Goal: Information Seeking & Learning: Learn about a topic

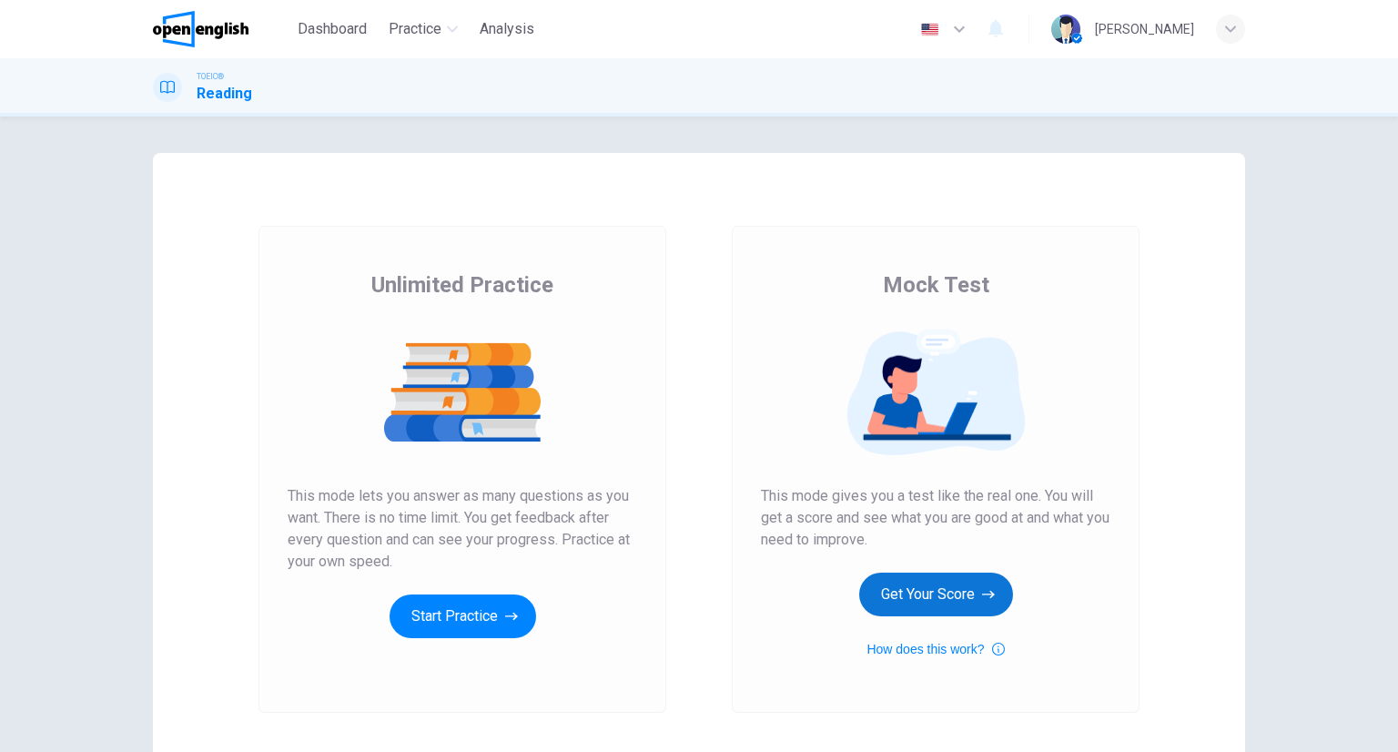
click at [954, 607] on button "Get Your Score" at bounding box center [936, 595] width 154 height 44
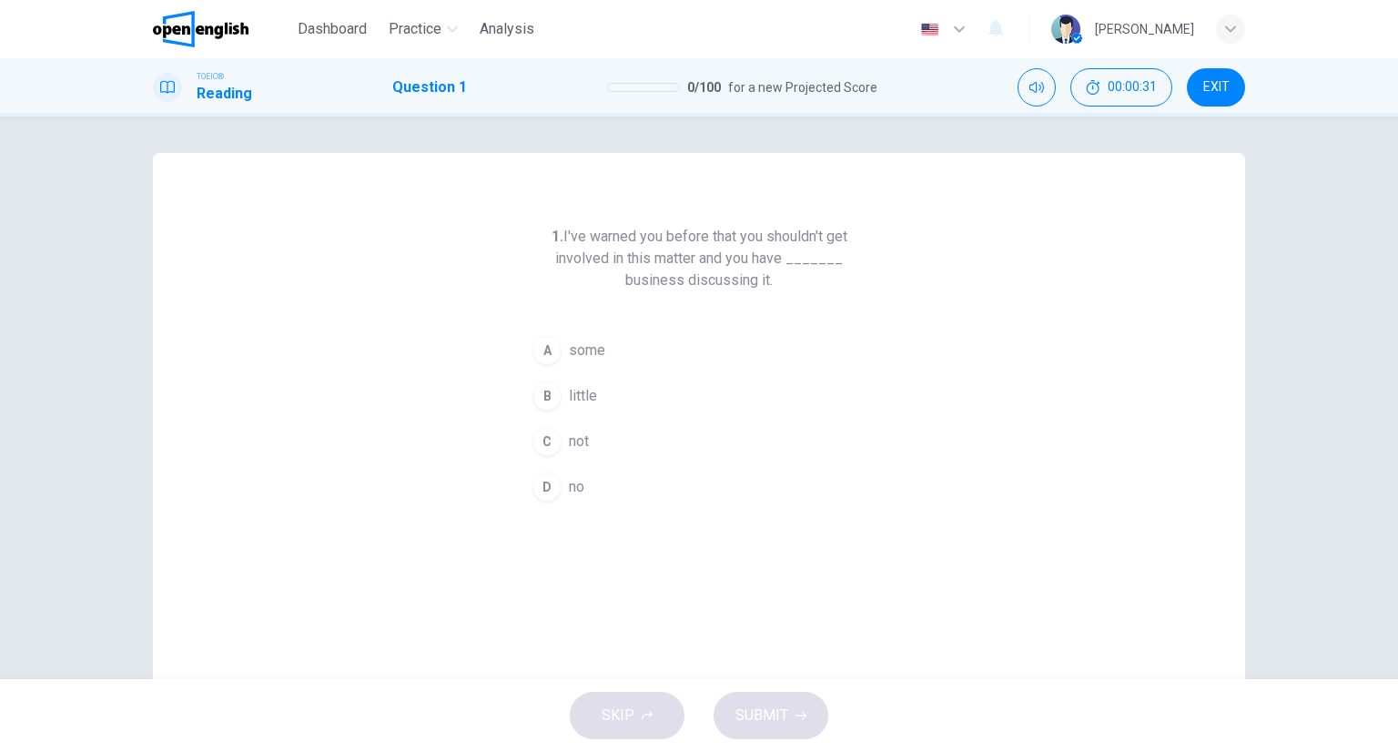
drag, startPoint x: 708, startPoint y: 330, endPoint x: 691, endPoint y: 369, distance: 42.8
click at [706, 329] on button "A some" at bounding box center [699, 351] width 350 height 46
click at [641, 376] on button "B little" at bounding box center [699, 384] width 350 height 46
click at [623, 419] on button "C not" at bounding box center [699, 429] width 350 height 46
click at [645, 481] on button "D no" at bounding box center [699, 475] width 350 height 46
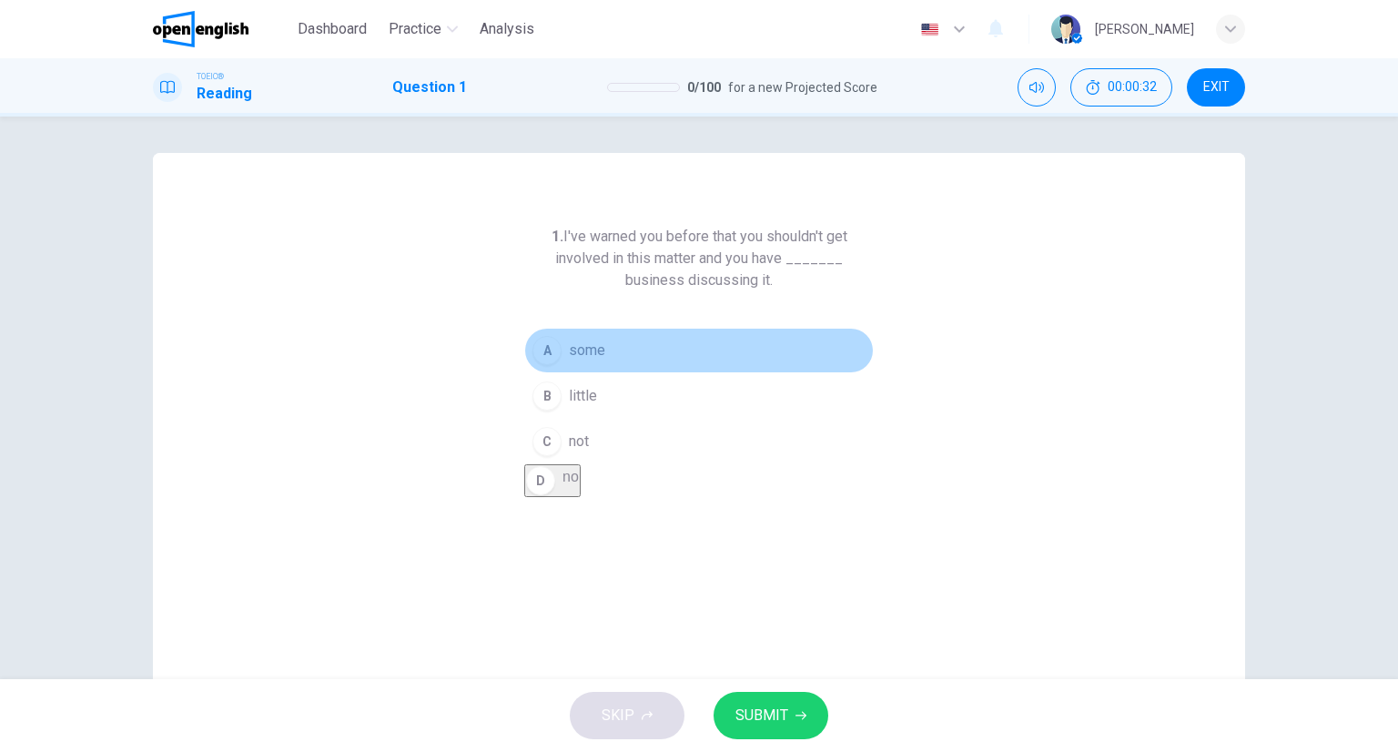
click at [596, 330] on button "A some" at bounding box center [699, 351] width 350 height 46
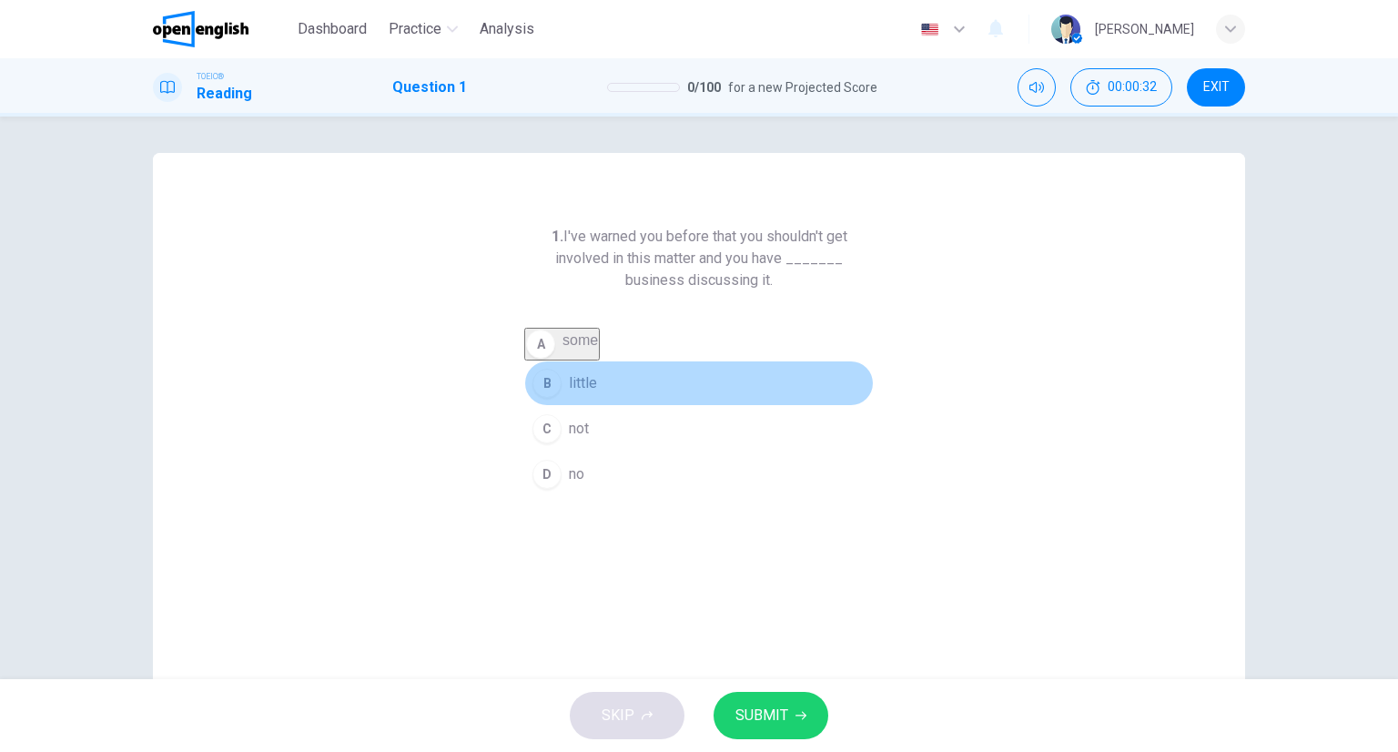
drag, startPoint x: 624, startPoint y: 375, endPoint x: 670, endPoint y: 489, distance: 122.9
click at [621, 383] on button "B little" at bounding box center [699, 384] width 350 height 46
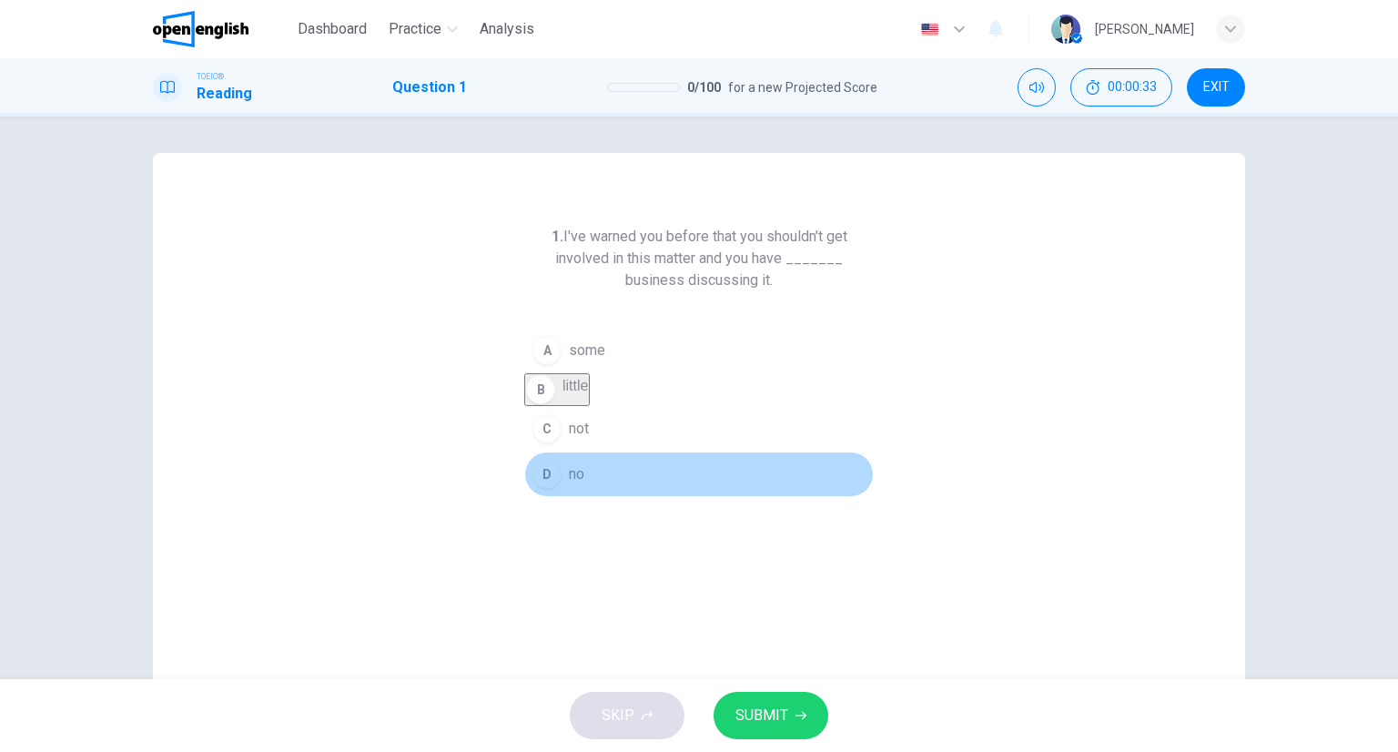
click at [674, 493] on button "D no" at bounding box center [699, 475] width 350 height 46
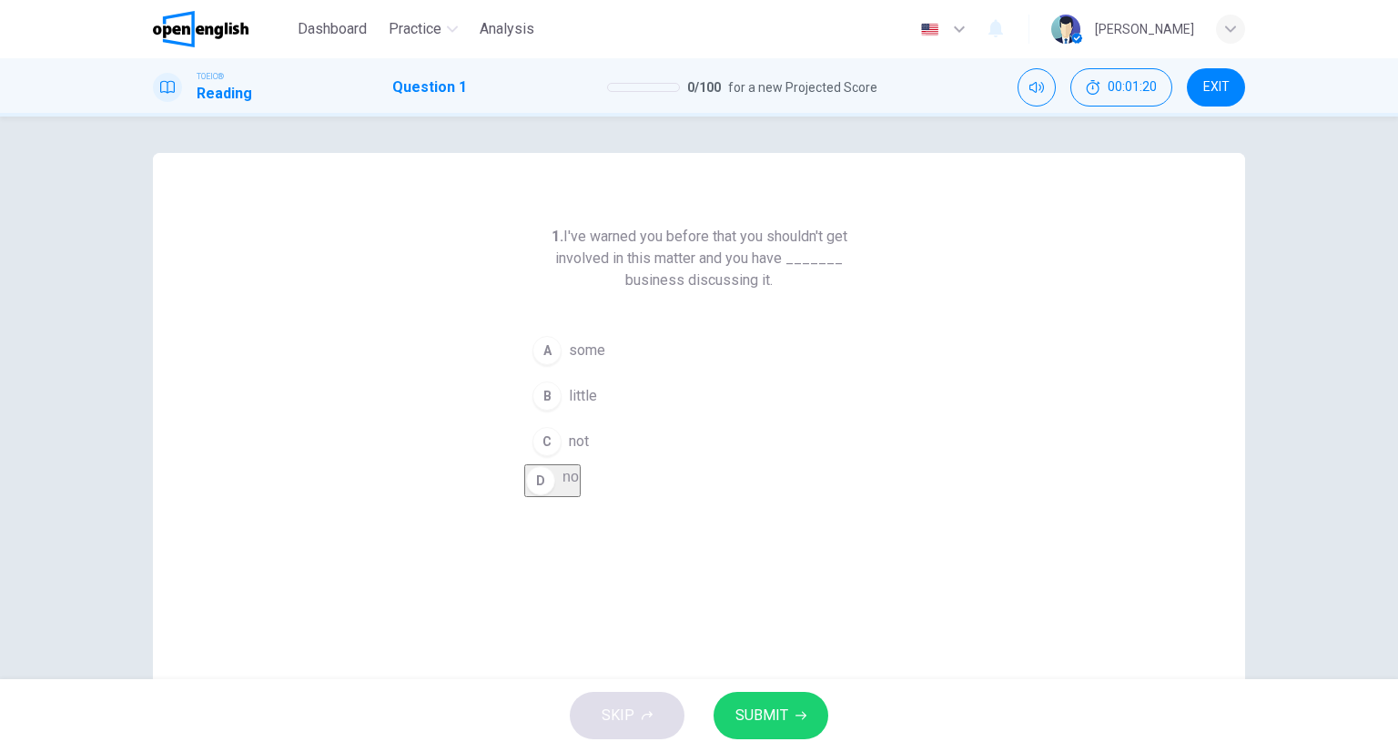
click at [771, 706] on span "SUBMIT" at bounding box center [762, 715] width 53 height 25
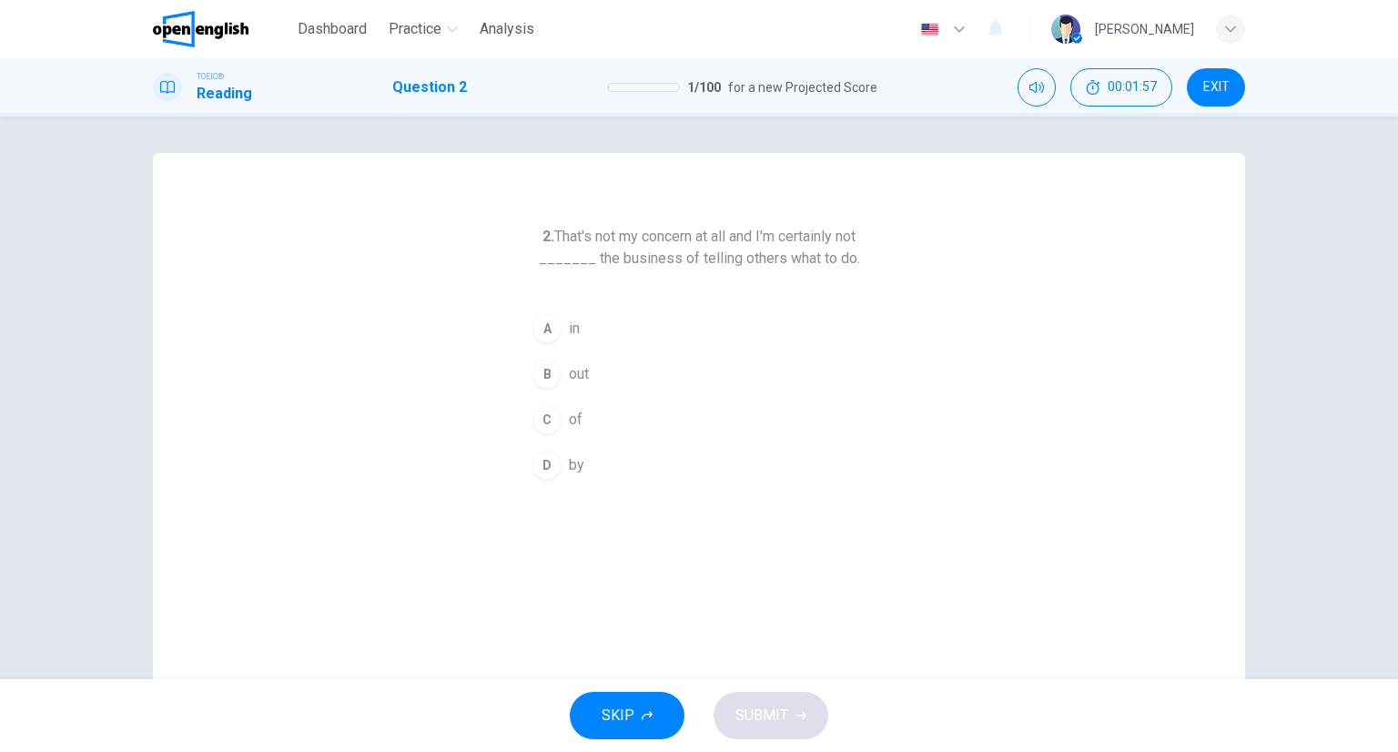
click at [575, 310] on button "A in" at bounding box center [699, 329] width 350 height 46
click at [806, 718] on button "SUBMIT" at bounding box center [771, 715] width 115 height 47
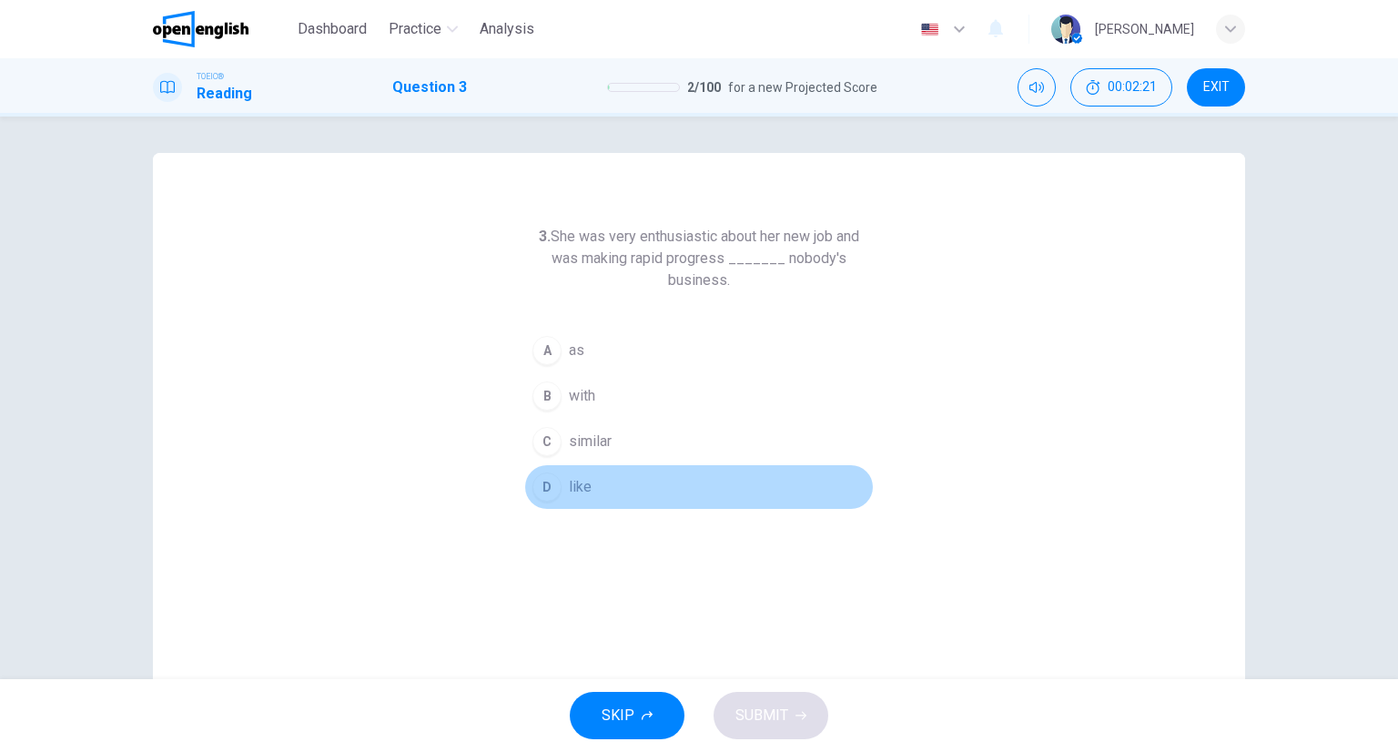
click at [557, 481] on button "D like" at bounding box center [699, 487] width 350 height 46
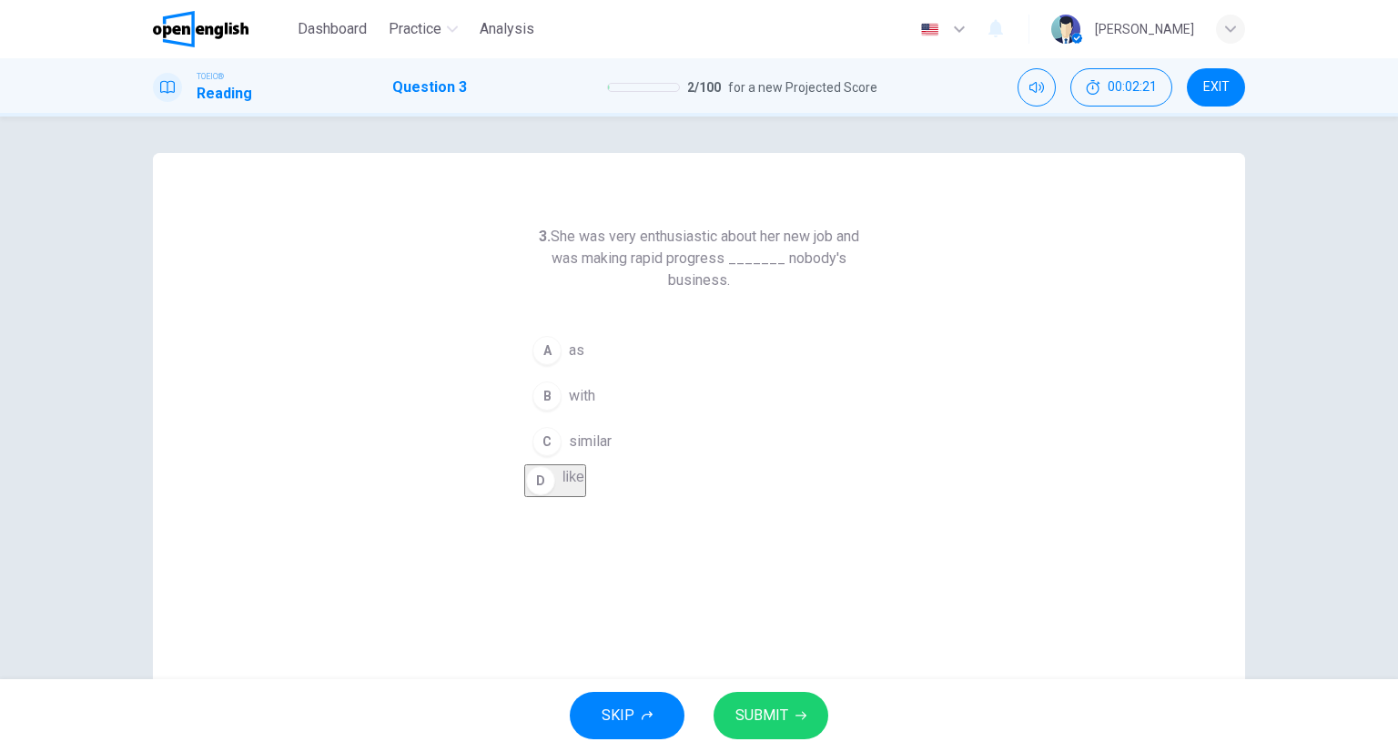
click at [806, 725] on button "SUBMIT" at bounding box center [771, 715] width 115 height 47
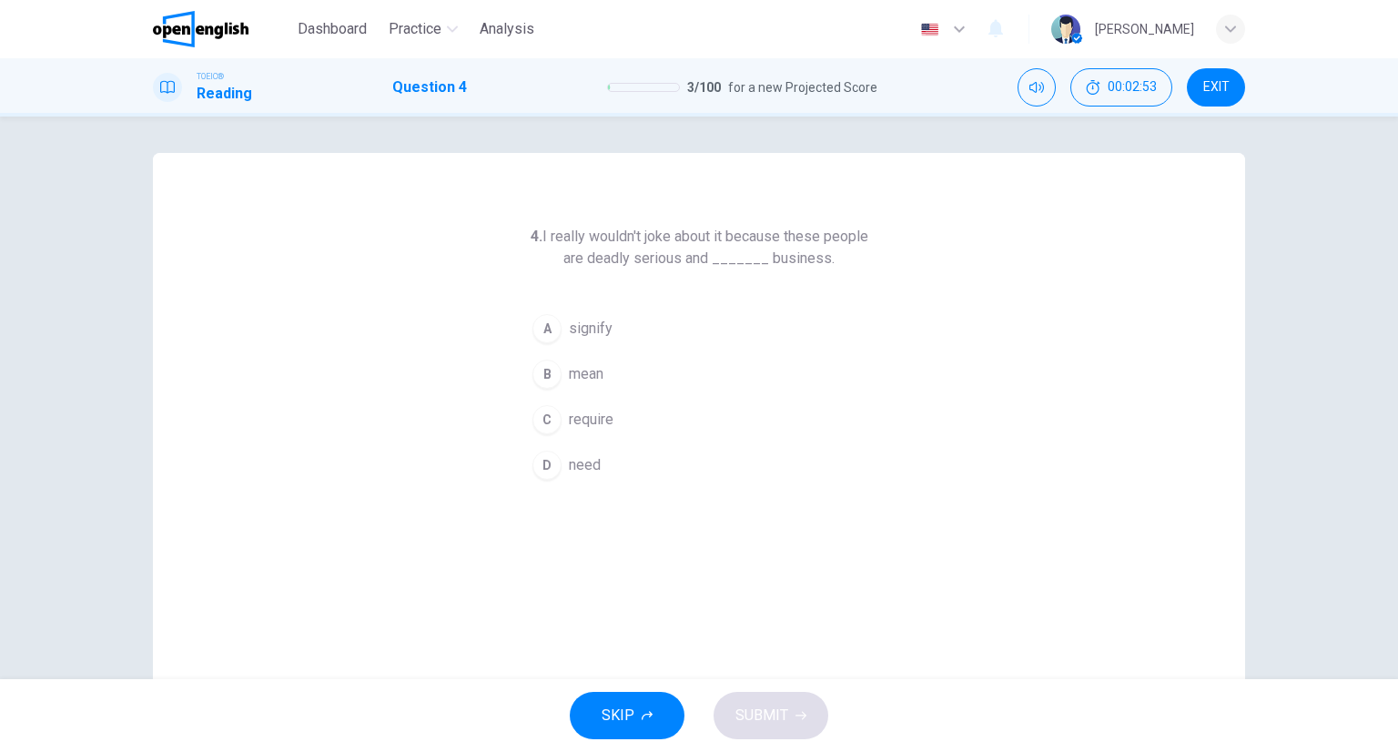
click at [584, 414] on span "require" at bounding box center [591, 420] width 45 height 22
click at [569, 381] on span "mean" at bounding box center [586, 374] width 35 height 22
click at [779, 704] on span "SUBMIT" at bounding box center [762, 715] width 53 height 25
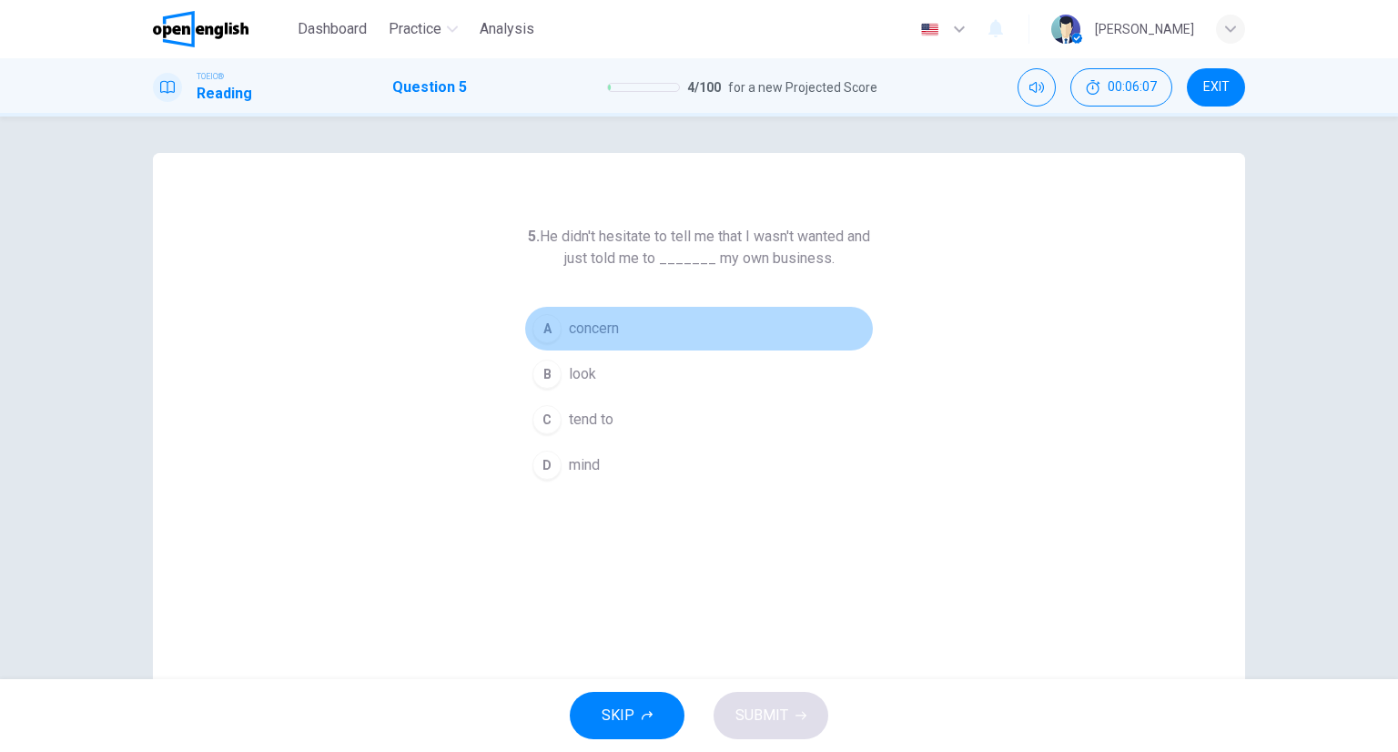
drag, startPoint x: 662, startPoint y: 340, endPoint x: 648, endPoint y: 343, distance: 14.1
click at [659, 340] on button "A concern" at bounding box center [699, 329] width 350 height 46
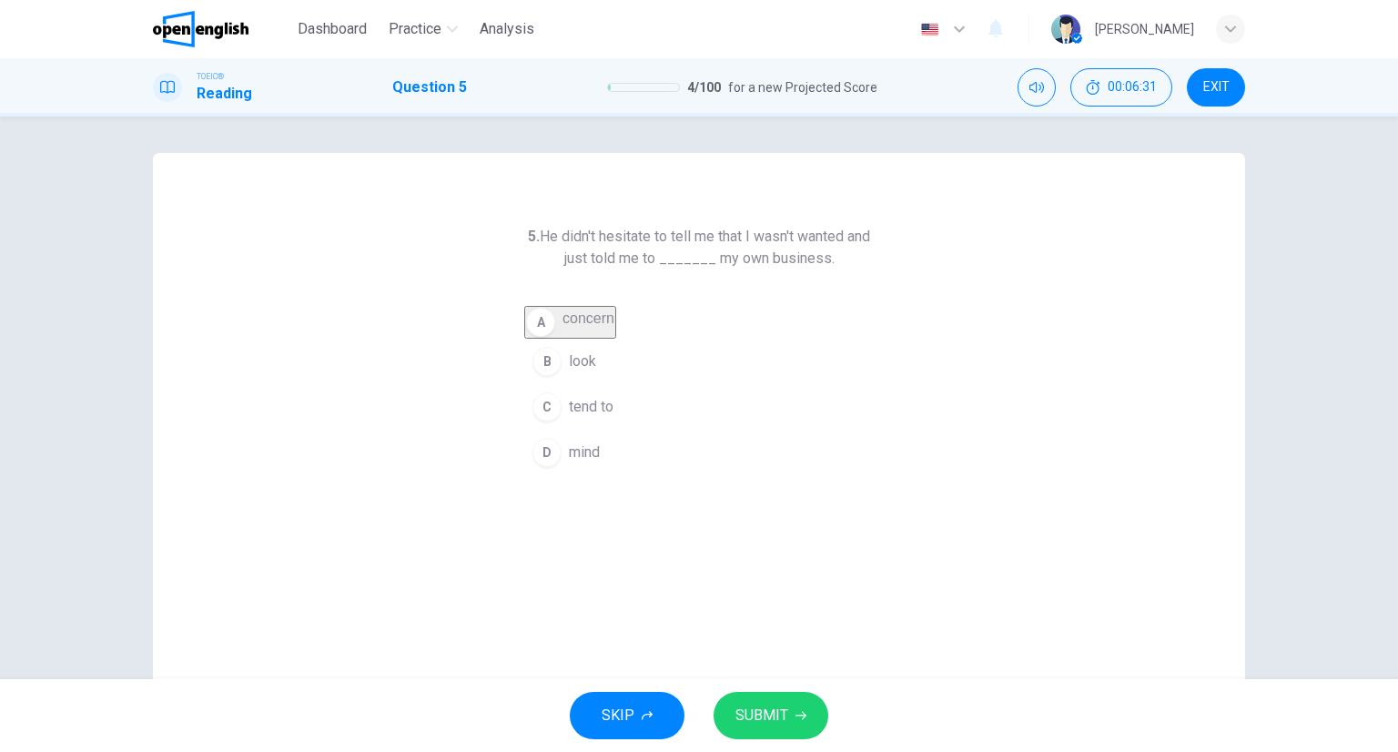
click at [627, 496] on div "5. He didn't hesitate to tell me that I wasn't wanted and just told me to _____…" at bounding box center [699, 469] width 1093 height 633
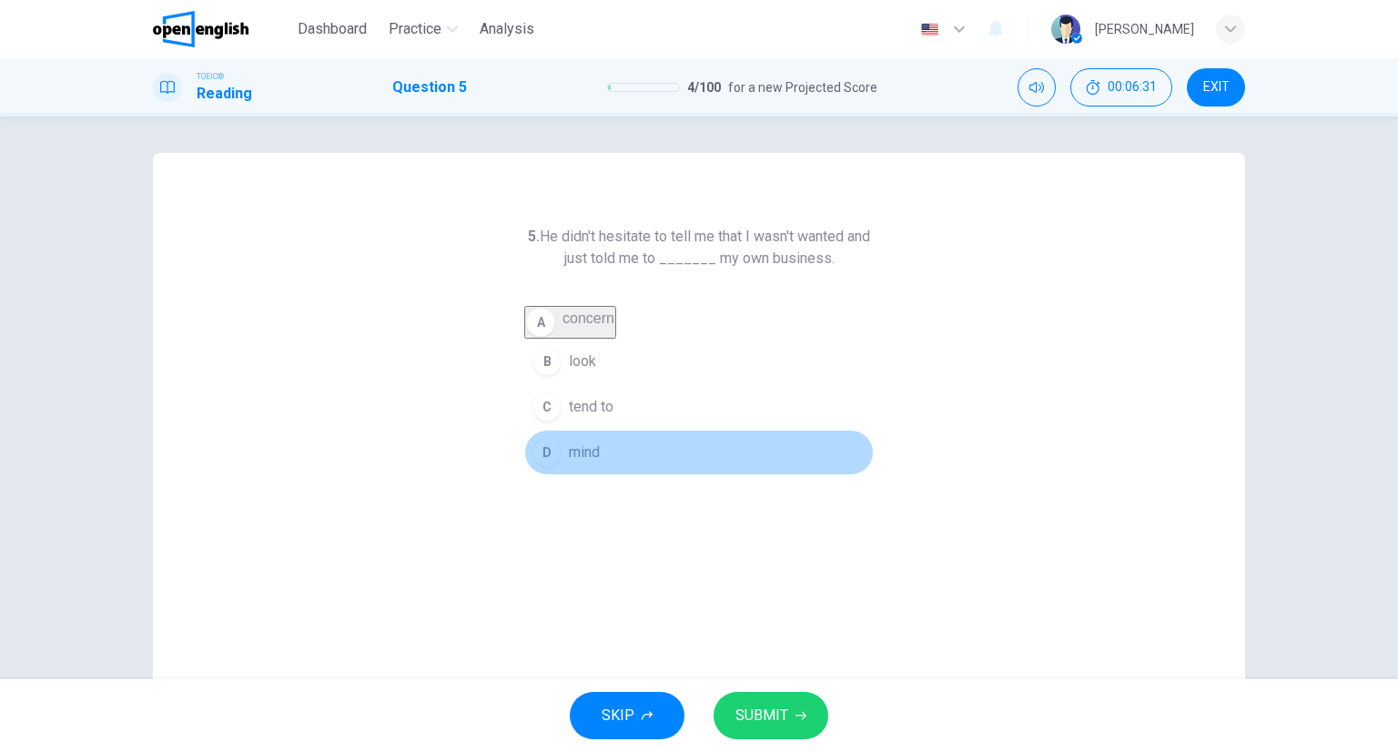
click at [615, 475] on button "D mind" at bounding box center [699, 453] width 350 height 46
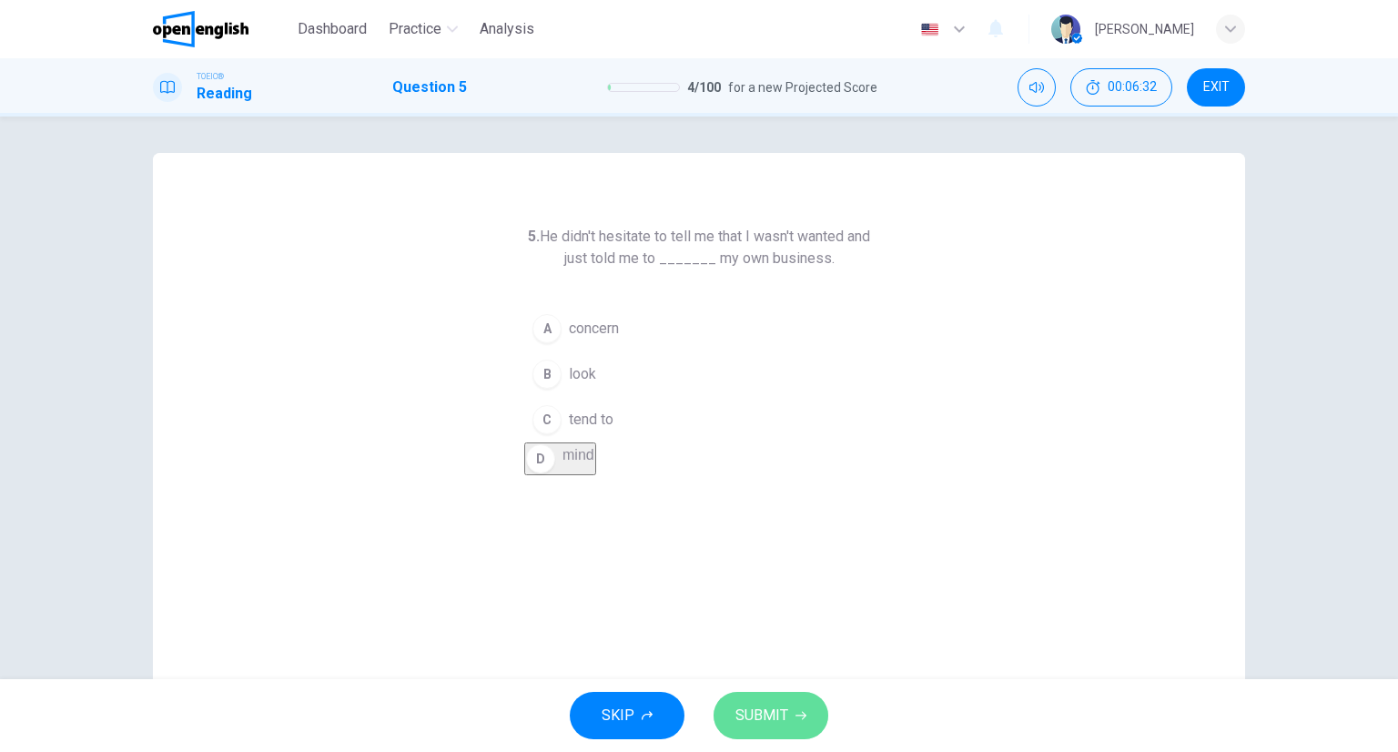
click at [768, 701] on button "SUBMIT" at bounding box center [771, 715] width 115 height 47
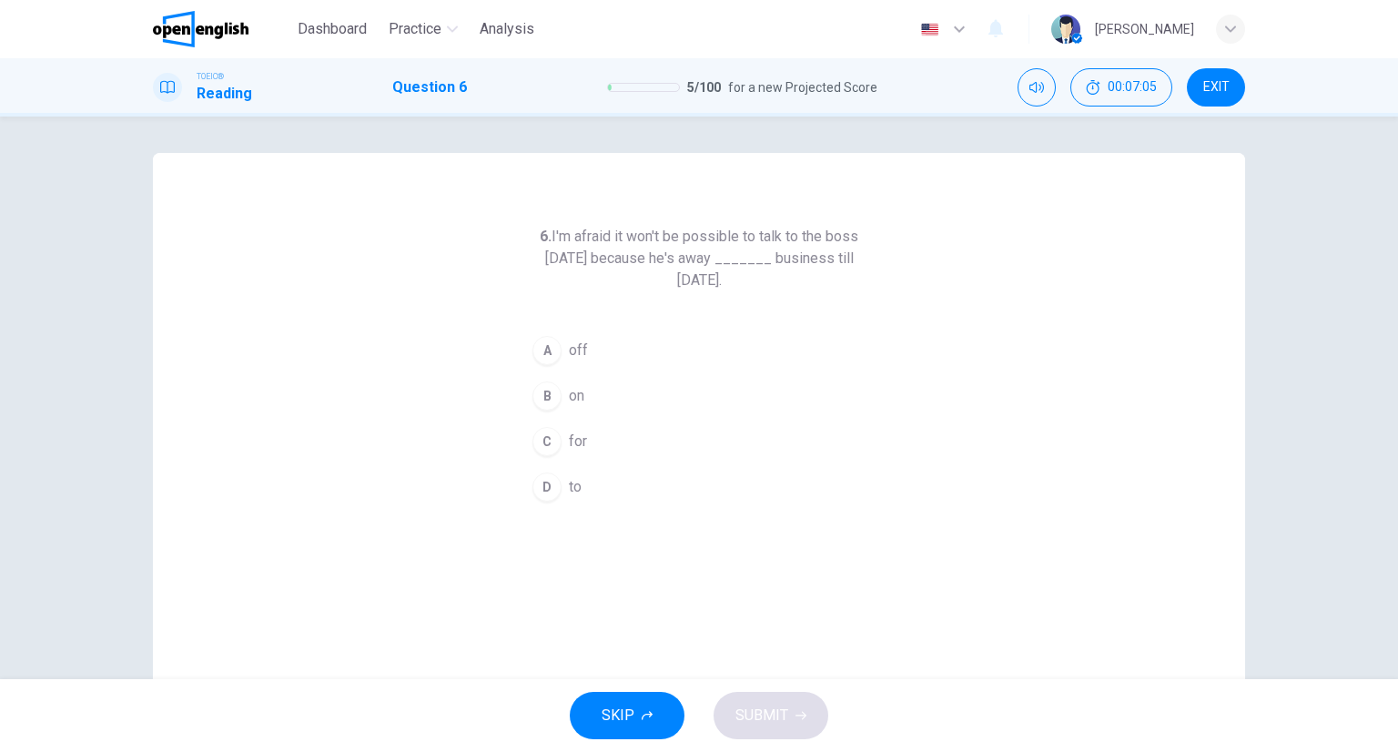
click at [560, 402] on button "B on" at bounding box center [699, 396] width 350 height 46
click at [782, 725] on span "SUBMIT" at bounding box center [762, 715] width 53 height 25
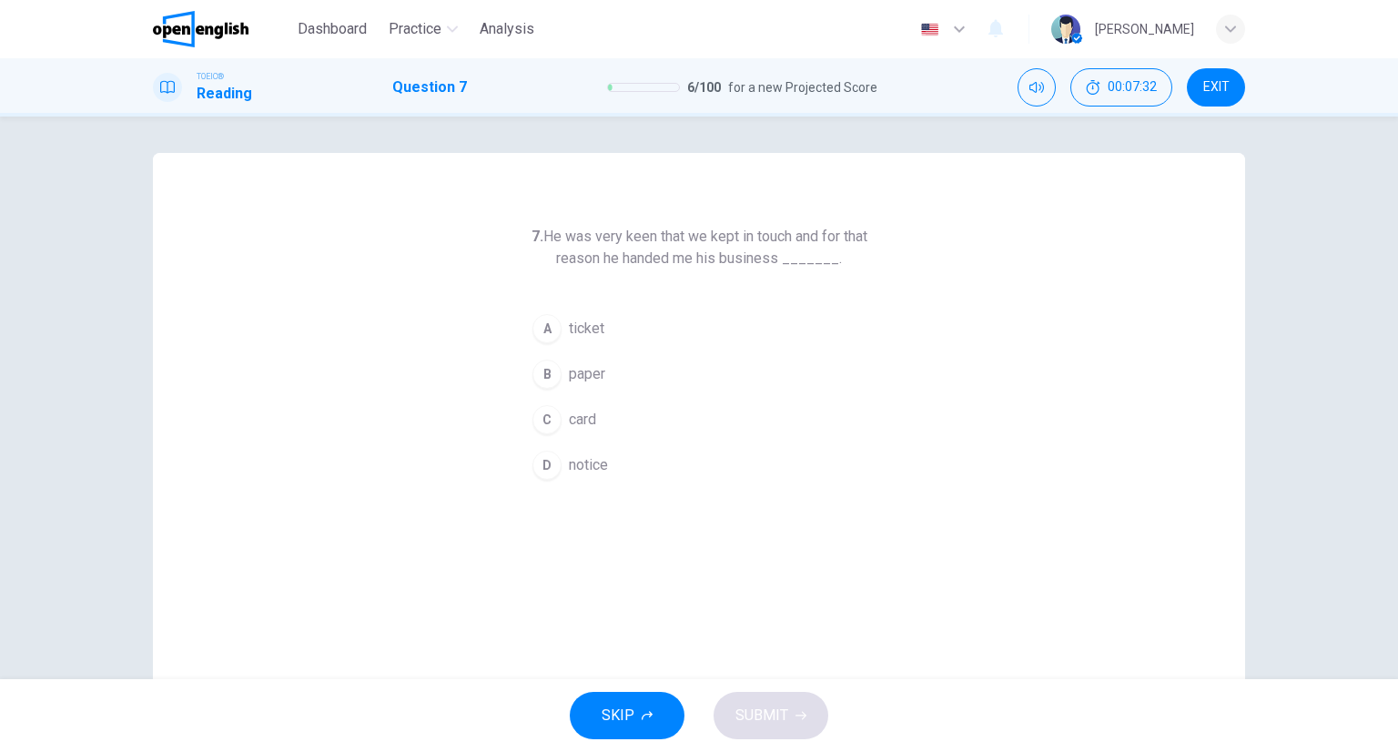
click at [611, 414] on button "C card" at bounding box center [699, 420] width 350 height 46
click at [765, 723] on span "SUBMIT" at bounding box center [762, 715] width 53 height 25
click at [778, 722] on span "SUBMIT" at bounding box center [762, 715] width 53 height 25
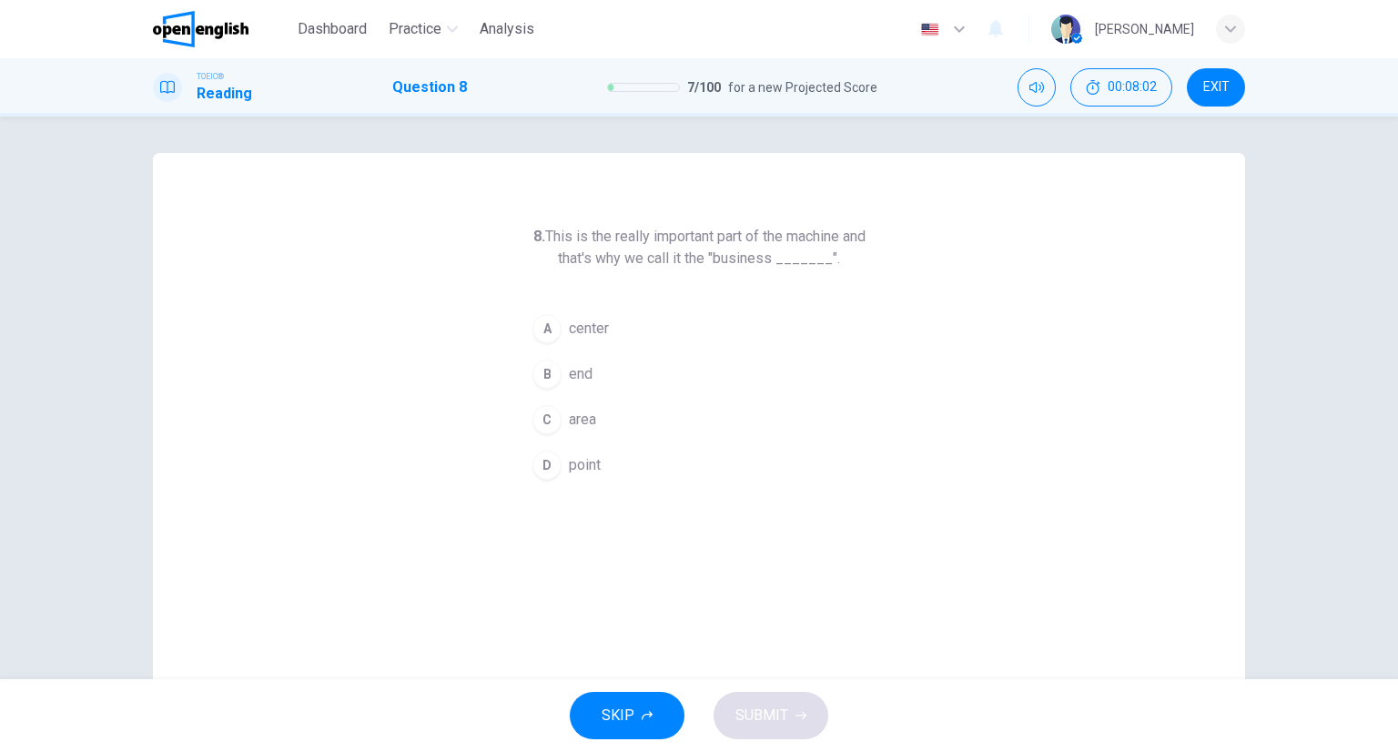
drag, startPoint x: 640, startPoint y: 370, endPoint x: 645, endPoint y: 383, distance: 14.4
click at [640, 371] on button "B end" at bounding box center [699, 374] width 350 height 46
click at [794, 733] on div "SKIP SUBMIT" at bounding box center [699, 715] width 1398 height 73
click at [788, 723] on button "SUBMIT" at bounding box center [771, 715] width 115 height 47
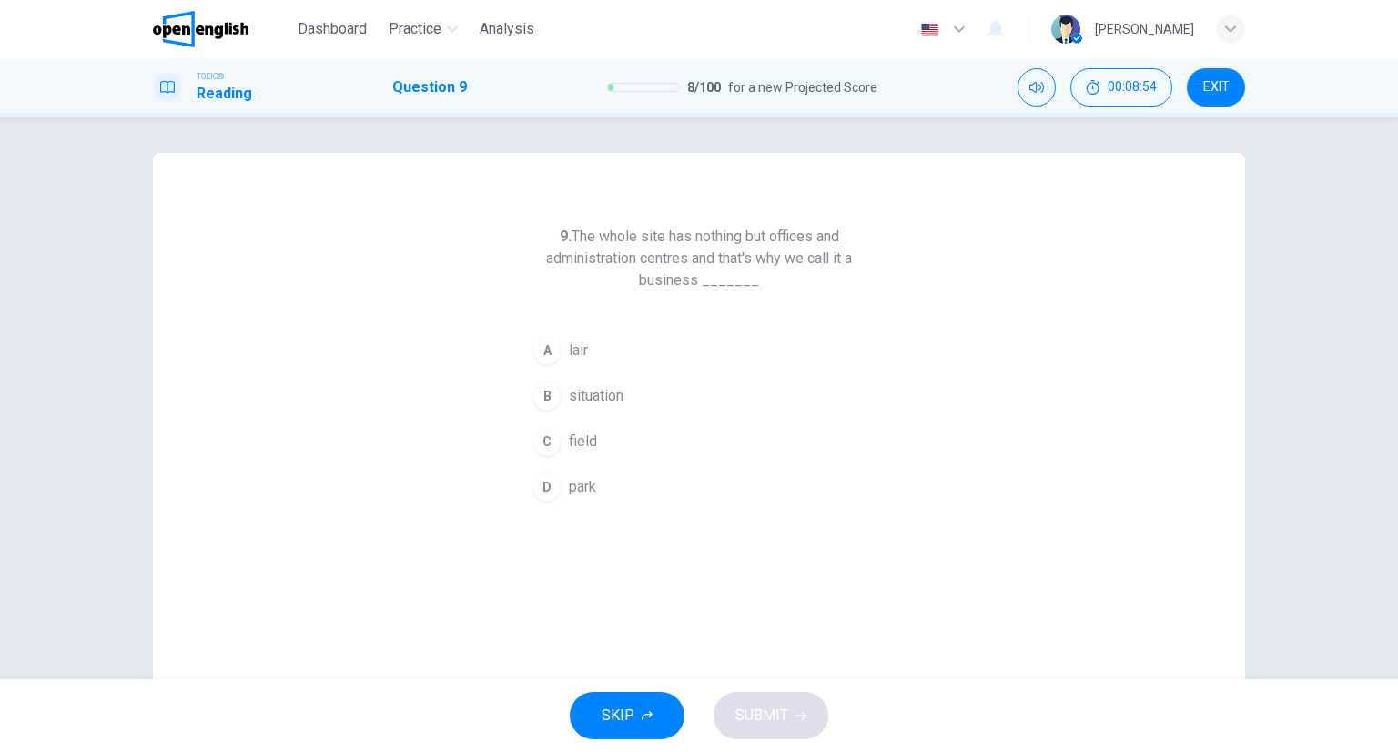
click at [582, 476] on span "park" at bounding box center [582, 487] width 27 height 22
click at [794, 707] on button "SUBMIT" at bounding box center [771, 715] width 115 height 47
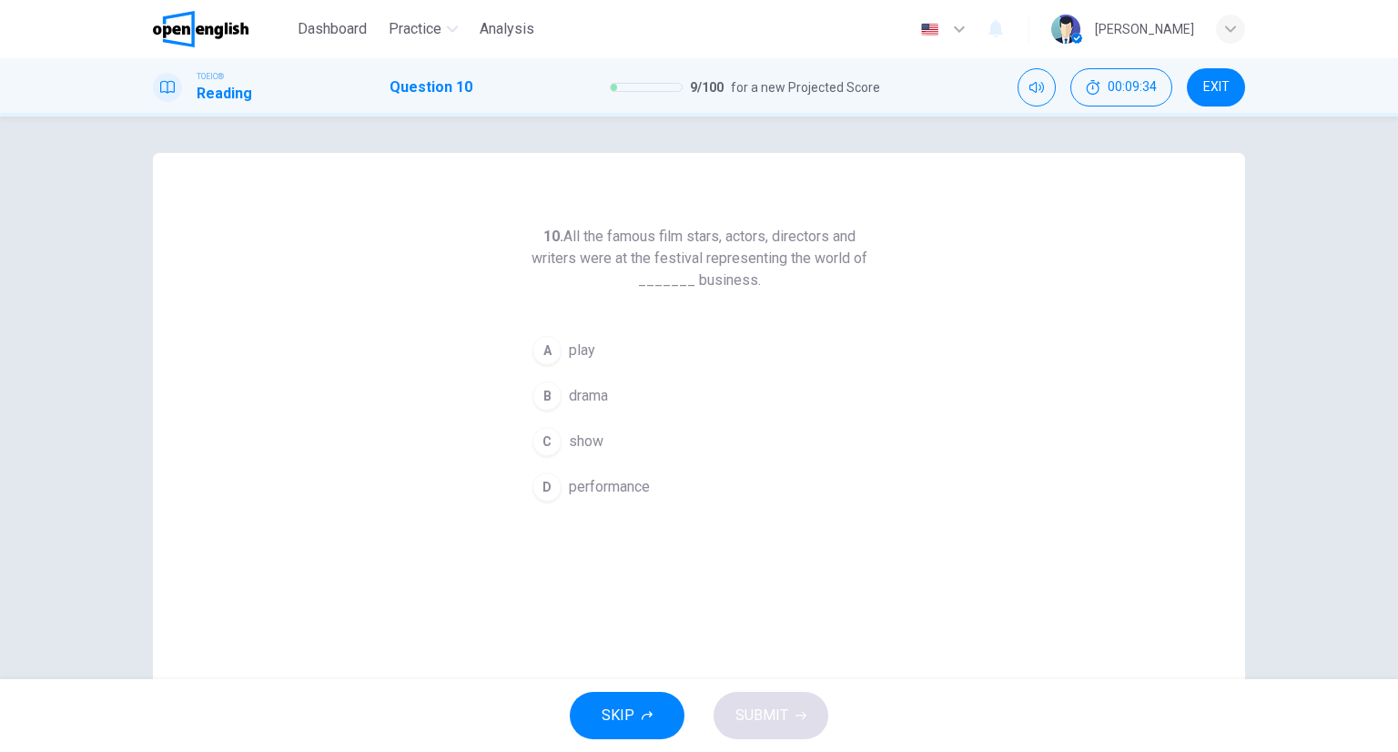
click at [562, 448] on button "C show" at bounding box center [699, 442] width 350 height 46
click at [812, 720] on button "SUBMIT" at bounding box center [771, 715] width 115 height 47
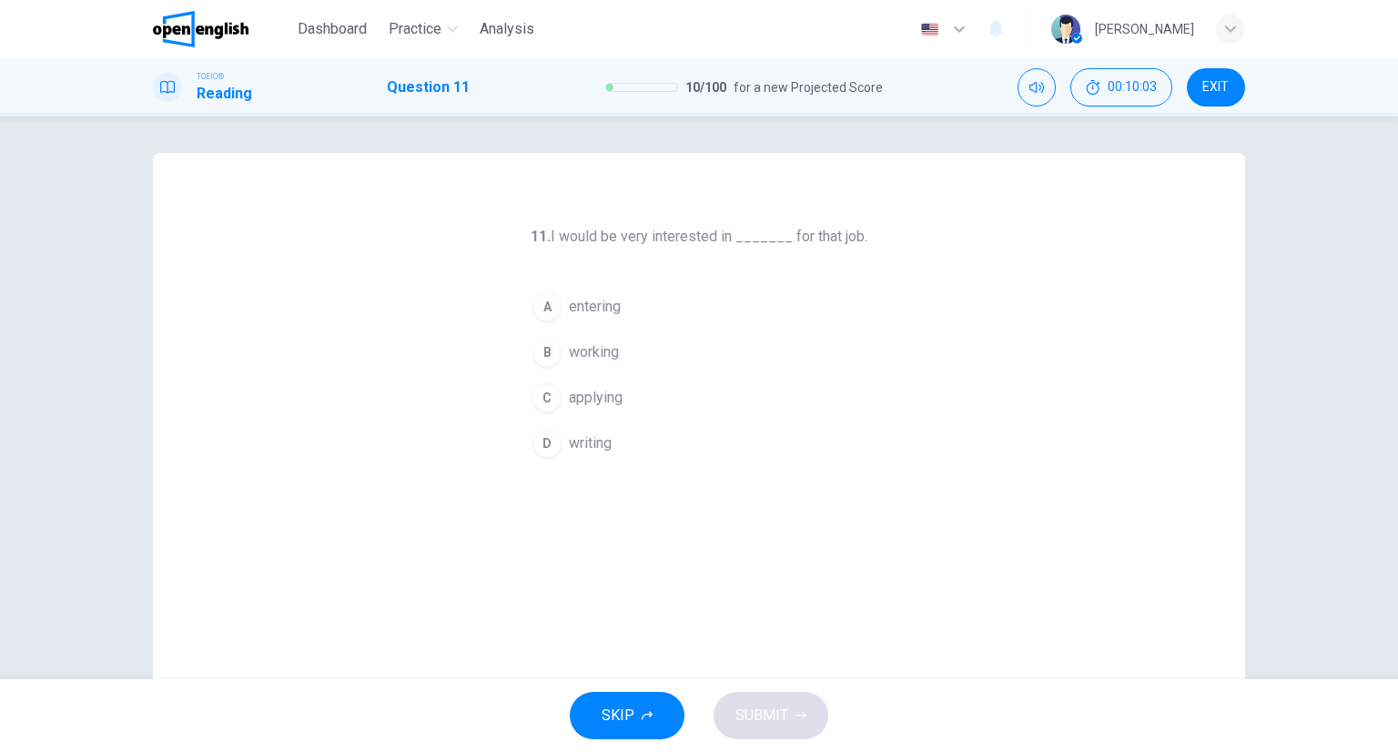
drag, startPoint x: 583, startPoint y: 307, endPoint x: 648, endPoint y: 411, distance: 122.8
click at [583, 306] on span "entering" at bounding box center [595, 307] width 52 height 22
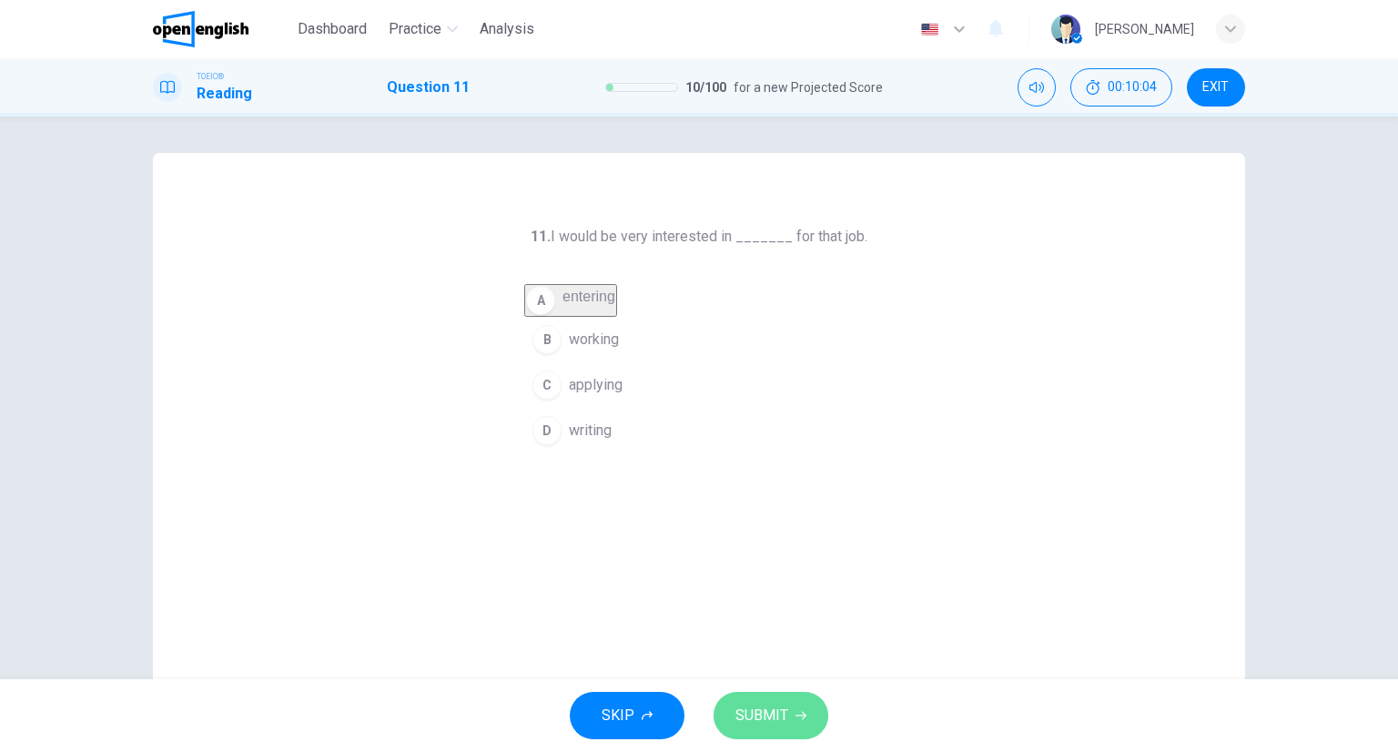
click at [773, 711] on span "SUBMIT" at bounding box center [762, 715] width 53 height 25
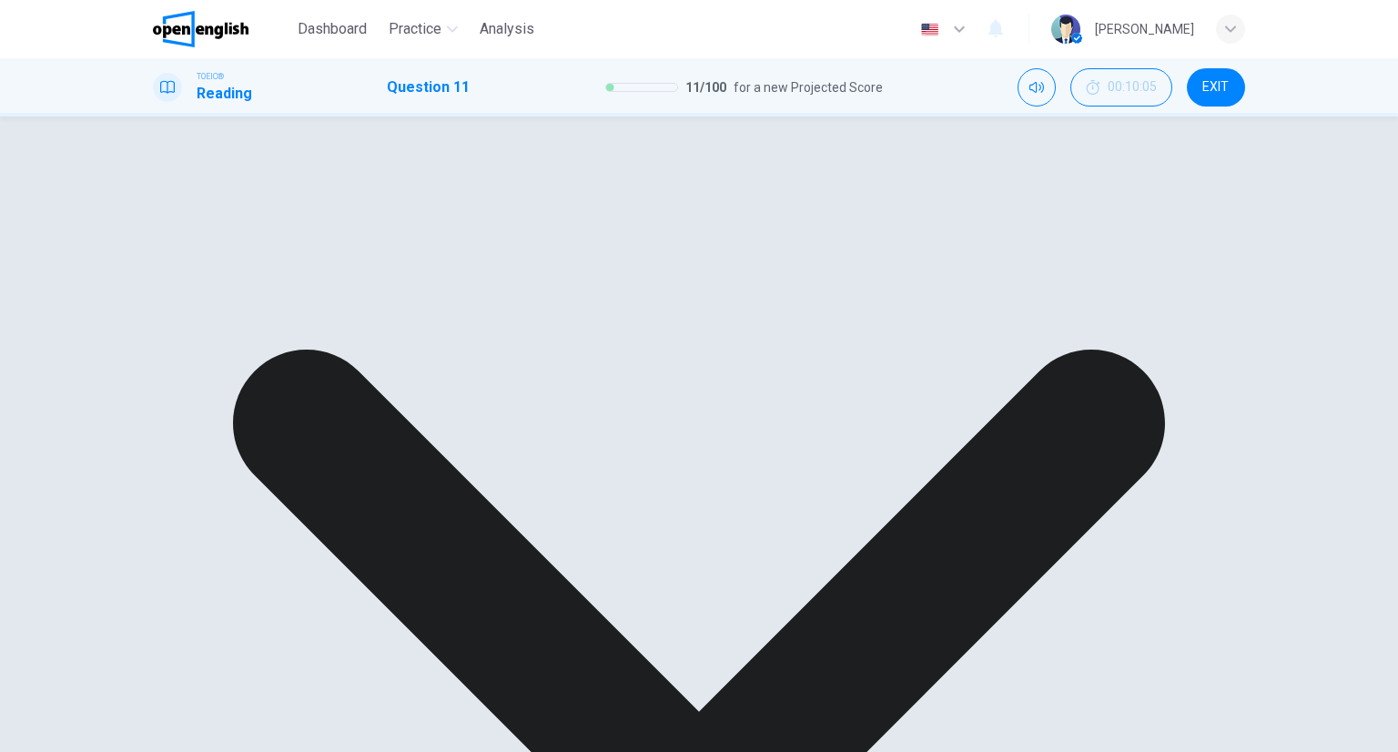
click at [561, 350] on div "A entering B working C applying D writing" at bounding box center [699, 317] width 350 height 66
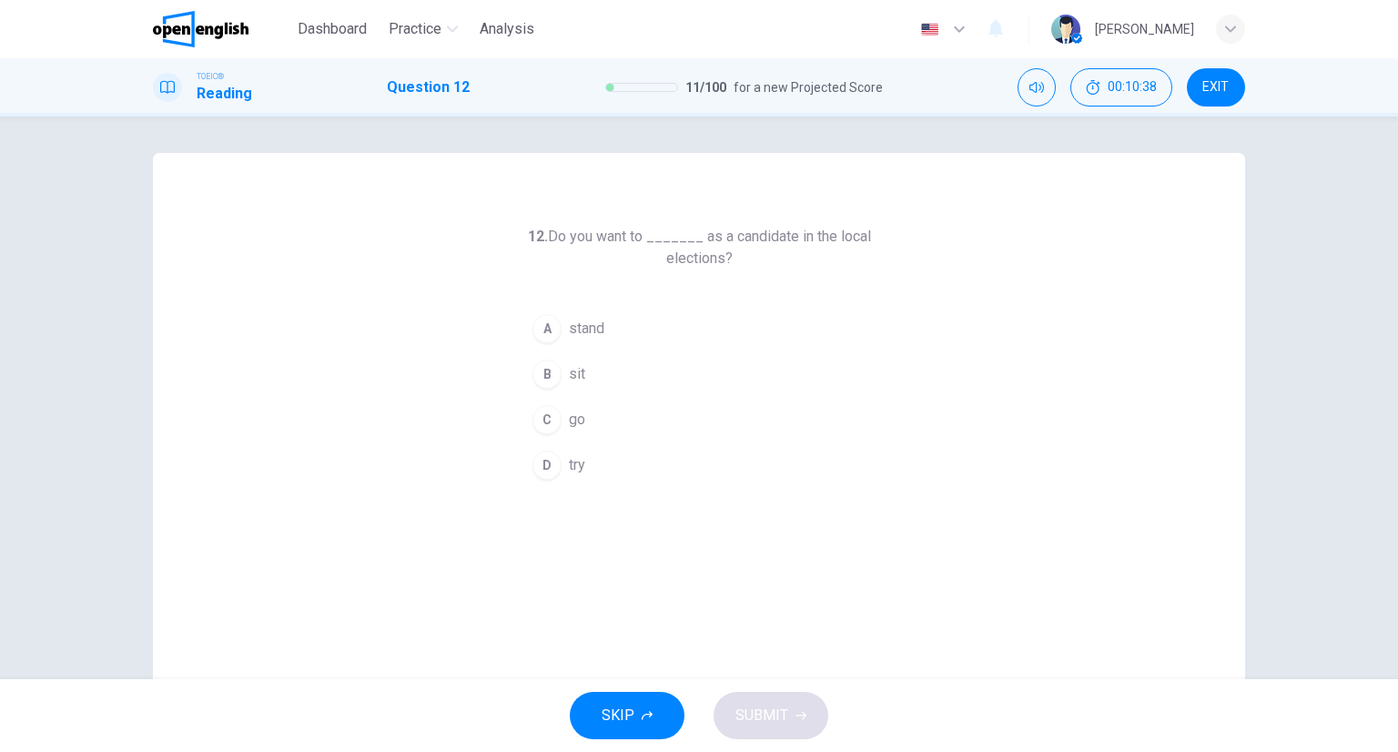
click at [594, 332] on span "stand" at bounding box center [587, 329] width 36 height 22
click at [782, 696] on button "SUBMIT" at bounding box center [771, 715] width 115 height 47
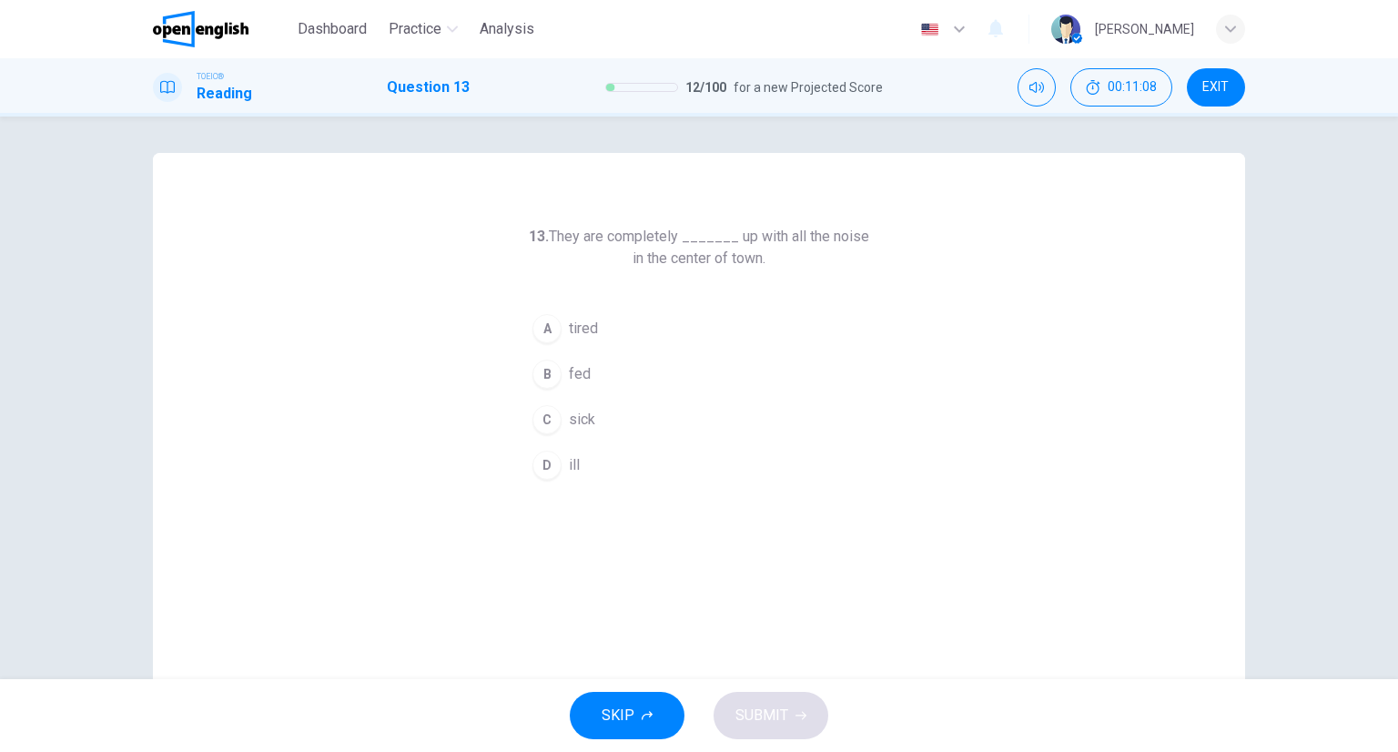
drag, startPoint x: 563, startPoint y: 416, endPoint x: 579, endPoint y: 444, distance: 32.6
click at [560, 416] on button "C sick" at bounding box center [699, 420] width 350 height 46
click at [786, 703] on span "SUBMIT" at bounding box center [762, 715] width 53 height 25
click at [795, 706] on button "SUBMIT" at bounding box center [771, 715] width 115 height 47
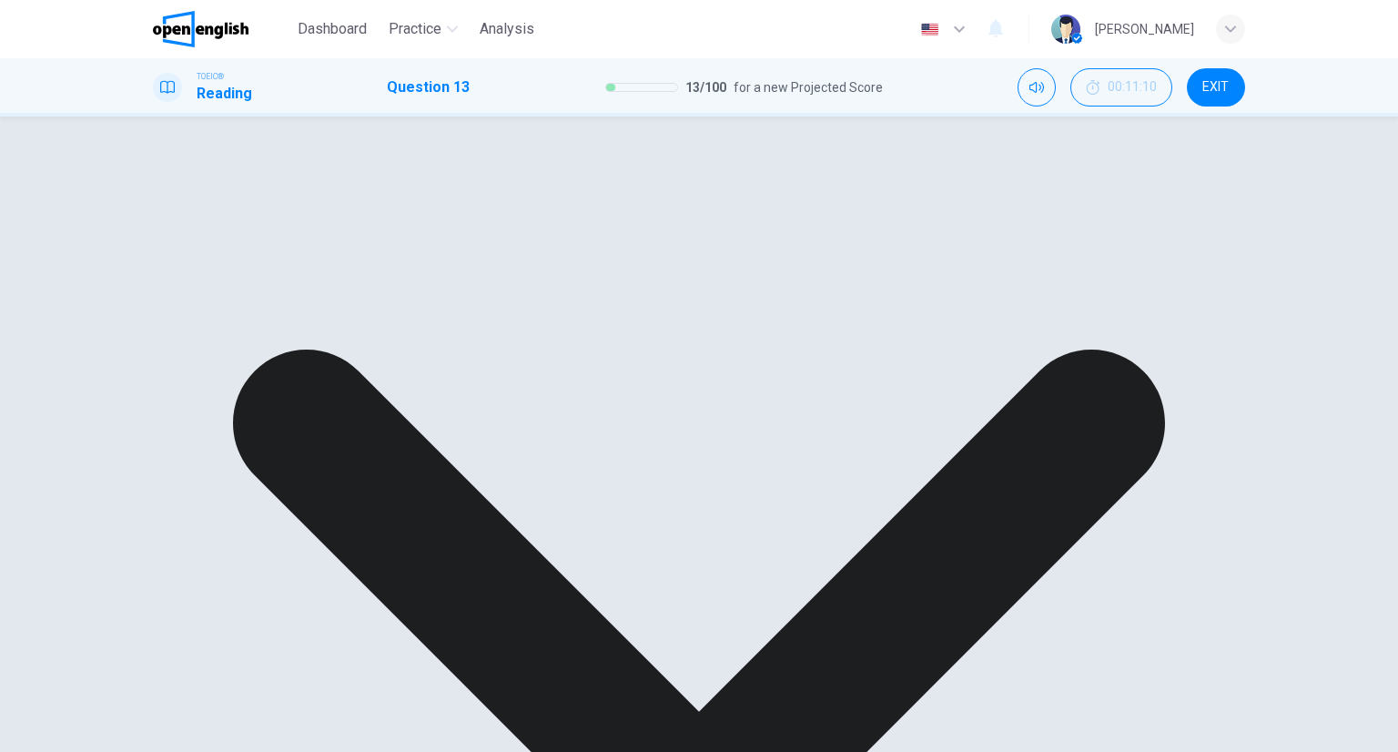
click at [618, 339] on div "A tired B fed C sick D ill" at bounding box center [699, 322] width 350 height 33
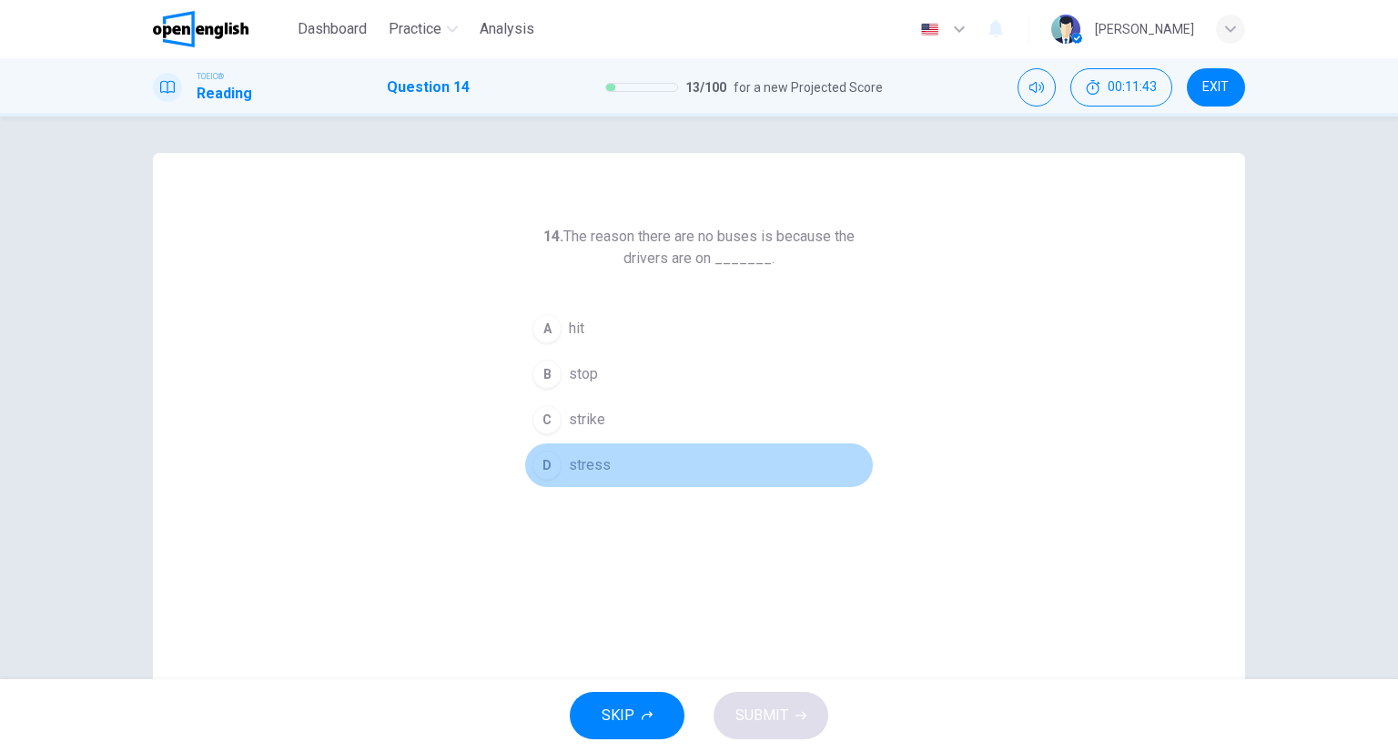
click at [623, 442] on button "D stress" at bounding box center [699, 465] width 350 height 46
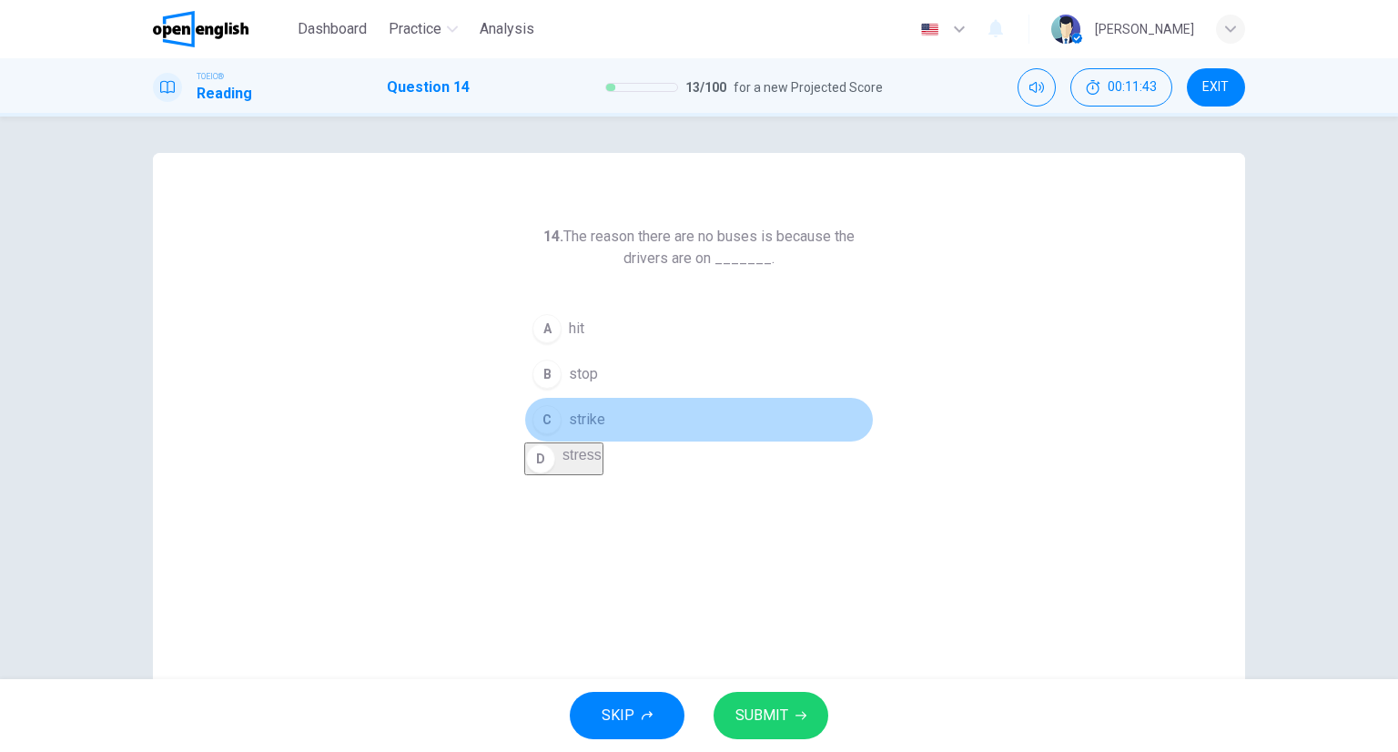
click at [608, 412] on button "C strike" at bounding box center [699, 420] width 350 height 46
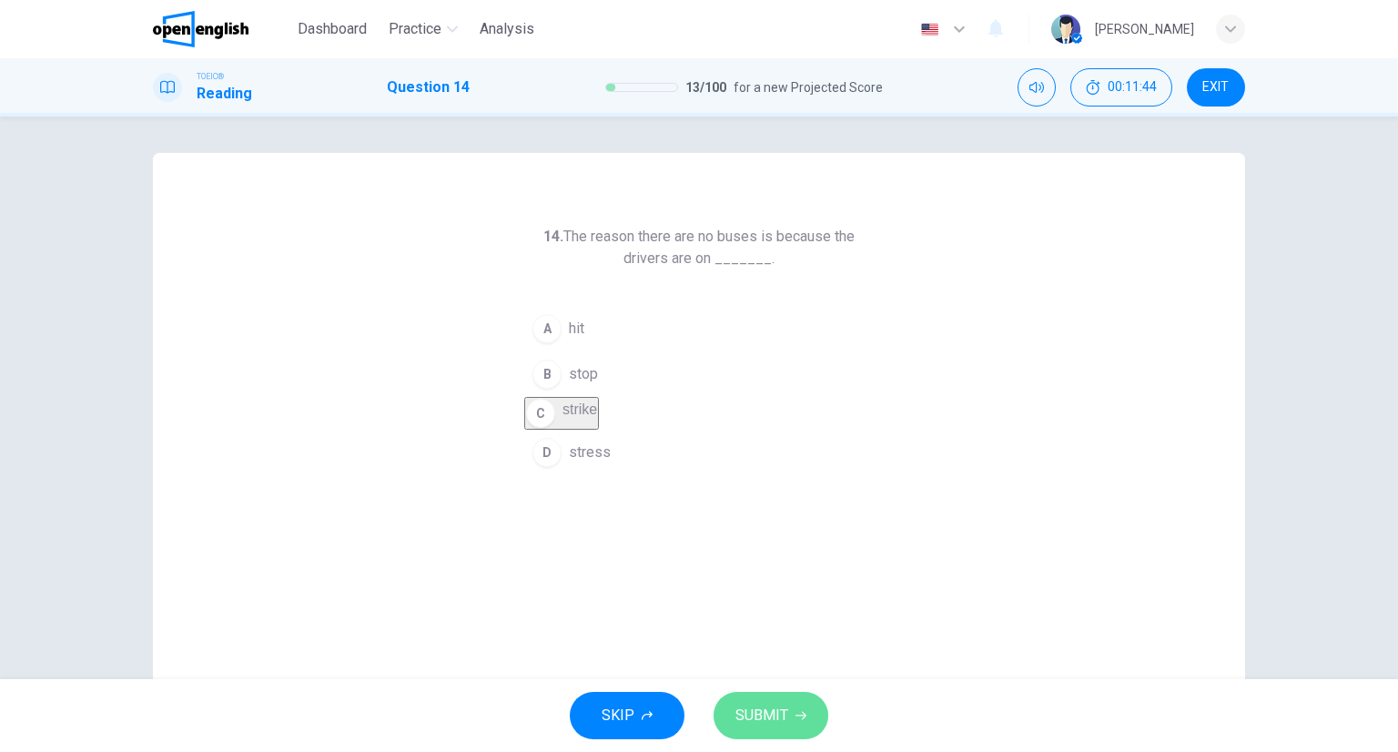
click at [792, 701] on button "SUBMIT" at bounding box center [771, 715] width 115 height 47
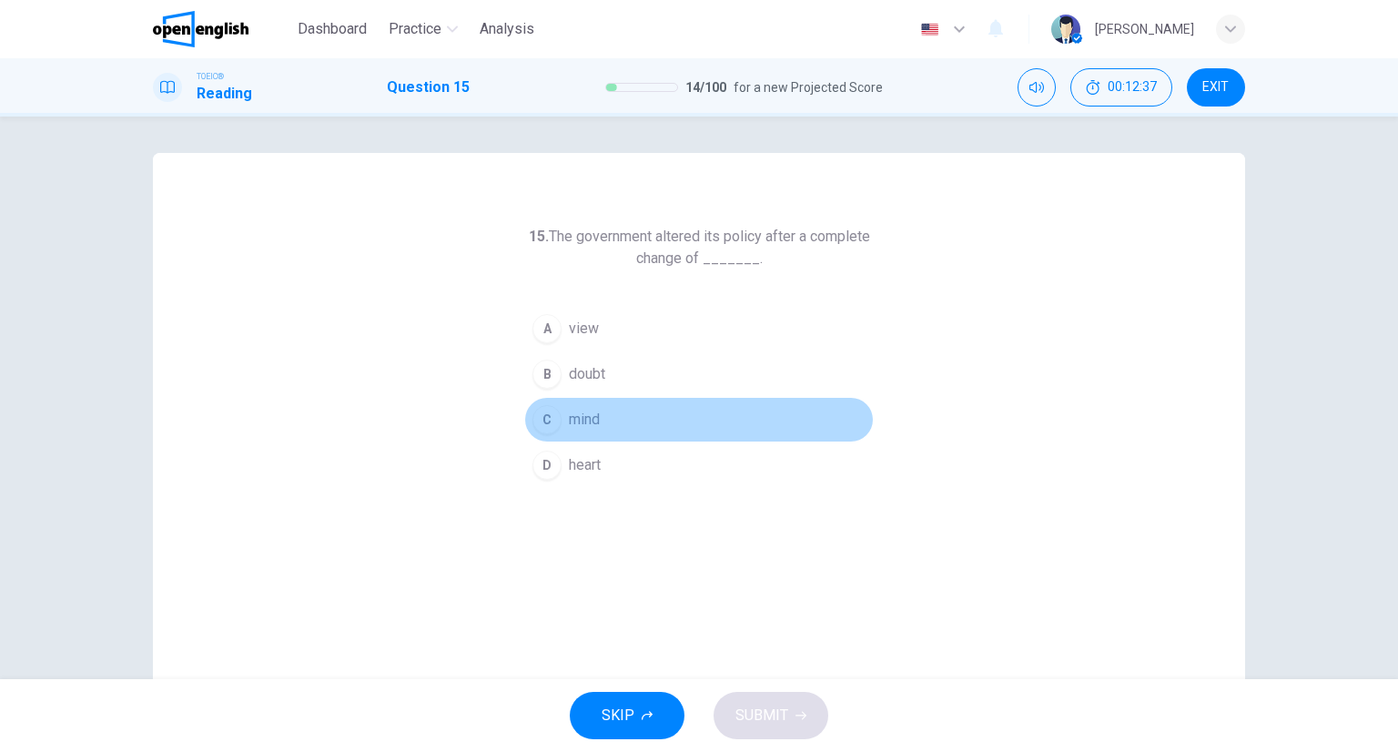
drag, startPoint x: 595, startPoint y: 423, endPoint x: 594, endPoint y: 388, distance: 35.6
click at [595, 421] on span "mind" at bounding box center [584, 420] width 31 height 22
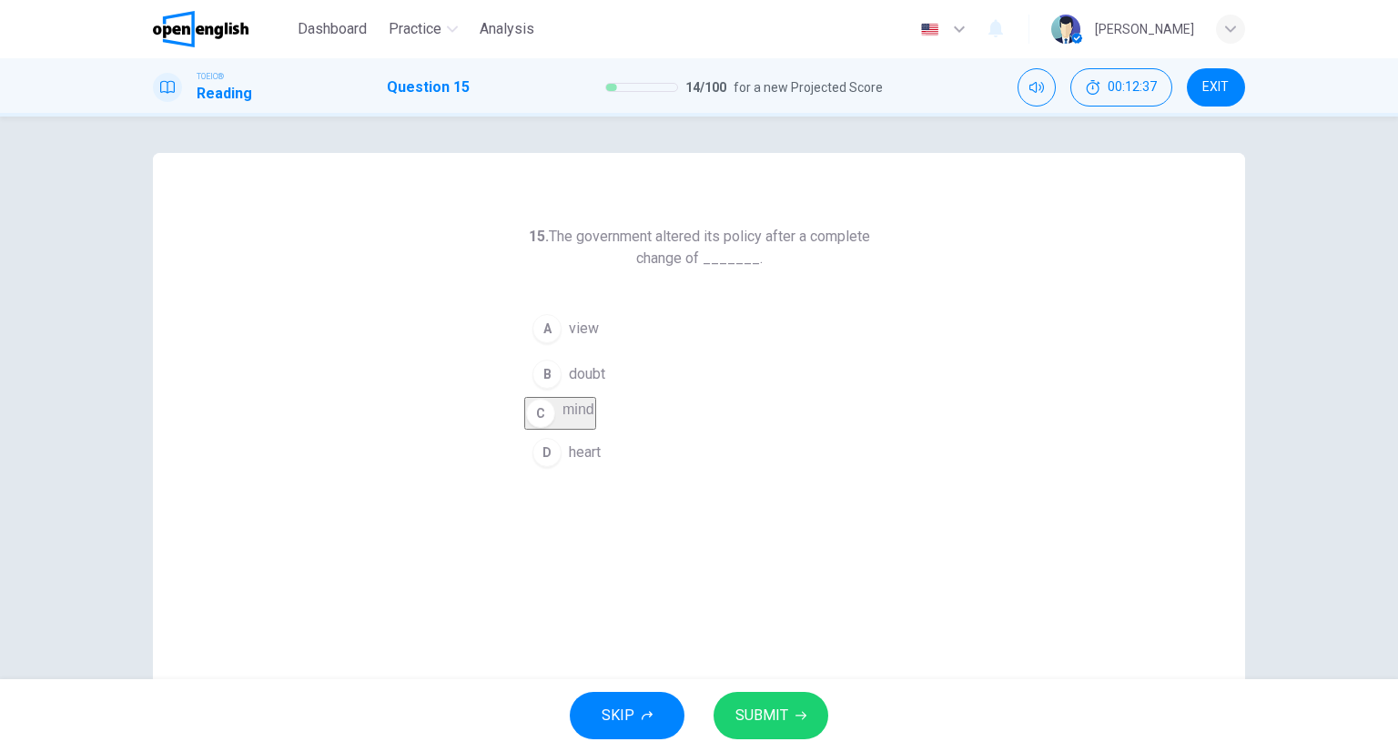
click at [554, 327] on div "A" at bounding box center [547, 328] width 29 height 29
drag, startPoint x: 553, startPoint y: 409, endPoint x: 656, endPoint y: 534, distance: 162.3
click at [554, 410] on div "C" at bounding box center [547, 406] width 29 height 29
click at [790, 724] on button "SUBMIT" at bounding box center [771, 715] width 115 height 47
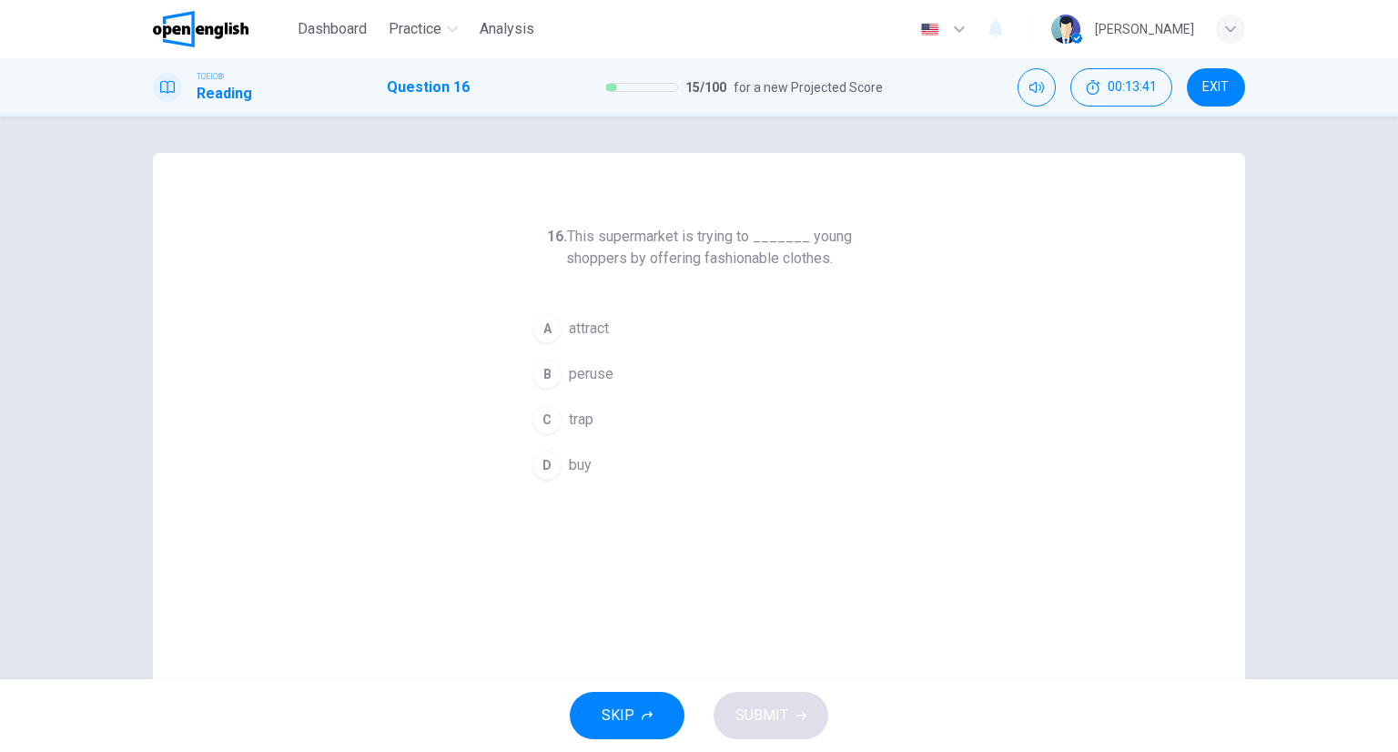
drag, startPoint x: 594, startPoint y: 332, endPoint x: 584, endPoint y: 325, distance: 11.7
click at [589, 330] on span "attract" at bounding box center [589, 329] width 40 height 22
click at [575, 254] on h6 "16. This supermarket is trying to _______ young shoppers by offering fashionabl…" at bounding box center [699, 248] width 350 height 44
click at [800, 699] on button "SUBMIT" at bounding box center [771, 715] width 115 height 47
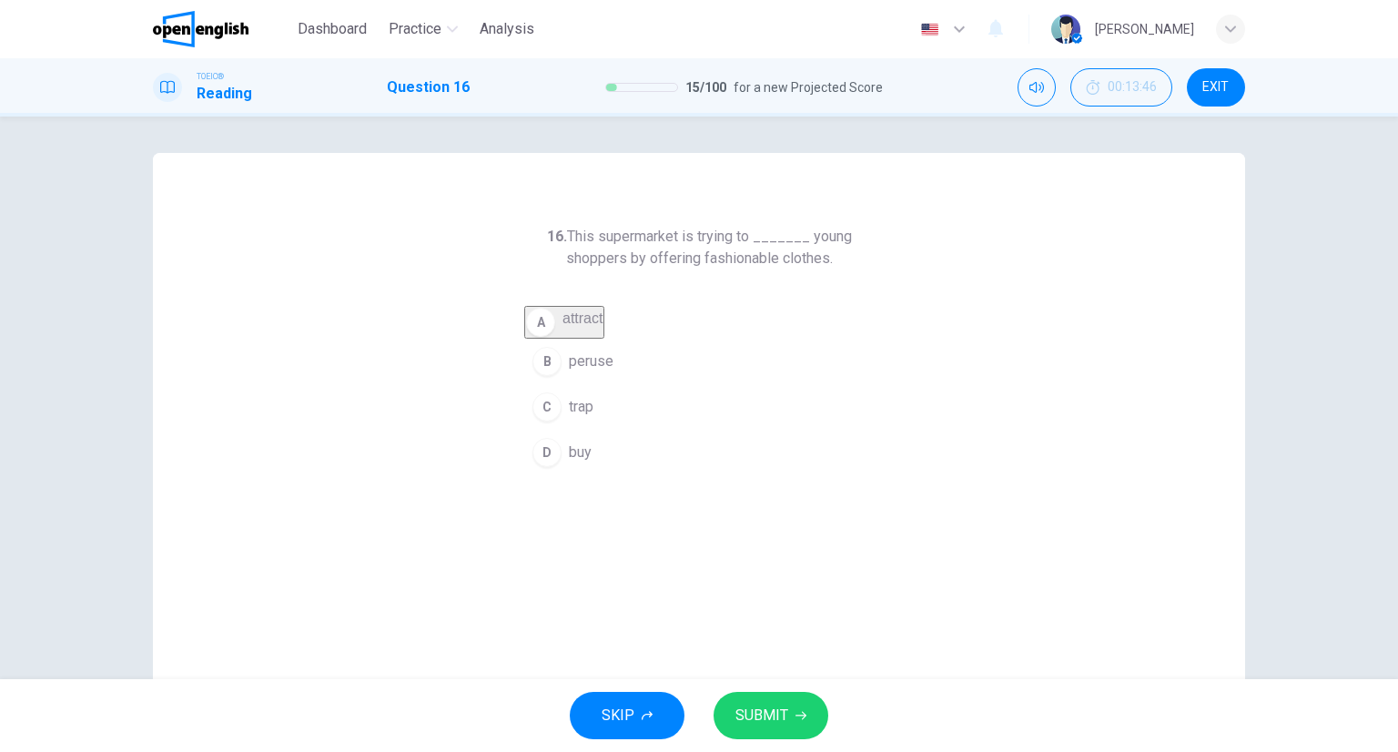
click at [782, 694] on button "SUBMIT" at bounding box center [771, 715] width 115 height 47
click at [958, 545] on div "16. This supermarket is trying to _______ young shoppers by offering fashionabl…" at bounding box center [699, 469] width 1093 height 633
click at [790, 703] on button "SUBMIT" at bounding box center [771, 715] width 115 height 47
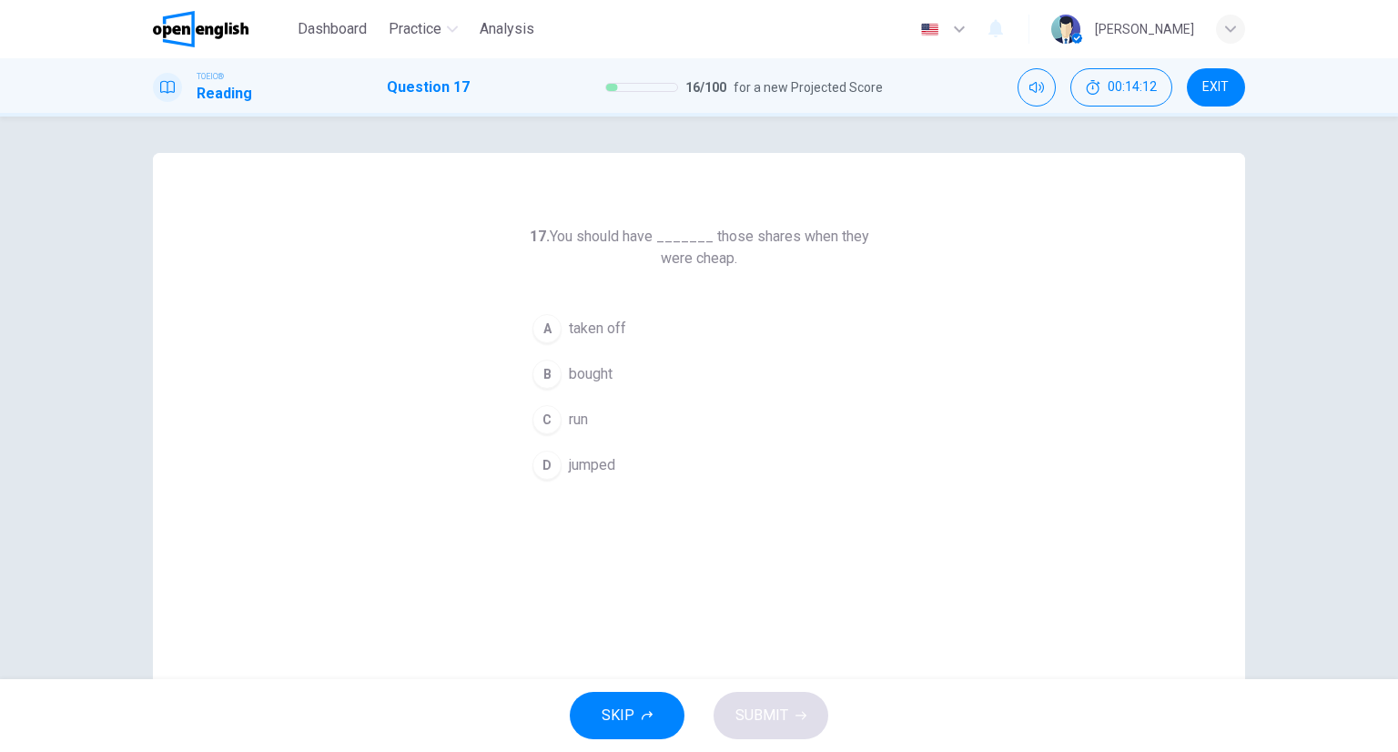
click at [600, 381] on span "bought" at bounding box center [591, 374] width 44 height 22
click at [786, 697] on button "SUBMIT" at bounding box center [771, 715] width 115 height 47
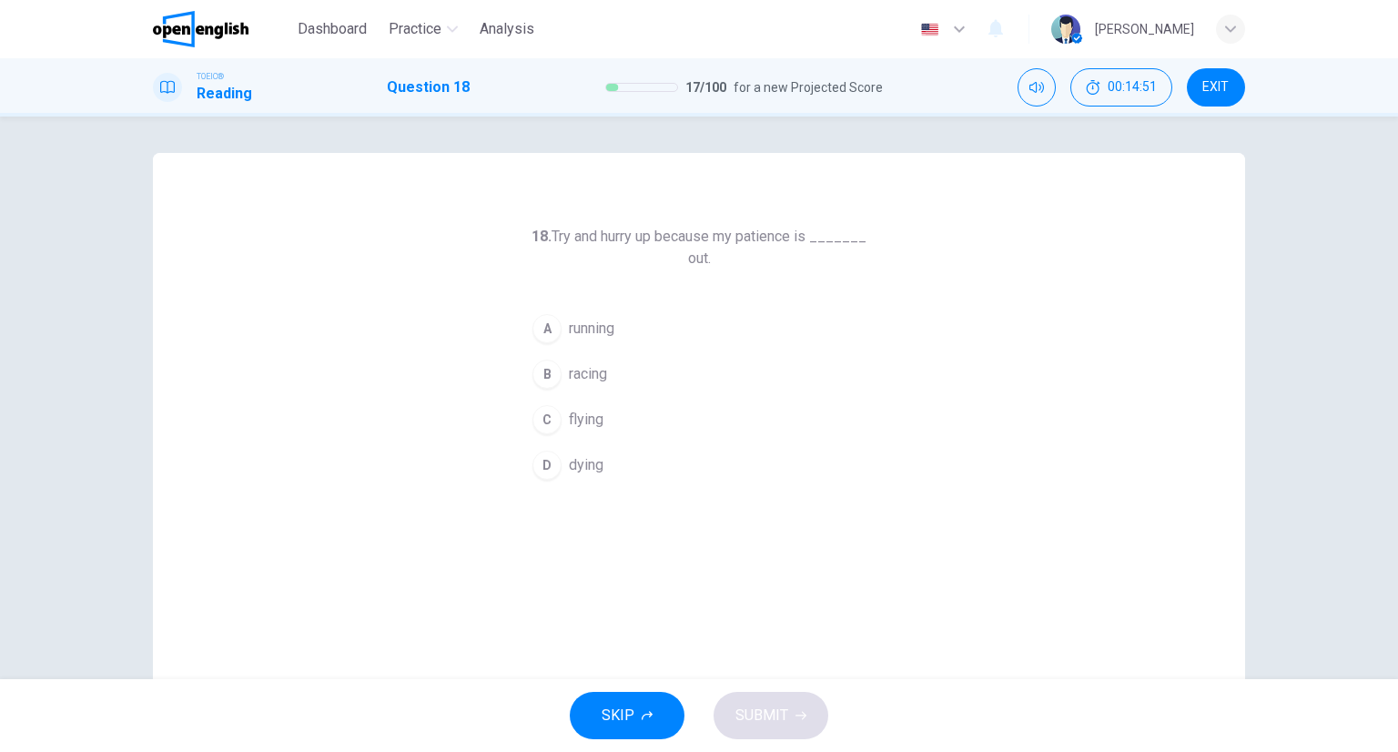
click at [579, 330] on span "running" at bounding box center [592, 329] width 46 height 22
click at [761, 708] on span "SUBMIT" at bounding box center [762, 715] width 53 height 25
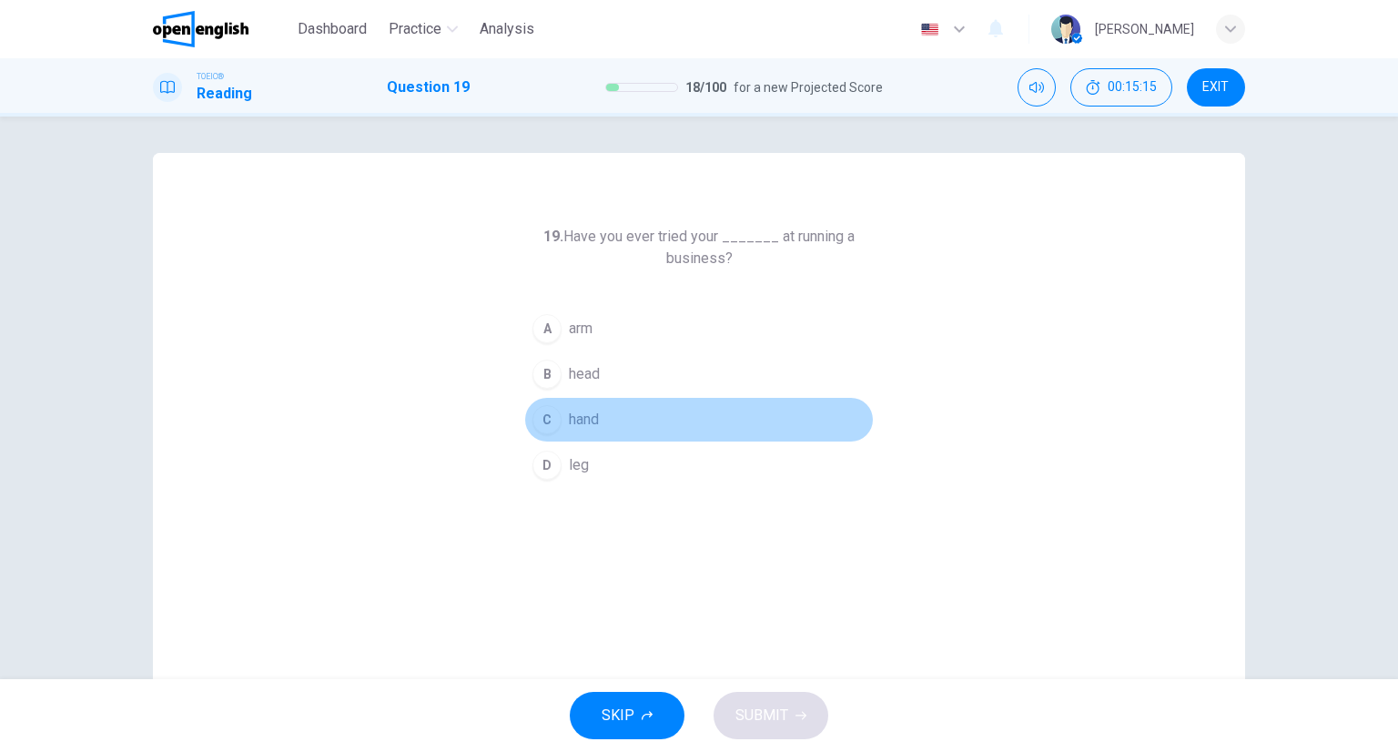
click at [629, 427] on button "C hand" at bounding box center [699, 420] width 350 height 46
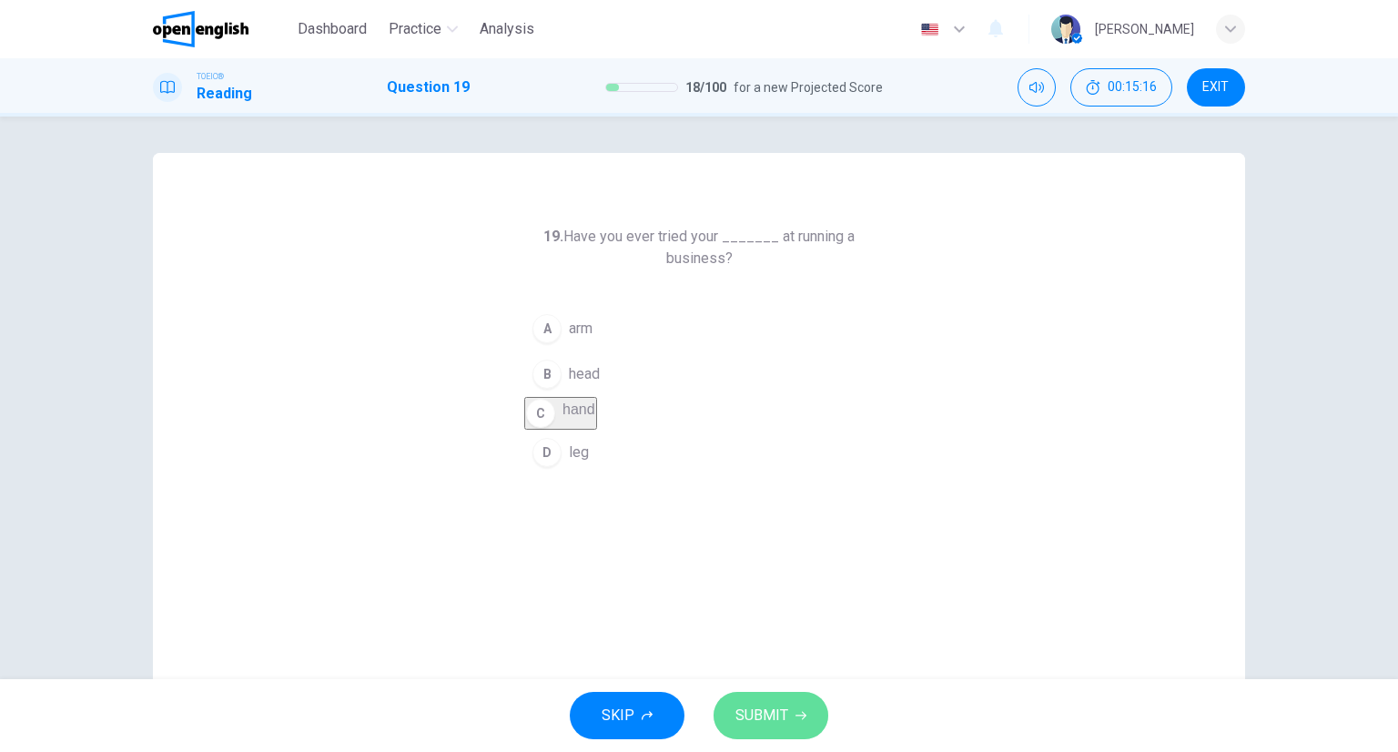
click at [750, 701] on button "SUBMIT" at bounding box center [771, 715] width 115 height 47
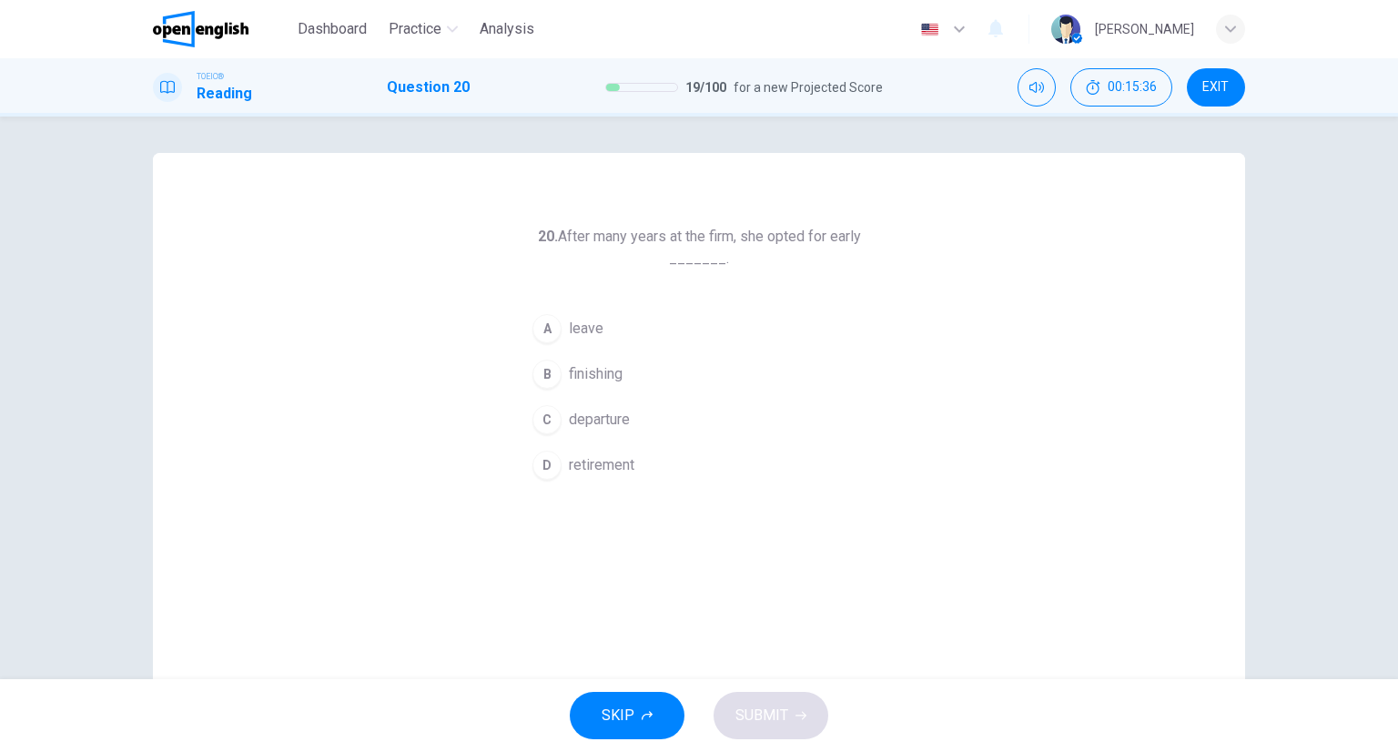
click at [583, 467] on span "retirement" at bounding box center [602, 465] width 66 height 22
click at [765, 719] on span "SUBMIT" at bounding box center [762, 715] width 53 height 25
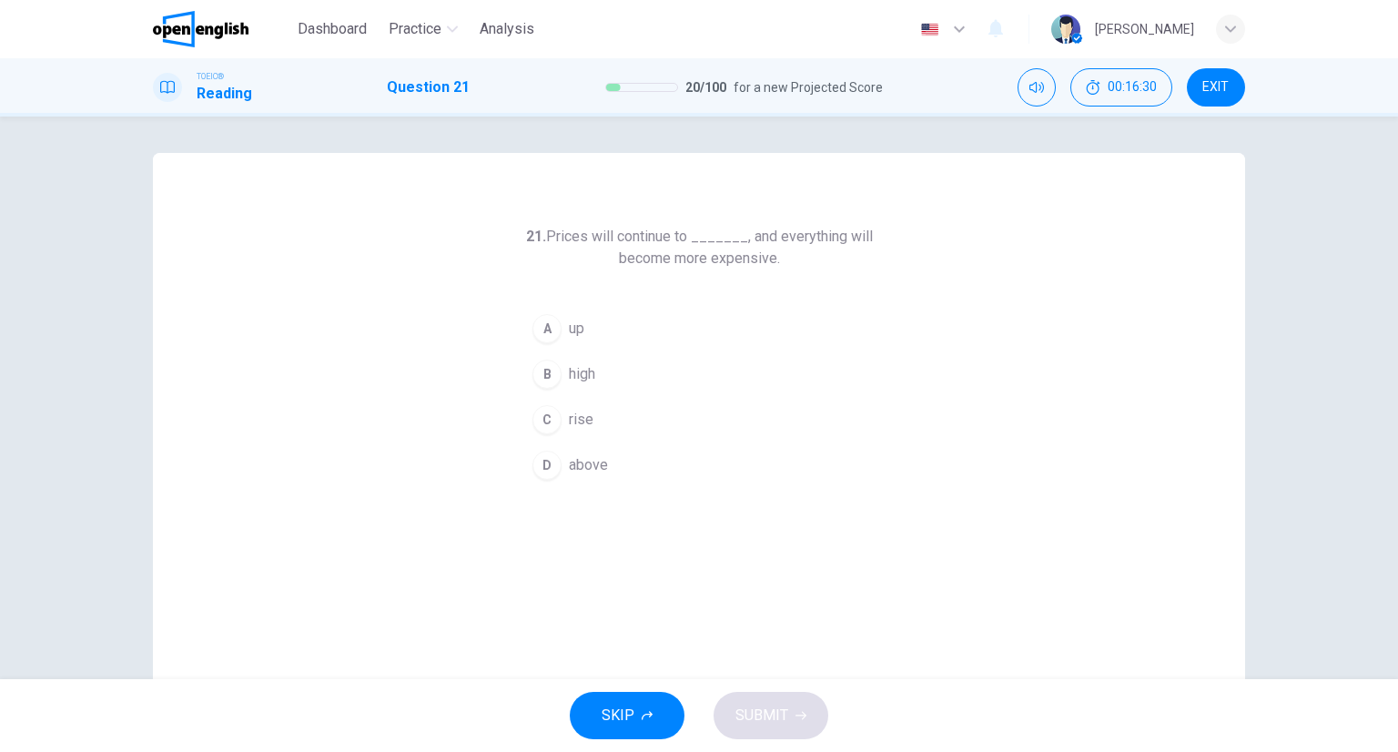
drag, startPoint x: 589, startPoint y: 420, endPoint x: 614, endPoint y: 441, distance: 32.3
click at [586, 418] on button "C rise" at bounding box center [699, 420] width 350 height 46
click at [793, 727] on button "SUBMIT" at bounding box center [771, 715] width 115 height 47
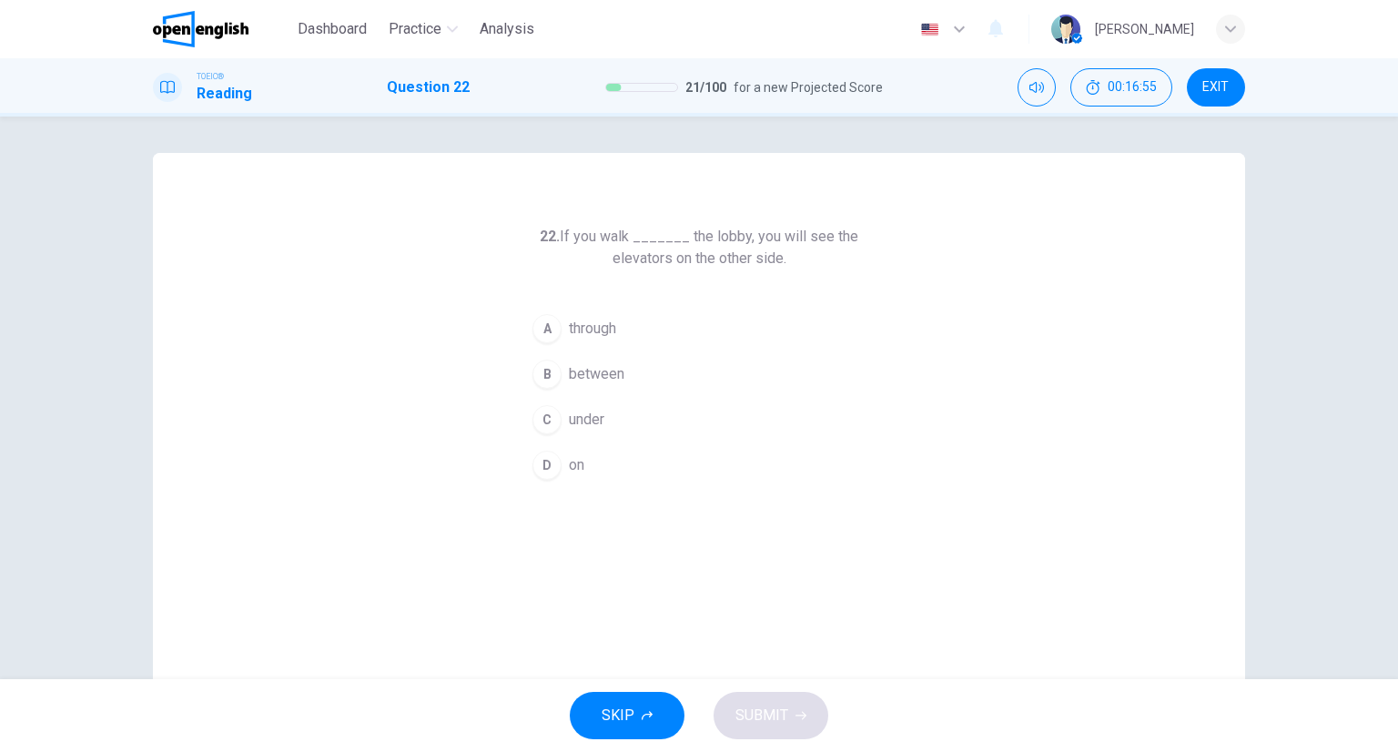
click at [578, 332] on span "through" at bounding box center [592, 329] width 47 height 22
click at [753, 720] on span "SUBMIT" at bounding box center [762, 715] width 53 height 25
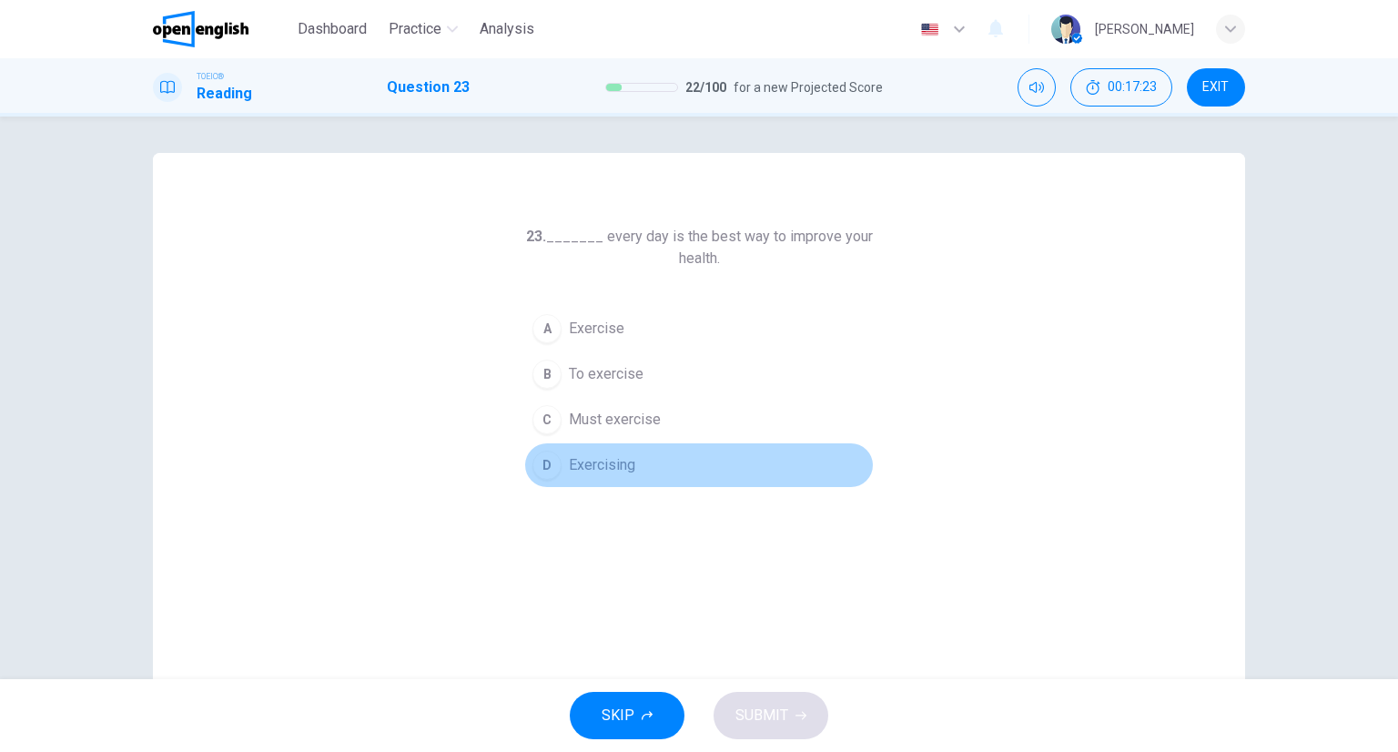
click at [615, 458] on span "Exercising" at bounding box center [602, 465] width 66 height 22
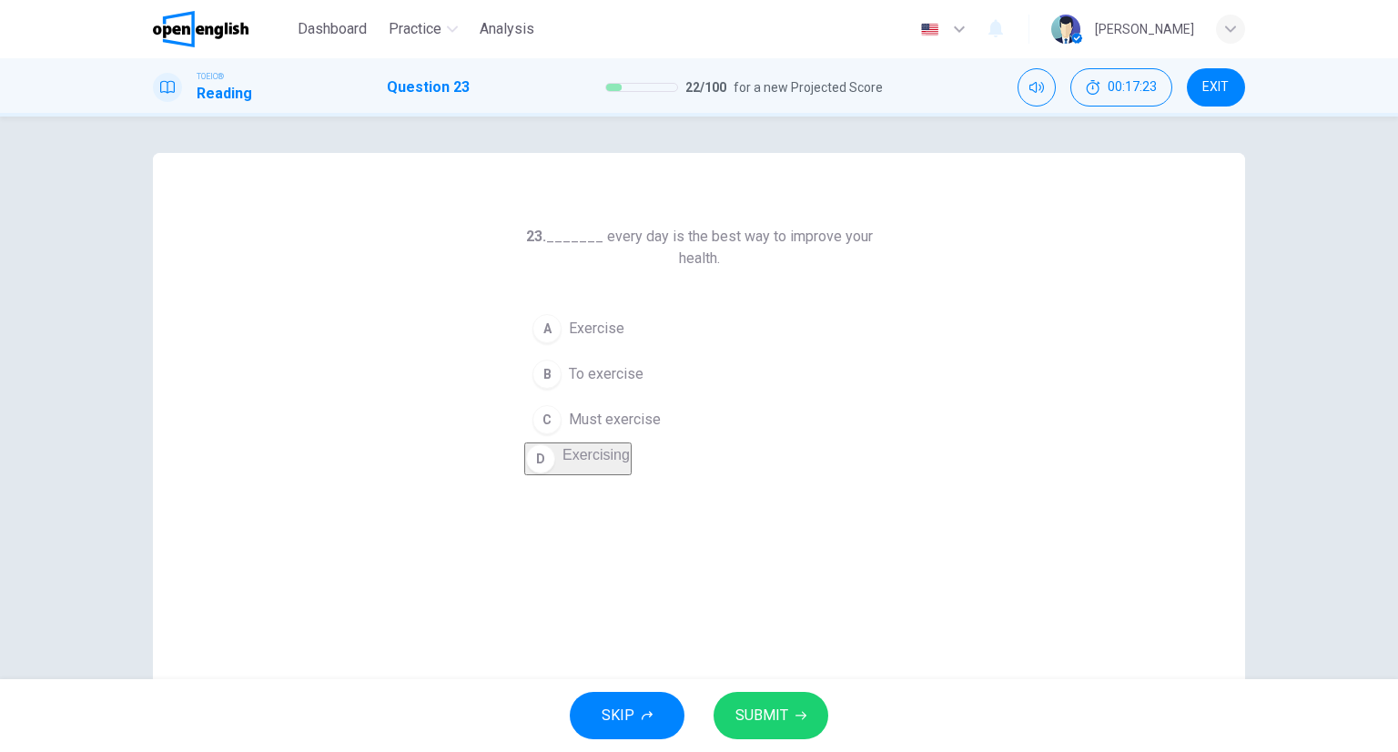
click at [731, 716] on button "SUBMIT" at bounding box center [771, 715] width 115 height 47
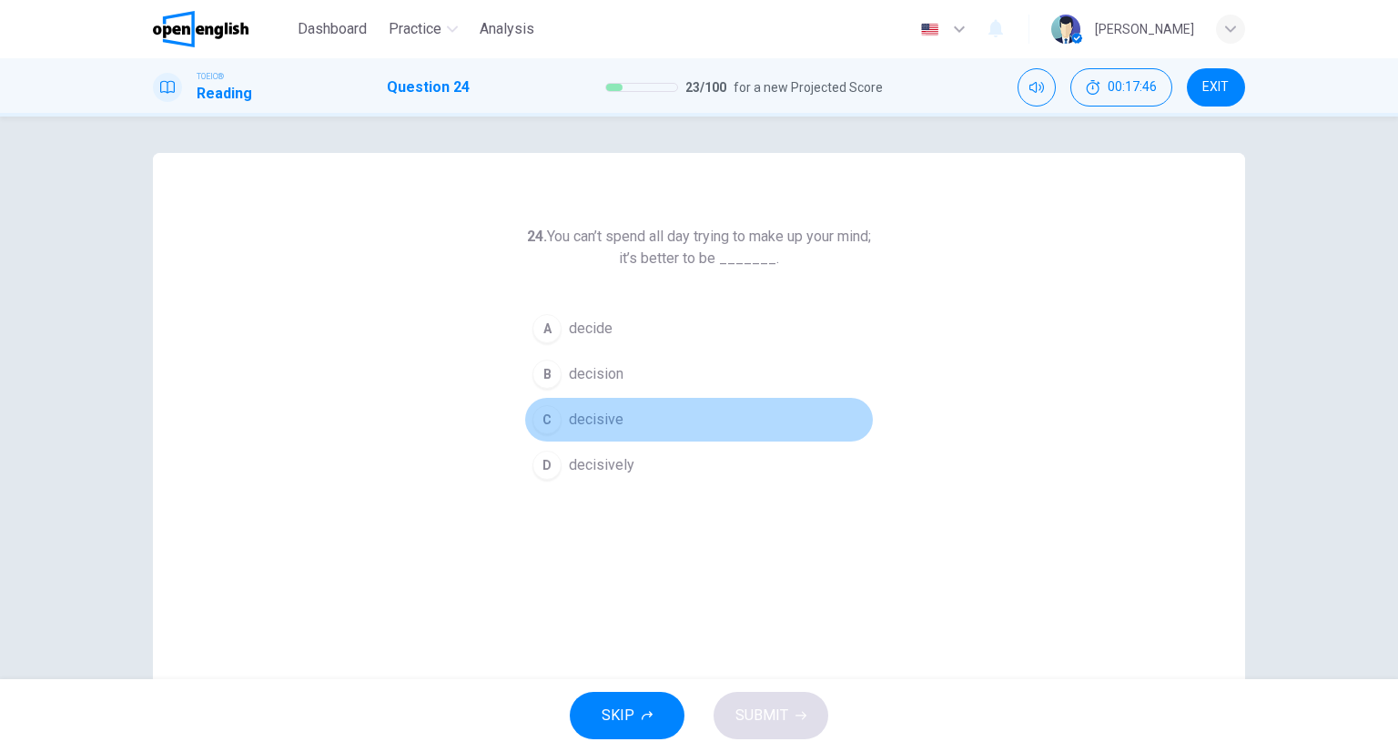
drag, startPoint x: 607, startPoint y: 433, endPoint x: 677, endPoint y: 522, distance: 112.8
click at [606, 433] on button "C decisive" at bounding box center [699, 420] width 350 height 46
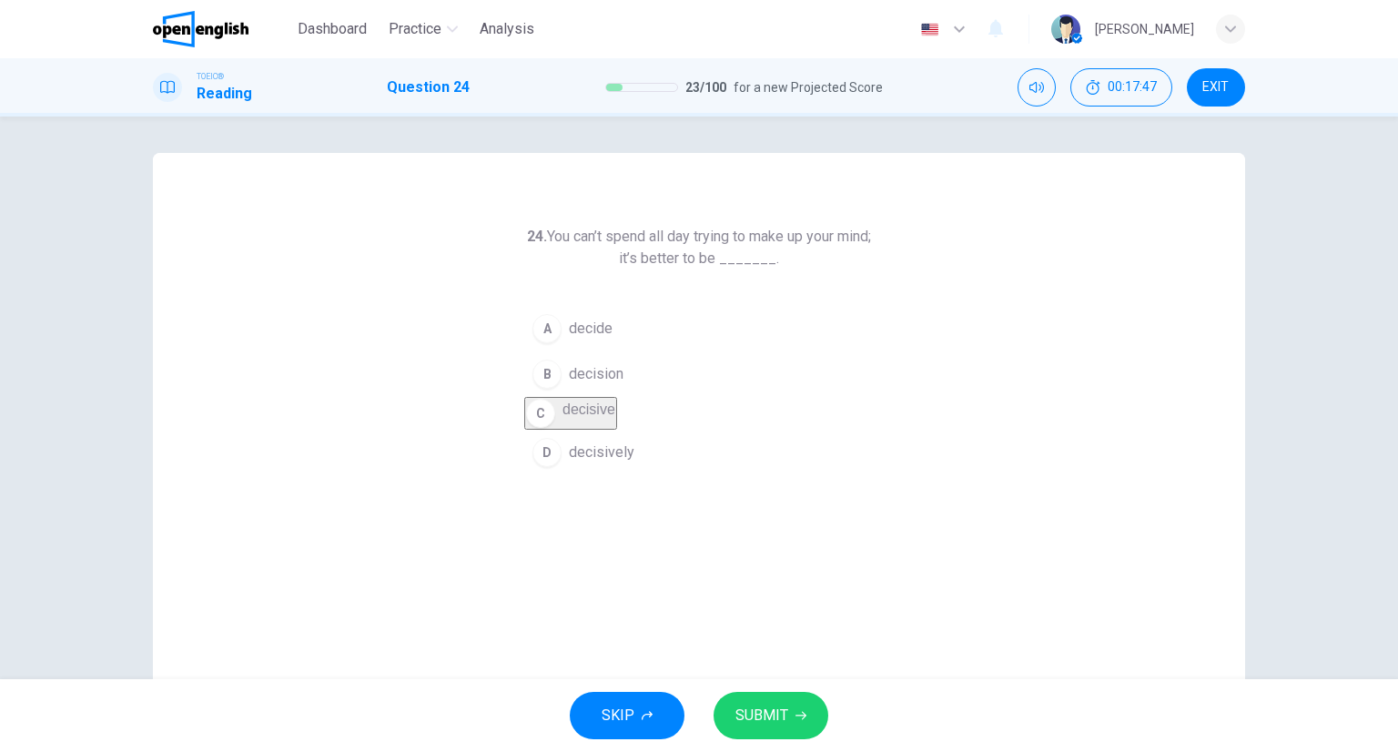
click at [755, 690] on div "SKIP SUBMIT" at bounding box center [699, 715] width 1398 height 73
click at [762, 700] on button "SUBMIT" at bounding box center [771, 715] width 115 height 47
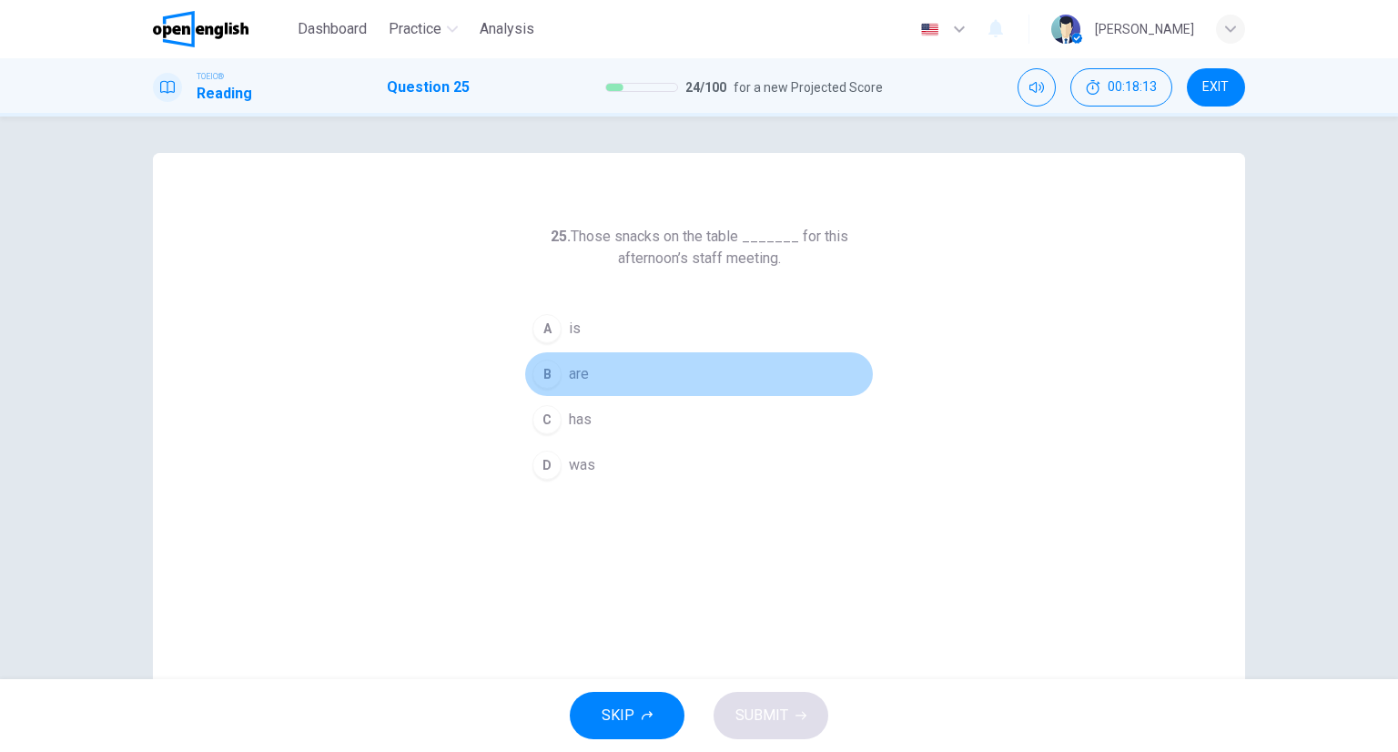
drag, startPoint x: 594, startPoint y: 386, endPoint x: 627, endPoint y: 422, distance: 49.6
click at [592, 385] on button "B are" at bounding box center [699, 374] width 350 height 46
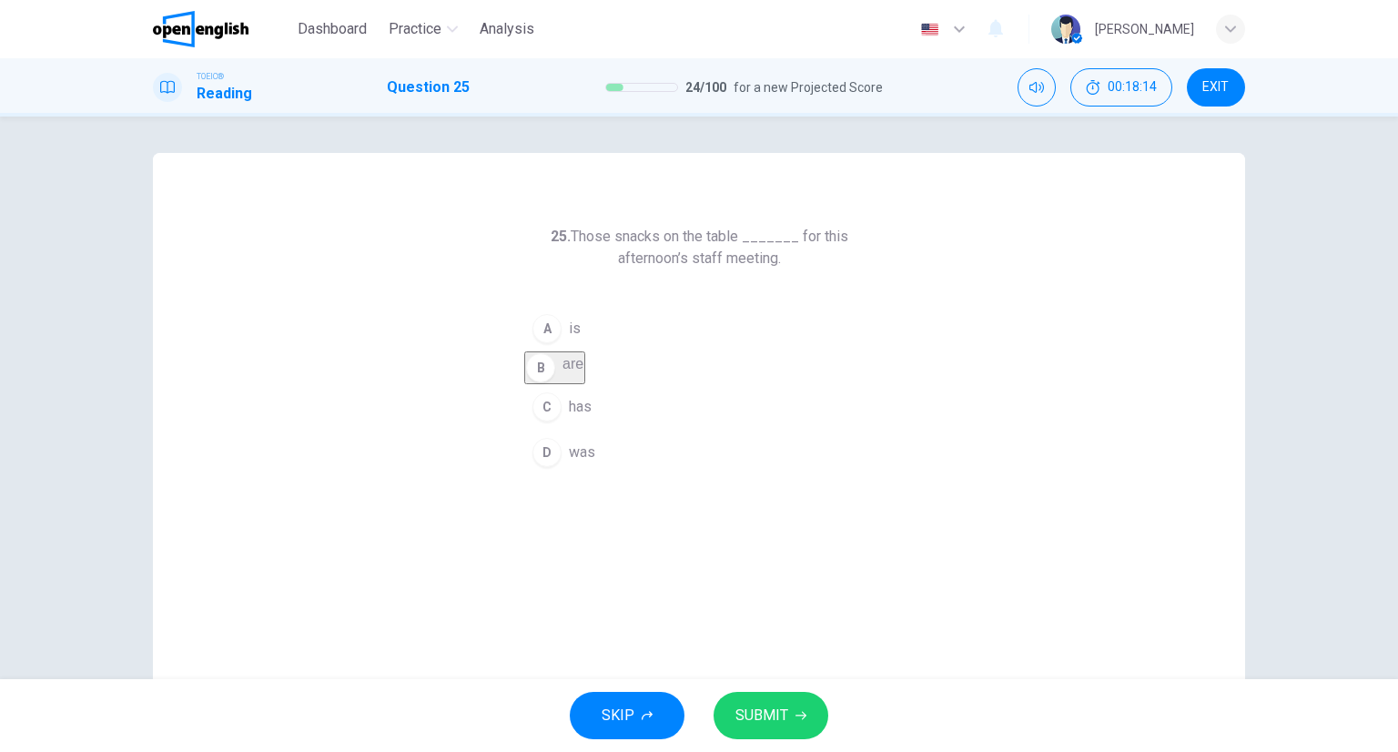
click at [741, 697] on button "SUBMIT" at bounding box center [771, 715] width 115 height 47
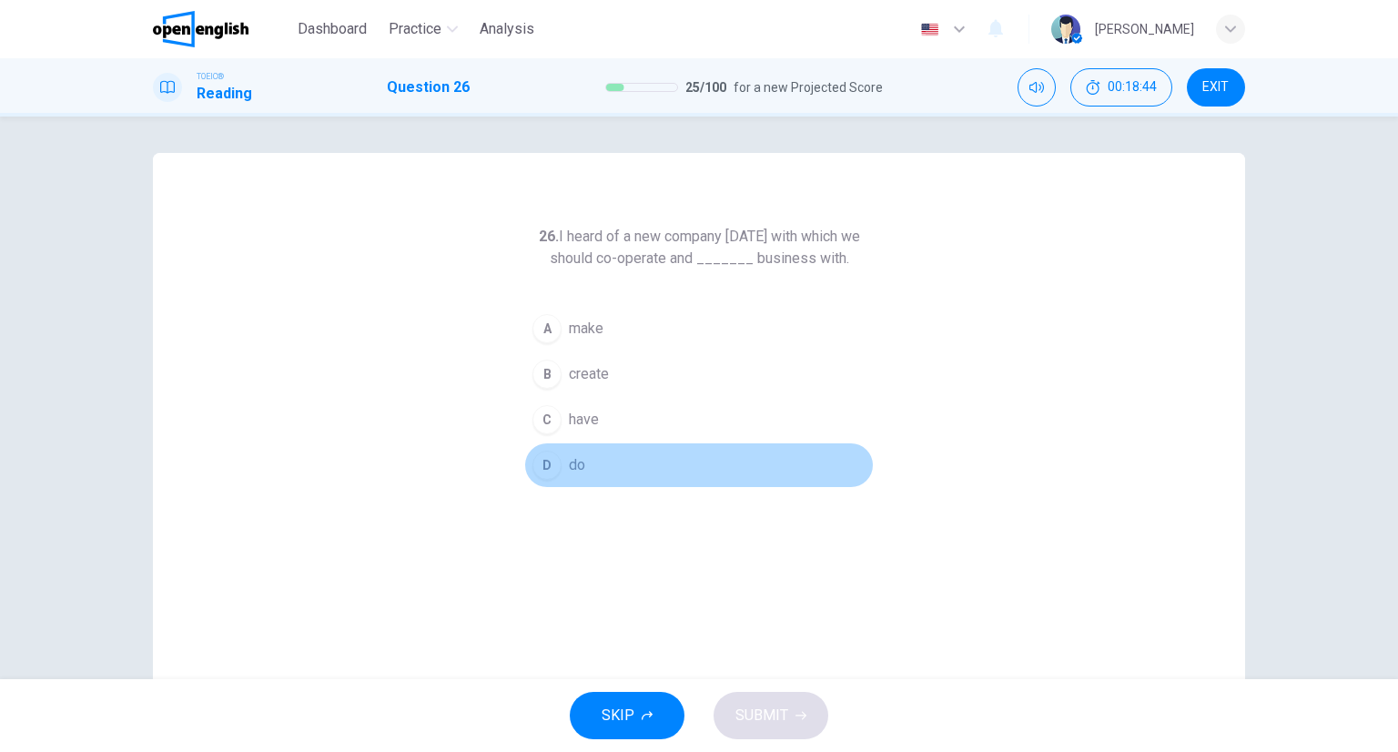
click at [569, 469] on span "do" at bounding box center [577, 465] width 16 height 22
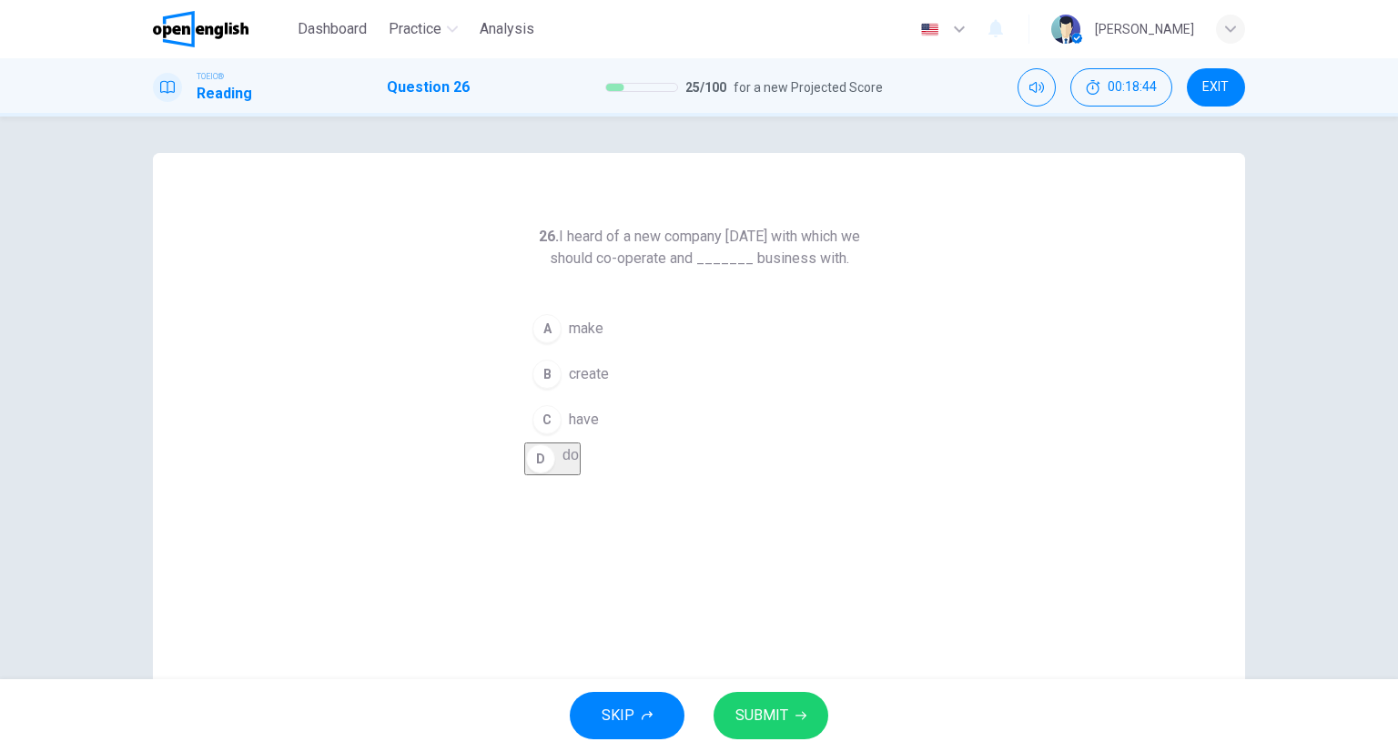
click at [792, 680] on div "SKIP SUBMIT" at bounding box center [699, 715] width 1398 height 73
click at [798, 699] on button "SUBMIT" at bounding box center [771, 715] width 115 height 47
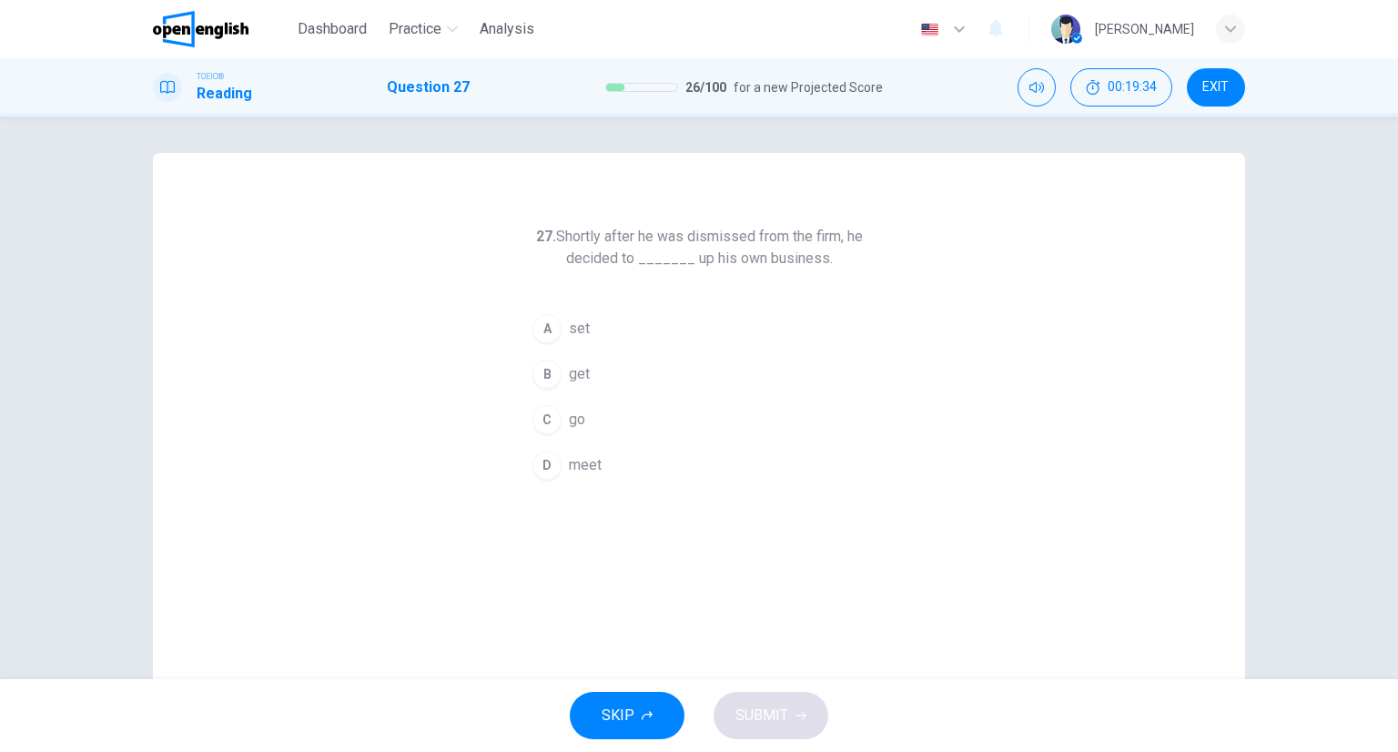
click at [564, 303] on div "27. Shortly after he was dismissed from the firm, he decided to _______ up his …" at bounding box center [699, 357] width 350 height 262
click at [569, 316] on button "A set" at bounding box center [699, 329] width 350 height 46
click at [783, 699] on button "SUBMIT" at bounding box center [771, 715] width 115 height 47
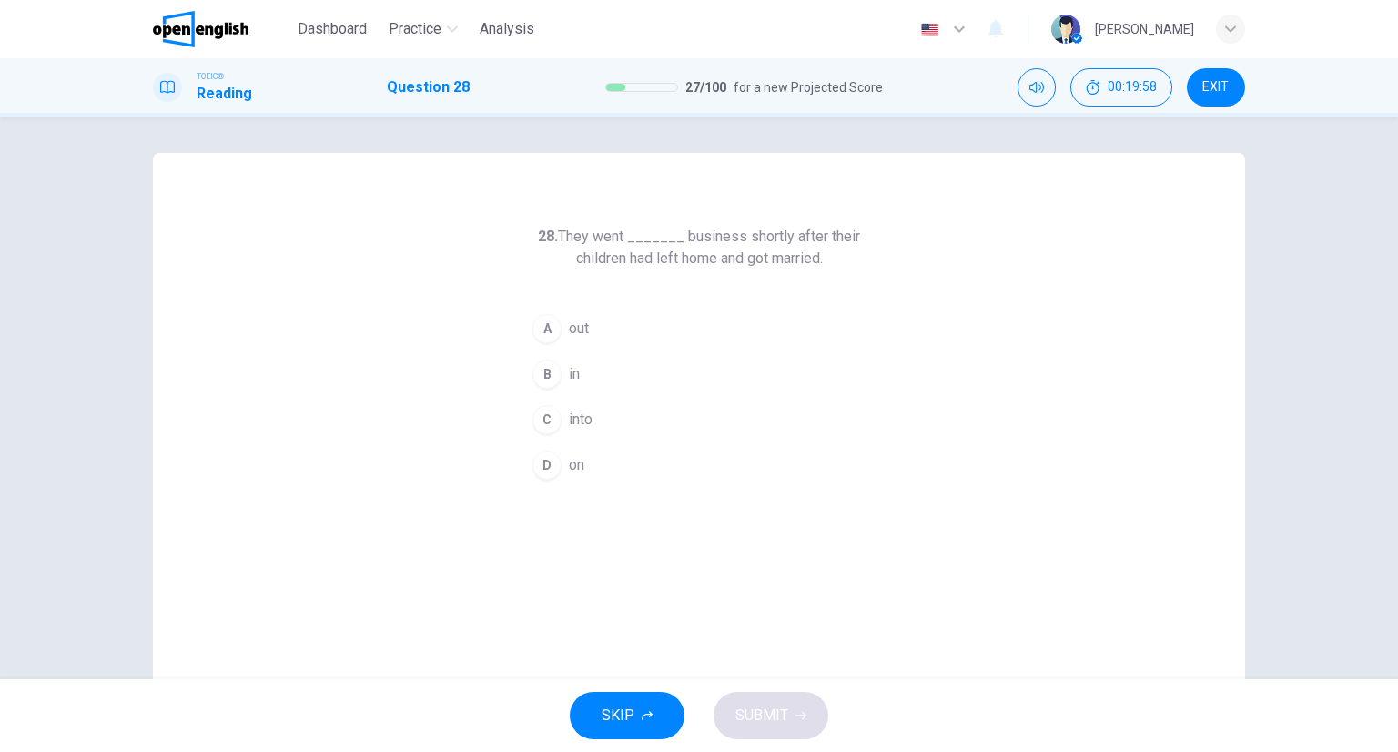
click at [569, 329] on span "out" at bounding box center [579, 329] width 20 height 22
click at [768, 703] on button "SUBMIT" at bounding box center [771, 715] width 115 height 47
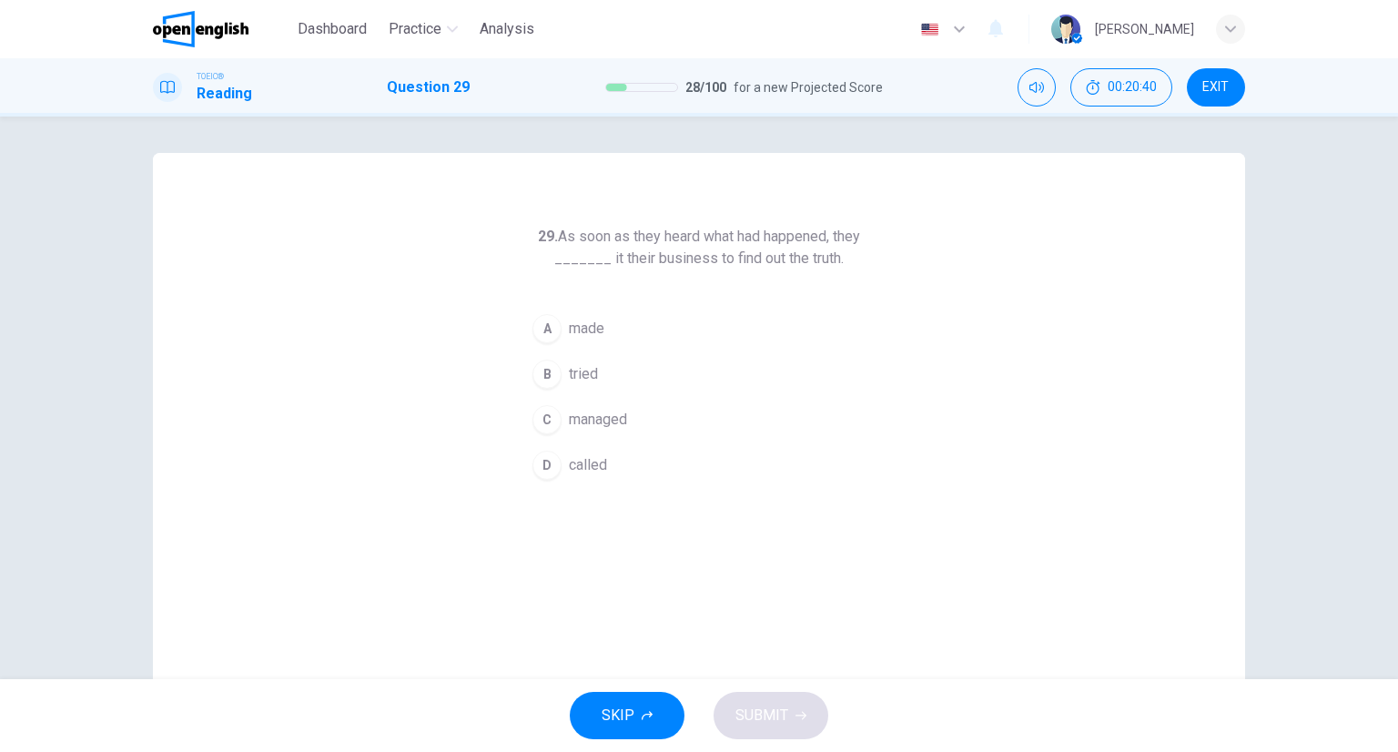
click at [628, 360] on button "B tried" at bounding box center [699, 374] width 350 height 46
click at [807, 717] on button "SUBMIT" at bounding box center [771, 715] width 115 height 47
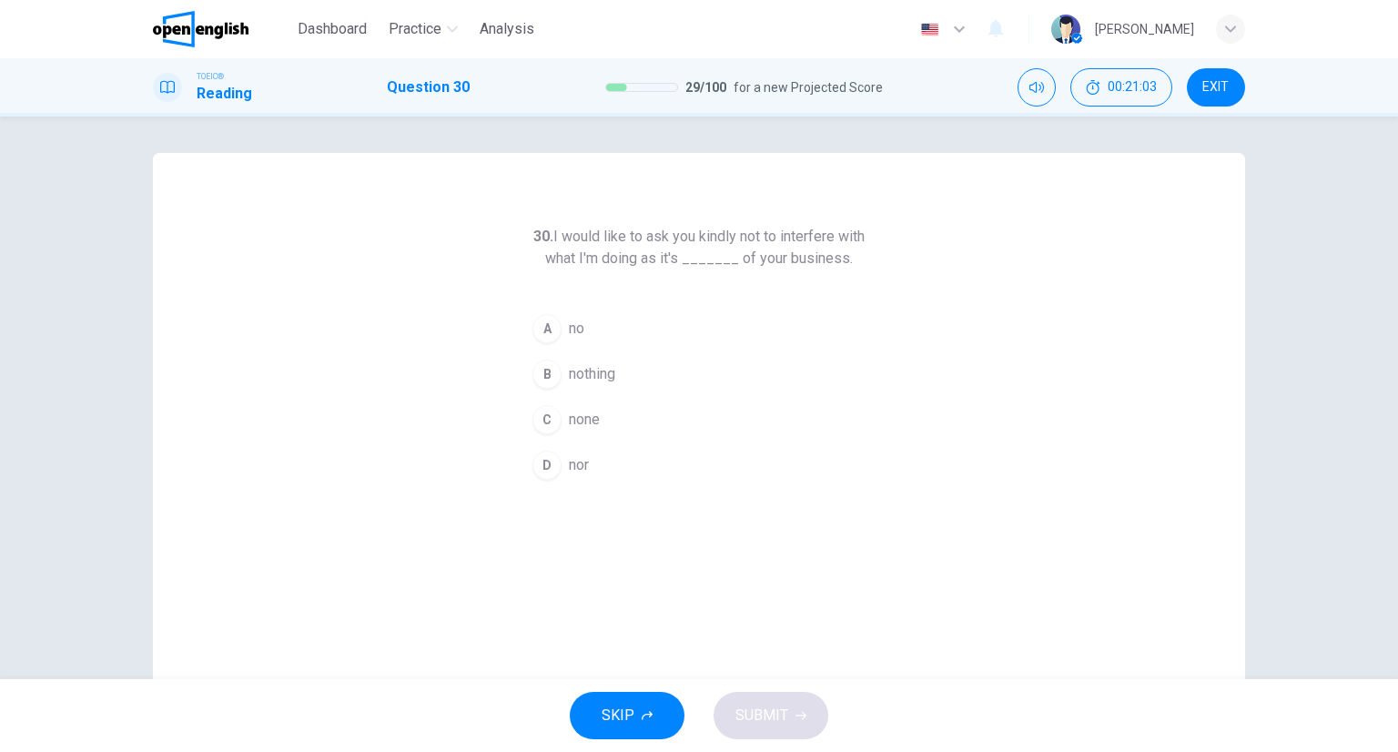
click at [574, 377] on span "nothing" at bounding box center [592, 374] width 46 height 22
click at [796, 718] on icon "button" at bounding box center [801, 715] width 11 height 11
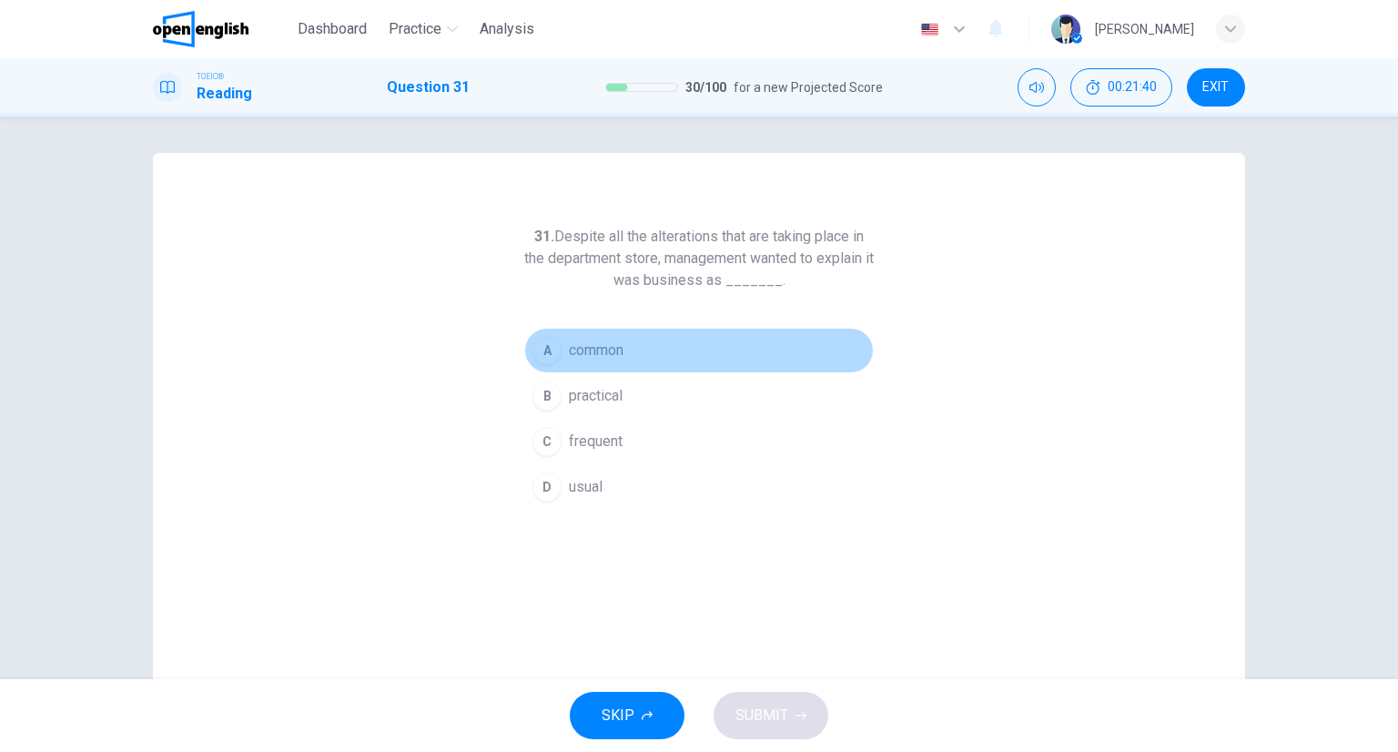
click at [652, 358] on button "A common" at bounding box center [699, 351] width 350 height 46
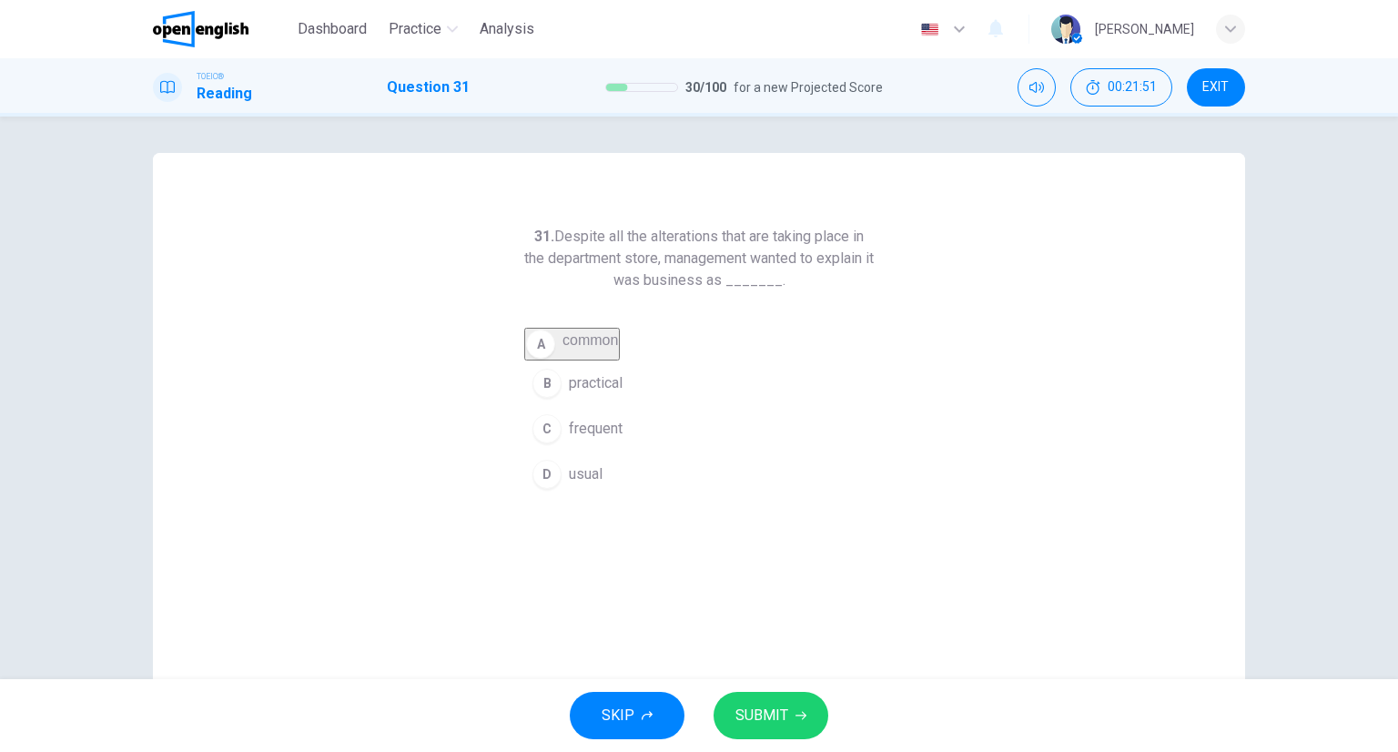
click at [597, 485] on span "usual" at bounding box center [586, 474] width 34 height 22
click at [771, 725] on span "SUBMIT" at bounding box center [762, 715] width 53 height 25
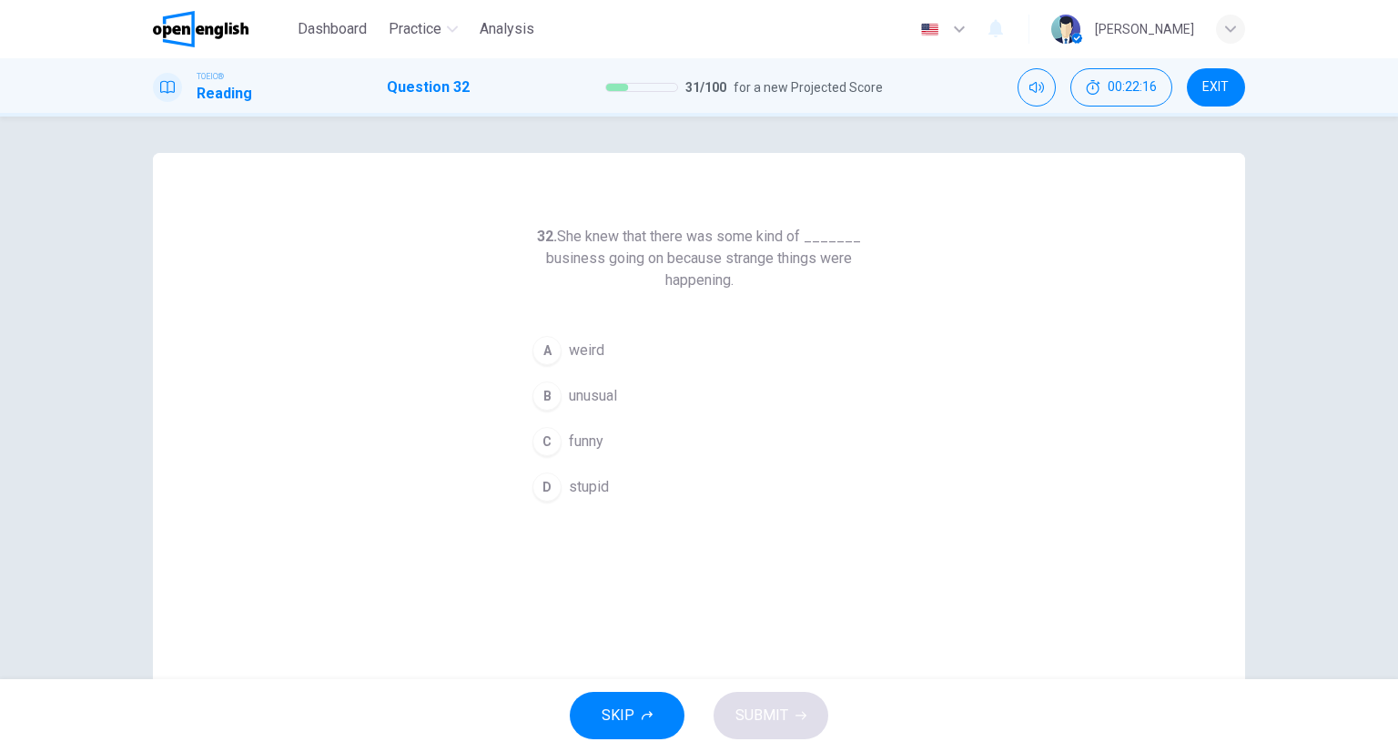
click at [544, 336] on div "A" at bounding box center [547, 350] width 29 height 29
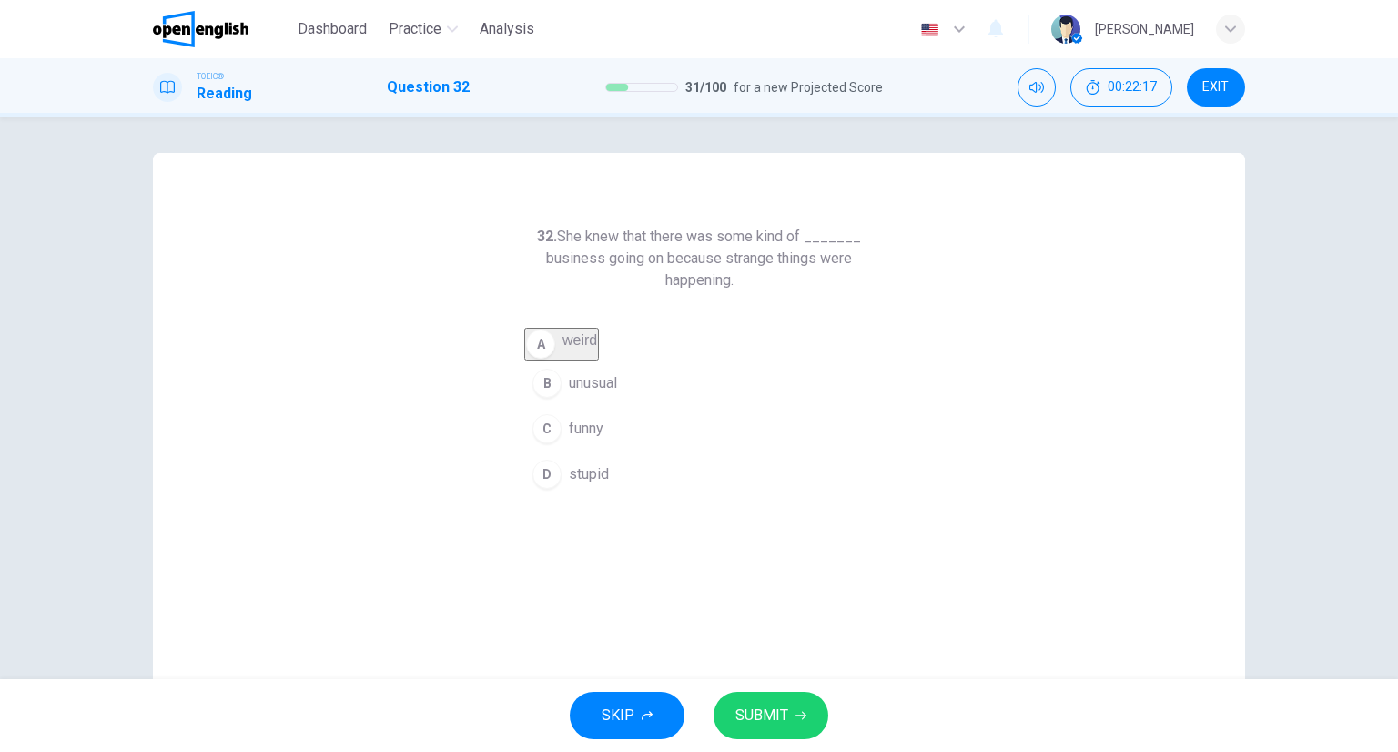
click at [801, 710] on icon "button" at bounding box center [801, 715] width 11 height 11
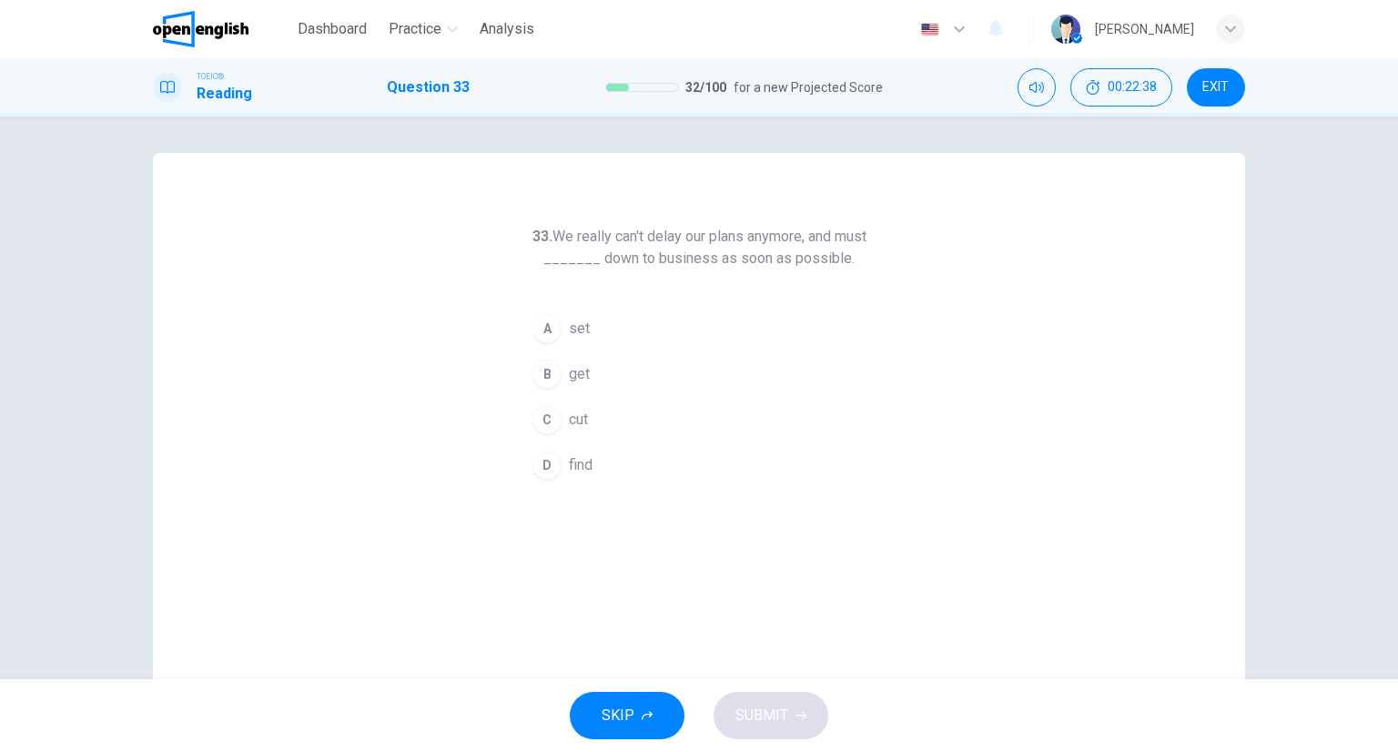
click at [583, 366] on button "B get" at bounding box center [699, 374] width 350 height 46
click at [816, 701] on button "SUBMIT" at bounding box center [771, 715] width 115 height 47
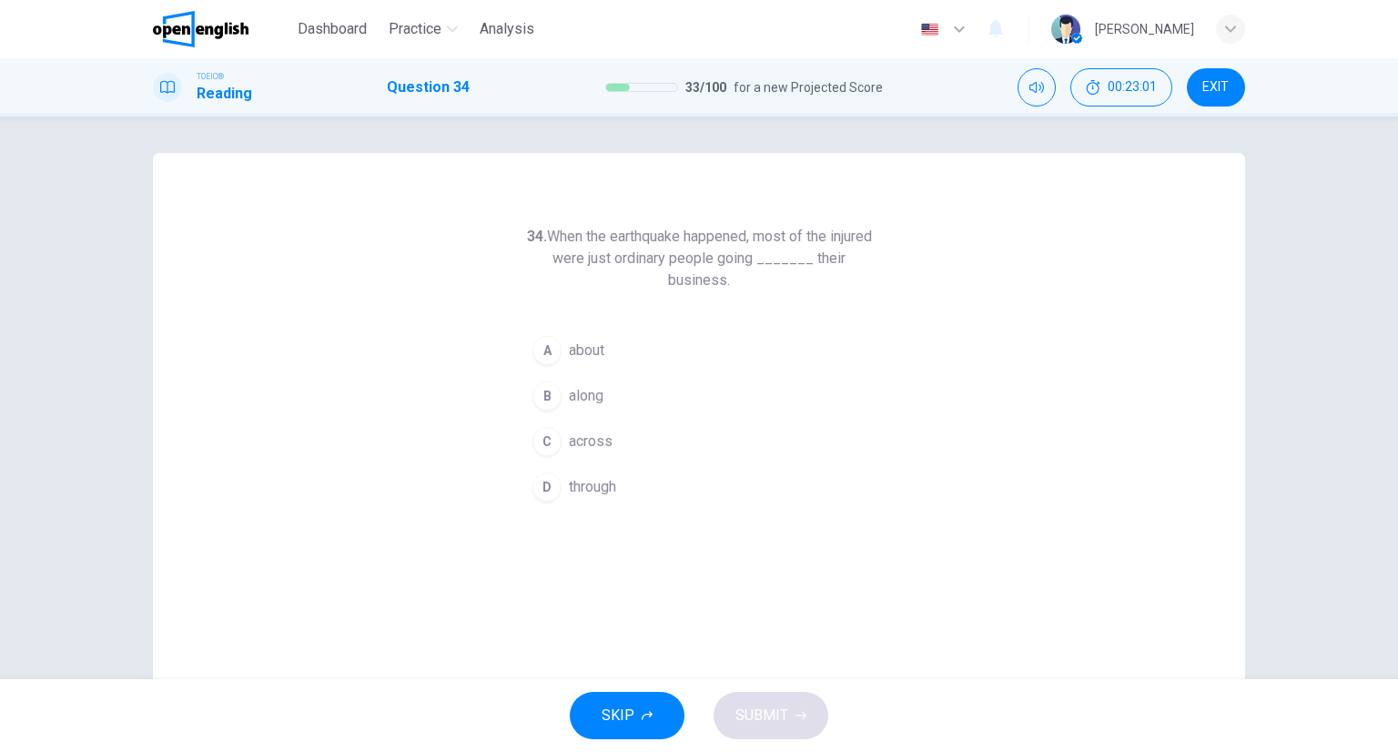
click at [604, 476] on span "through" at bounding box center [592, 487] width 47 height 22
click at [757, 689] on div "SKIP SUBMIT" at bounding box center [699, 715] width 1398 height 73
click at [768, 703] on span "SUBMIT" at bounding box center [762, 715] width 53 height 25
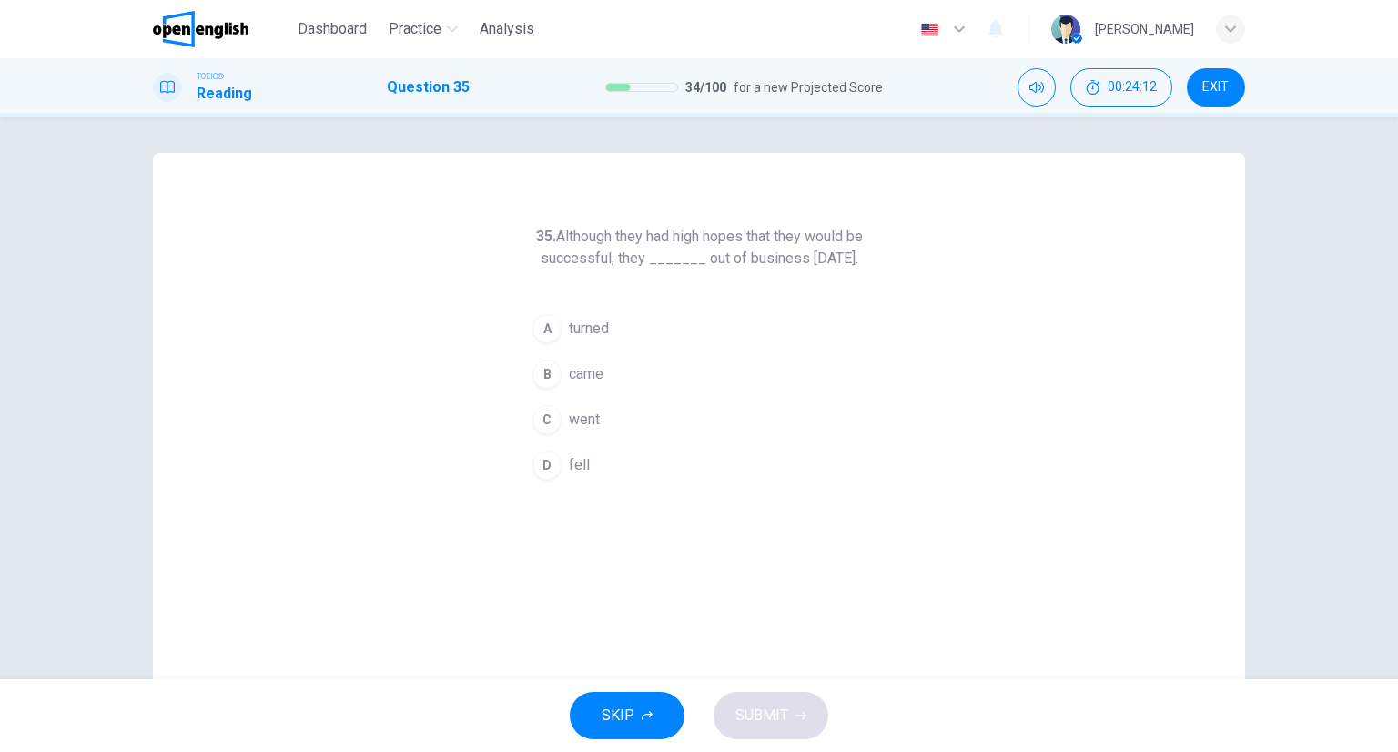
click at [570, 429] on button "C went" at bounding box center [699, 420] width 350 height 46
click at [787, 684] on div "SKIP SUBMIT" at bounding box center [699, 715] width 1398 height 73
click at [789, 702] on button "SUBMIT" at bounding box center [771, 715] width 115 height 47
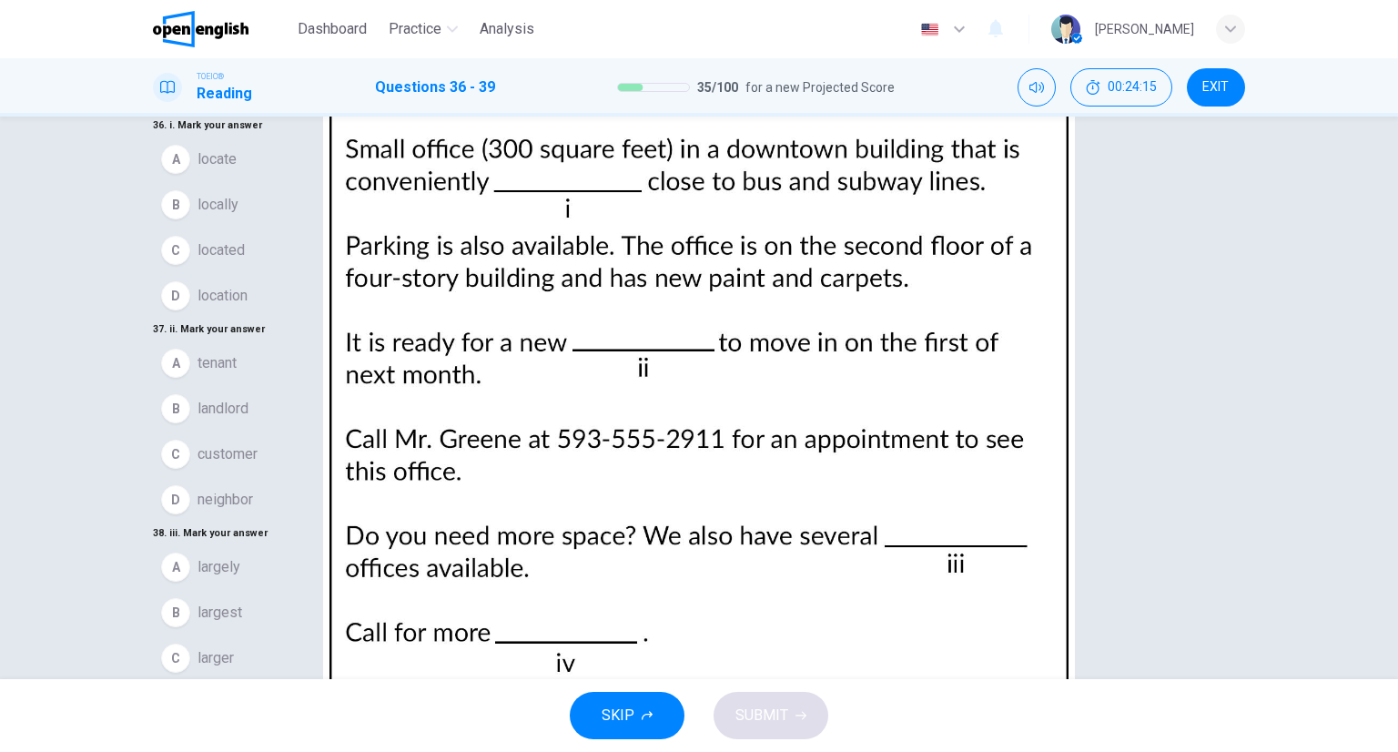
scroll to position [91, 0]
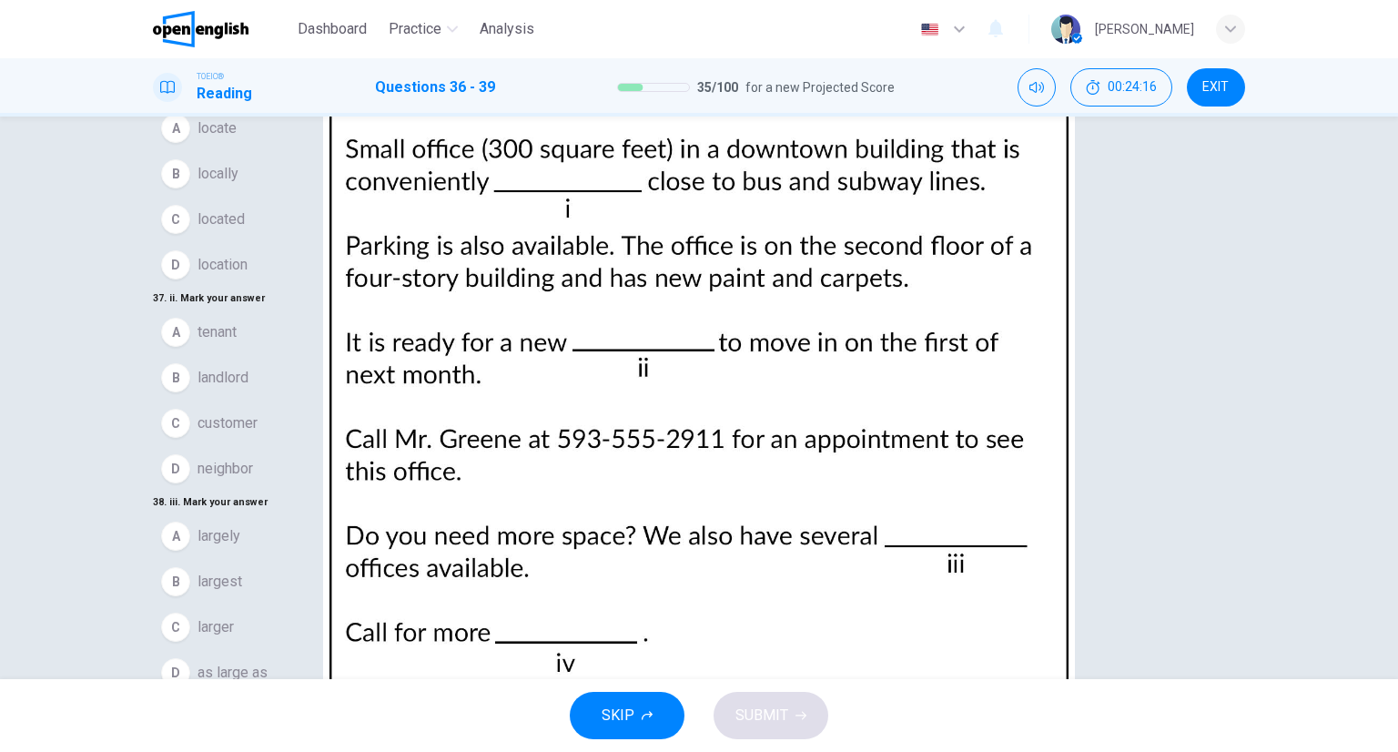
click at [961, 290] on img at bounding box center [699, 376] width 1398 height 752
click at [1380, 751] on div at bounding box center [699, 752] width 1398 height 0
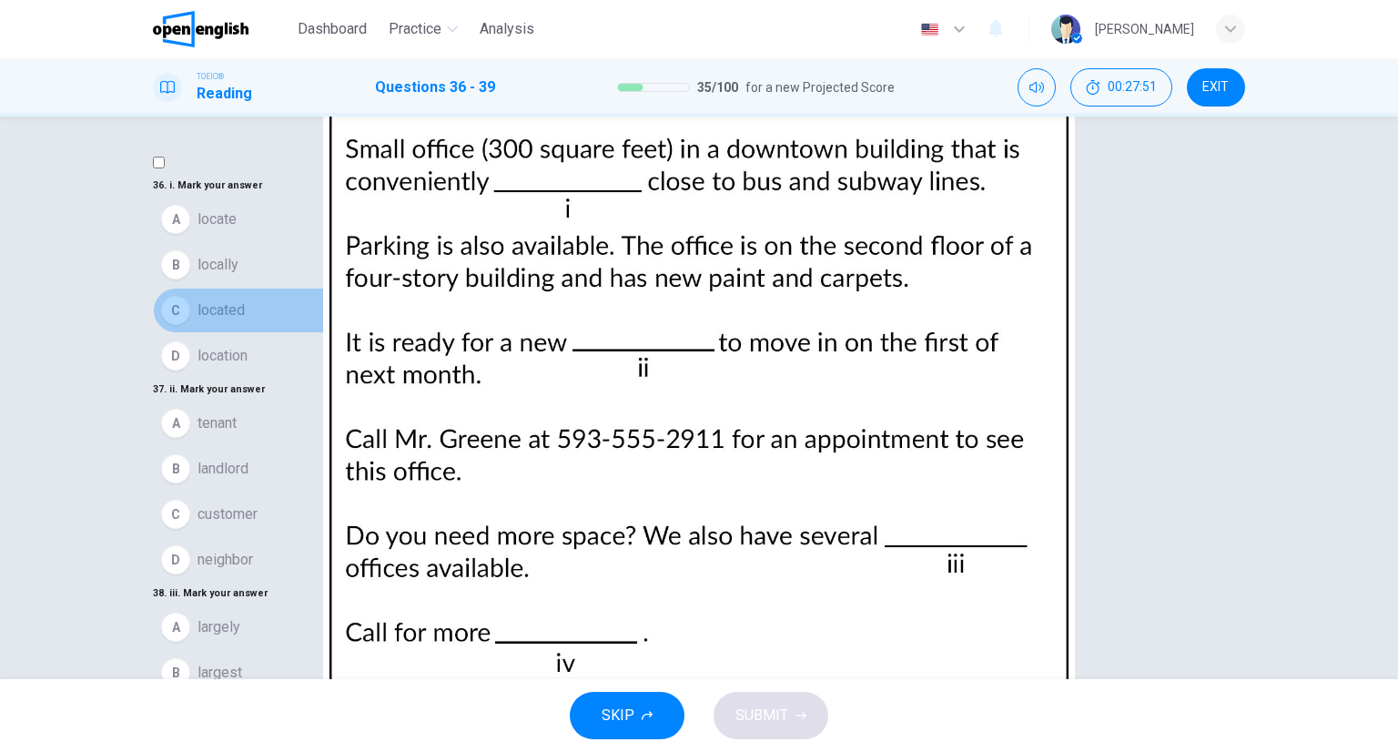
click at [279, 333] on button "C located" at bounding box center [699, 311] width 1093 height 46
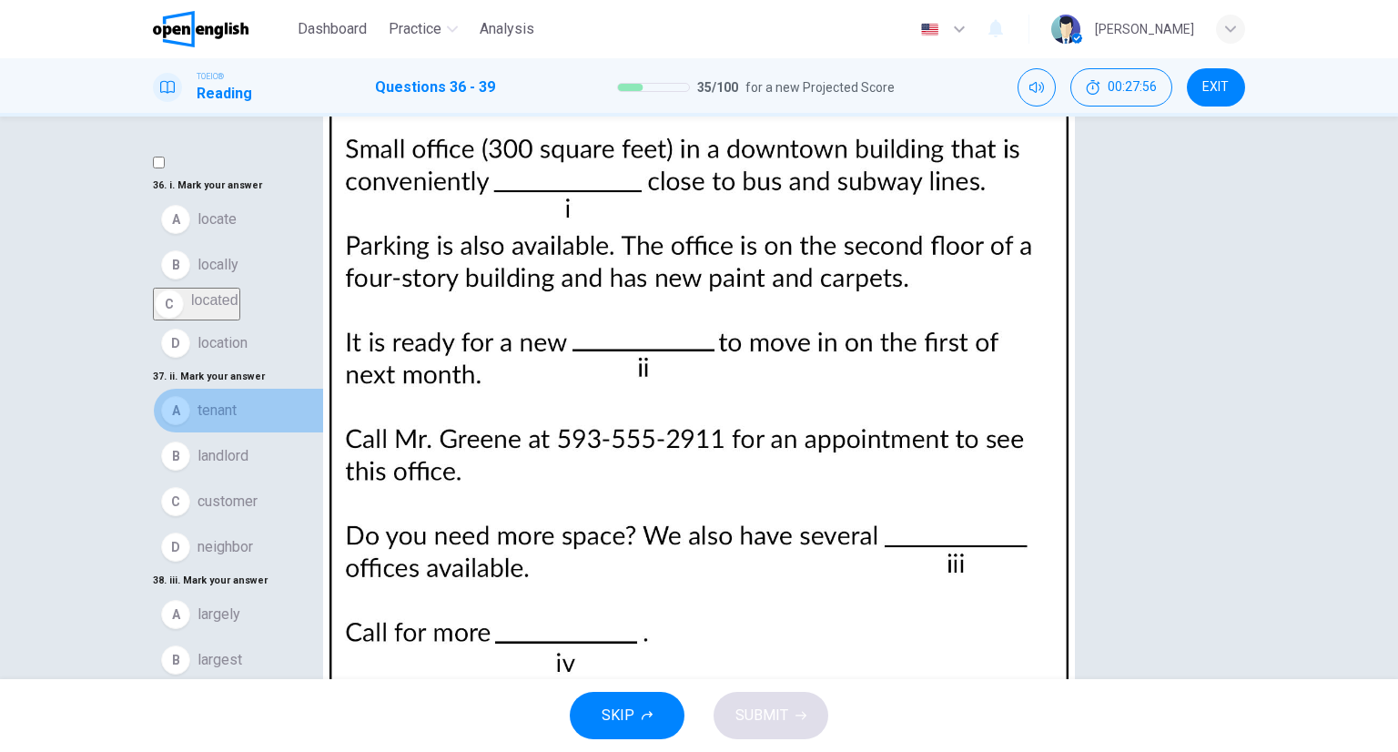
click at [237, 422] on span "tenant" at bounding box center [217, 411] width 39 height 22
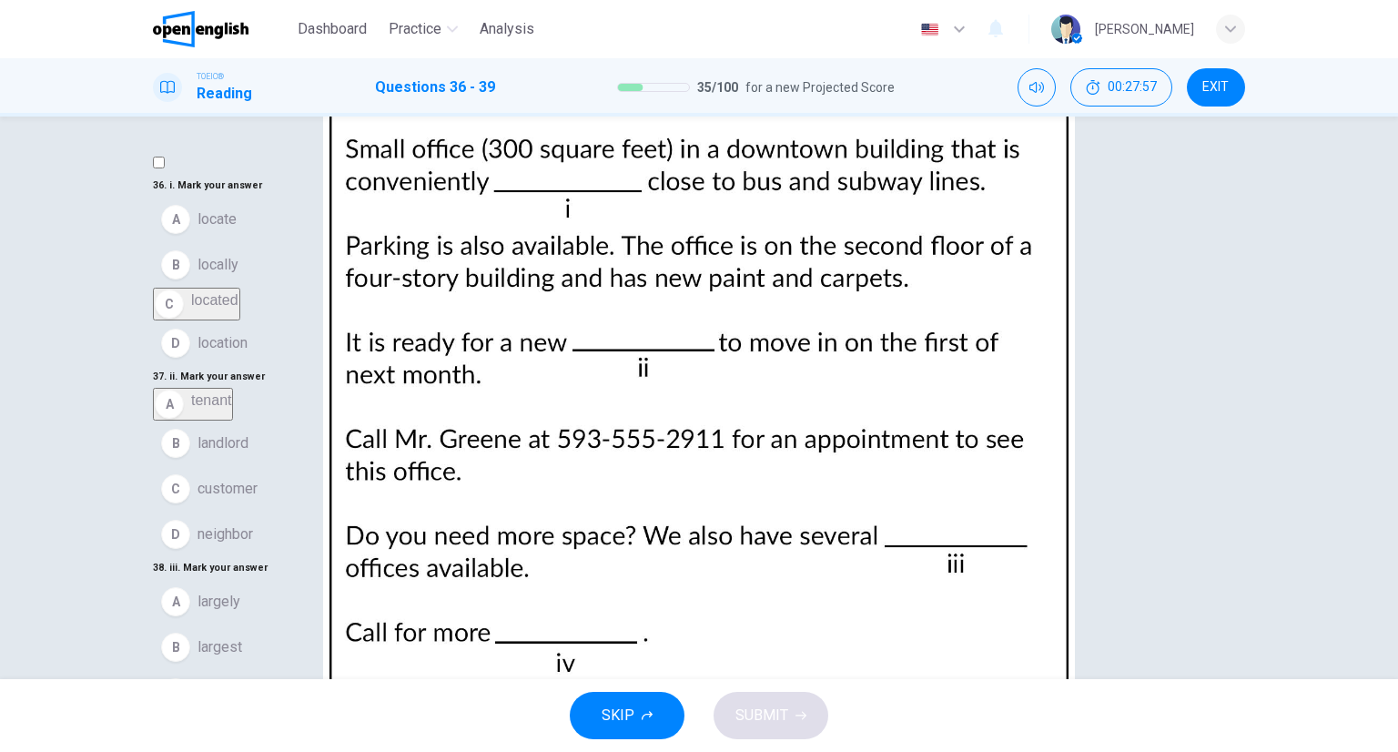
scroll to position [446, 0]
click at [277, 670] on button "C larger" at bounding box center [699, 693] width 1093 height 46
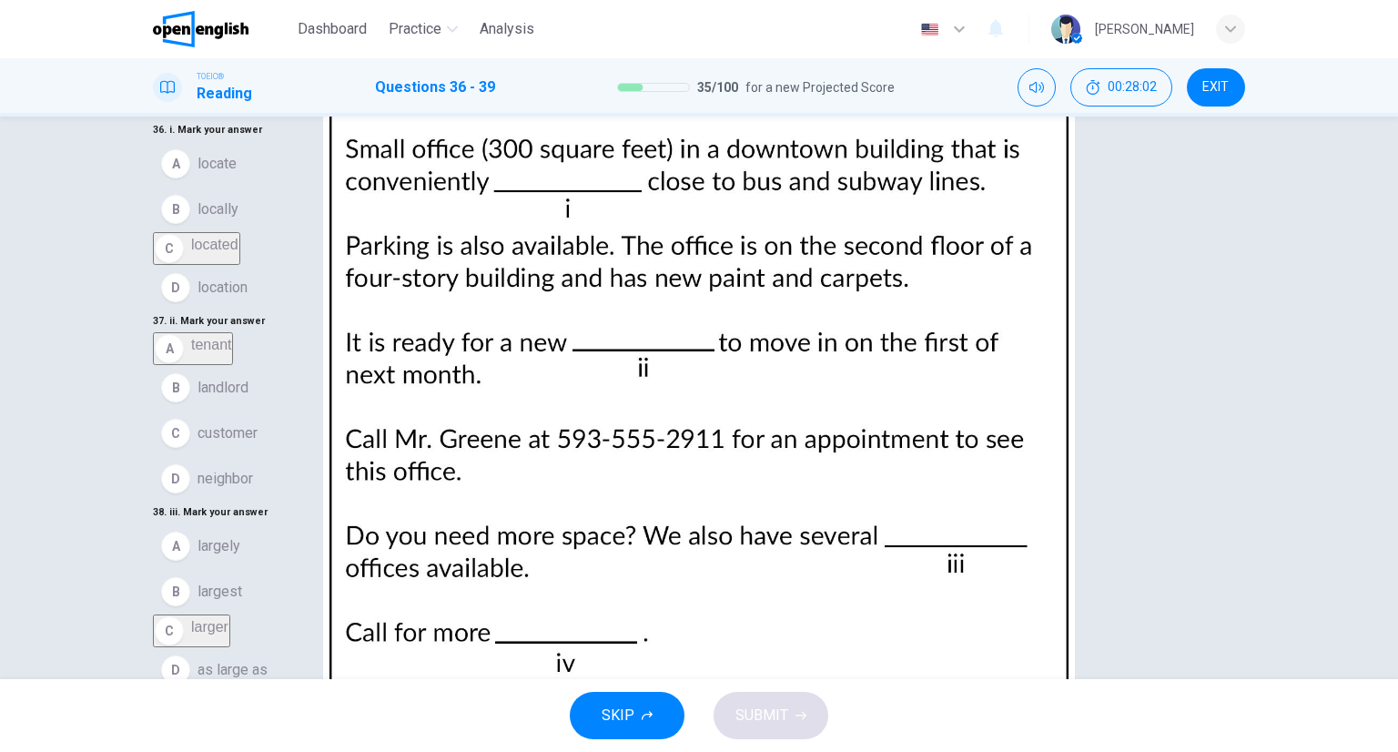
scroll to position [143, 0]
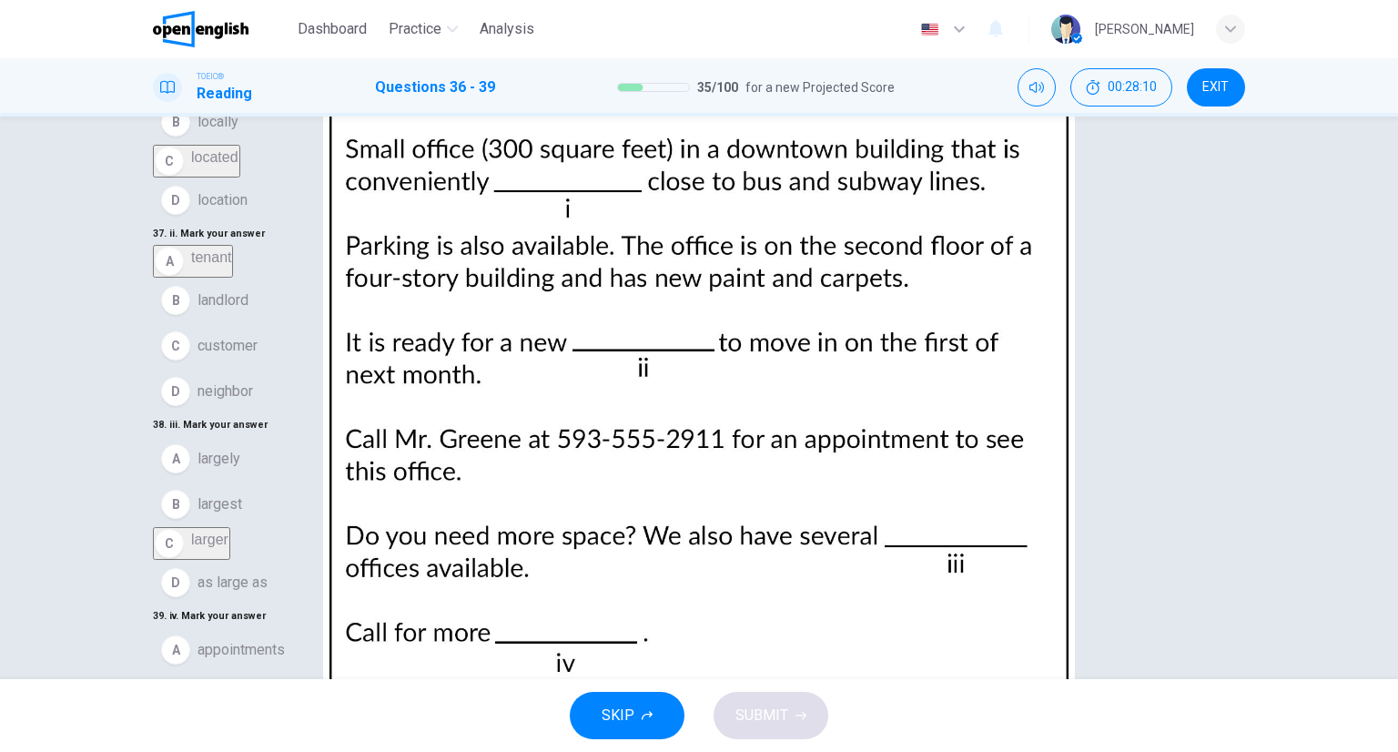
drag, startPoint x: 244, startPoint y: 544, endPoint x: 573, endPoint y: 637, distance: 341.8
click at [246, 730] on span "information" at bounding box center [234, 741] width 72 height 22
click at [823, 722] on button "SUBMIT" at bounding box center [771, 715] width 115 height 47
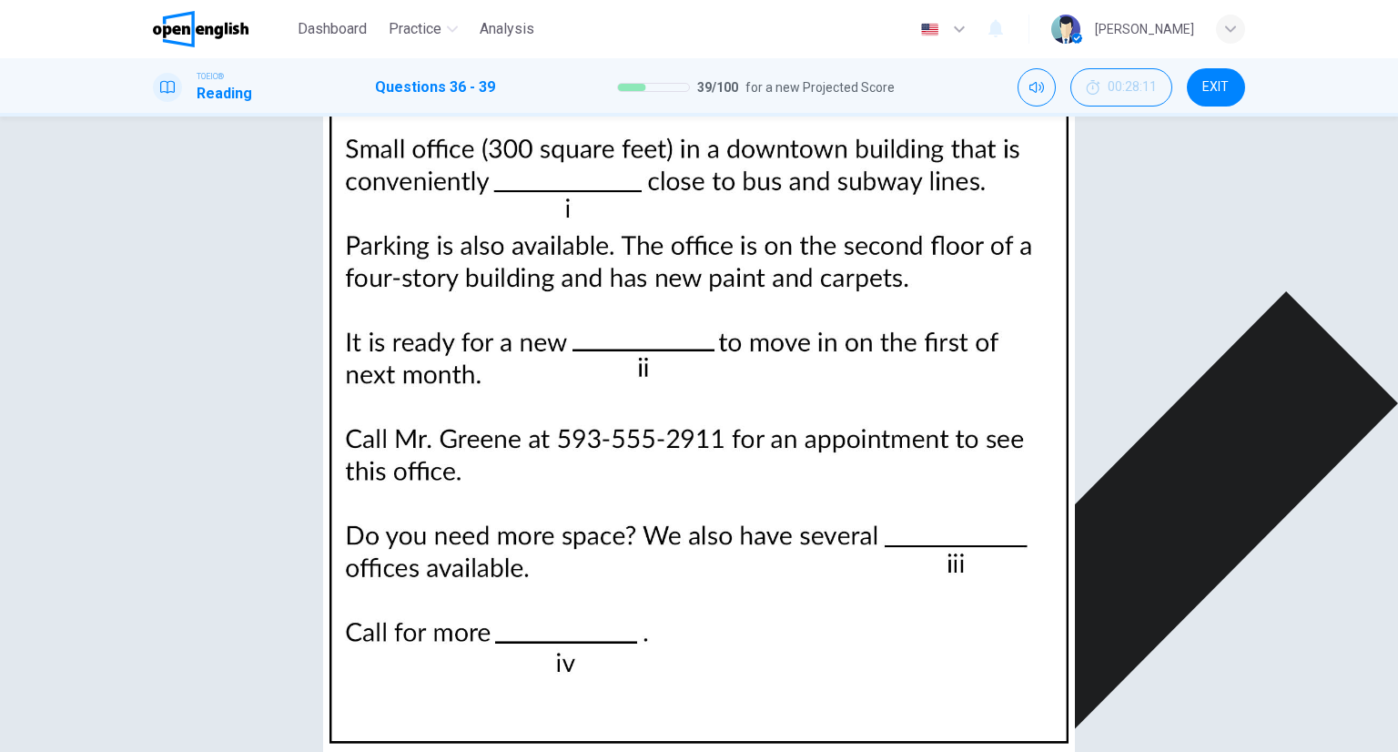
scroll to position [0, 0]
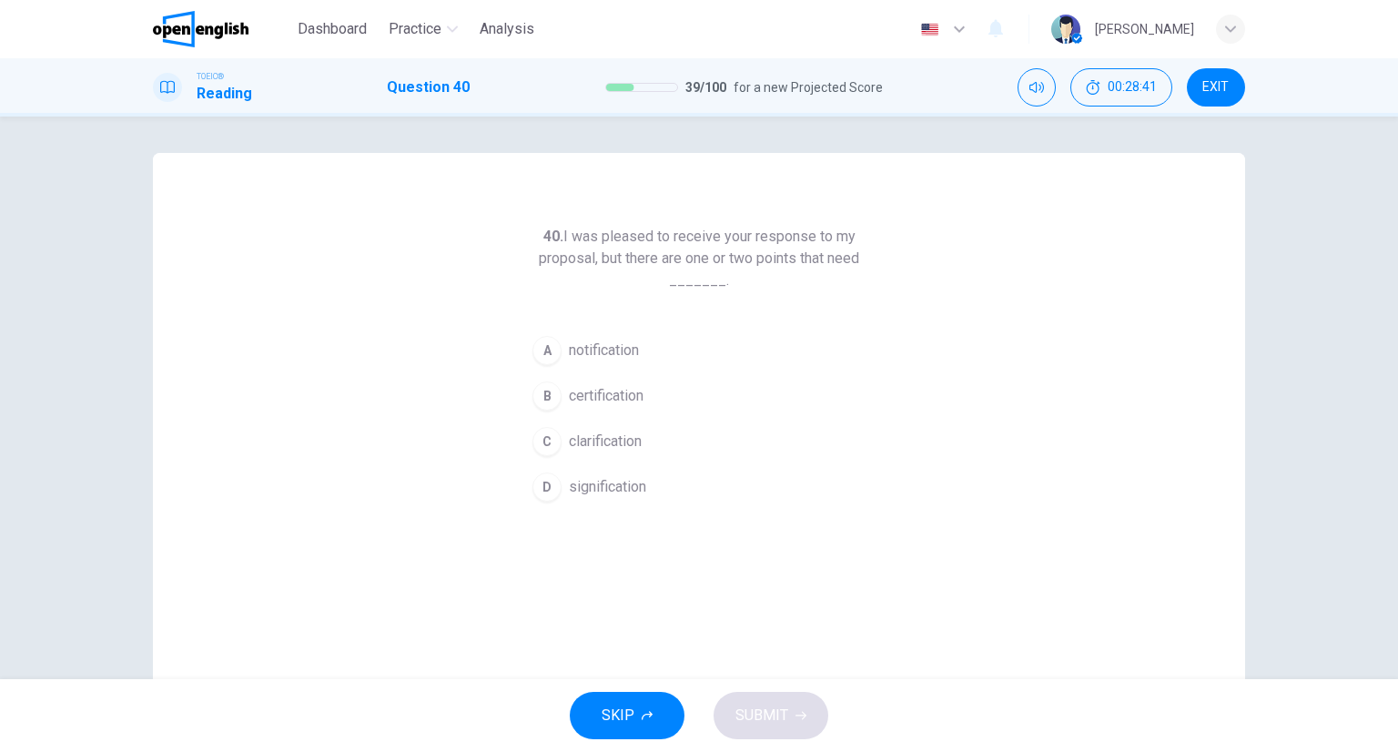
click at [544, 438] on div "C" at bounding box center [547, 441] width 29 height 29
click at [773, 700] on button "SUBMIT" at bounding box center [771, 715] width 115 height 47
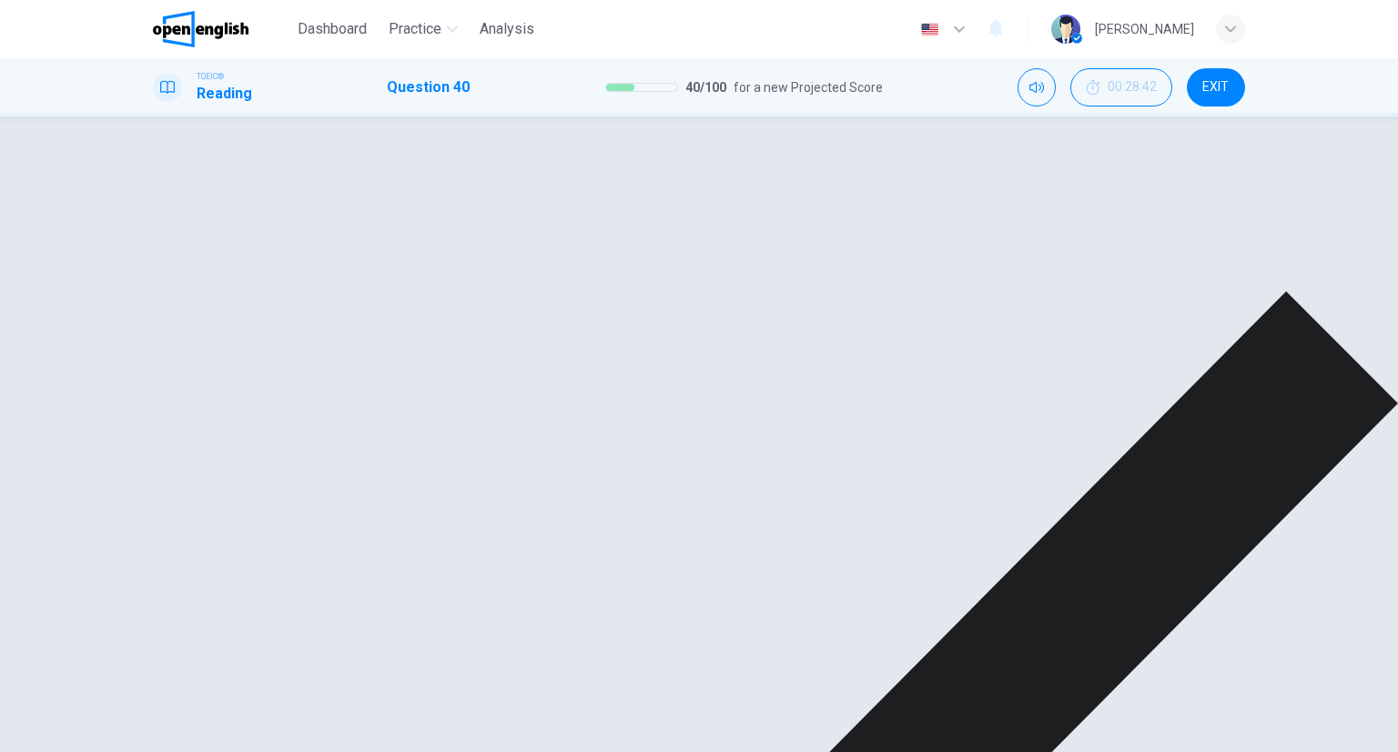
click at [1015, 496] on div "40. I was pleased to receive your response to my proposal, but there are one or…" at bounding box center [699, 469] width 1093 height 633
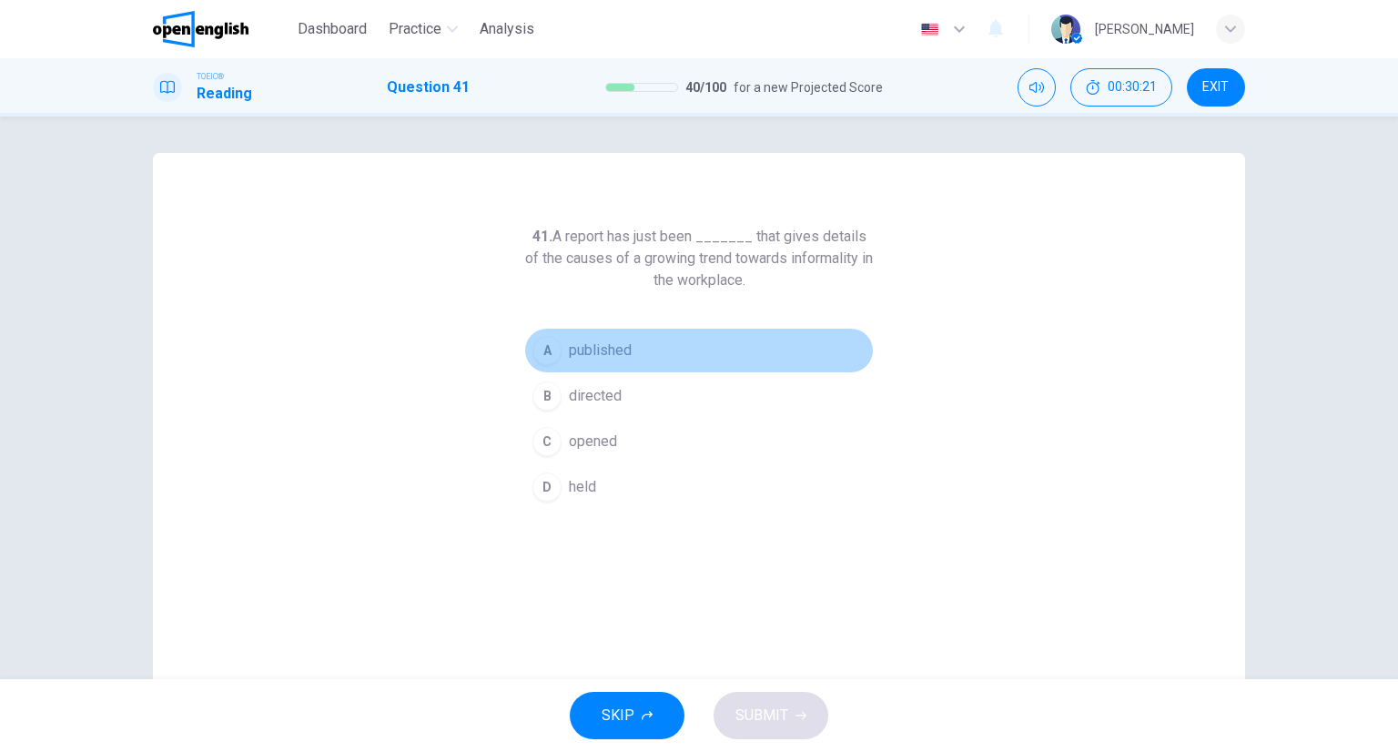
click at [554, 351] on div "A" at bounding box center [547, 350] width 29 height 29
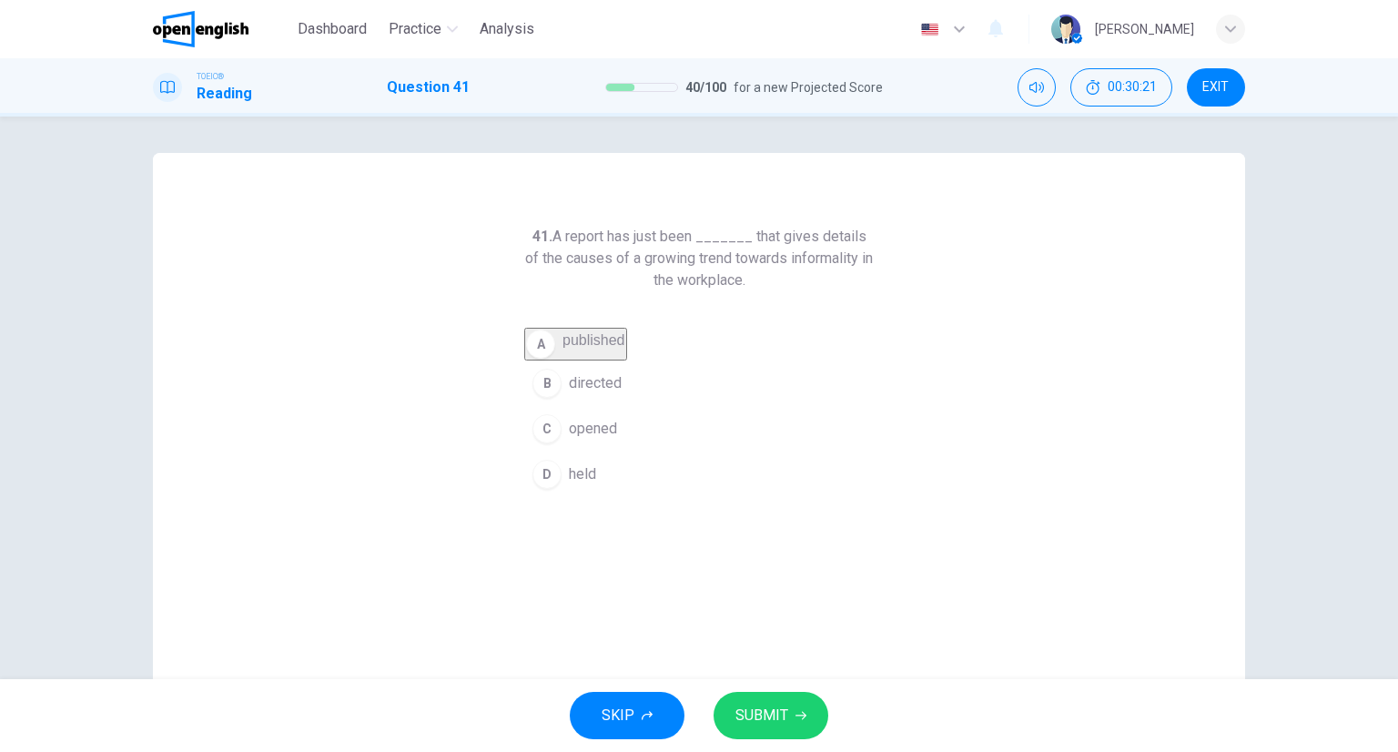
click at [569, 389] on span "directed" at bounding box center [595, 383] width 53 height 22
drag, startPoint x: 577, startPoint y: 365, endPoint x: 585, endPoint y: 381, distance: 17.5
click at [575, 365] on button "A published" at bounding box center [699, 351] width 350 height 46
click at [772, 736] on button "SUBMIT" at bounding box center [771, 715] width 115 height 47
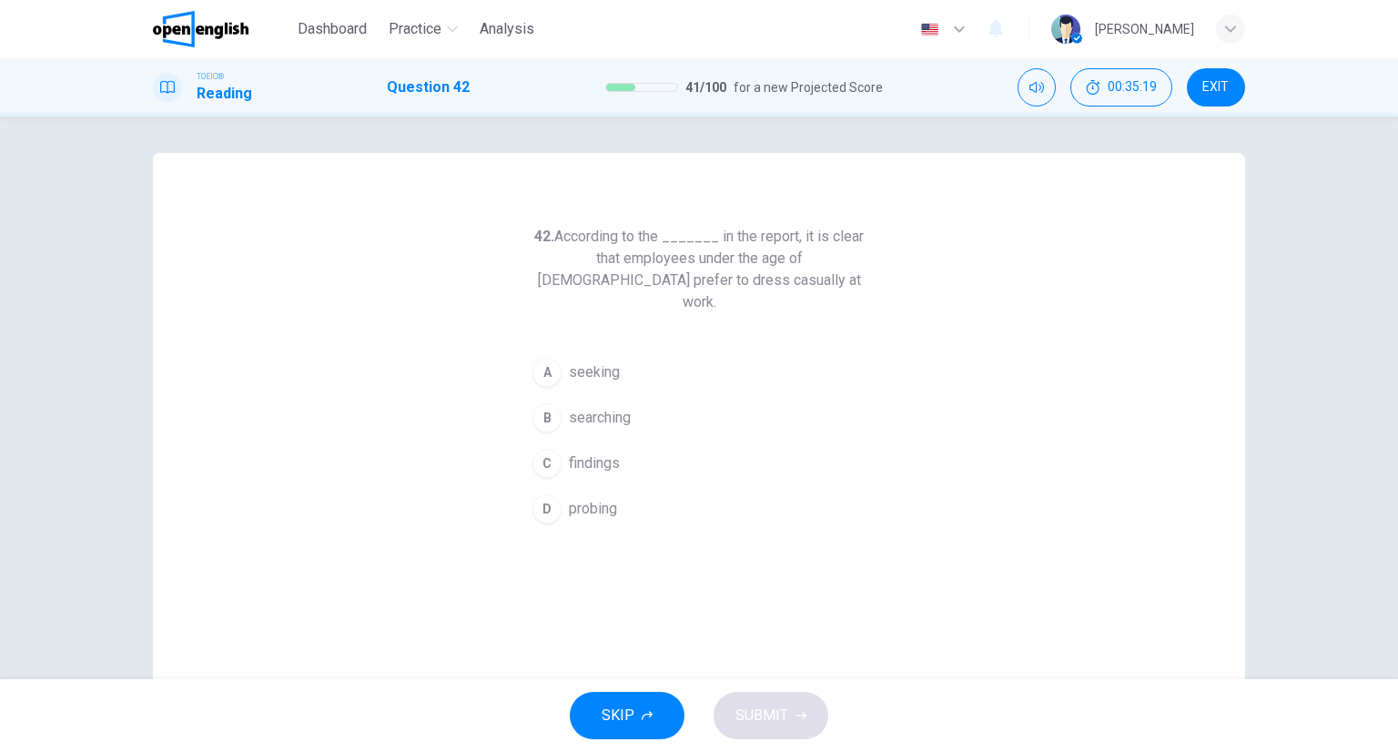
drag, startPoint x: 559, startPoint y: 439, endPoint x: 641, endPoint y: 536, distance: 127.3
click at [562, 441] on button "C findings" at bounding box center [699, 464] width 350 height 46
click at [789, 696] on button "SUBMIT" at bounding box center [771, 715] width 115 height 47
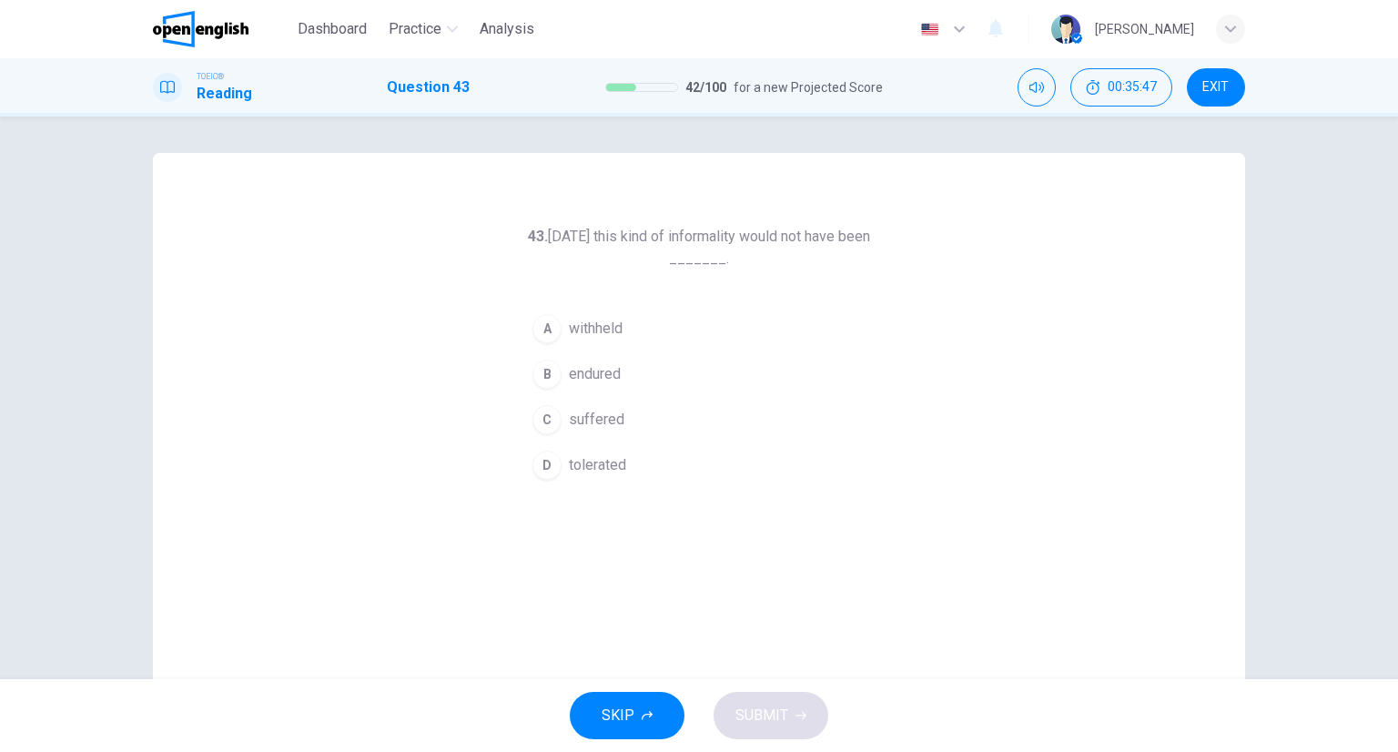
drag, startPoint x: 613, startPoint y: 463, endPoint x: 614, endPoint y: 474, distance: 11.0
click at [612, 465] on span "tolerated" at bounding box center [597, 465] width 57 height 22
click at [783, 726] on span "SUBMIT" at bounding box center [762, 715] width 53 height 25
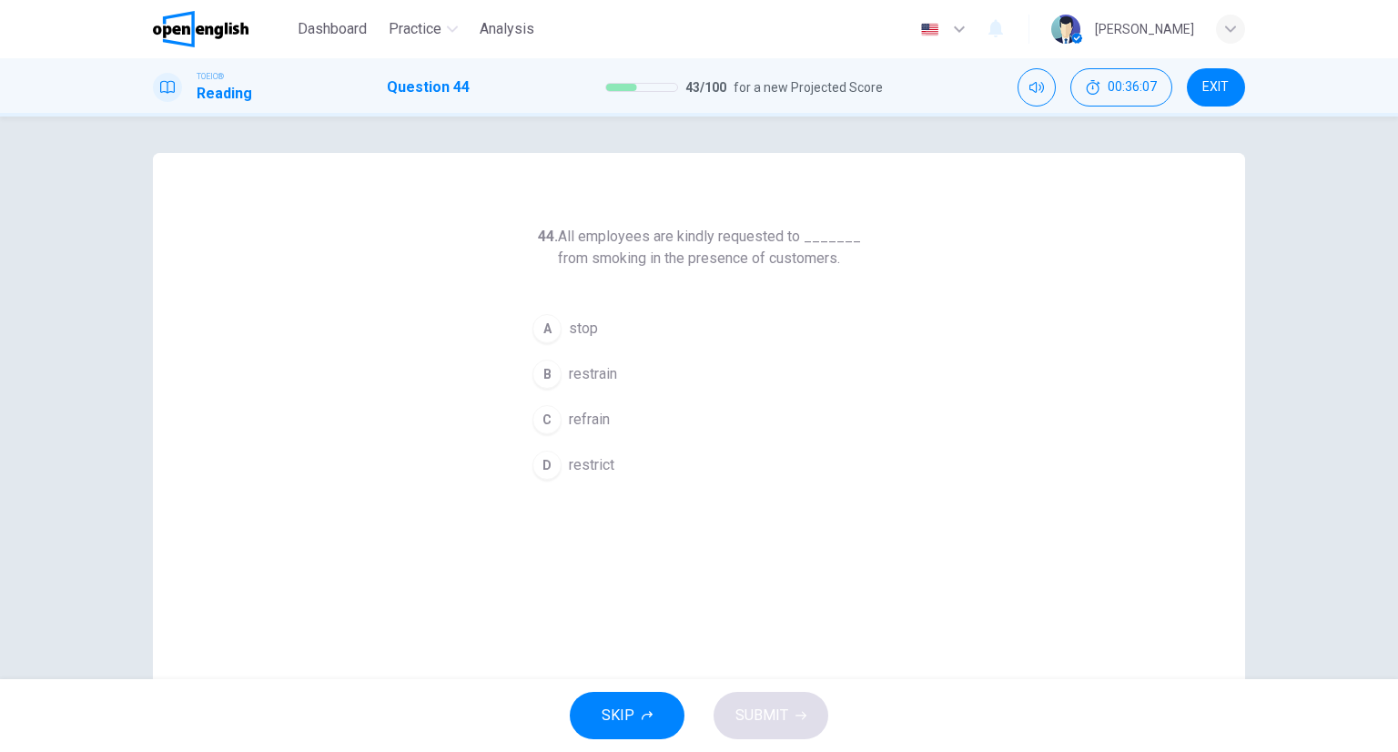
click at [581, 428] on span "refrain" at bounding box center [589, 420] width 41 height 22
click at [781, 717] on span "SUBMIT" at bounding box center [762, 715] width 53 height 25
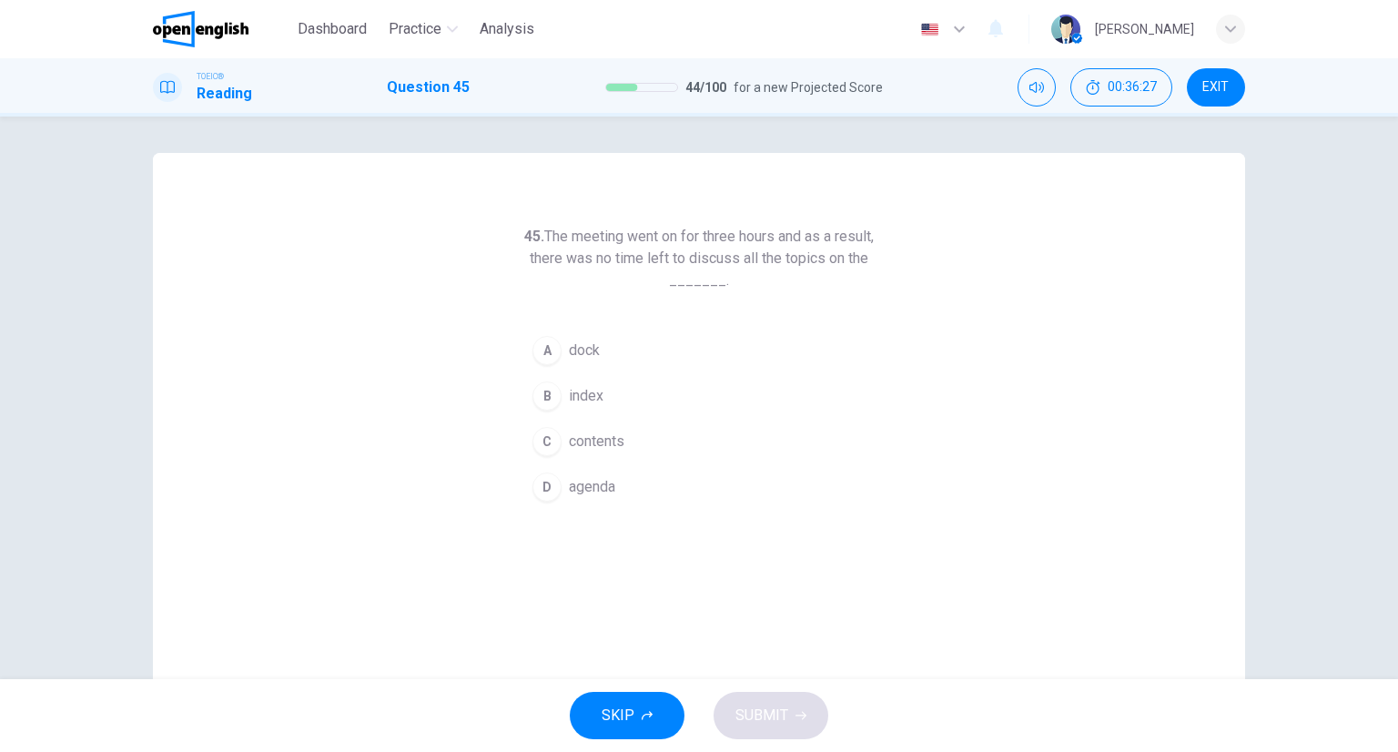
click at [554, 485] on div "D" at bounding box center [547, 487] width 29 height 29
click at [770, 705] on span "SUBMIT" at bounding box center [762, 715] width 53 height 25
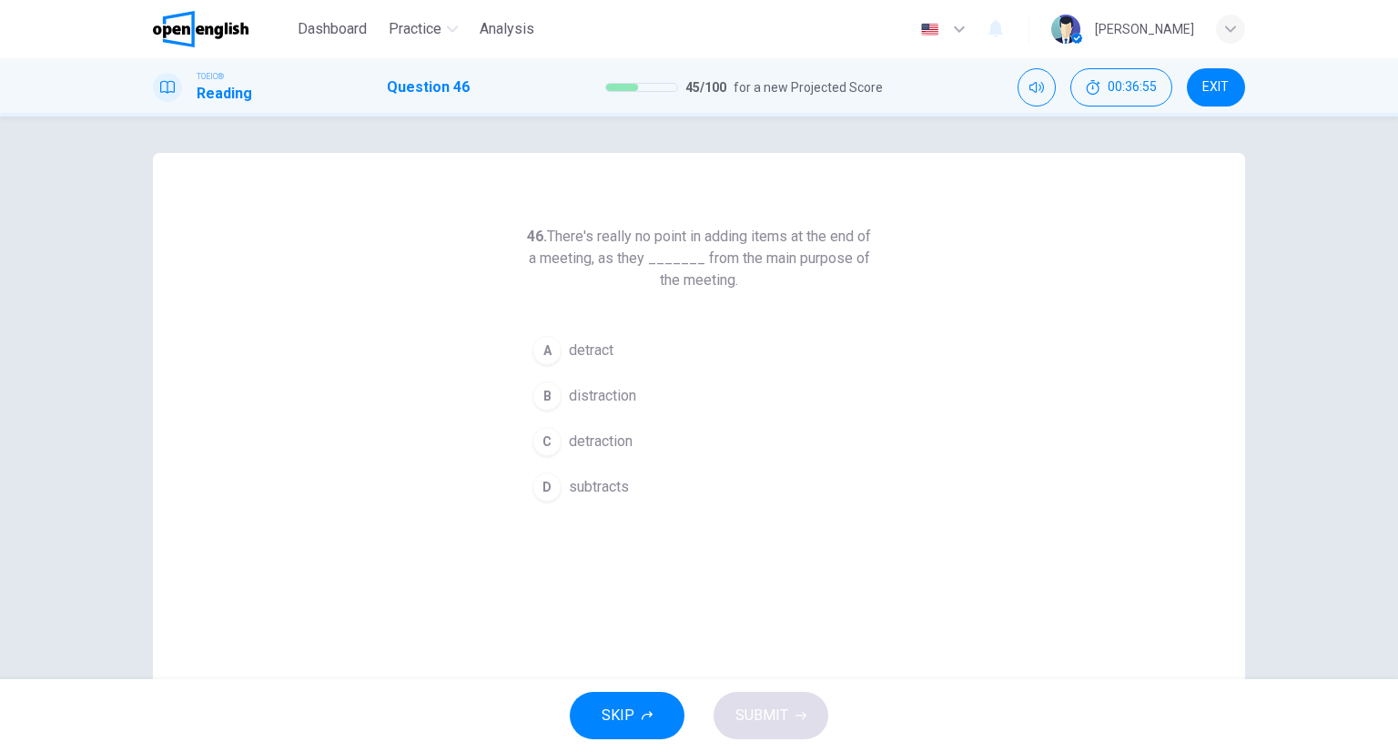
click at [616, 431] on span "detraction" at bounding box center [601, 442] width 64 height 22
click at [823, 694] on div "SKIP SUBMIT" at bounding box center [699, 715] width 1398 height 73
click at [807, 704] on button "SUBMIT" at bounding box center [771, 715] width 115 height 47
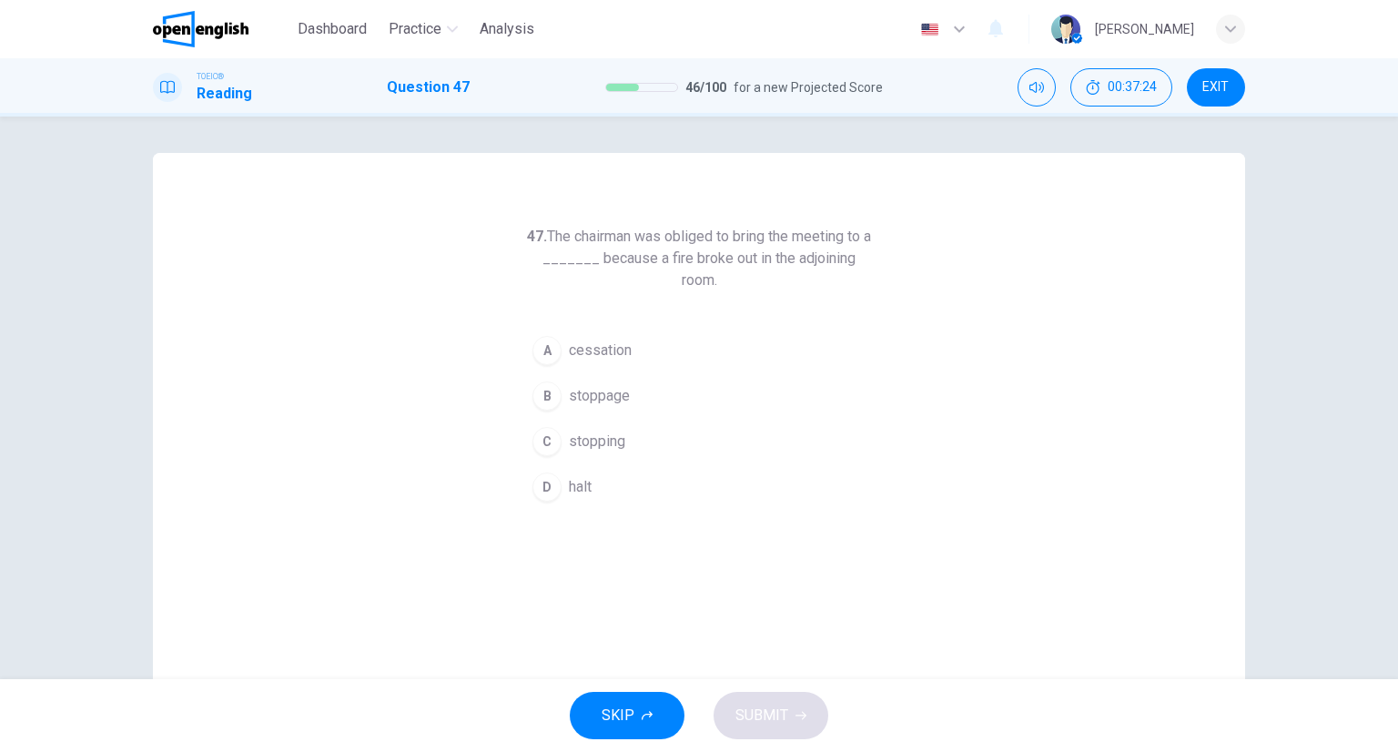
click at [536, 452] on div "C" at bounding box center [547, 441] width 29 height 29
click at [572, 485] on span "halt" at bounding box center [580, 474] width 23 height 22
drag, startPoint x: 775, startPoint y: 700, endPoint x: 767, endPoint y: 690, distance: 12.4
click at [767, 690] on div "SKIP SUBMIT" at bounding box center [699, 715] width 1398 height 73
click at [772, 698] on button "SUBMIT" at bounding box center [771, 715] width 115 height 47
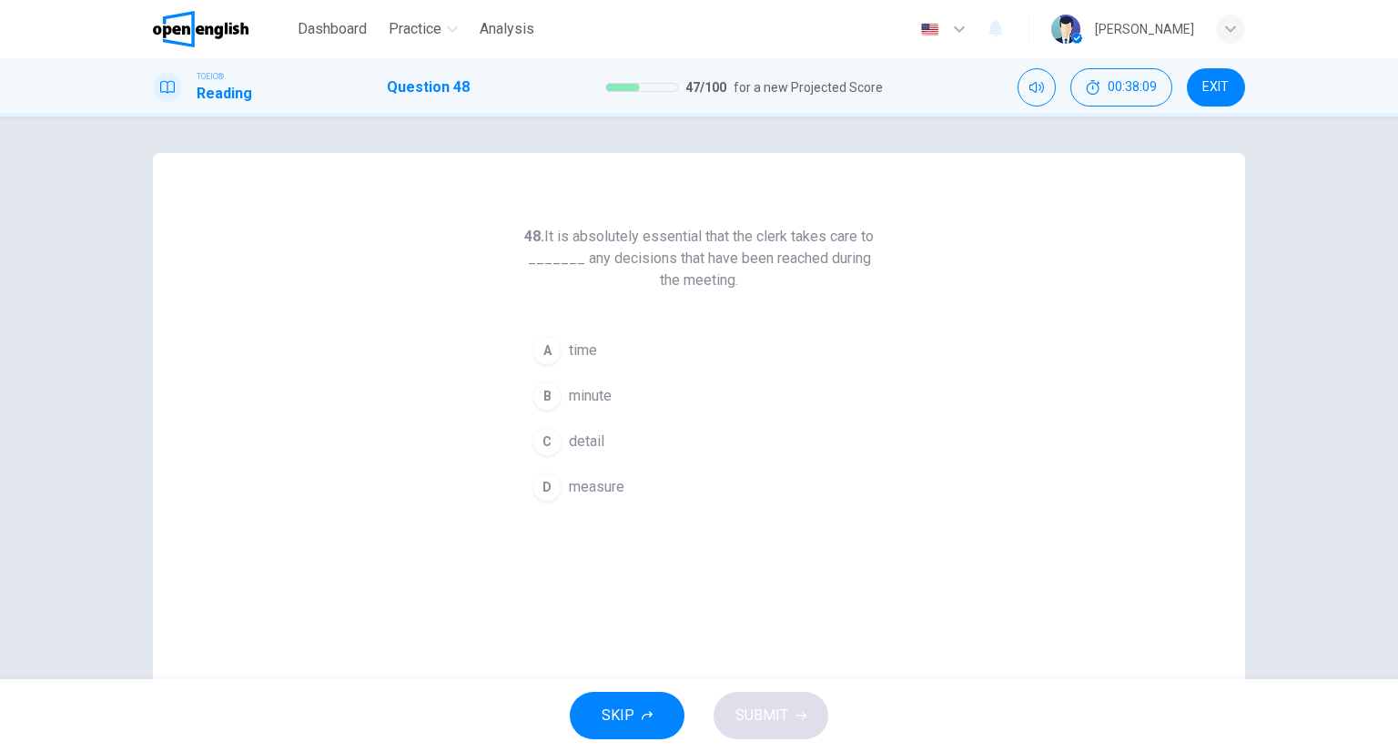
click at [592, 409] on button "B minute" at bounding box center [699, 396] width 350 height 46
click at [776, 711] on span "SUBMIT" at bounding box center [762, 715] width 53 height 25
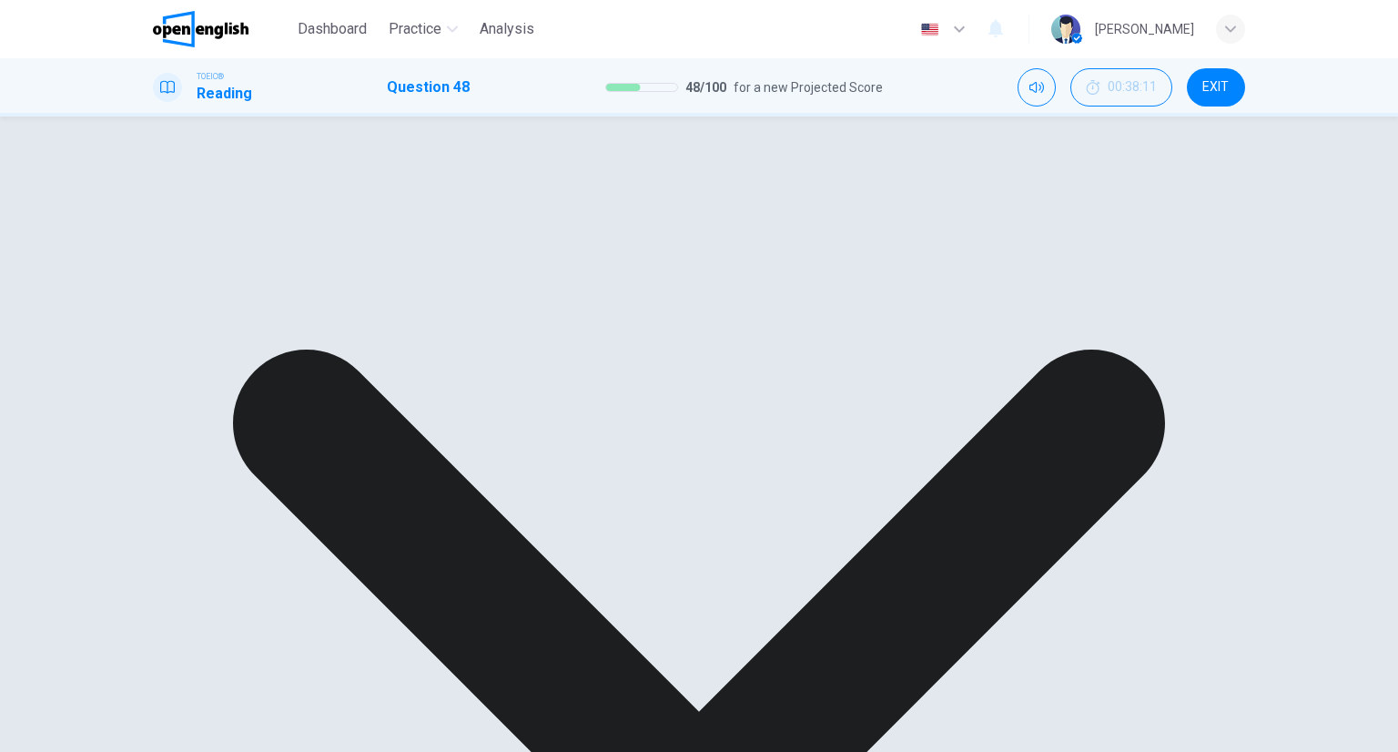
drag, startPoint x: 862, startPoint y: 710, endPoint x: 852, endPoint y: 702, distance: 12.9
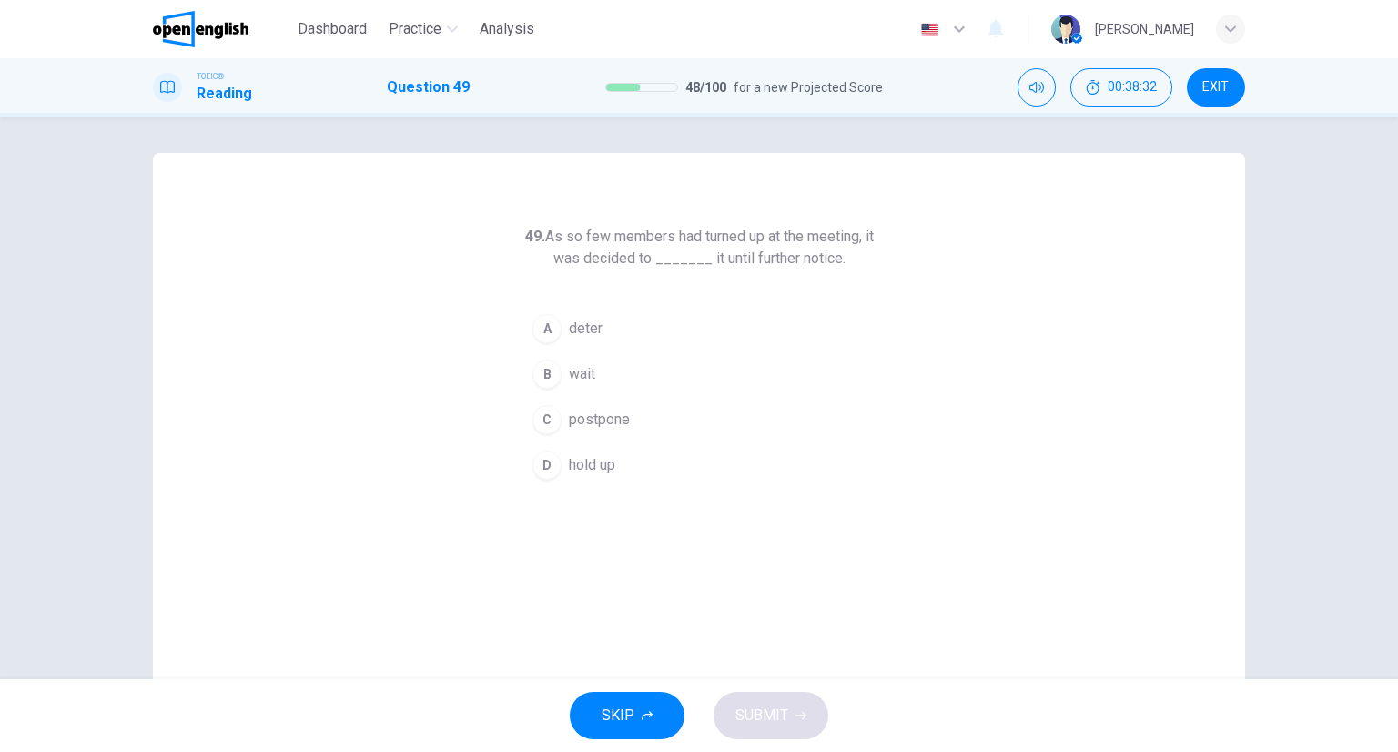
click at [575, 416] on span "postpone" at bounding box center [599, 420] width 61 height 22
click at [772, 707] on span "SUBMIT" at bounding box center [762, 715] width 53 height 25
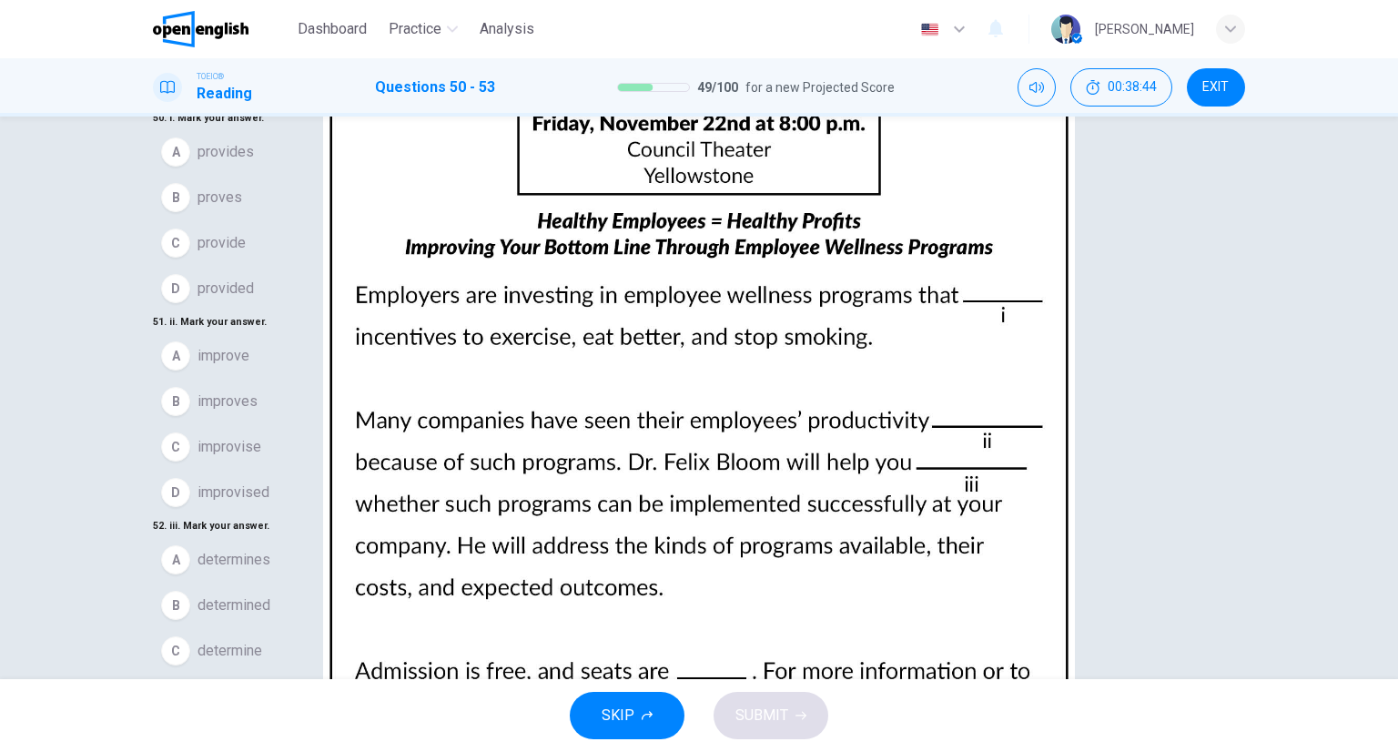
scroll to position [143, 0]
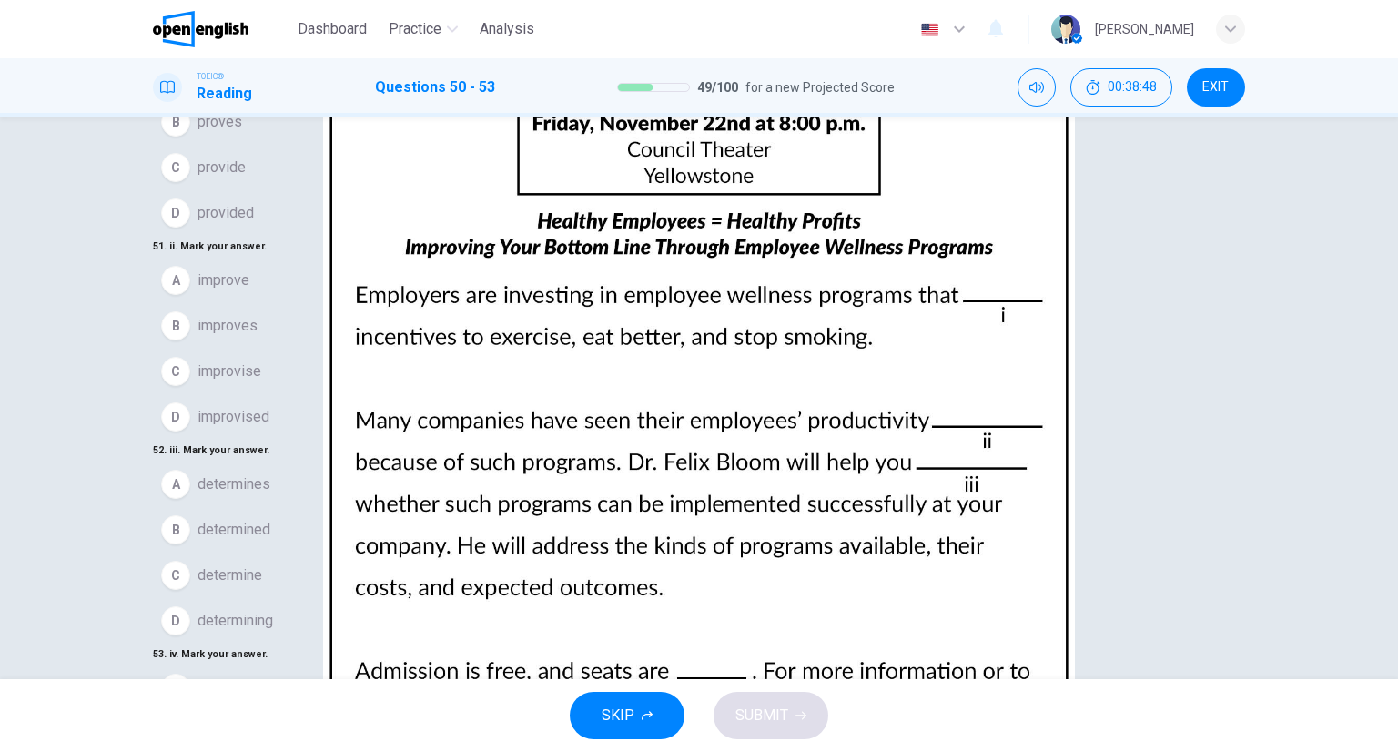
click at [1038, 279] on img at bounding box center [699, 376] width 1398 height 752
click at [1380, 751] on div at bounding box center [699, 752] width 1398 height 0
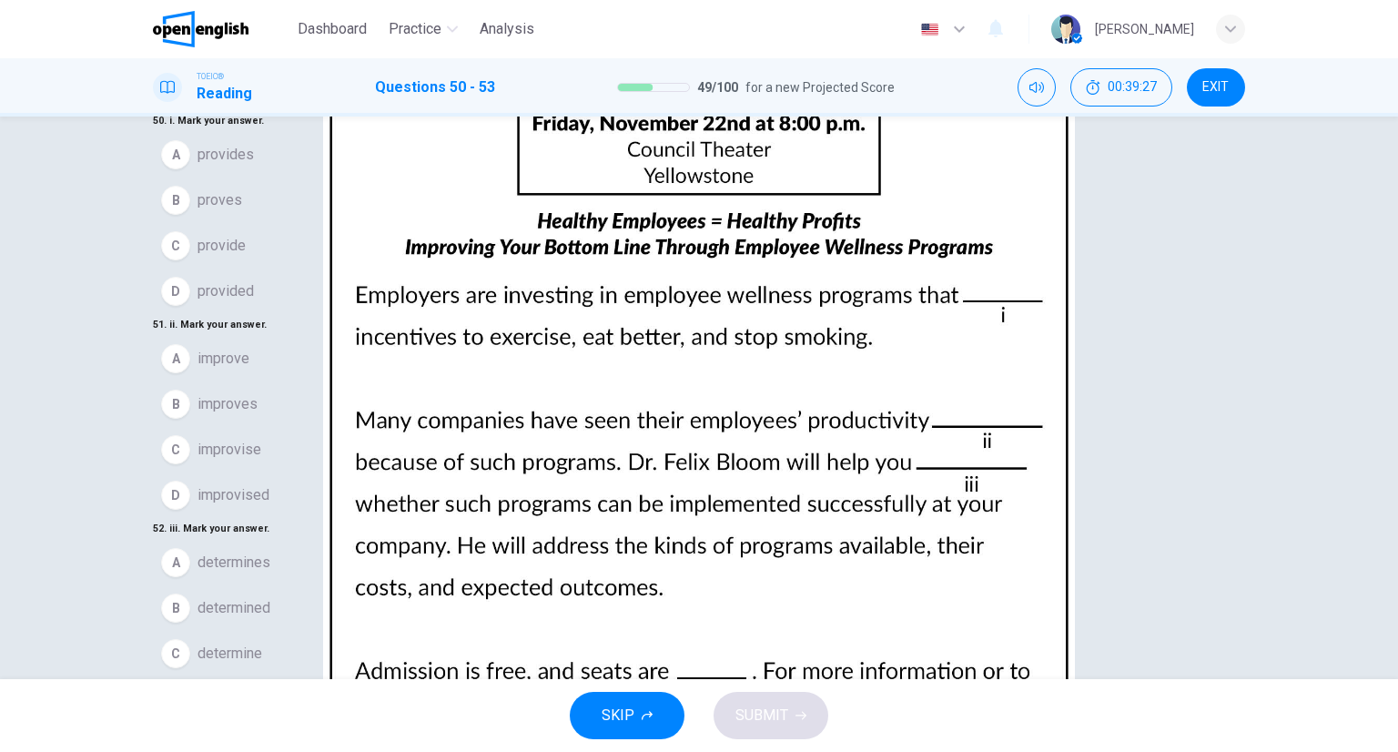
scroll to position [0, 0]
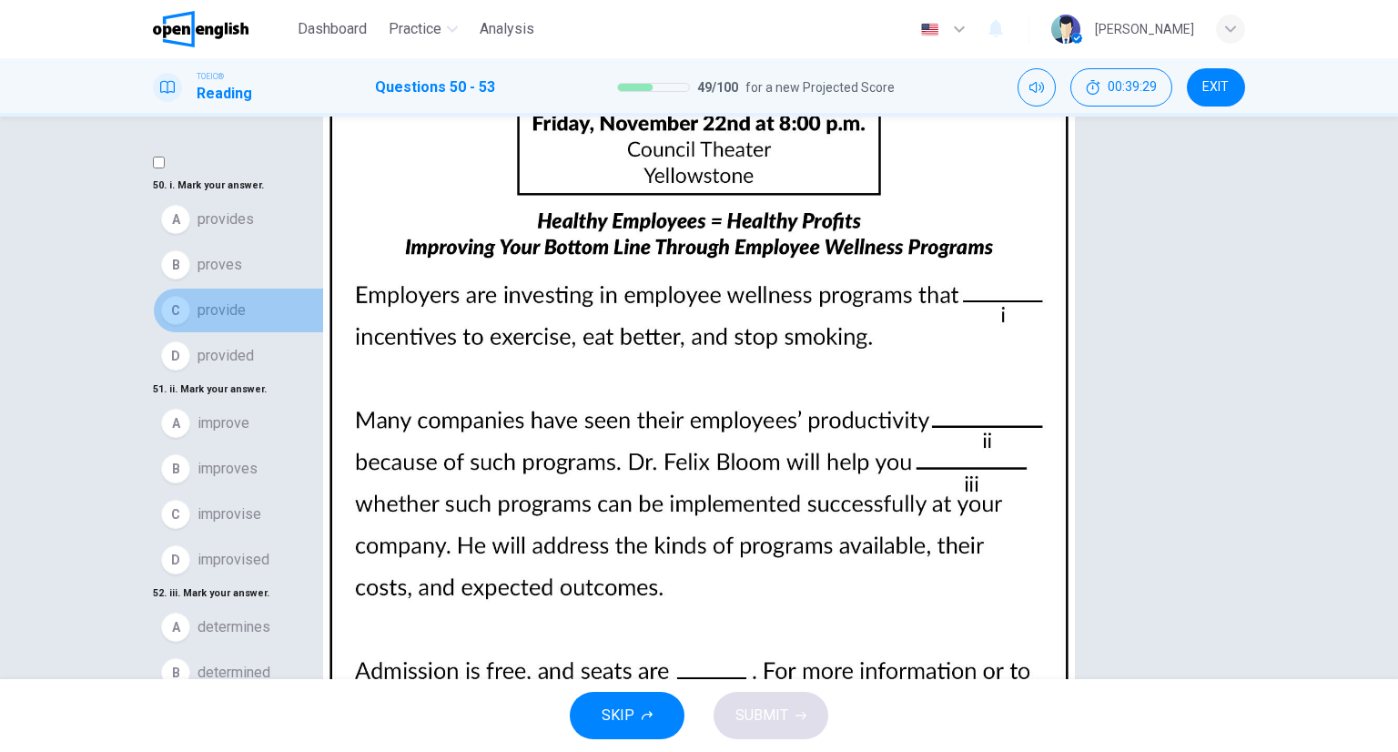
drag, startPoint x: 295, startPoint y: 332, endPoint x: 306, endPoint y: 358, distance: 27.7
click at [295, 332] on button "C provide" at bounding box center [699, 311] width 1093 height 46
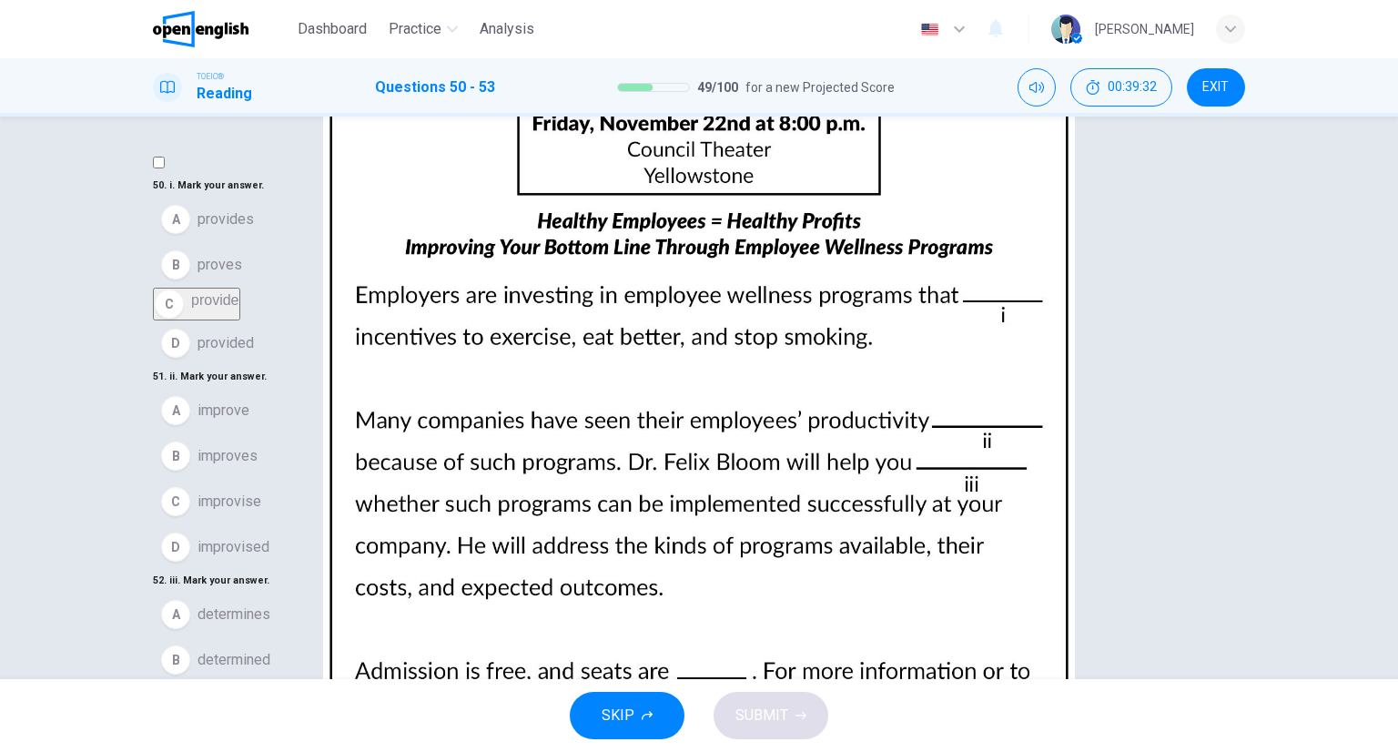
click at [290, 467] on button "B improves" at bounding box center [699, 456] width 1093 height 46
click at [262, 682] on span "determine" at bounding box center [230, 693] width 65 height 22
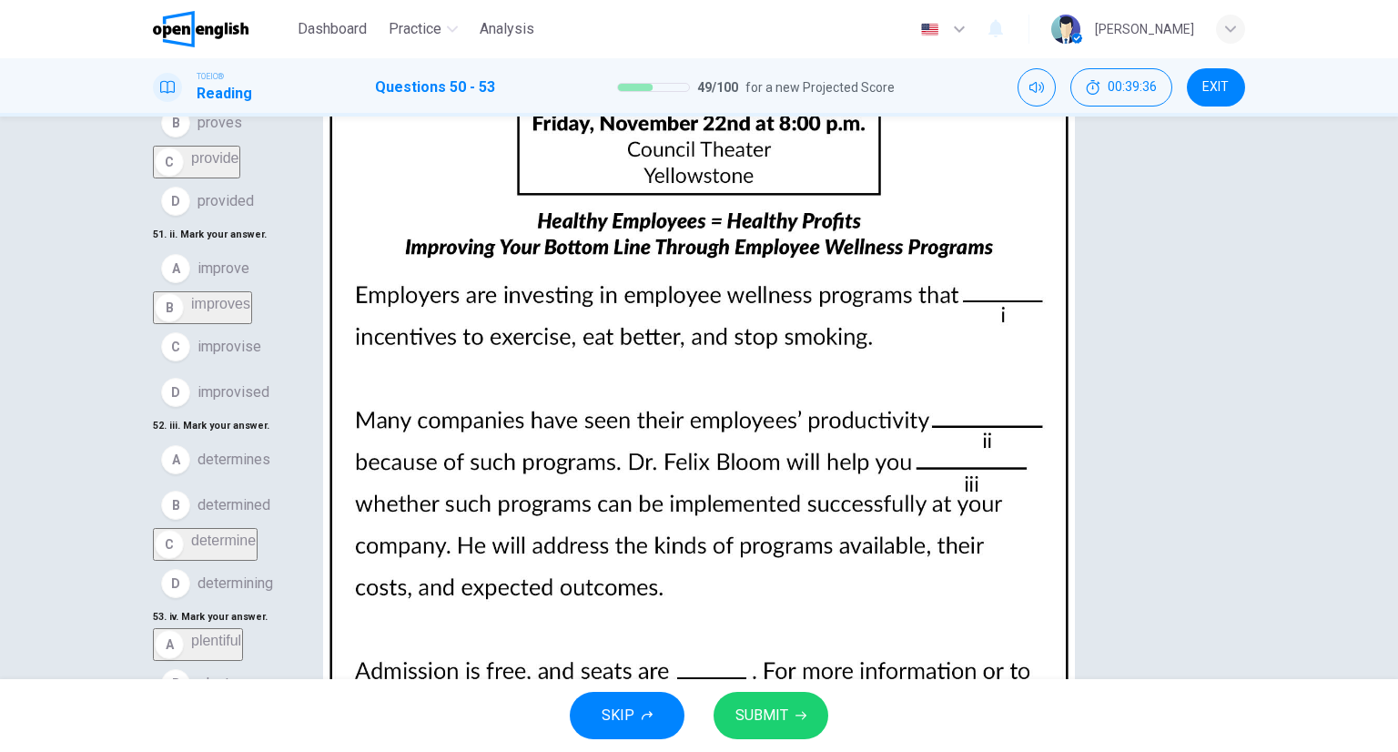
scroll to position [143, 0]
click at [757, 728] on button "SUBMIT" at bounding box center [771, 715] width 115 height 47
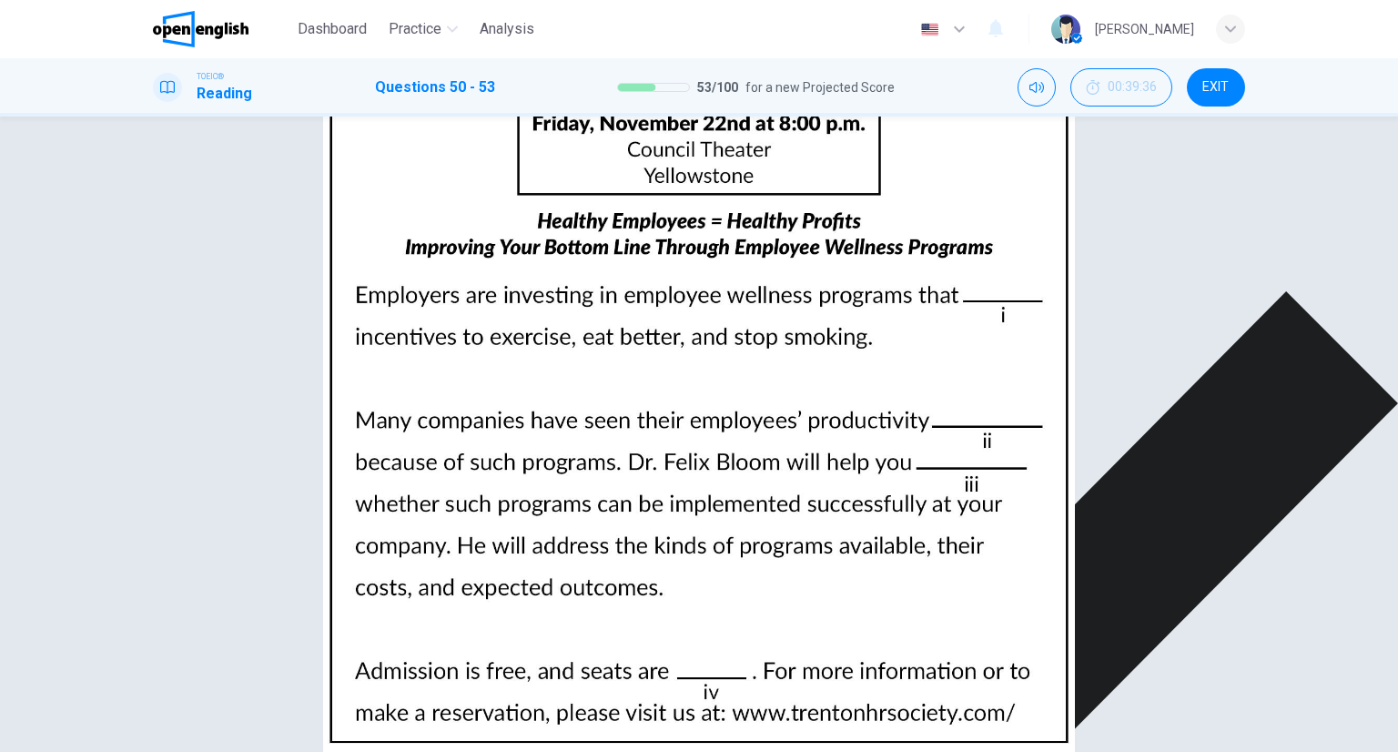
scroll to position [0, 0]
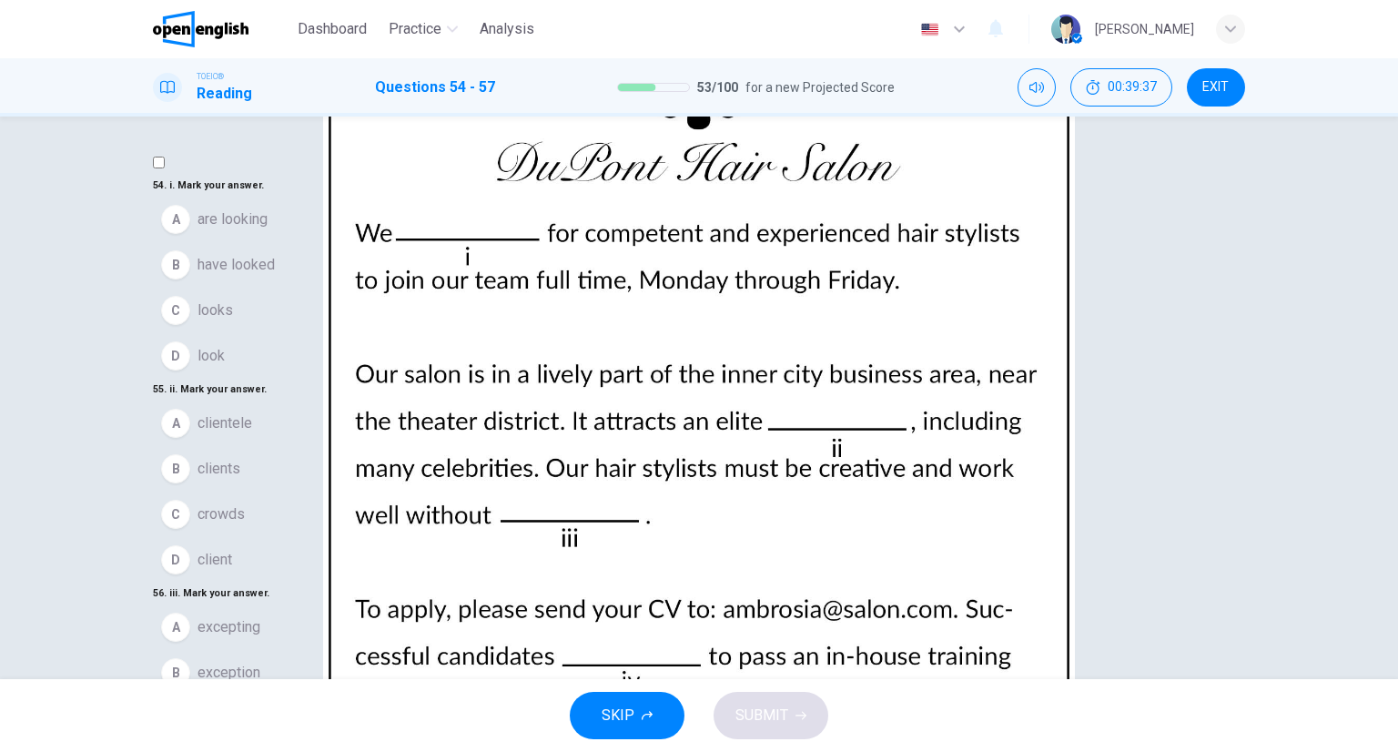
click at [876, 360] on img at bounding box center [699, 376] width 1398 height 752
drag, startPoint x: 1342, startPoint y: 270, endPoint x: 1351, endPoint y: 271, distance: 9.1
click at [1346, 269] on img at bounding box center [699, 376] width 1398 height 752
drag, startPoint x: 1368, startPoint y: 273, endPoint x: 1199, endPoint y: 318, distance: 175.1
click at [1366, 751] on div at bounding box center [699, 752] width 1398 height 0
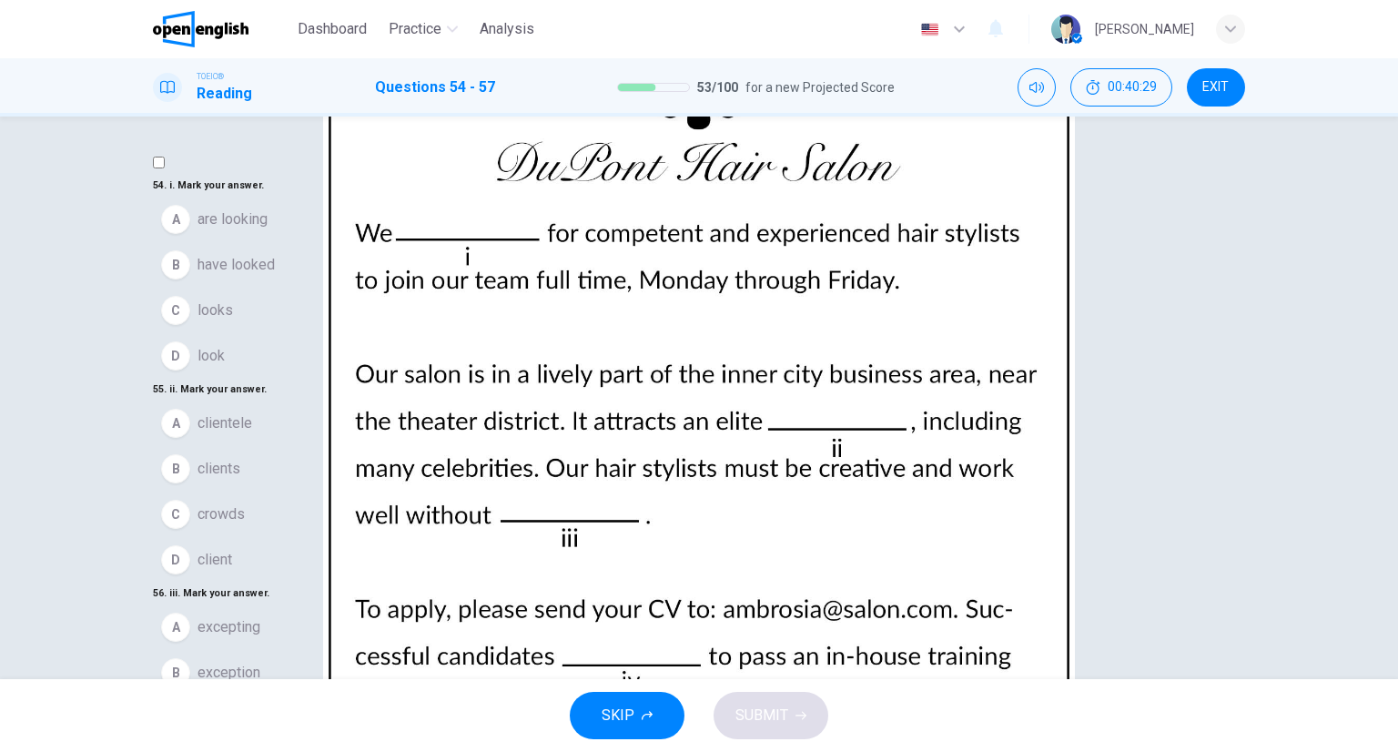
click at [937, 352] on img at bounding box center [699, 376] width 1398 height 752
click at [1374, 751] on div at bounding box center [699, 752] width 1398 height 0
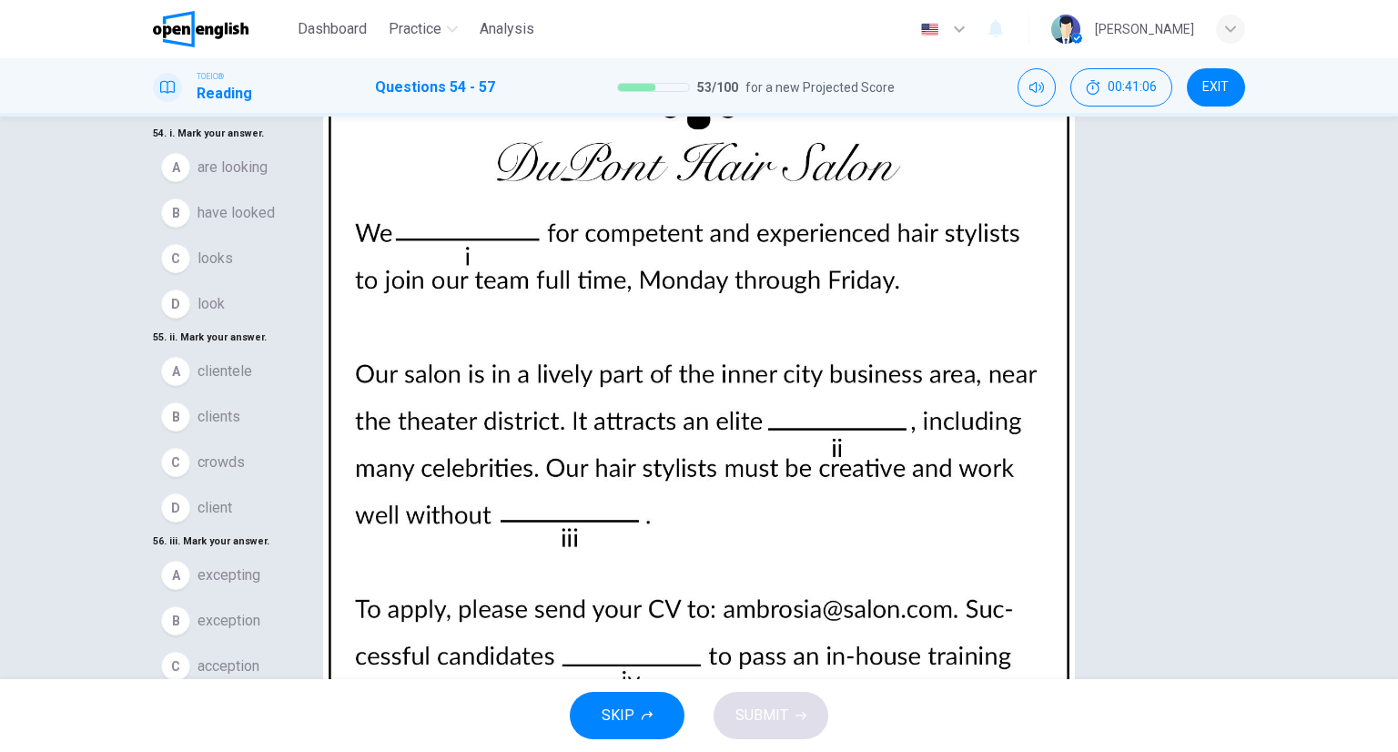
click at [297, 190] on button "A are looking" at bounding box center [699, 168] width 1093 height 46
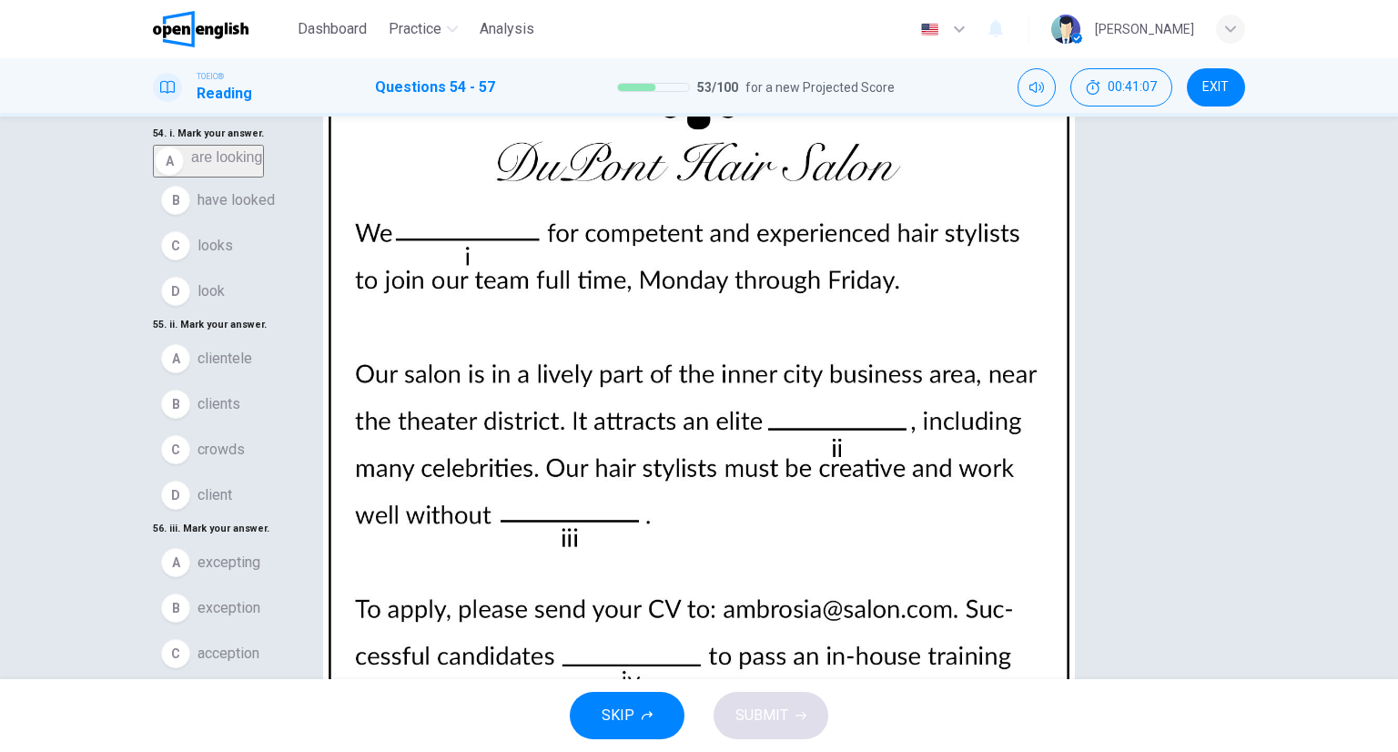
scroll to position [91, 0]
click at [252, 370] on span "clientele" at bounding box center [225, 359] width 55 height 22
click at [225, 584] on span "exception" at bounding box center [229, 595] width 63 height 22
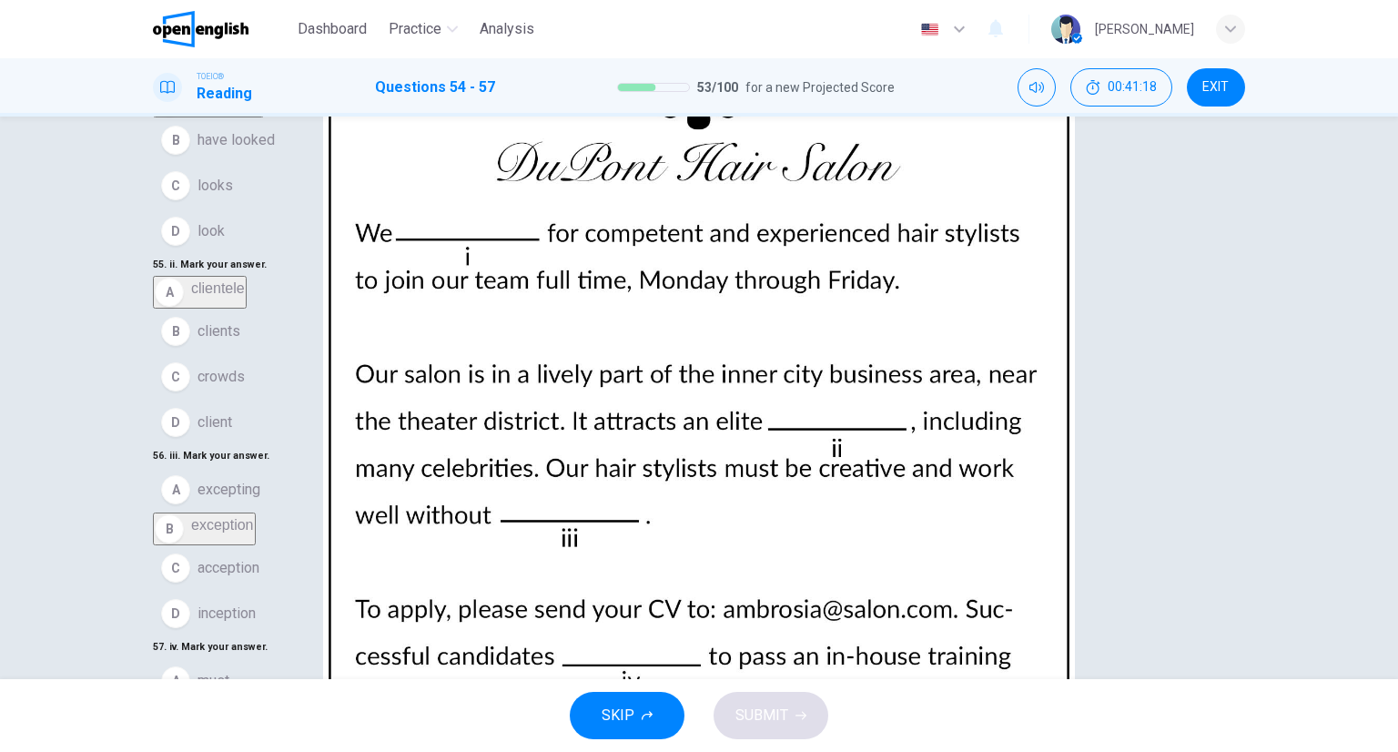
scroll to position [143, 0]
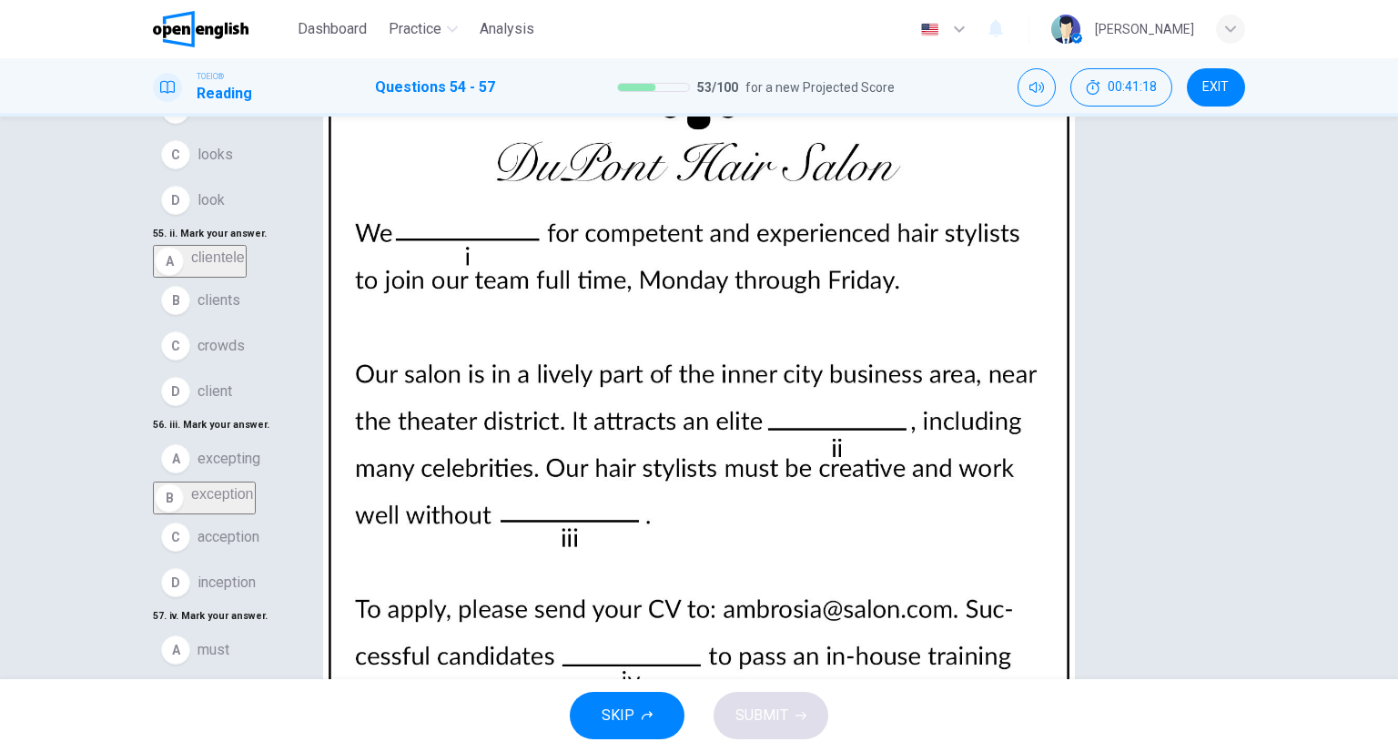
click at [284, 718] on button "C have" at bounding box center [699, 741] width 1093 height 46
click at [808, 717] on button "SUBMIT" at bounding box center [771, 715] width 115 height 47
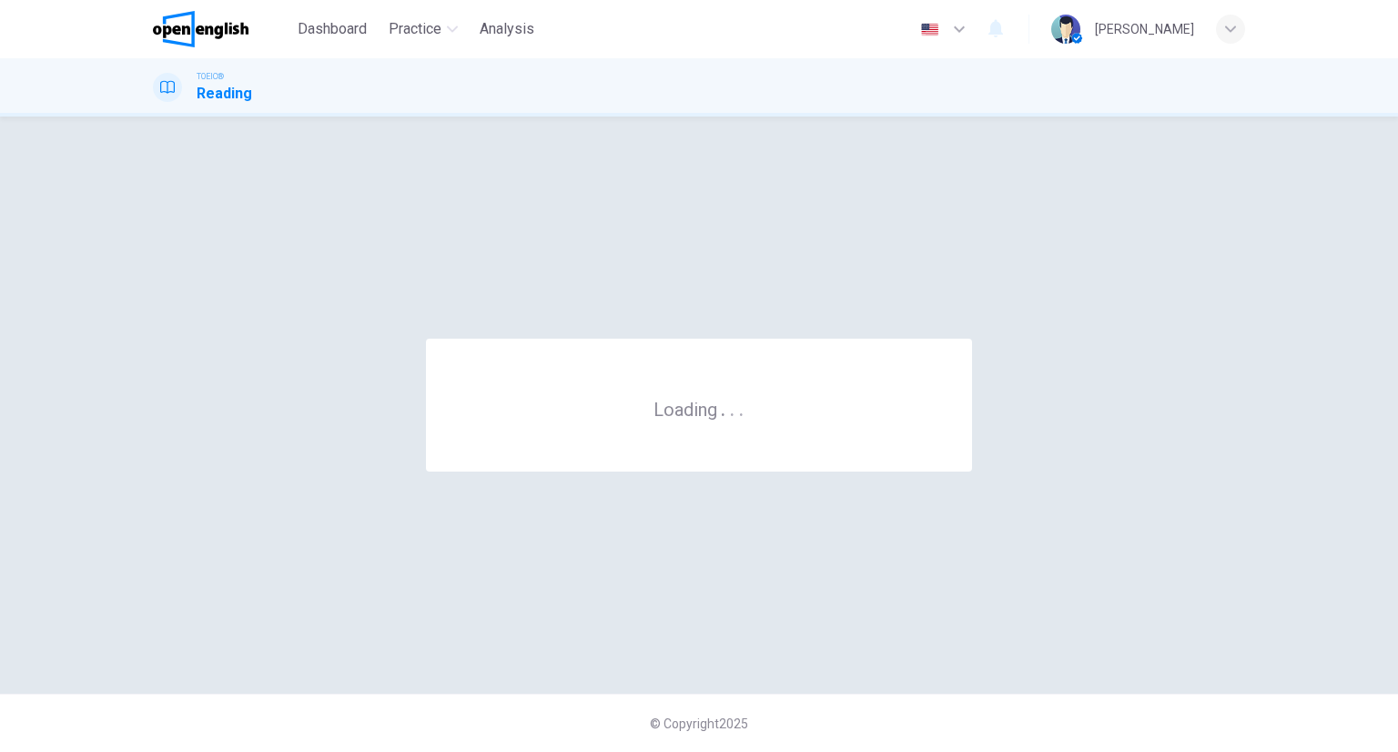
scroll to position [0, 0]
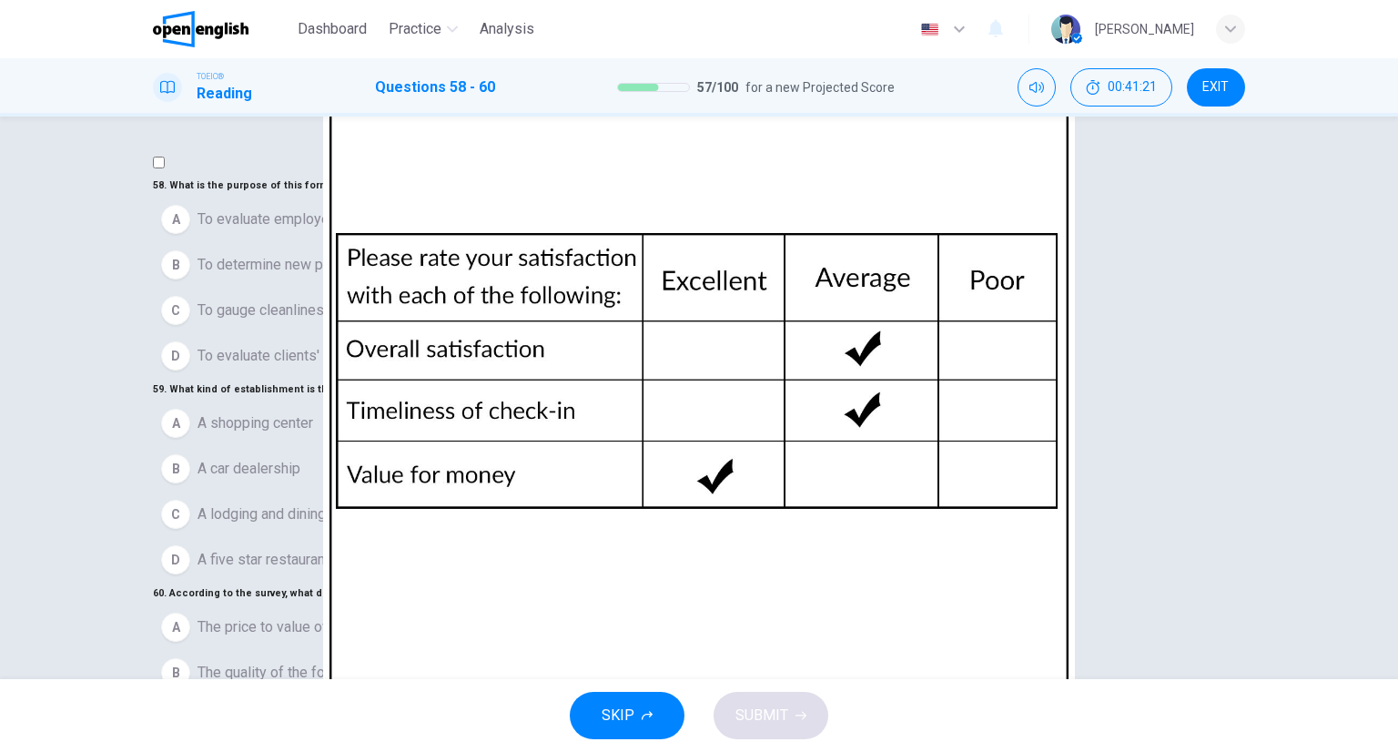
click at [951, 351] on img at bounding box center [699, 376] width 1398 height 752
click at [1385, 751] on div at bounding box center [699, 752] width 1398 height 0
click at [306, 367] on span "To evaluate clients' experiences" at bounding box center [300, 356] width 205 height 22
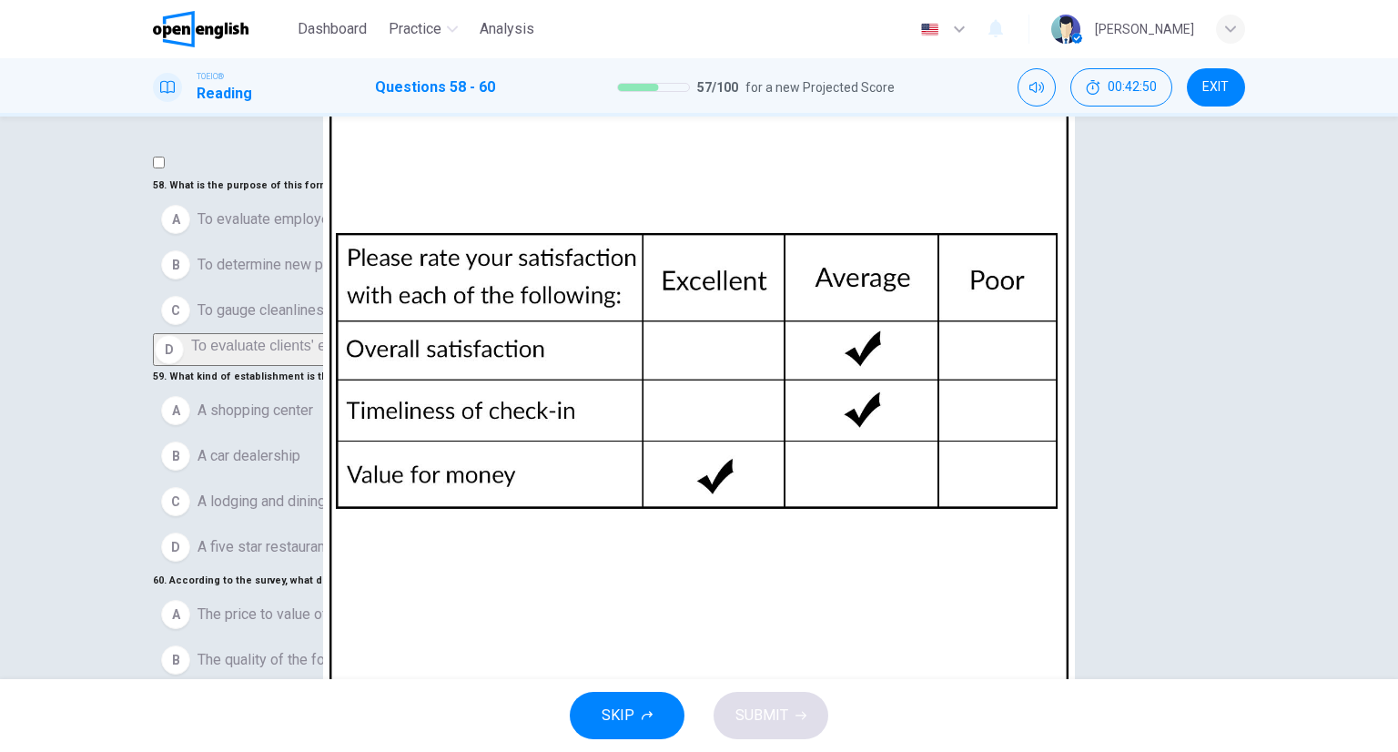
scroll to position [208, 0]
click at [286, 491] on span "A lodging and dining establisment" at bounding box center [306, 502] width 216 height 22
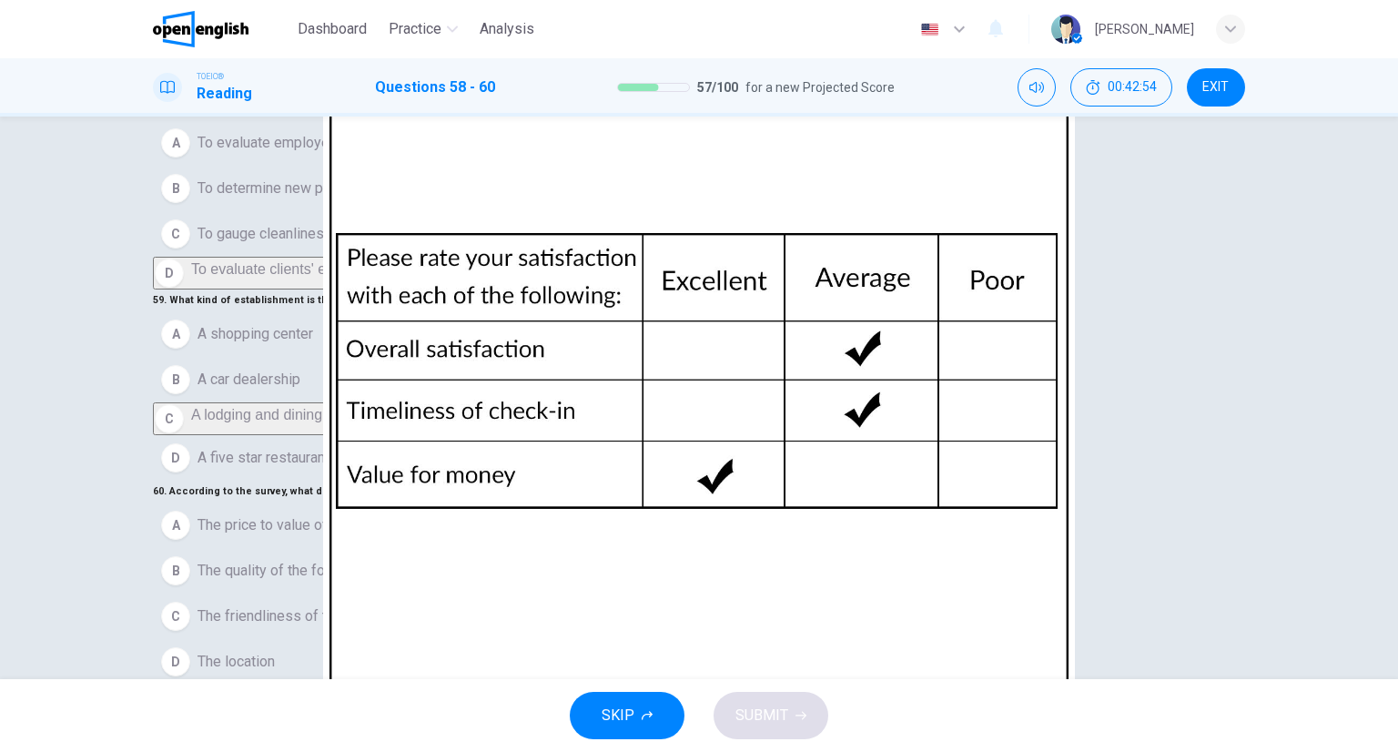
scroll to position [143, 0]
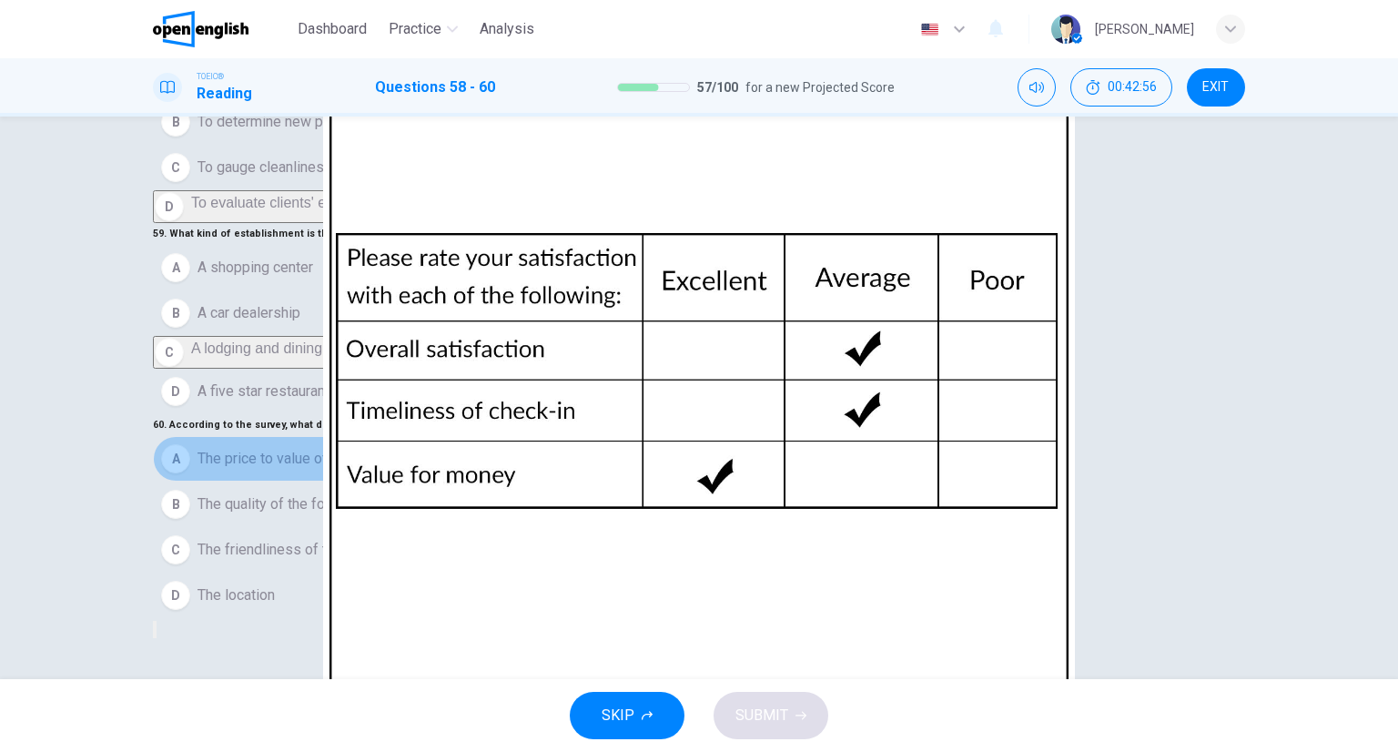
drag, startPoint x: 367, startPoint y: 456, endPoint x: 487, endPoint y: 592, distance: 181.2
click at [366, 455] on span "The price to value of the establishment" at bounding box center [322, 459] width 249 height 22
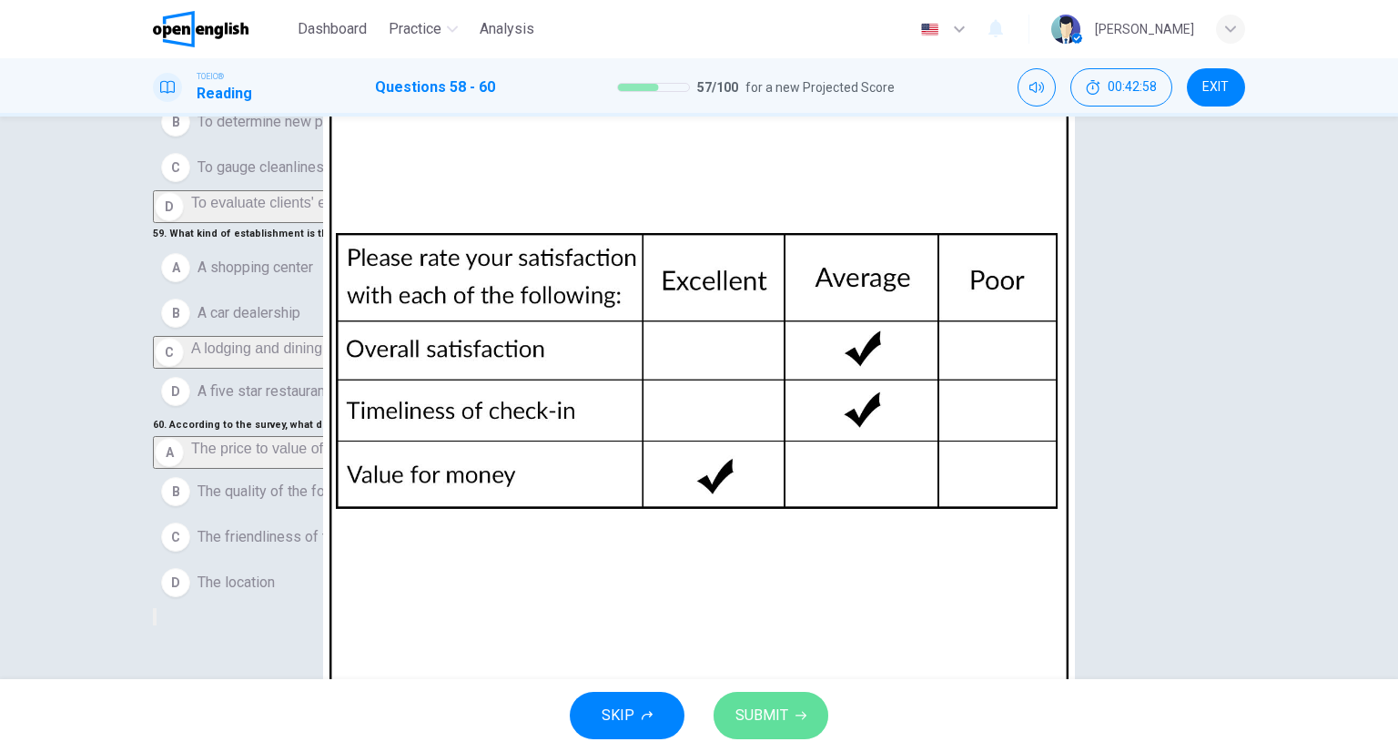
click at [799, 714] on icon "button" at bounding box center [801, 715] width 11 height 11
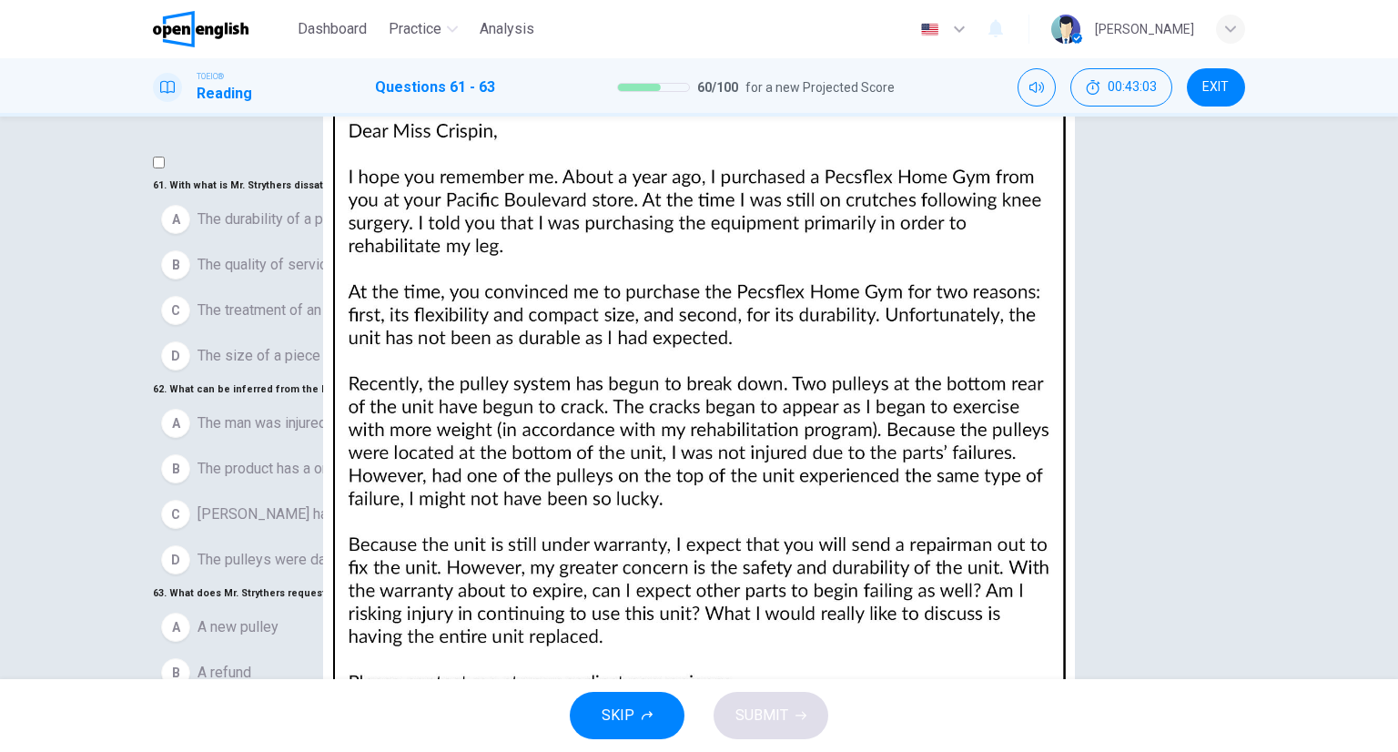
scroll to position [0, 0]
click at [844, 410] on img at bounding box center [699, 376] width 1398 height 752
click at [1364, 751] on div at bounding box center [699, 752] width 1398 height 0
click at [311, 230] on span "The durability of a product" at bounding box center [281, 219] width 166 height 22
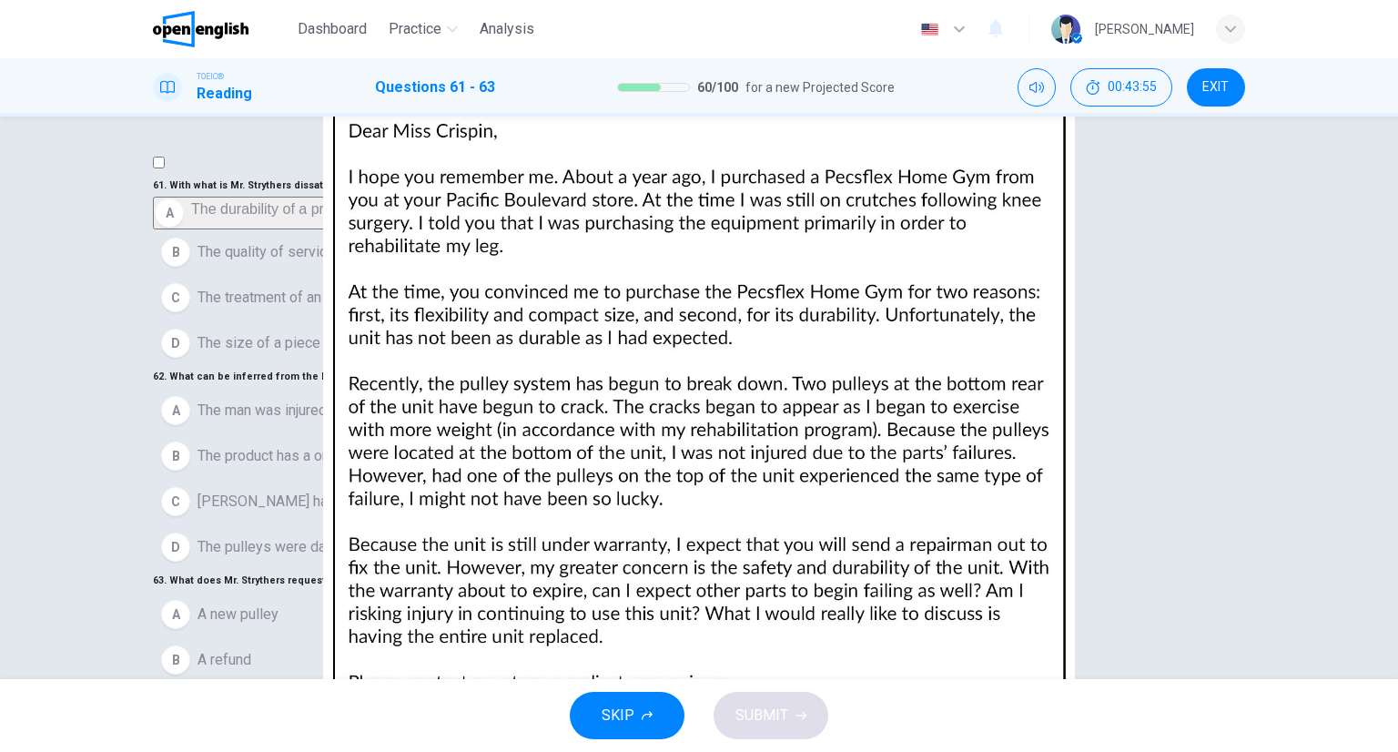
scroll to position [186, 0]
click at [282, 445] on span "The product has a one-year warranty" at bounding box center [313, 456] width 230 height 22
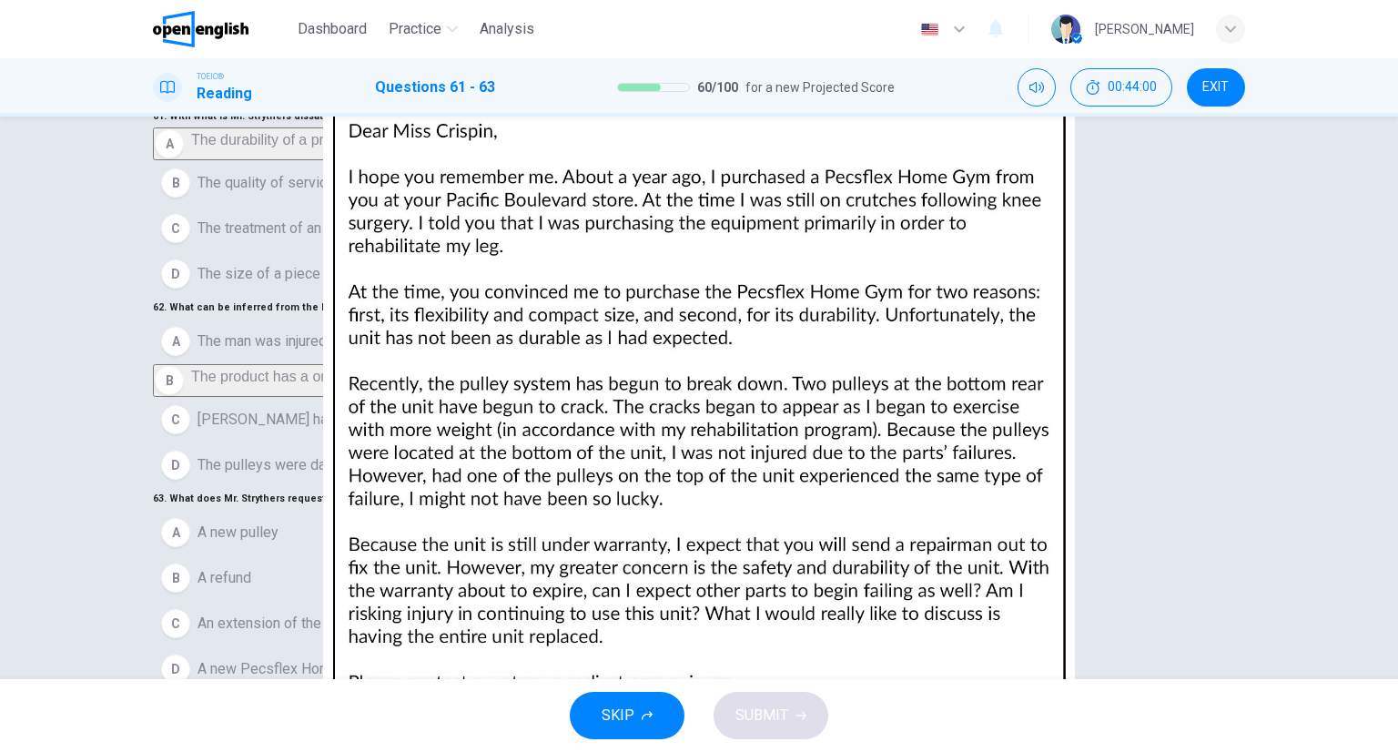
scroll to position [143, 0]
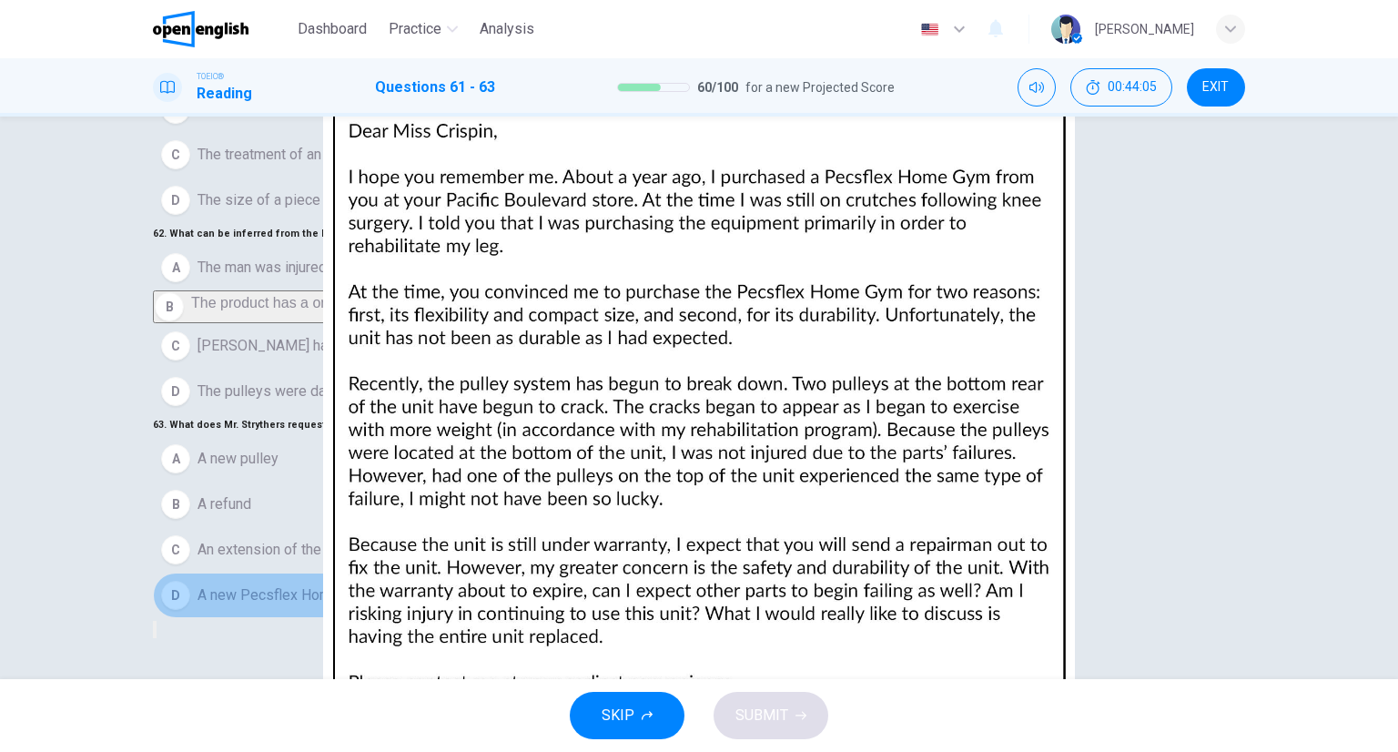
click at [217, 588] on button "D A new Pecsflex Home Gym" at bounding box center [699, 596] width 1093 height 46
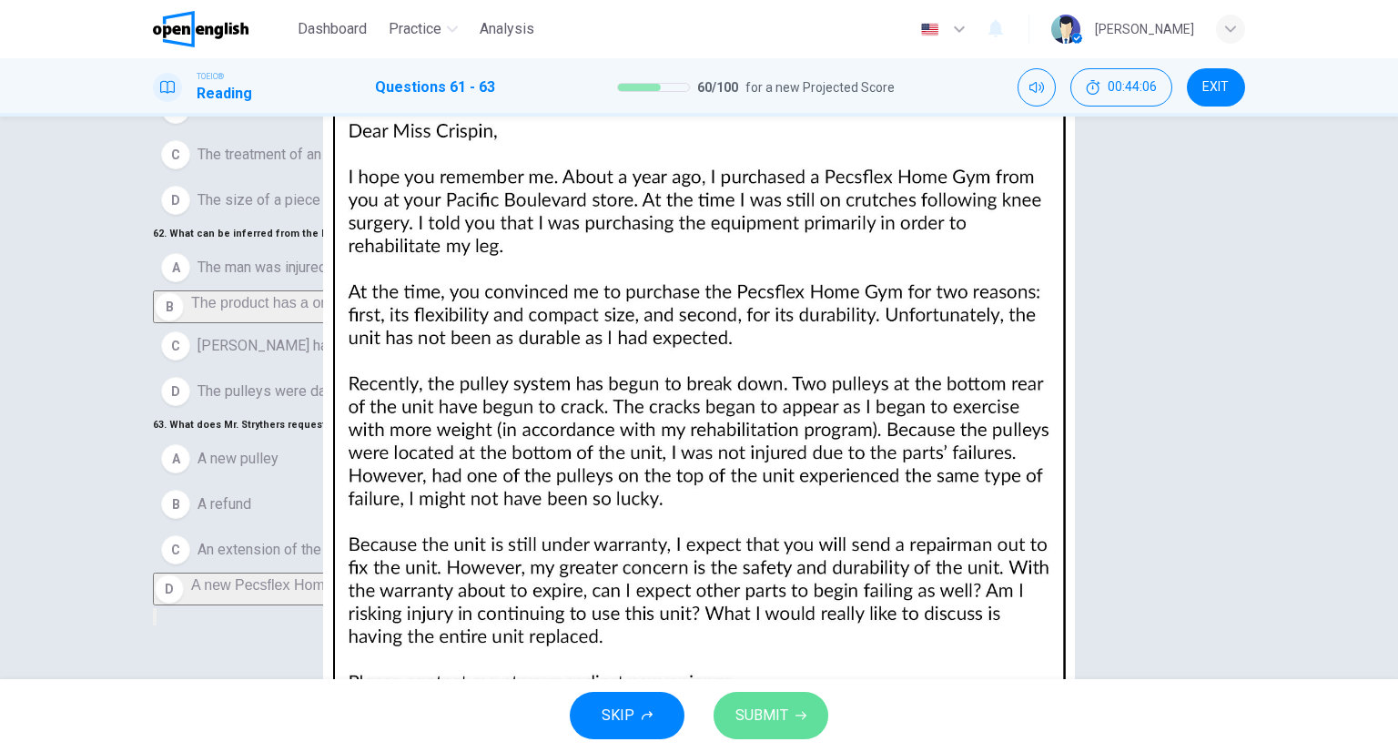
click at [803, 711] on icon "button" at bounding box center [801, 715] width 11 height 11
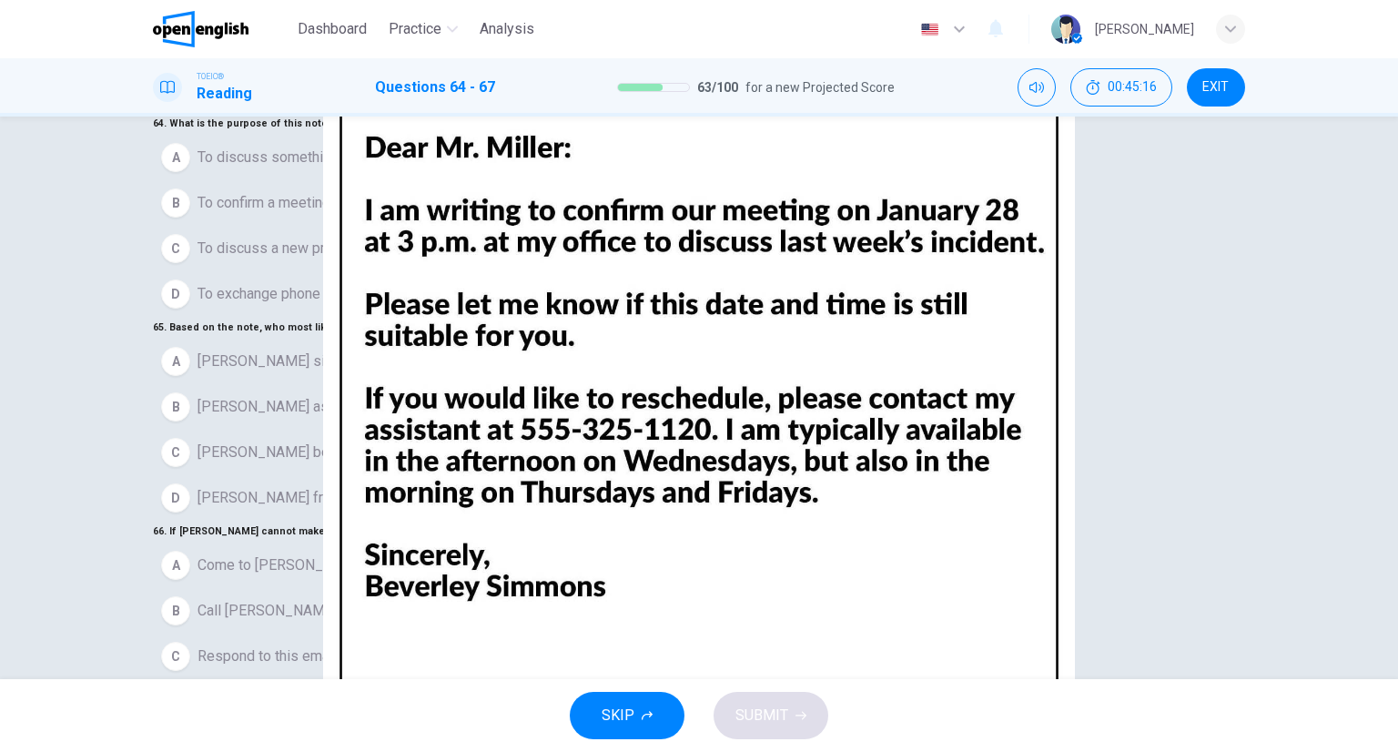
scroll to position [0, 0]
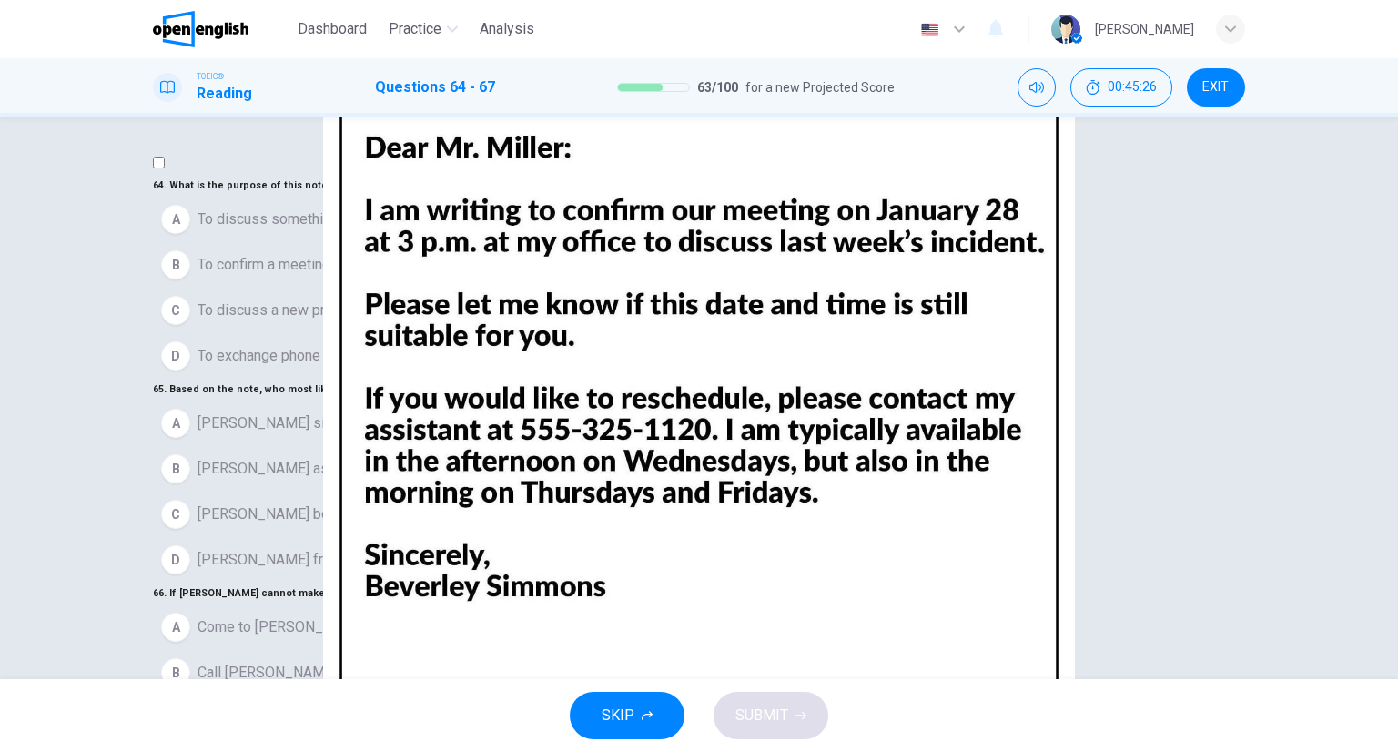
click at [262, 276] on span "To confirm a meeting that was previously set" at bounding box center [340, 265] width 285 height 22
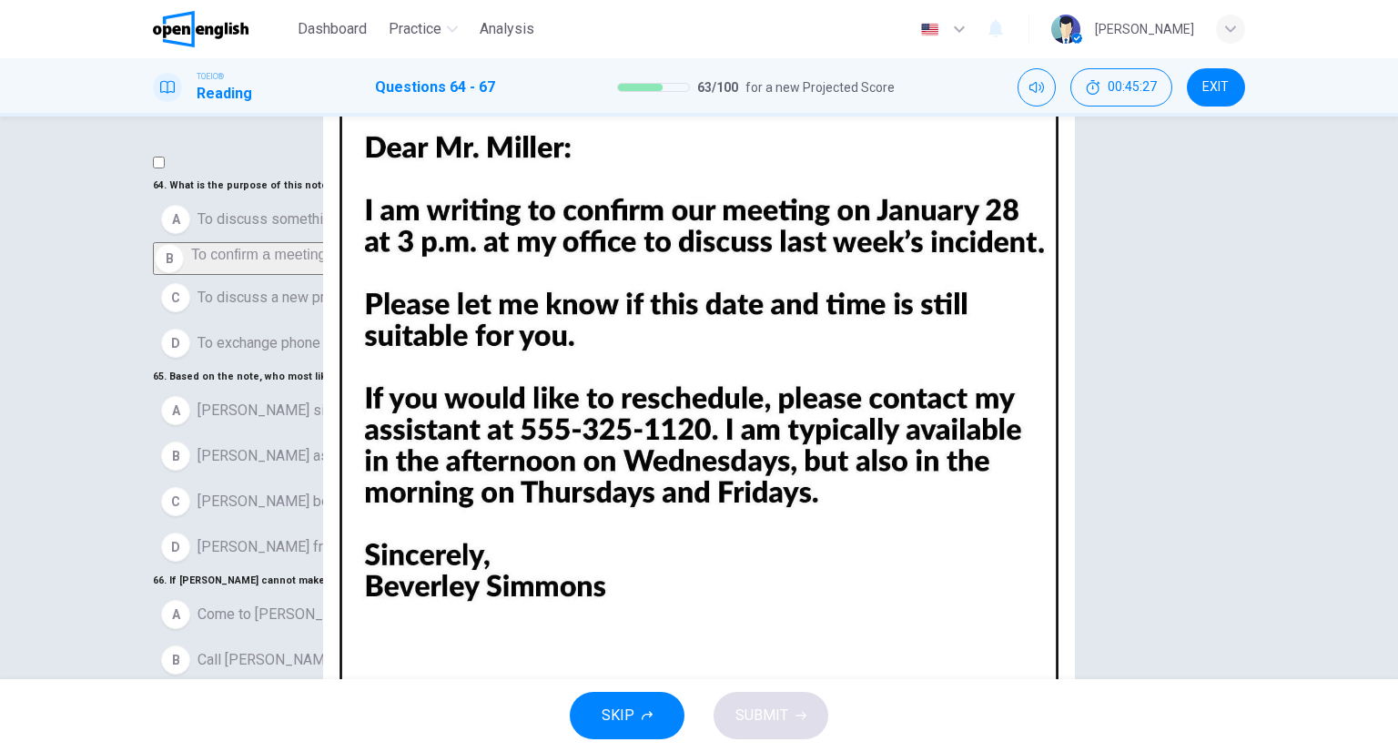
scroll to position [182, 0]
click at [244, 491] on span "[PERSON_NAME] boss" at bounding box center [272, 502] width 148 height 22
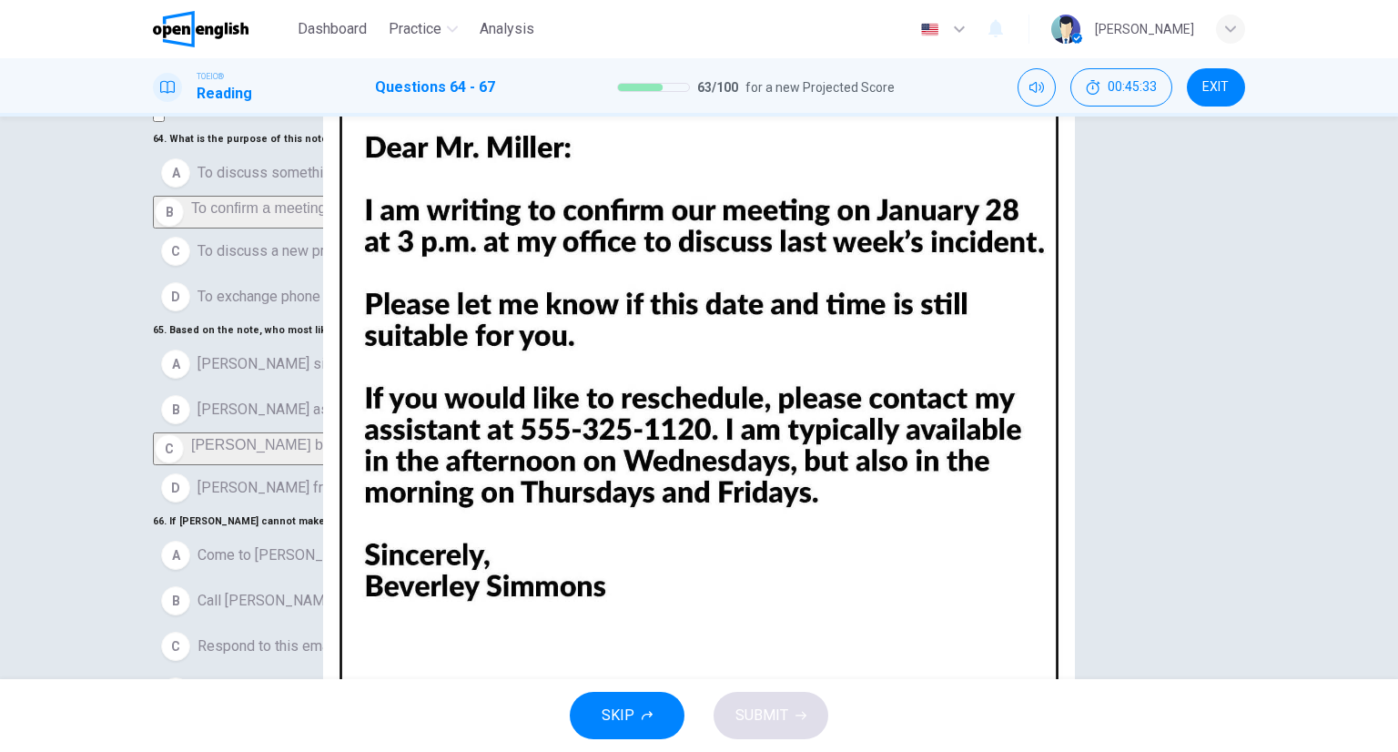
scroll to position [91, 0]
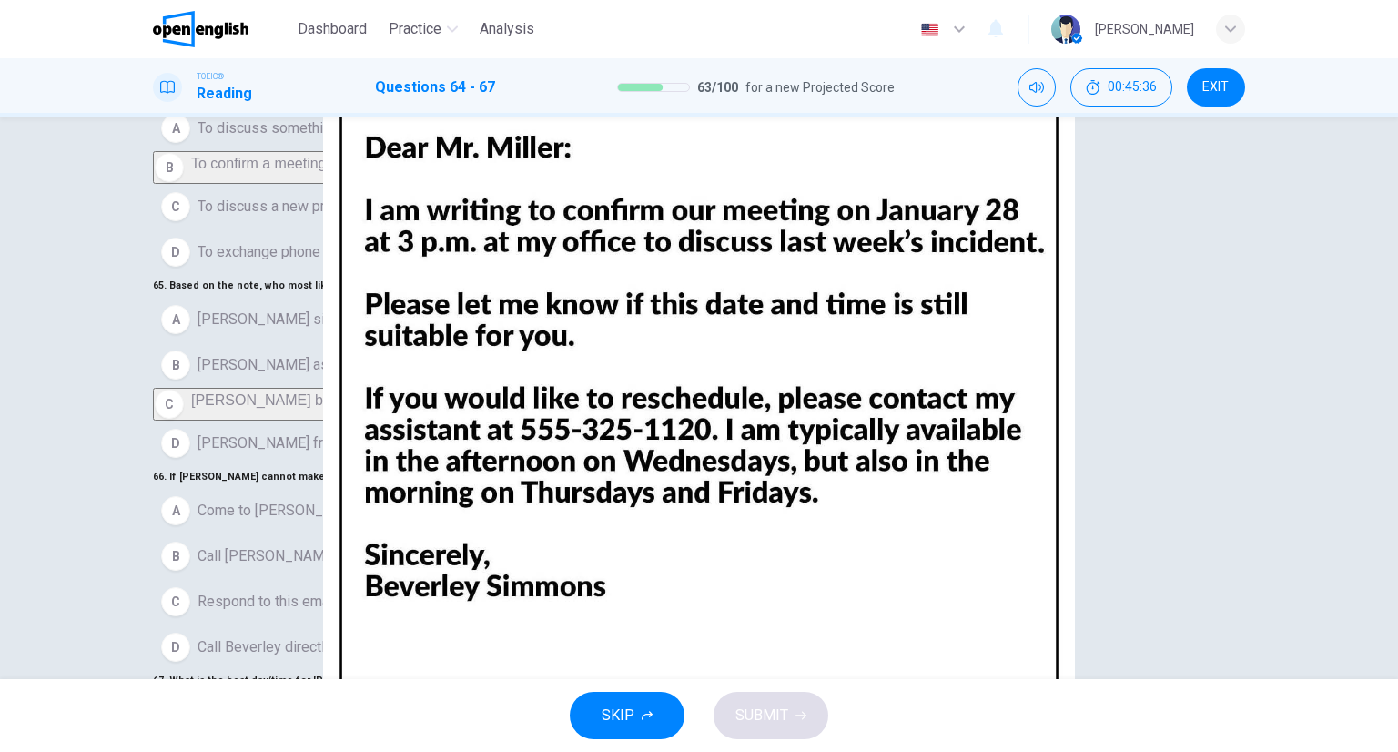
drag, startPoint x: 268, startPoint y: 269, endPoint x: 277, endPoint y: 281, distance: 14.9
click at [268, 545] on span "Call [PERSON_NAME]'s assistant" at bounding box center [304, 556] width 212 height 22
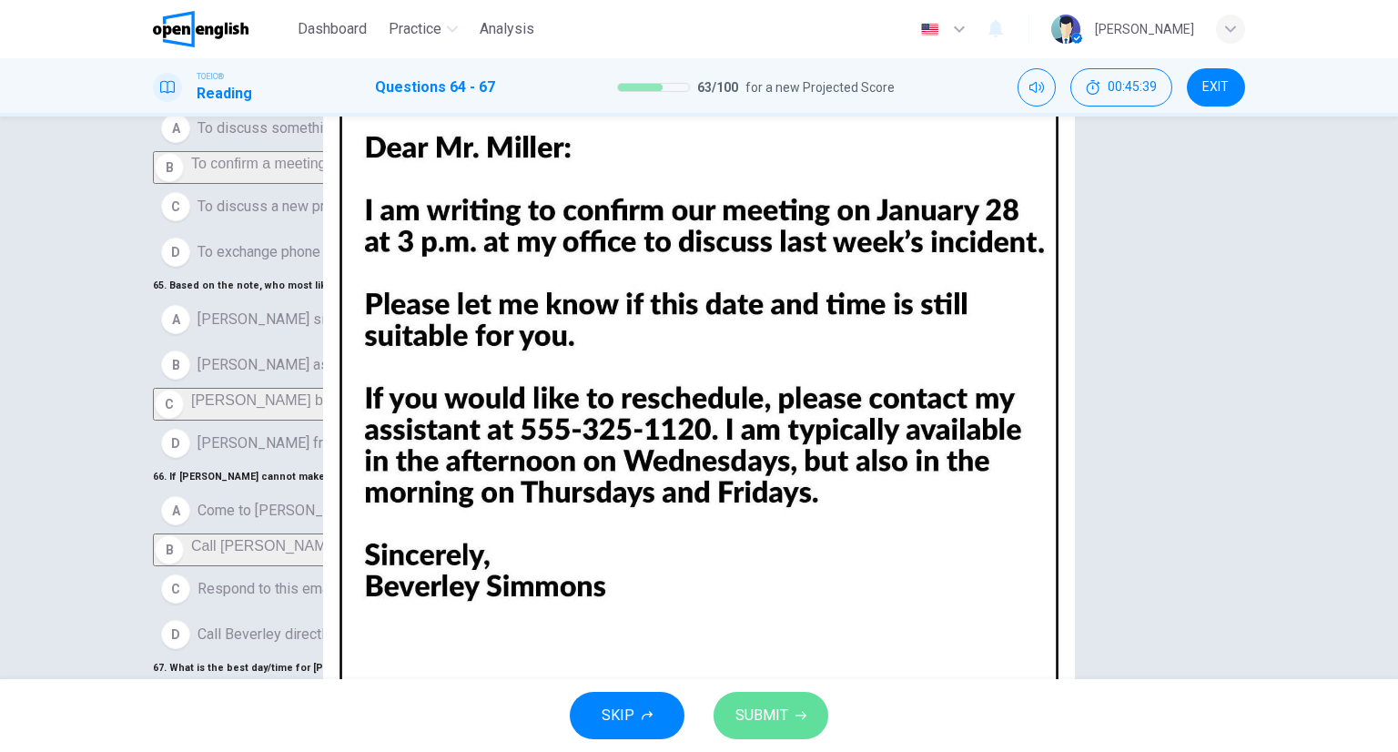
click at [755, 714] on span "SUBMIT" at bounding box center [762, 715] width 53 height 25
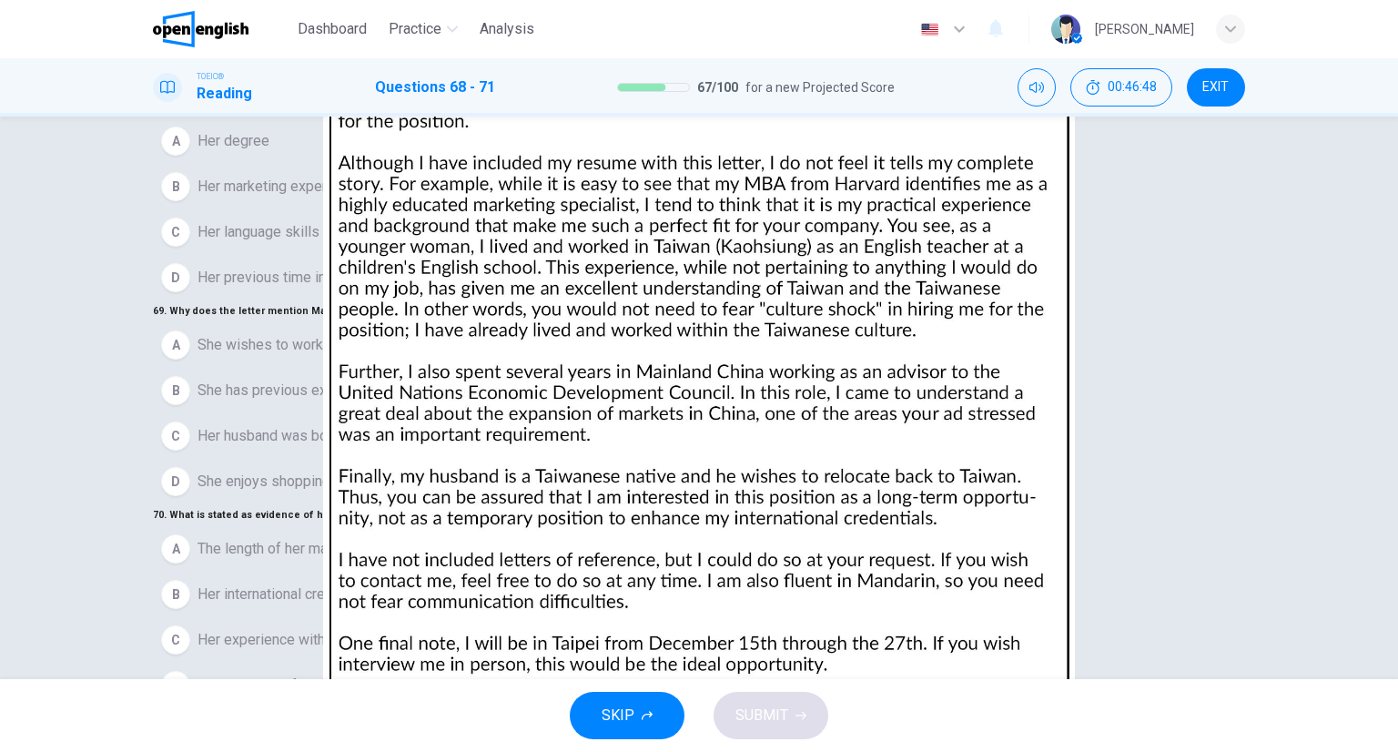
scroll to position [143, 0]
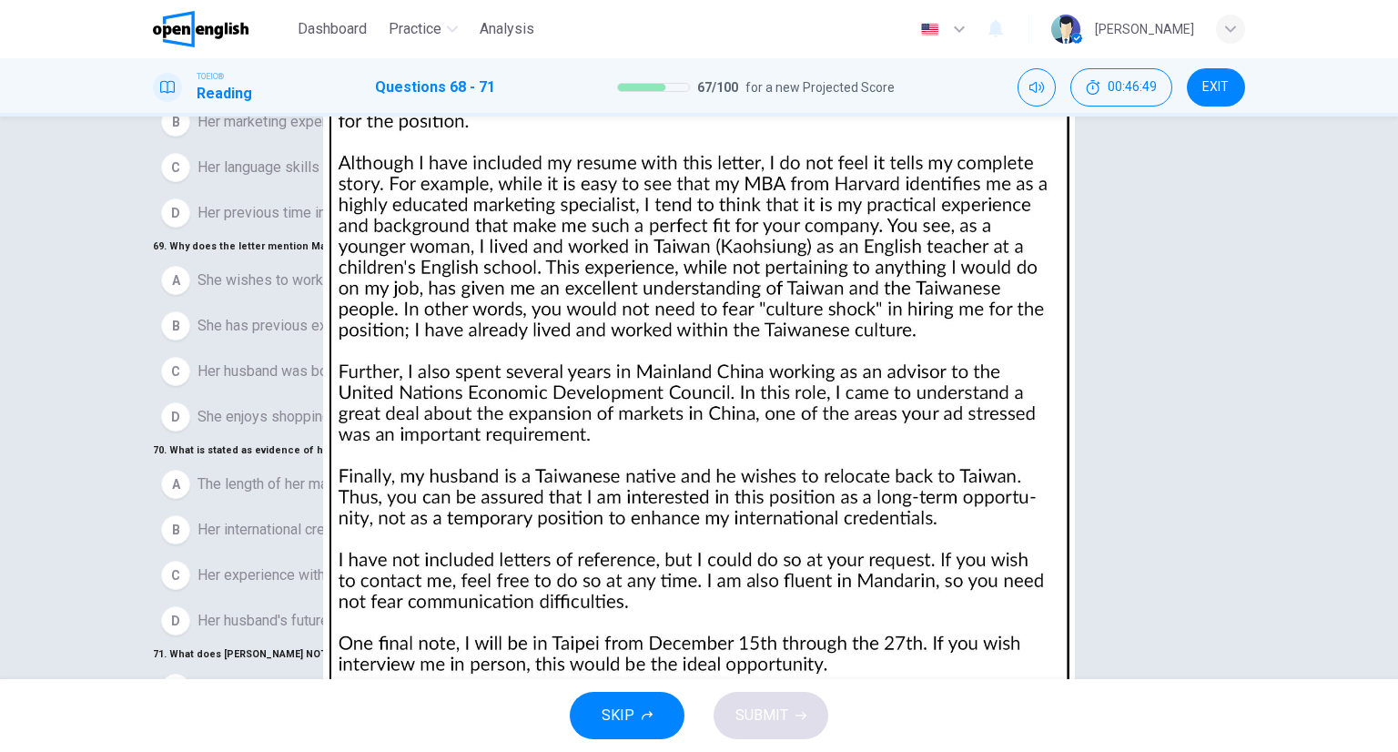
click at [280, 610] on span "Her husband's future plans" at bounding box center [282, 621] width 169 height 22
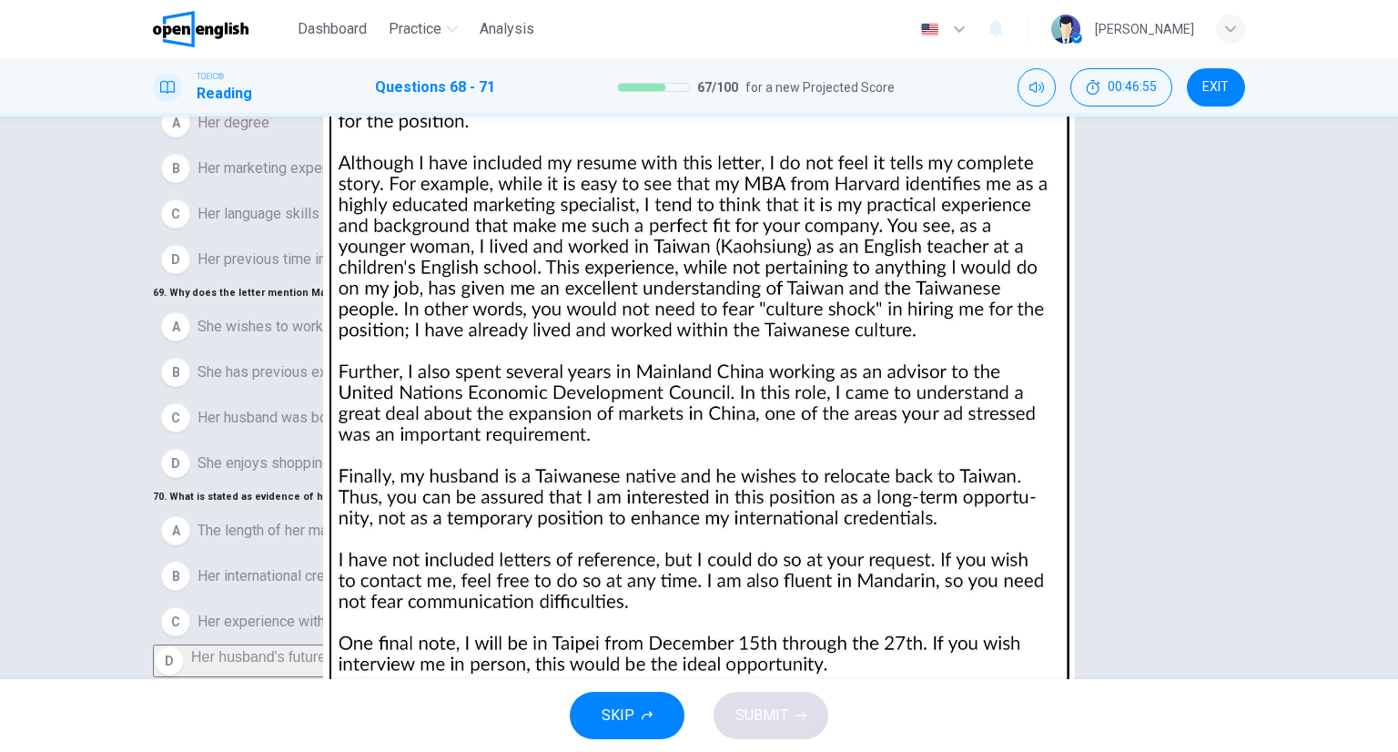
scroll to position [52, 0]
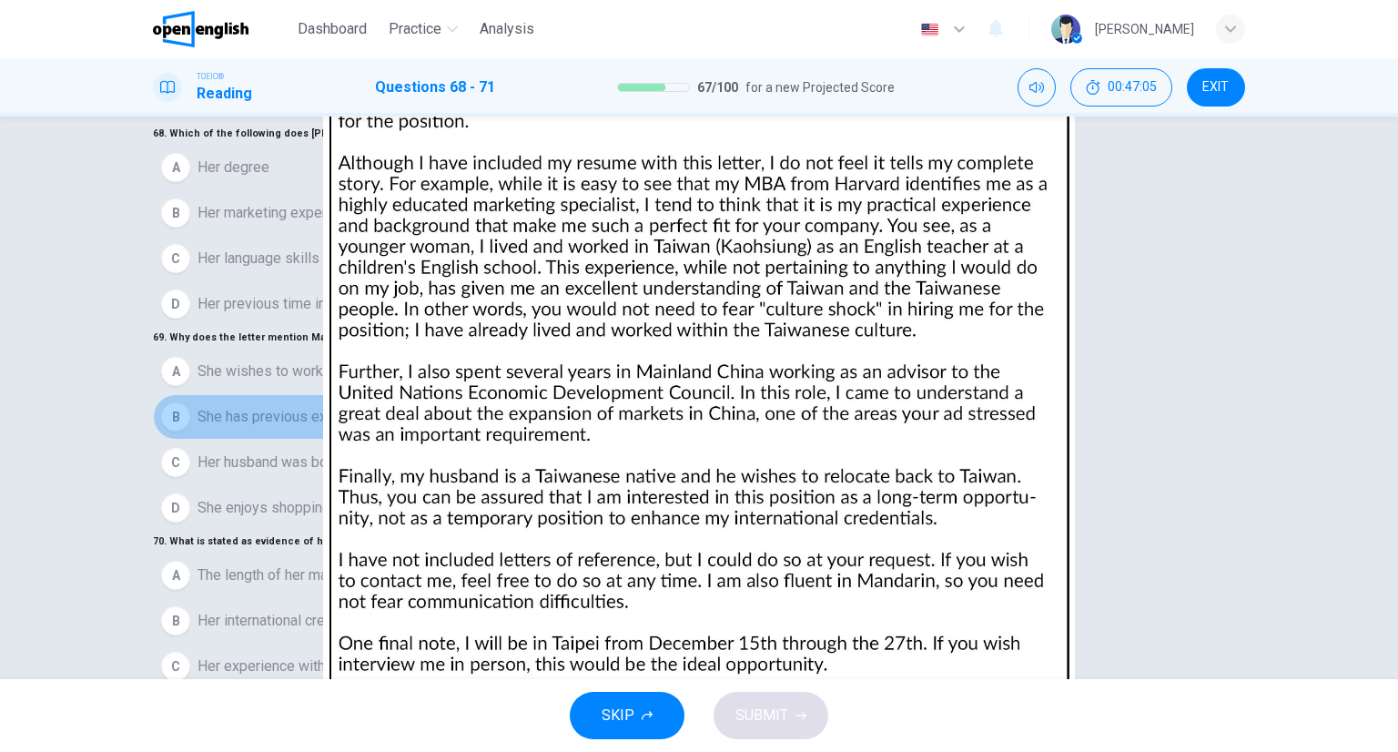
click at [265, 428] on span "She has previous experience there" at bounding box center [308, 417] width 221 height 22
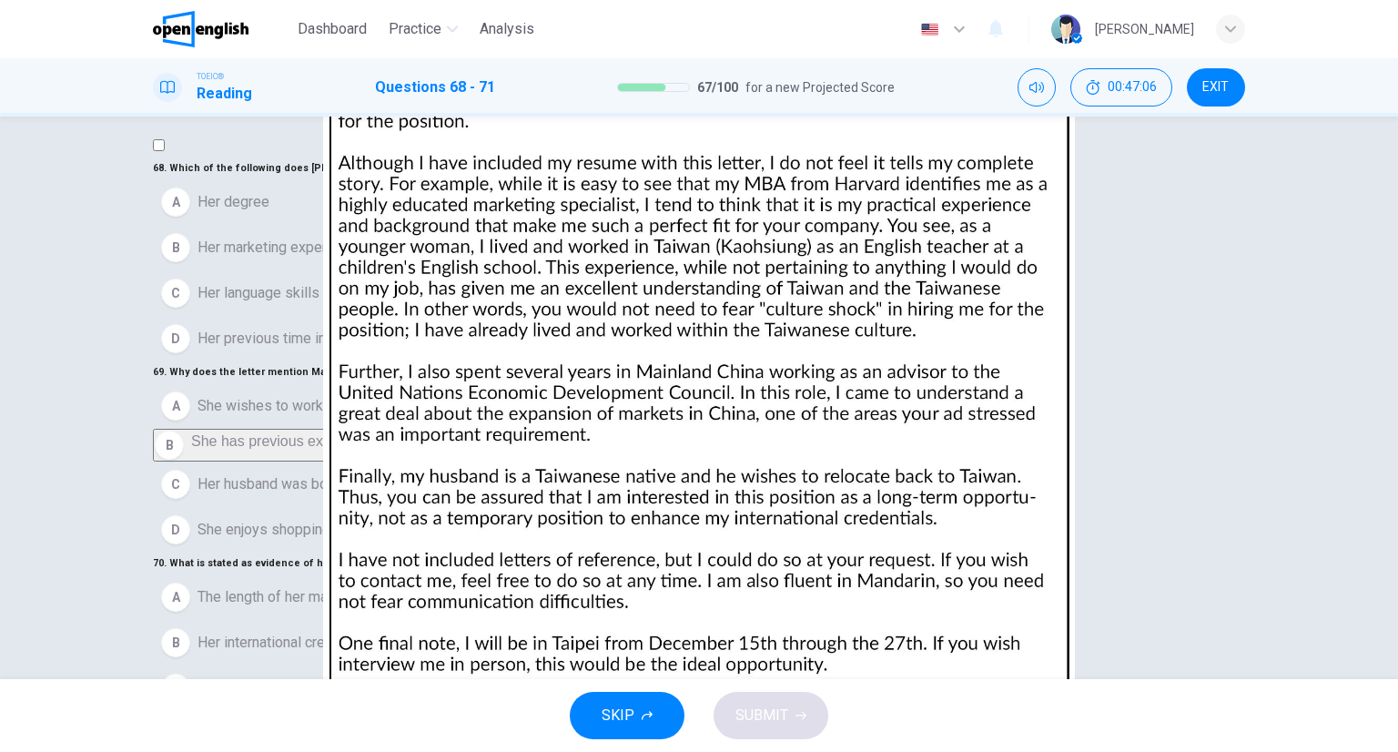
scroll to position [0, 0]
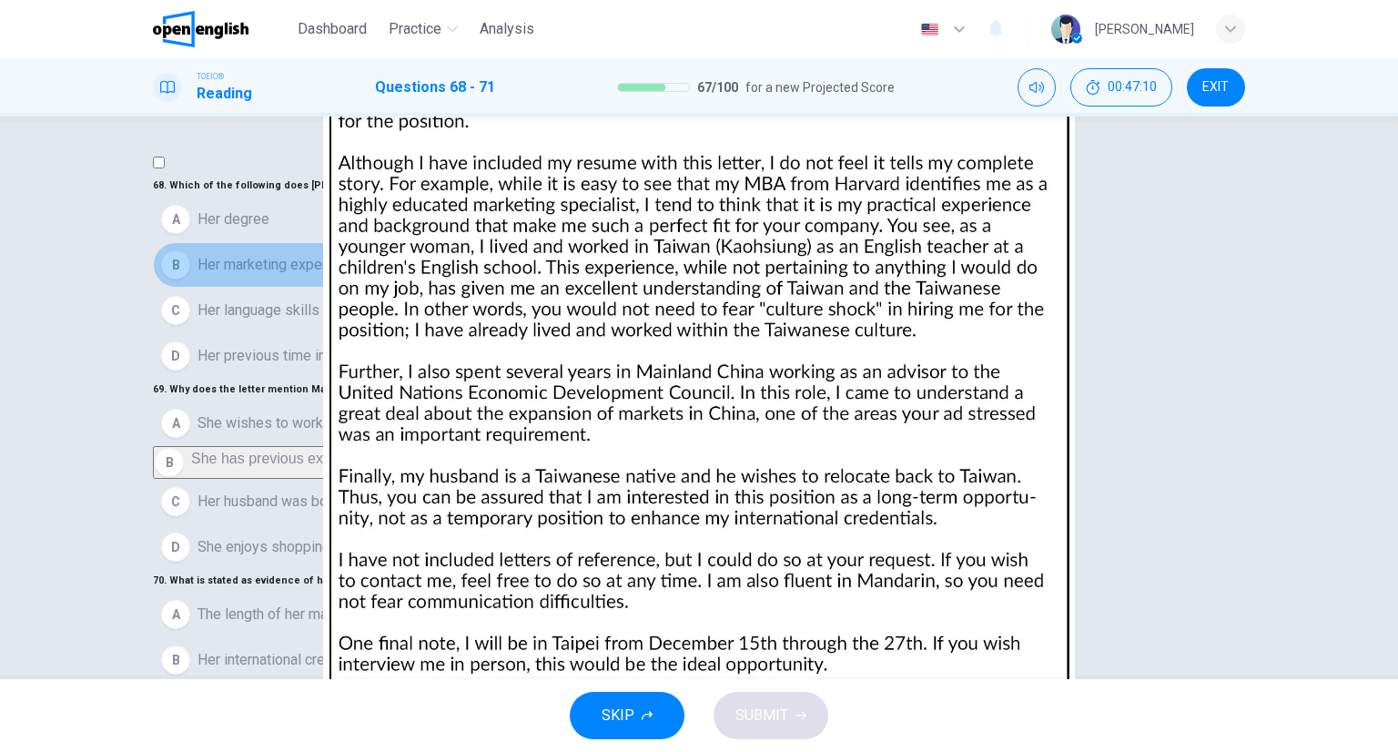
drag, startPoint x: 259, startPoint y: 322, endPoint x: 573, endPoint y: 556, distance: 391.7
click at [259, 276] on span "Her marketing experience" at bounding box center [280, 265] width 164 height 22
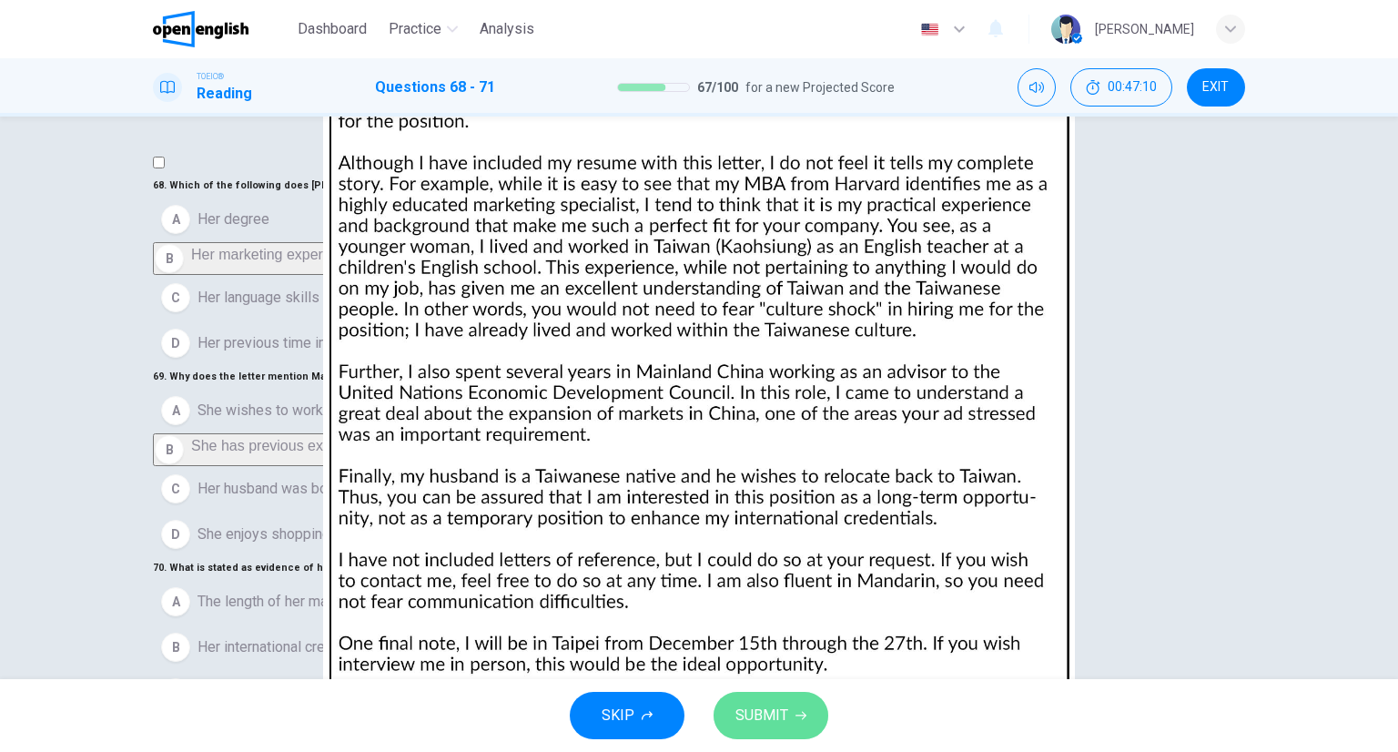
click at [755, 725] on span "SUBMIT" at bounding box center [762, 715] width 53 height 25
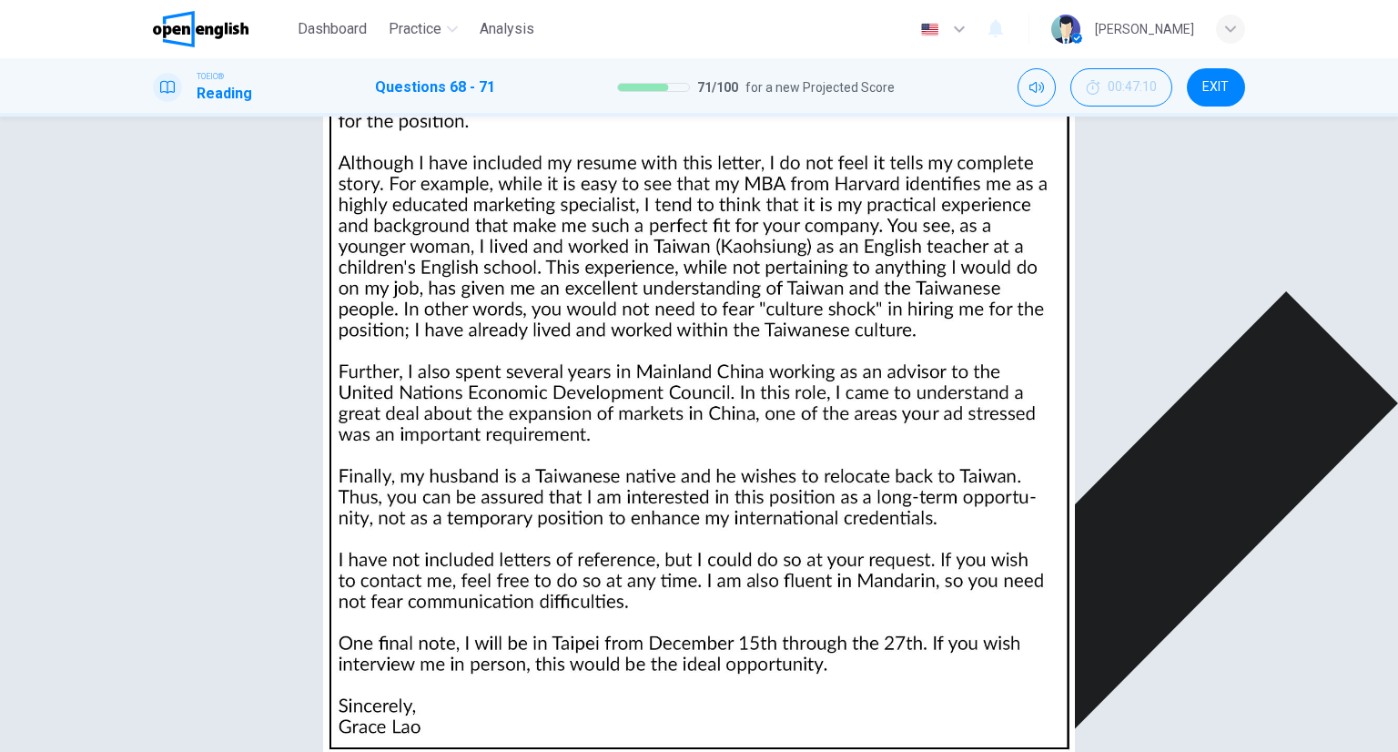
scroll to position [490, 0]
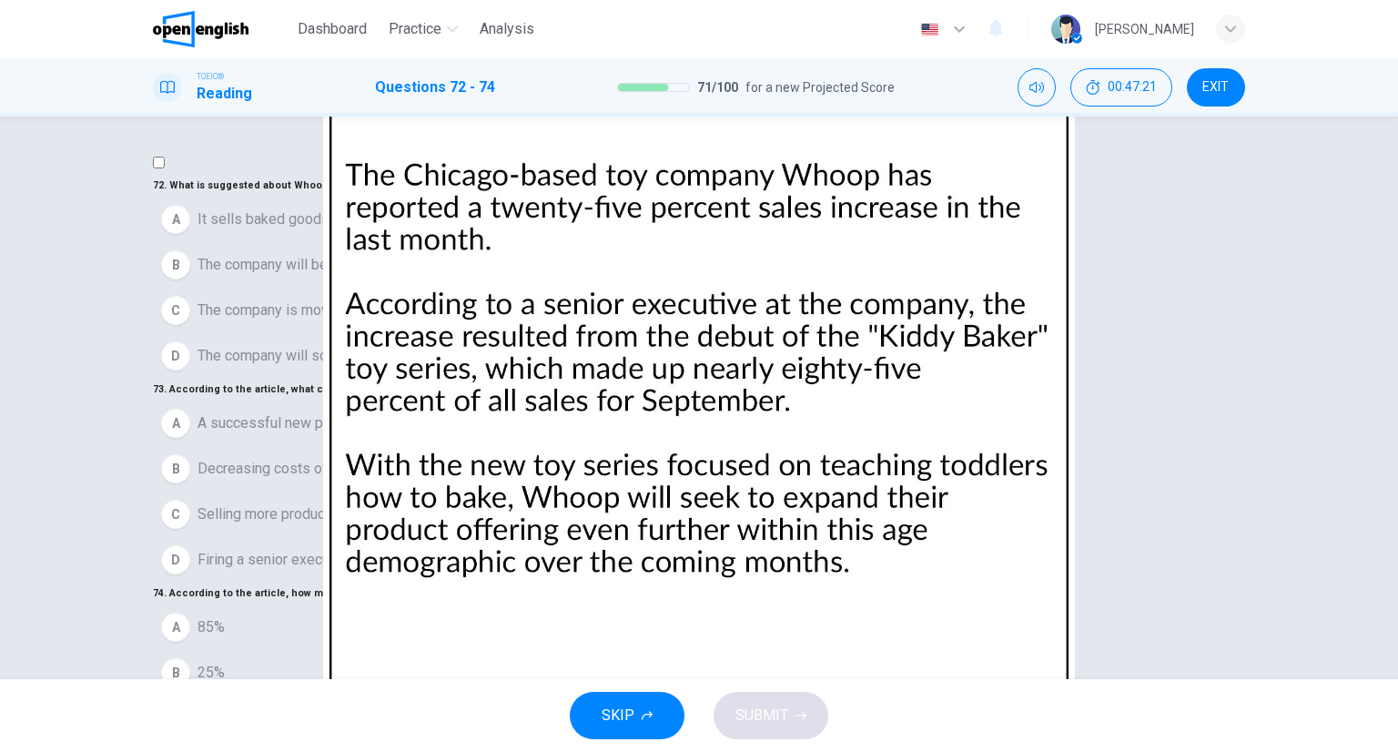
scroll to position [7, 0]
click at [918, 377] on img at bounding box center [699, 376] width 1398 height 752
click at [1389, 751] on div at bounding box center [699, 752] width 1398 height 0
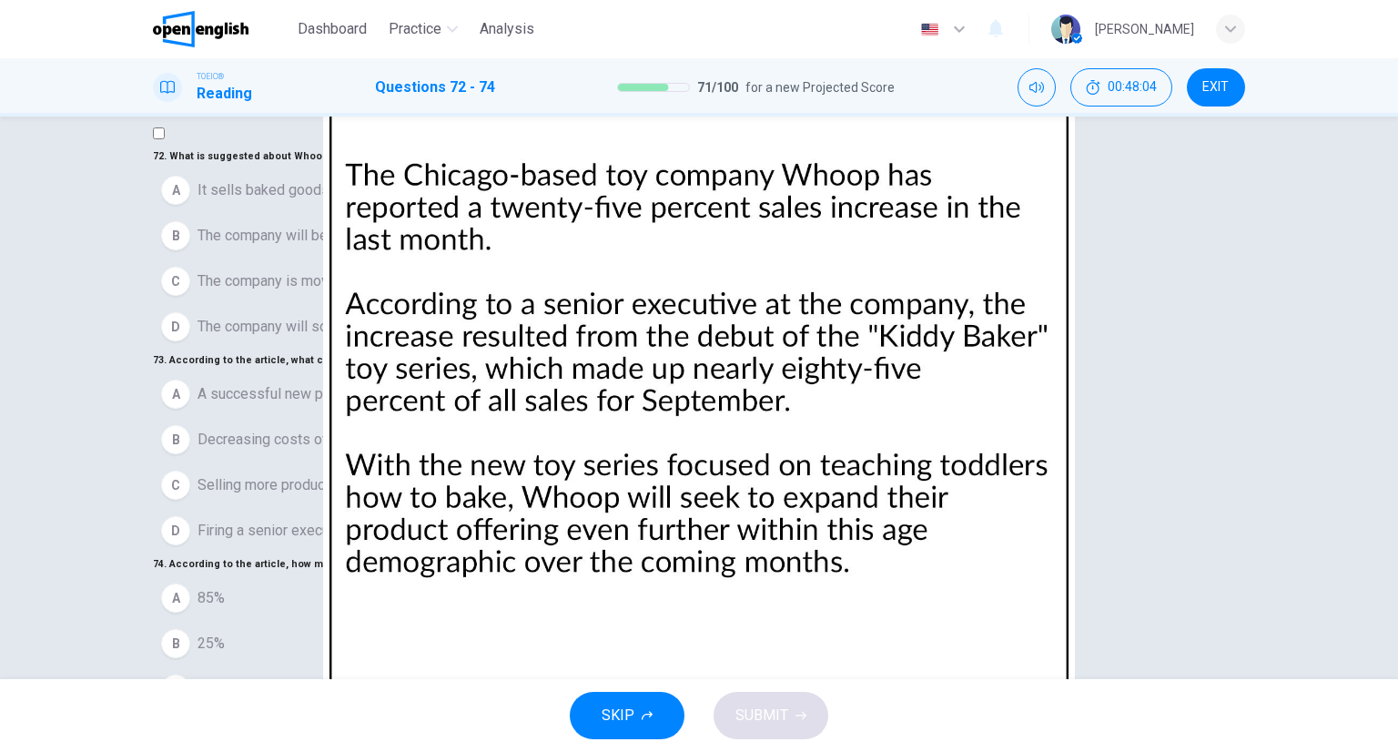
scroll to position [0, 0]
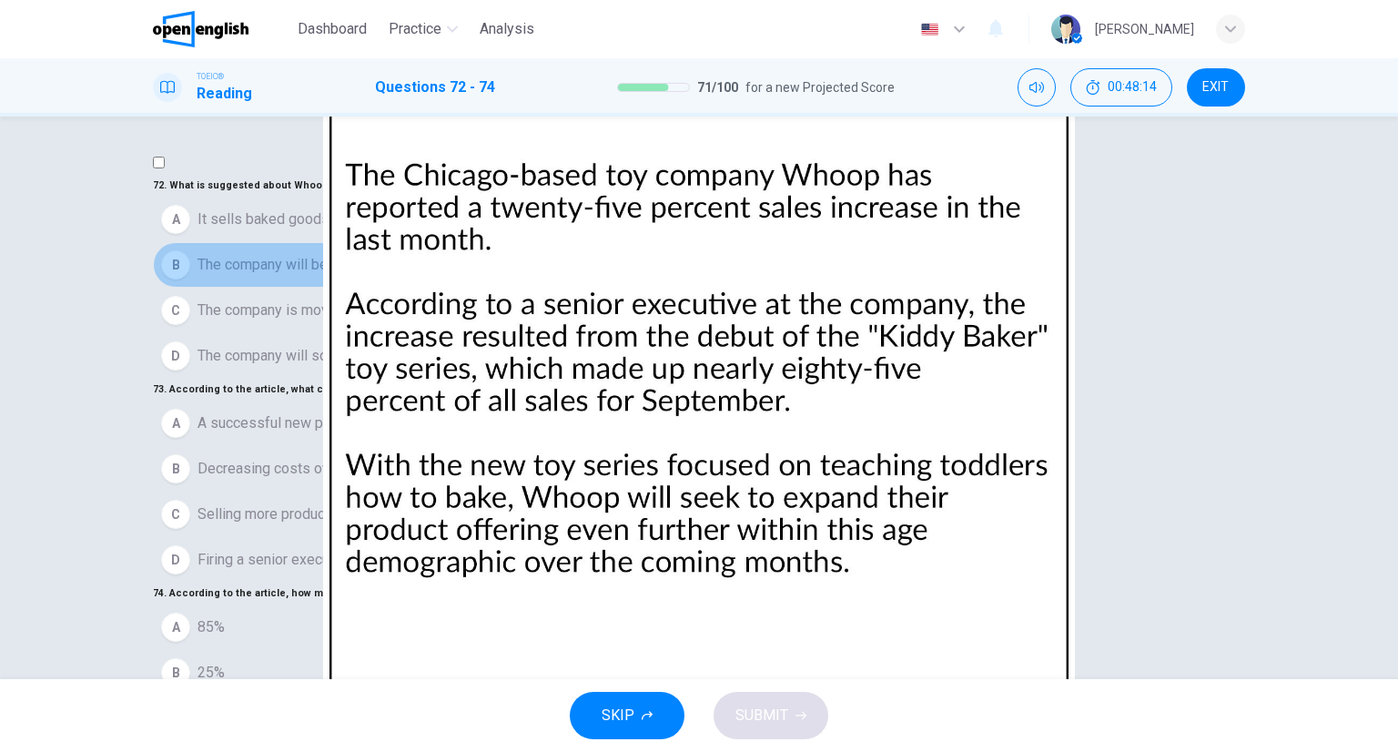
click at [315, 276] on span "The company will begin offering more products for children" at bounding box center [386, 265] width 376 height 22
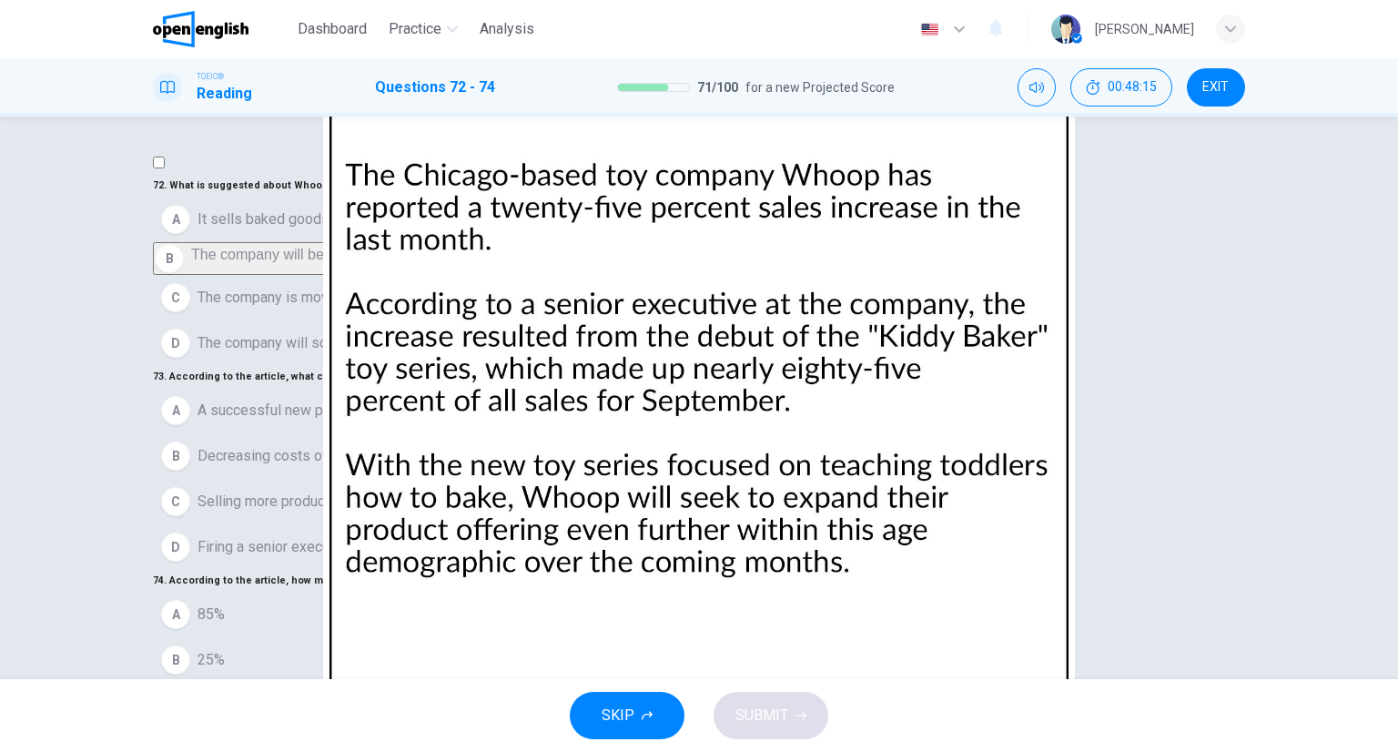
click at [300, 422] on span "A successful new product launch" at bounding box center [302, 411] width 209 height 22
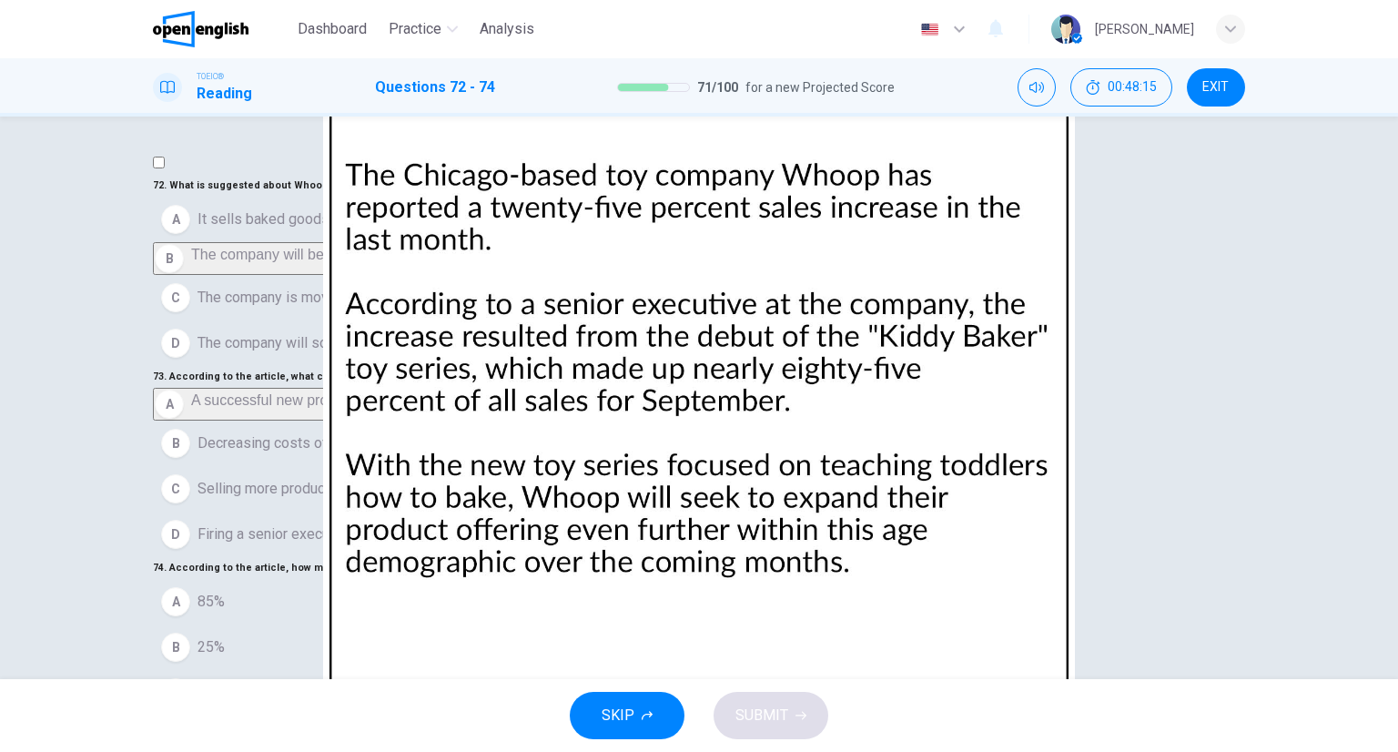
scroll to position [229, 0]
click at [257, 627] on button "B 25%" at bounding box center [699, 648] width 1093 height 46
click at [808, 713] on button "SUBMIT" at bounding box center [771, 715] width 115 height 47
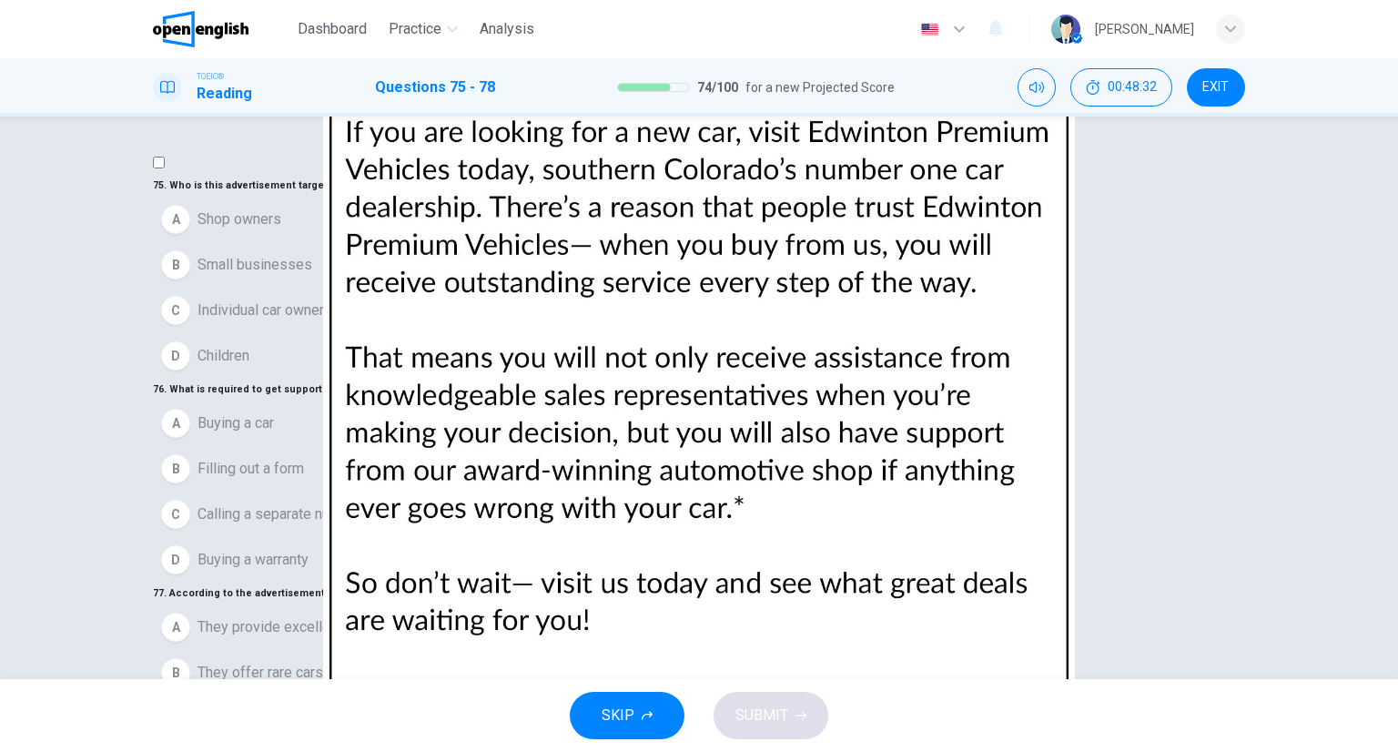
click at [926, 400] on img at bounding box center [699, 376] width 1398 height 752
click at [1362, 751] on div at bounding box center [699, 752] width 1398 height 0
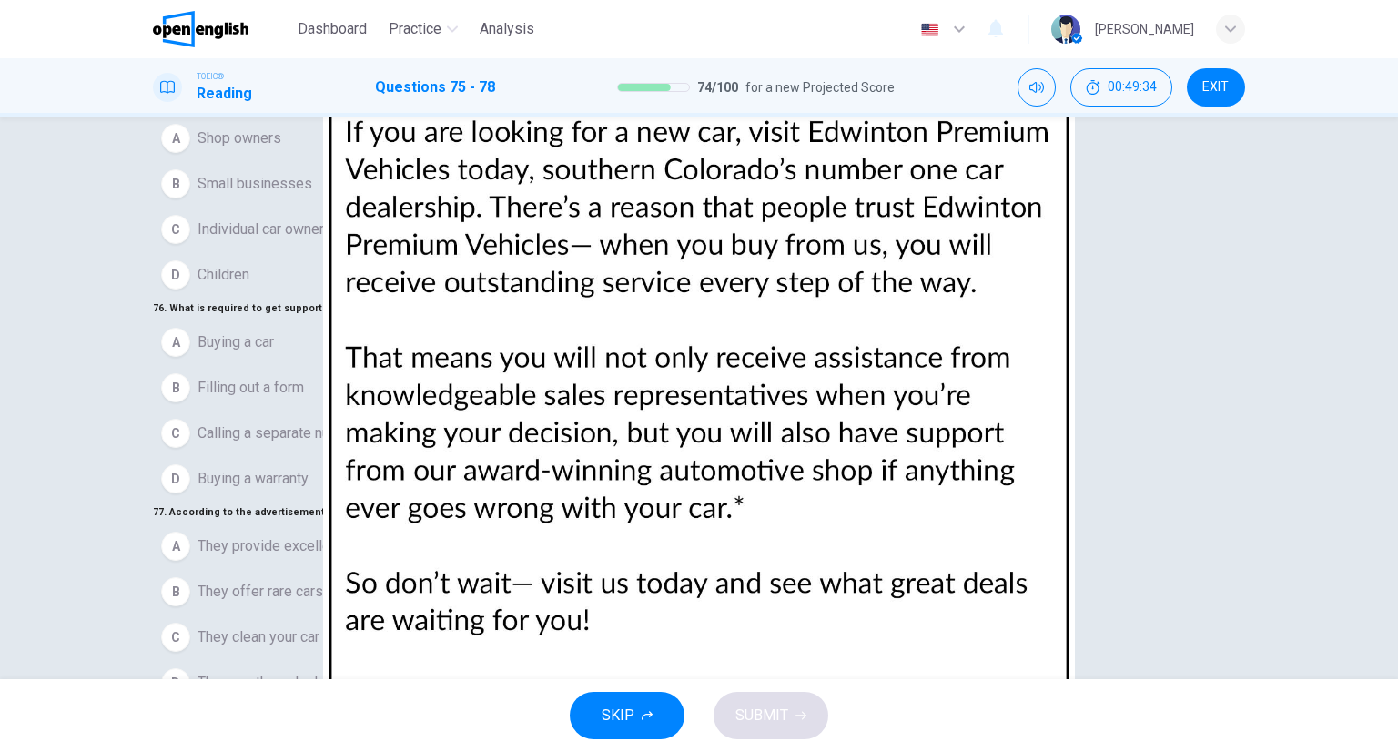
scroll to position [0, 0]
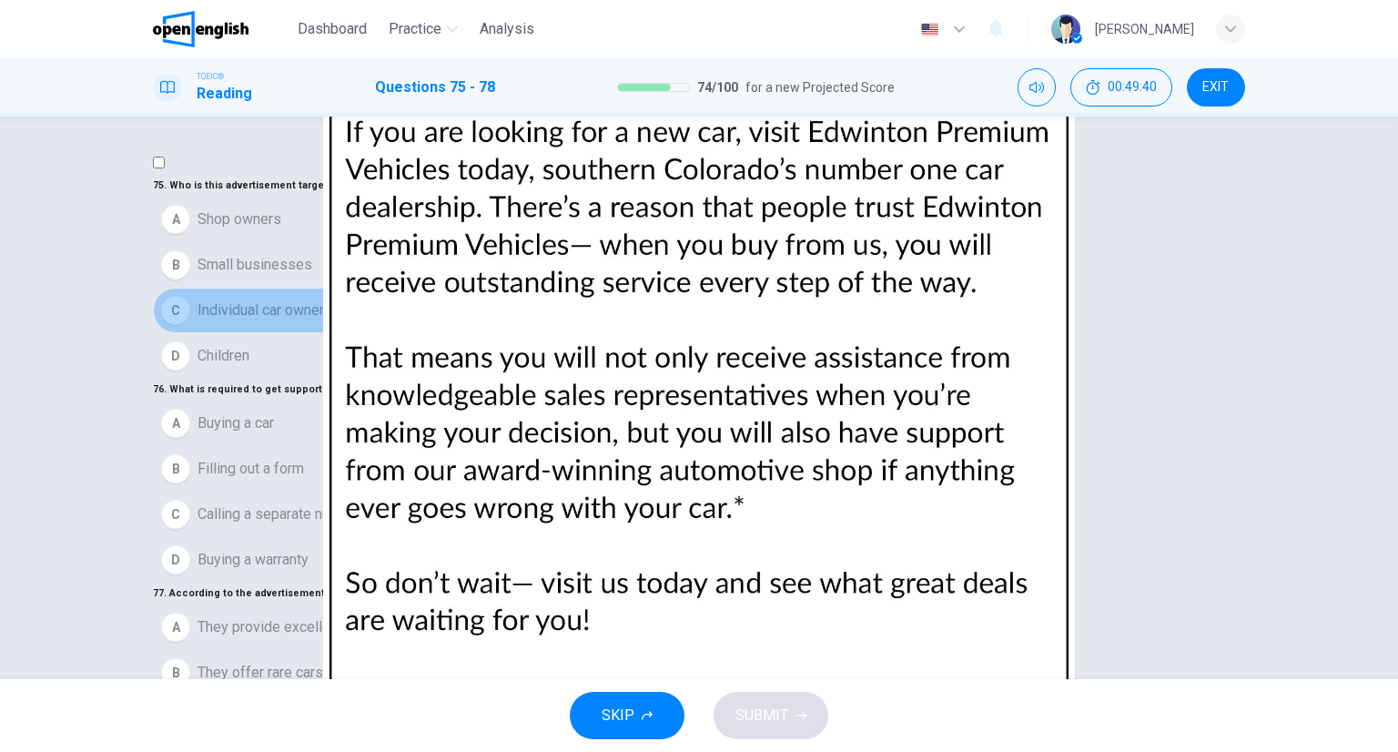
click at [330, 333] on button "C Individual car owners" at bounding box center [699, 311] width 1093 height 46
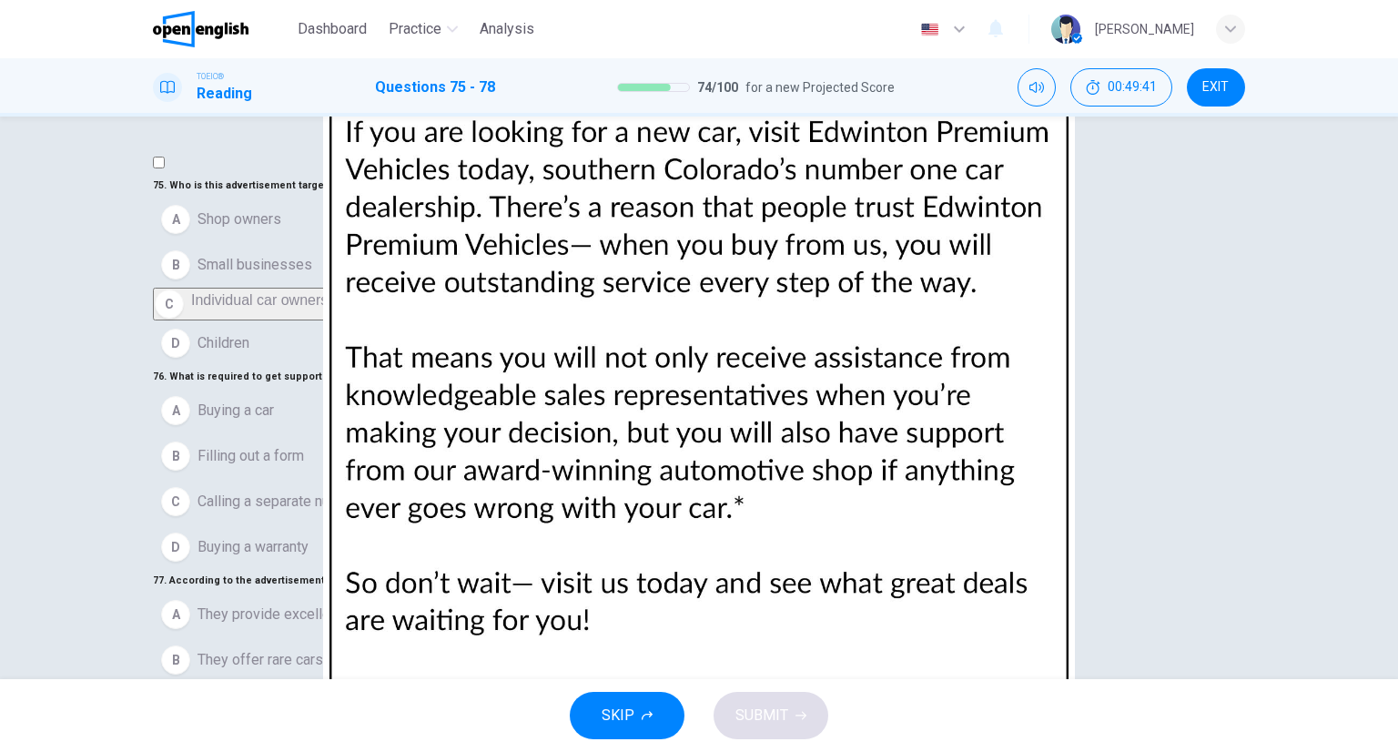
drag, startPoint x: 272, startPoint y: 485, endPoint x: 302, endPoint y: 518, distance: 44.5
click at [272, 536] on span "Buying a warranty" at bounding box center [253, 547] width 111 height 22
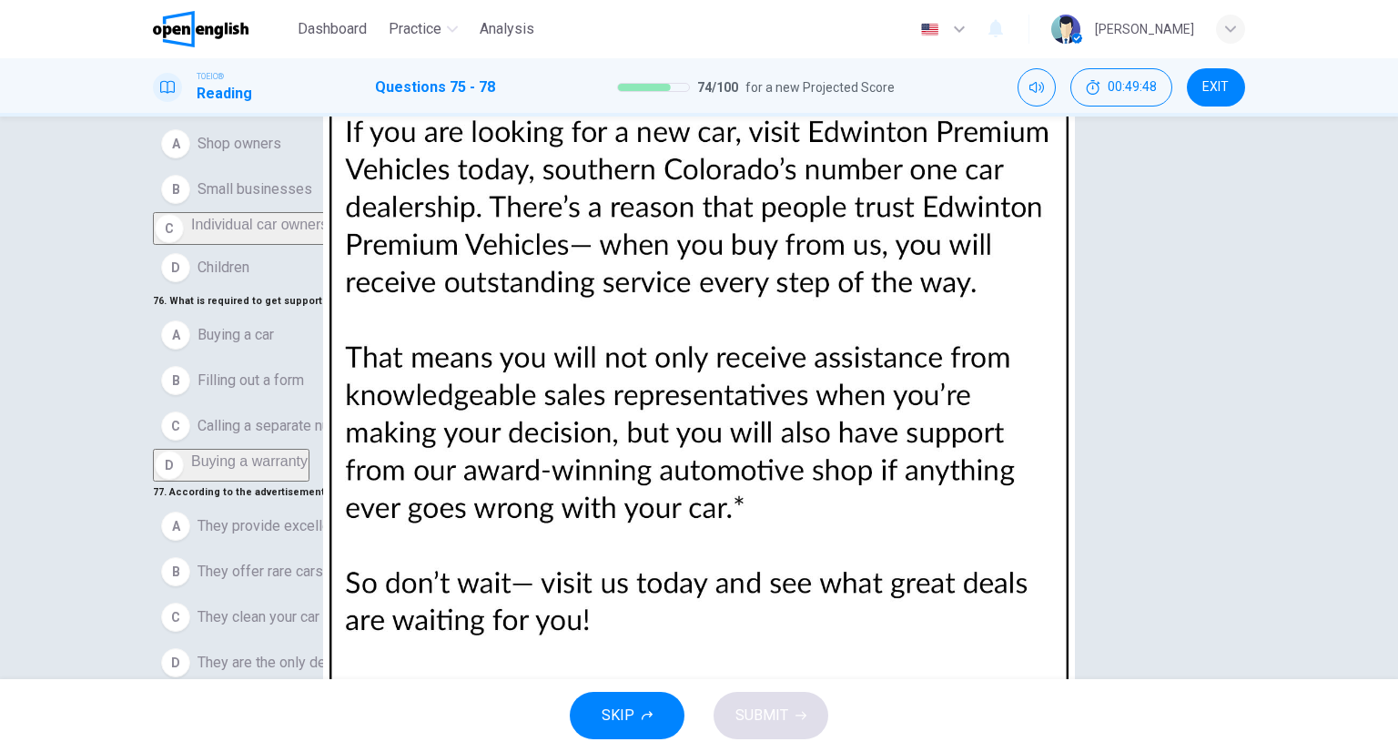
scroll to position [143, 0]
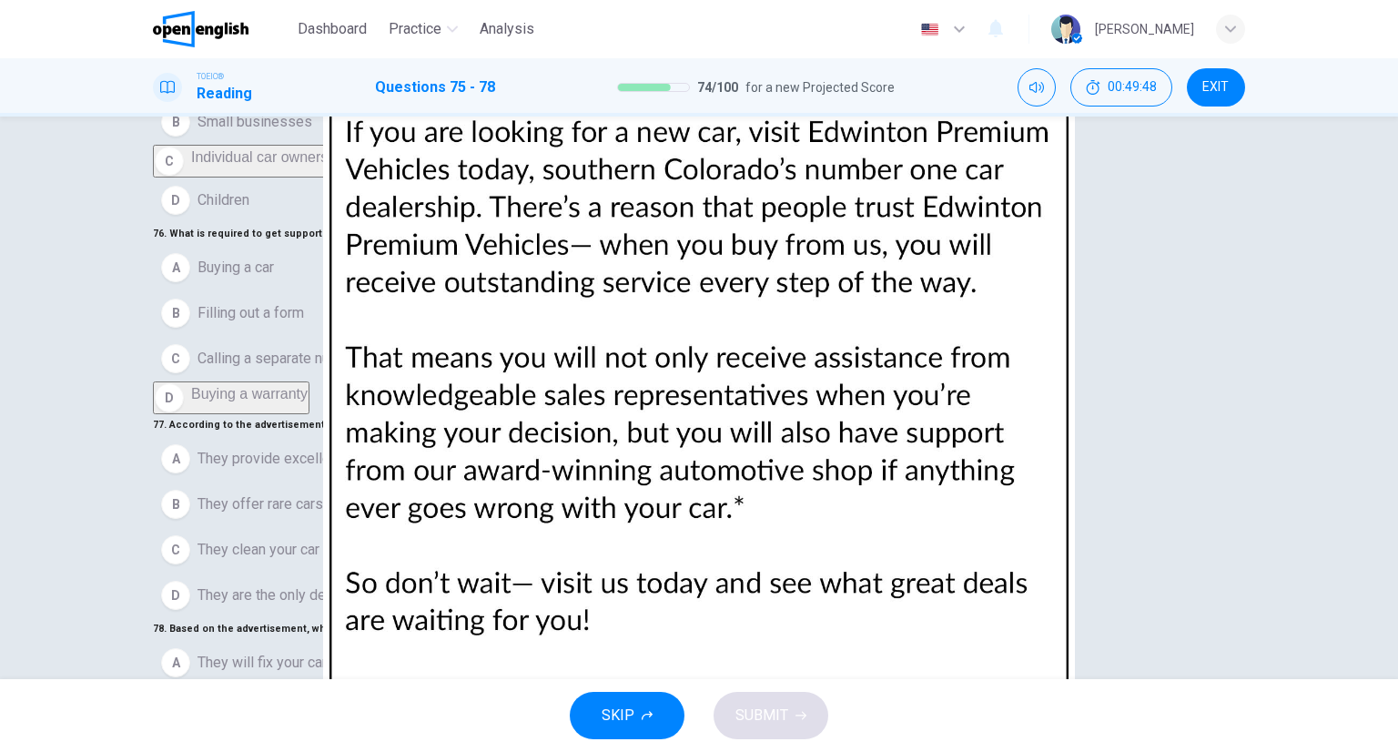
click at [313, 573] on button "D They are the only dealership in [US_STATE]" at bounding box center [699, 596] width 1093 height 46
click at [291, 673] on button "B They are very familiar about what car will suit each individual customer" at bounding box center [699, 696] width 1093 height 46
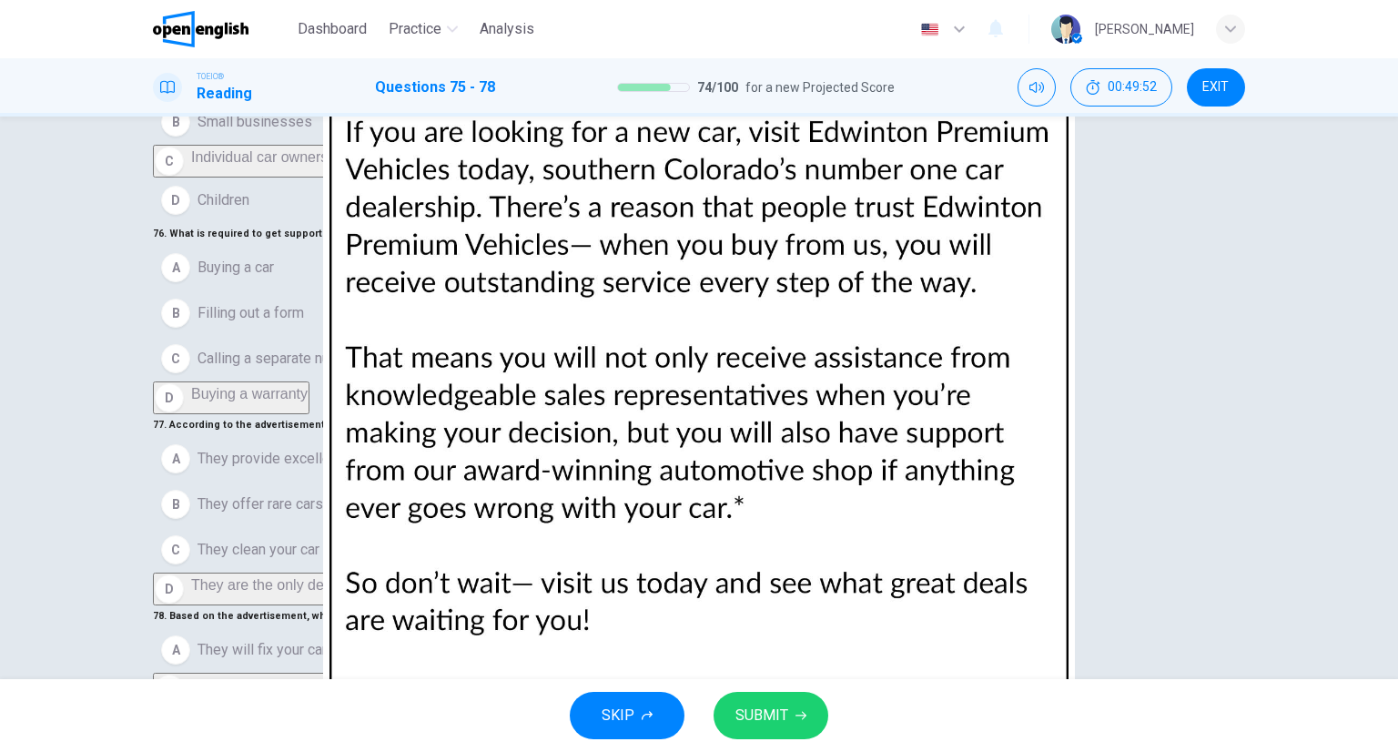
click at [296, 627] on button "A They will fix your car if something goes wrong" at bounding box center [699, 650] width 1093 height 46
click at [332, 672] on span "They are very familiar about what car will suit each individual customer" at bounding box center [421, 683] width 446 height 22
click at [805, 720] on button "SUBMIT" at bounding box center [771, 715] width 115 height 47
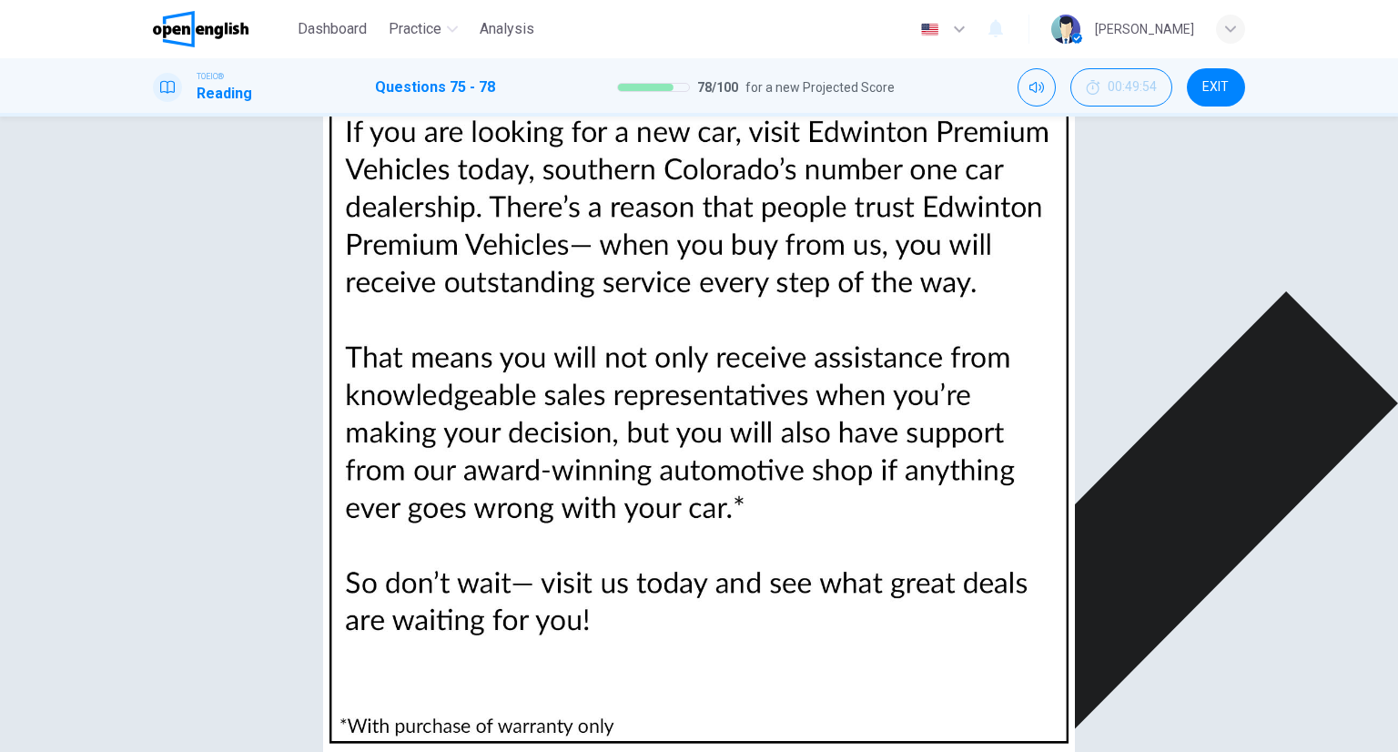
scroll to position [0, 0]
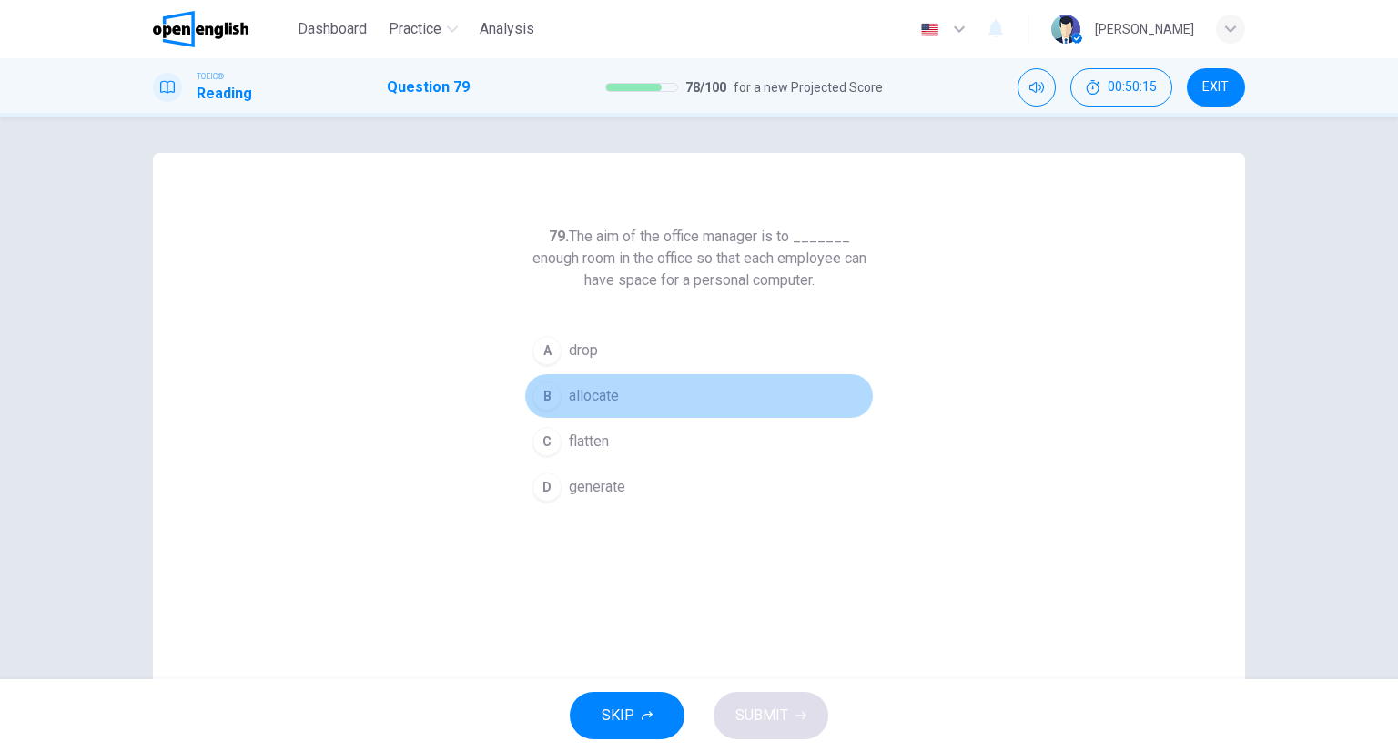
click at [546, 394] on div "B" at bounding box center [547, 395] width 29 height 29
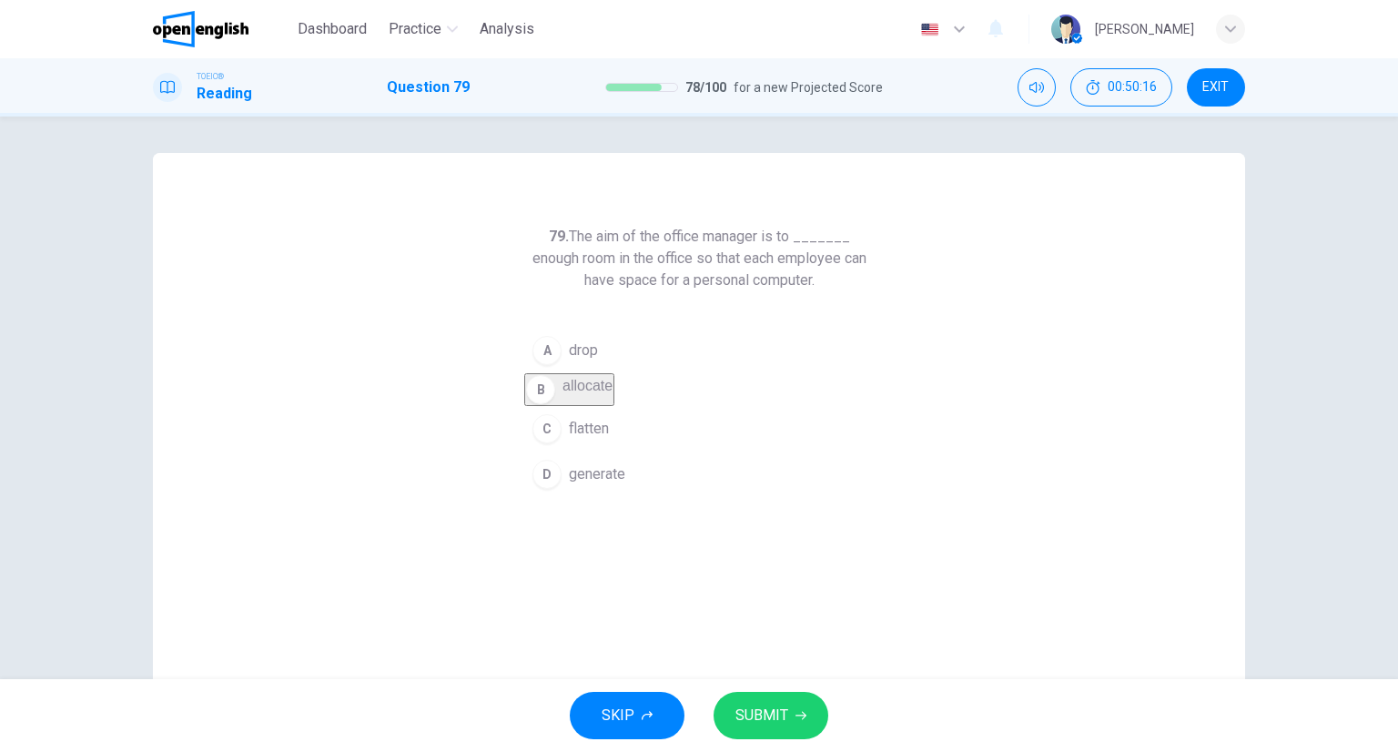
click at [726, 714] on button "SUBMIT" at bounding box center [771, 715] width 115 height 47
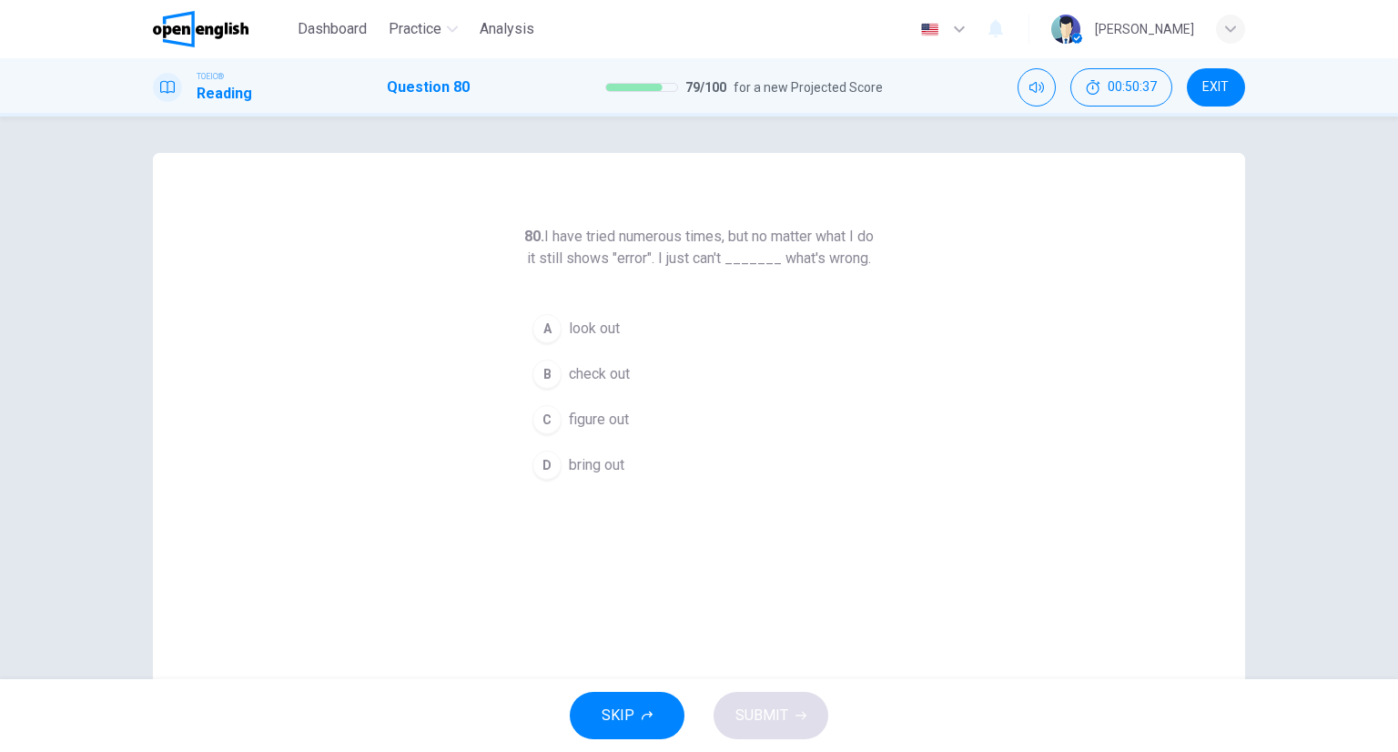
click at [569, 431] on span "figure out" at bounding box center [599, 420] width 60 height 22
click at [771, 715] on span "SUBMIT" at bounding box center [762, 715] width 53 height 25
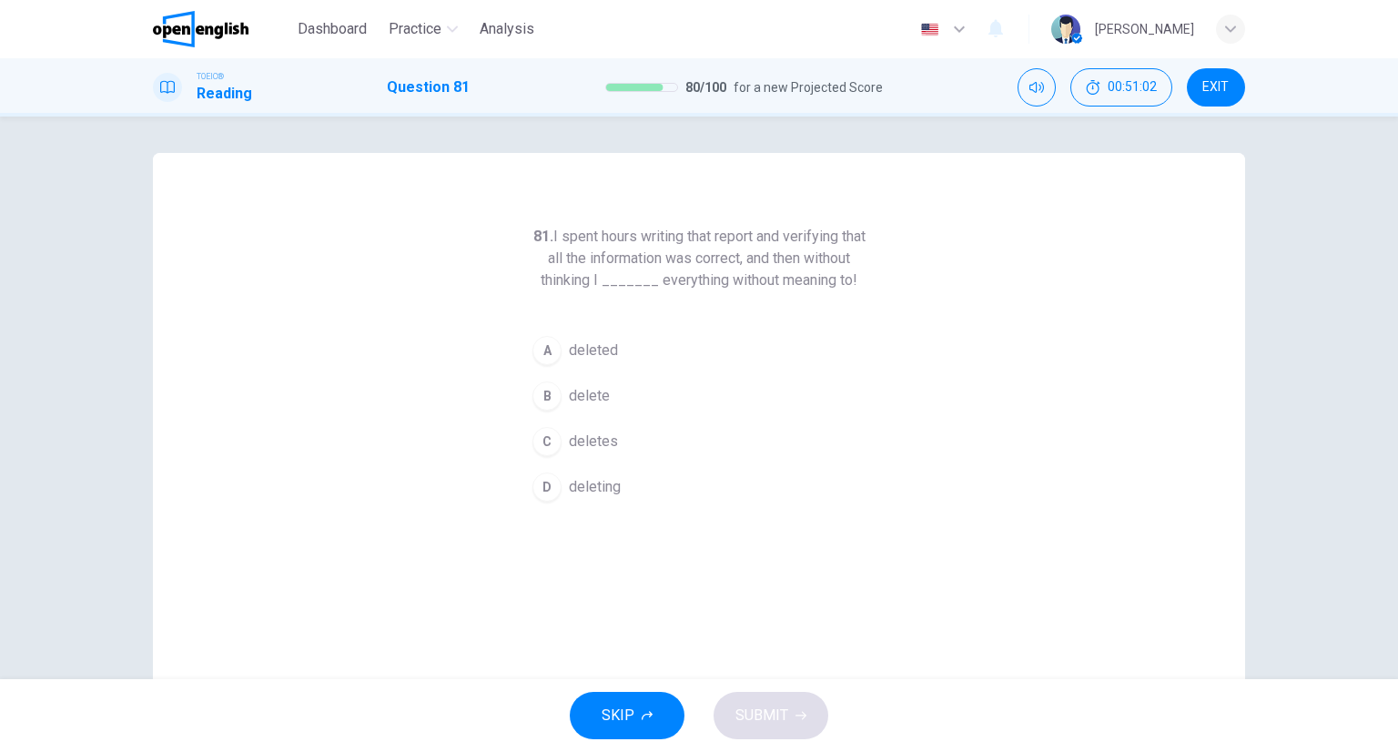
click at [605, 346] on span "deleted" at bounding box center [593, 351] width 49 height 22
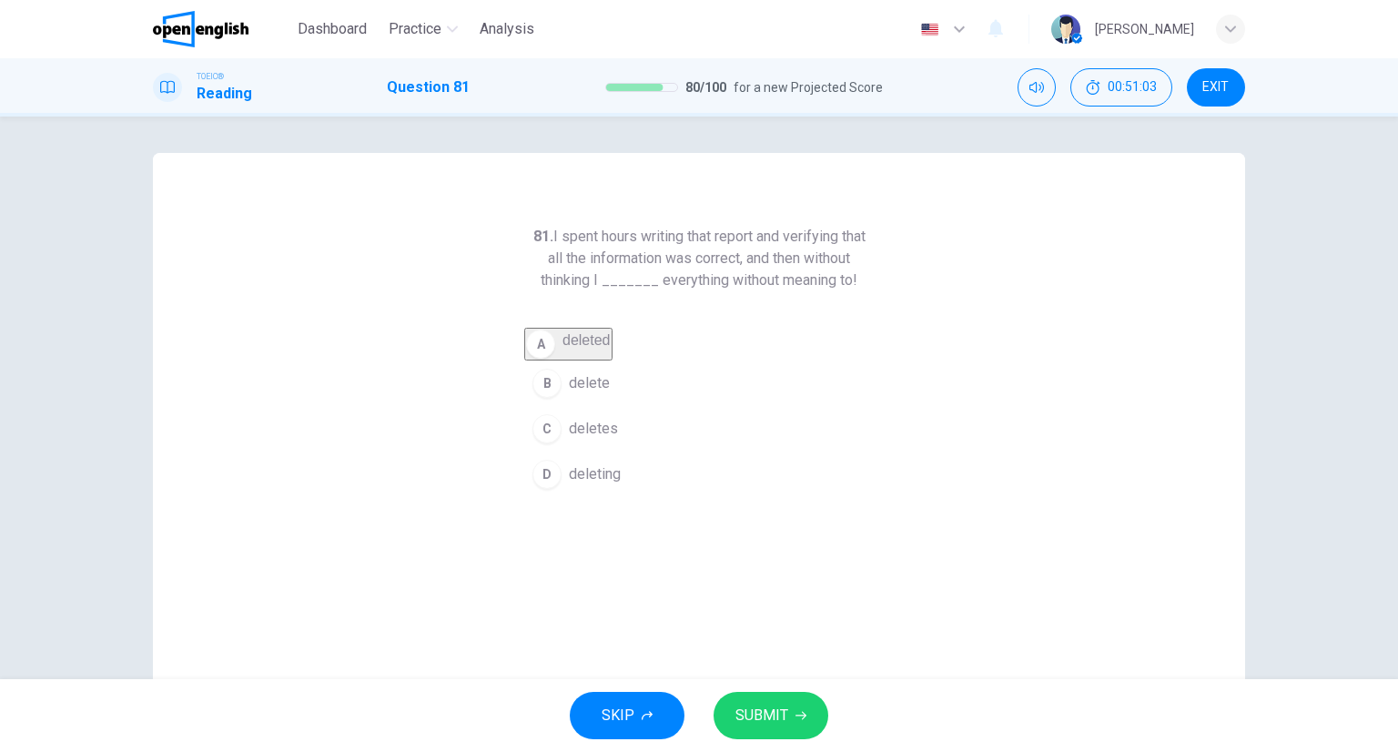
click at [760, 705] on span "SUBMIT" at bounding box center [762, 715] width 53 height 25
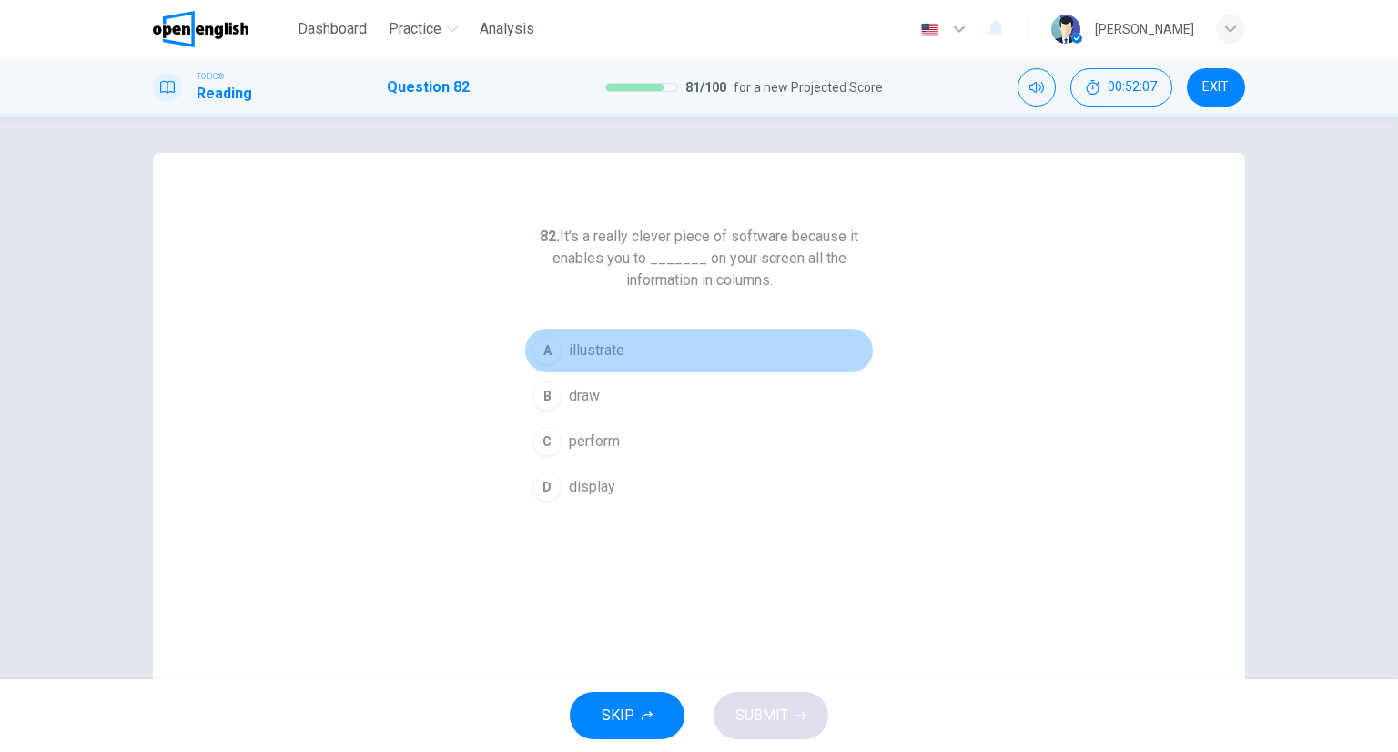
click at [572, 350] on span "illustrate" at bounding box center [597, 351] width 56 height 22
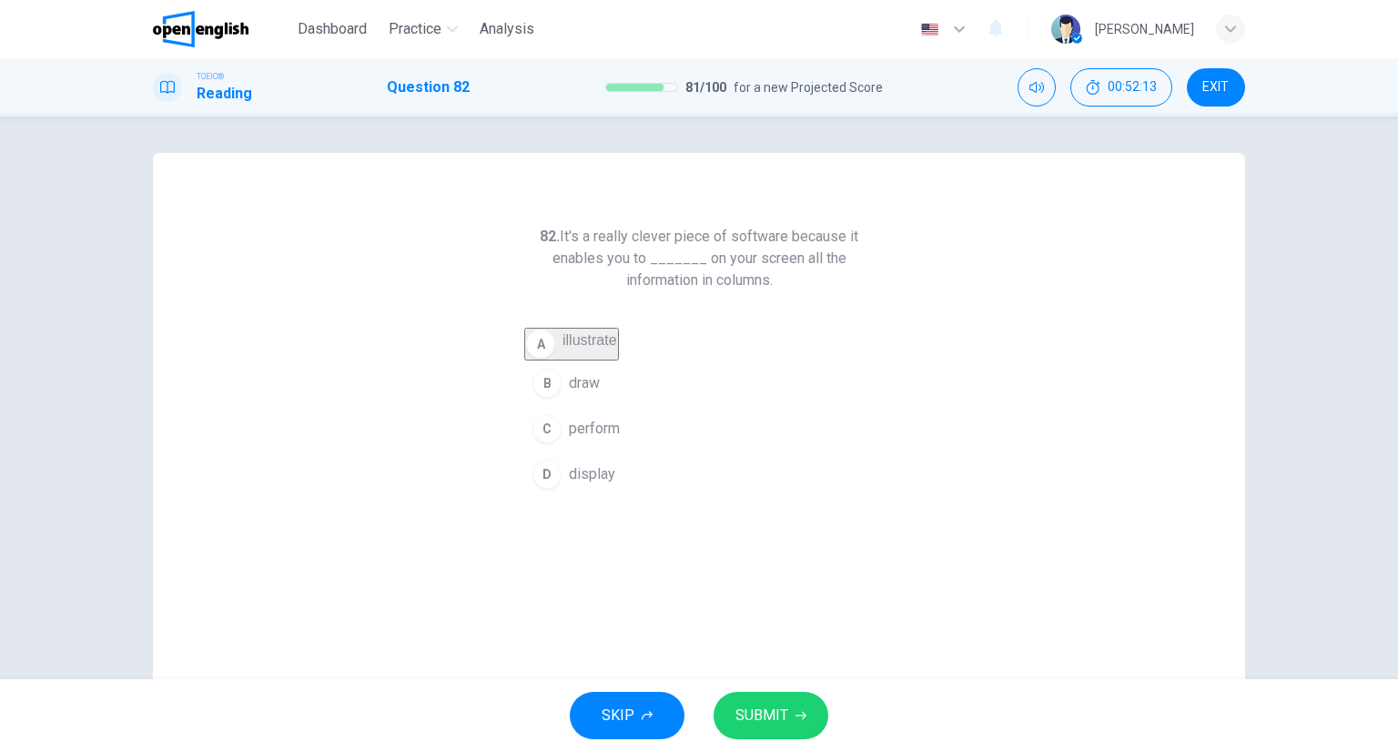
click at [586, 479] on span "display" at bounding box center [592, 474] width 46 height 22
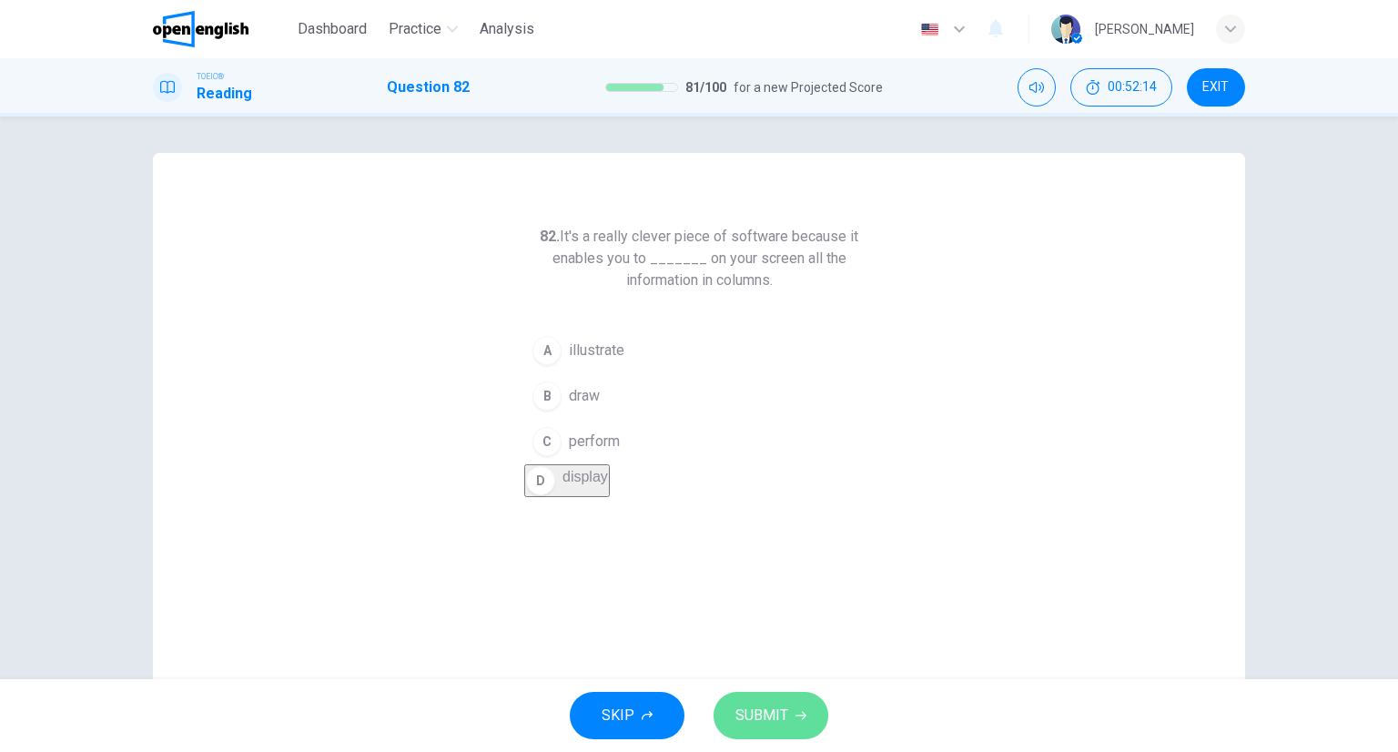
click at [779, 705] on span "SUBMIT" at bounding box center [762, 715] width 53 height 25
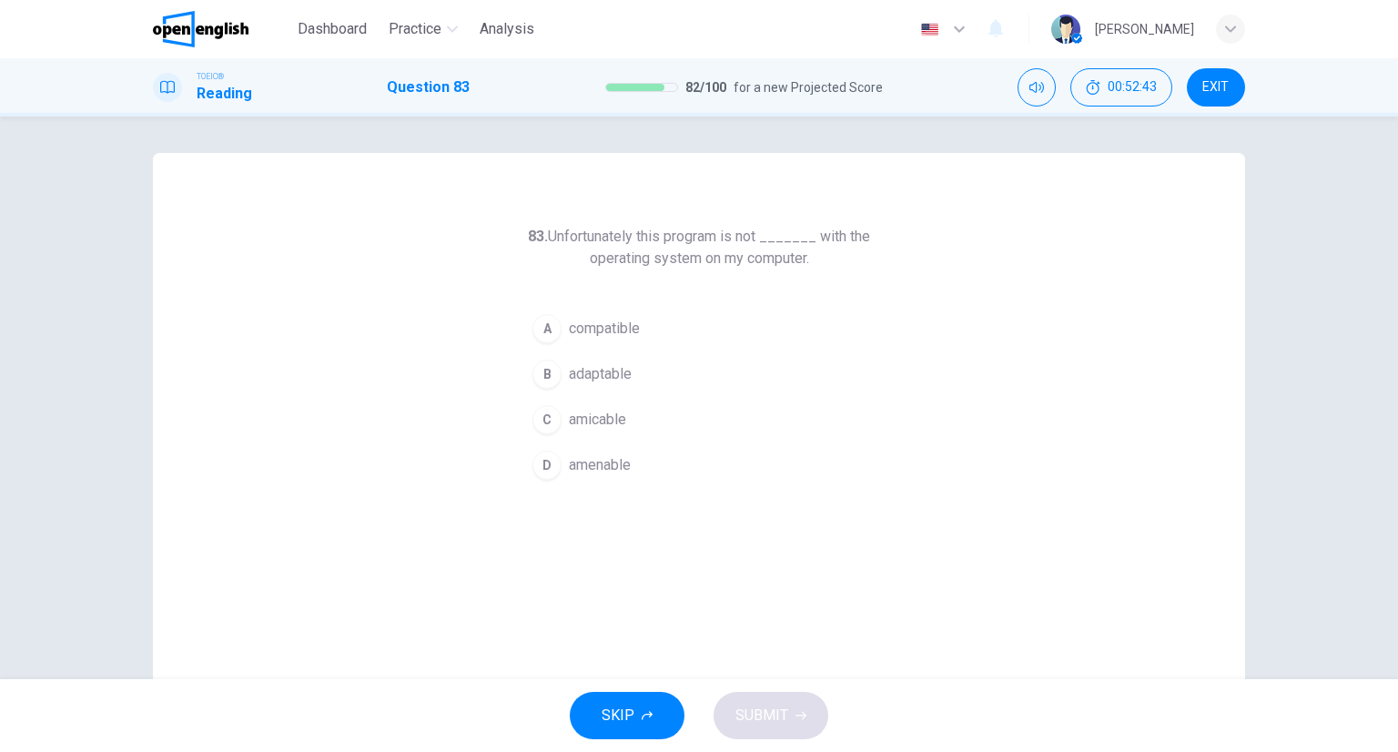
click at [647, 312] on button "A compatible" at bounding box center [699, 329] width 350 height 46
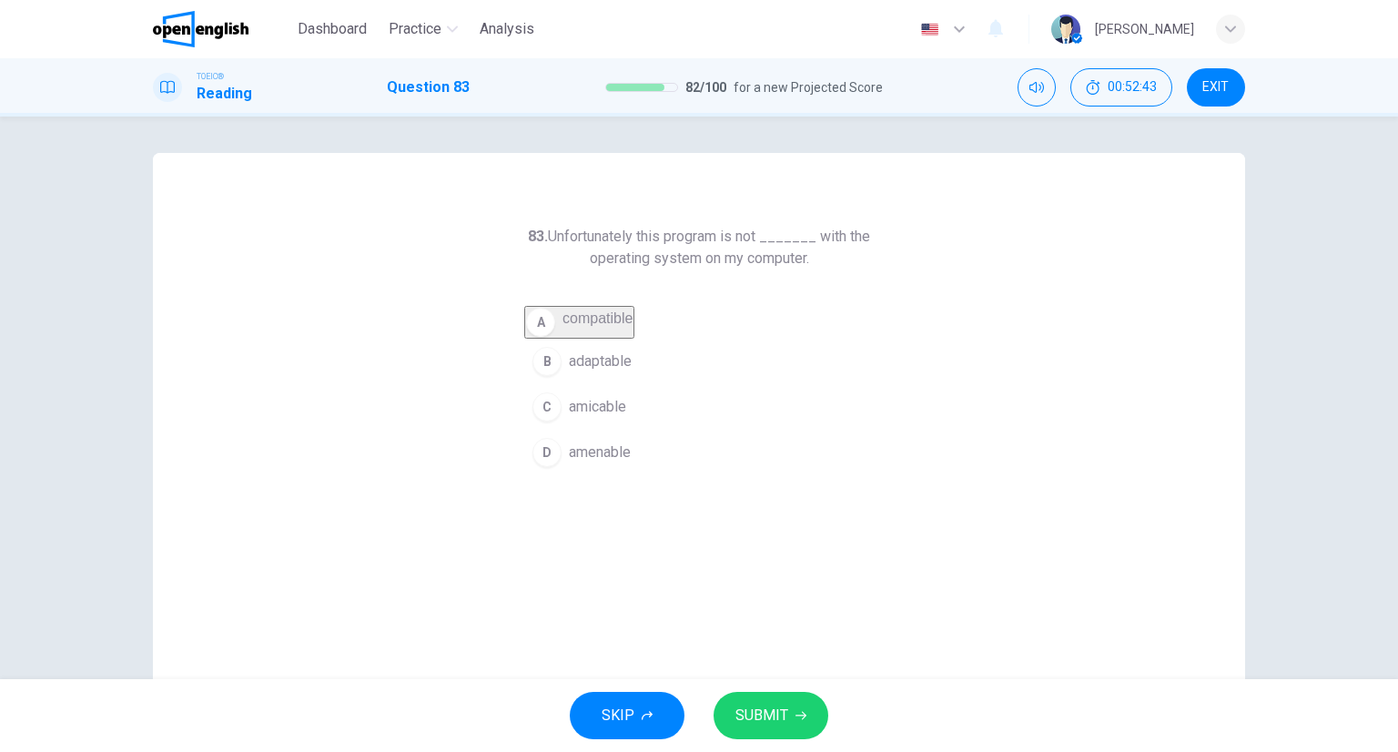
click at [794, 704] on button "SUBMIT" at bounding box center [771, 715] width 115 height 47
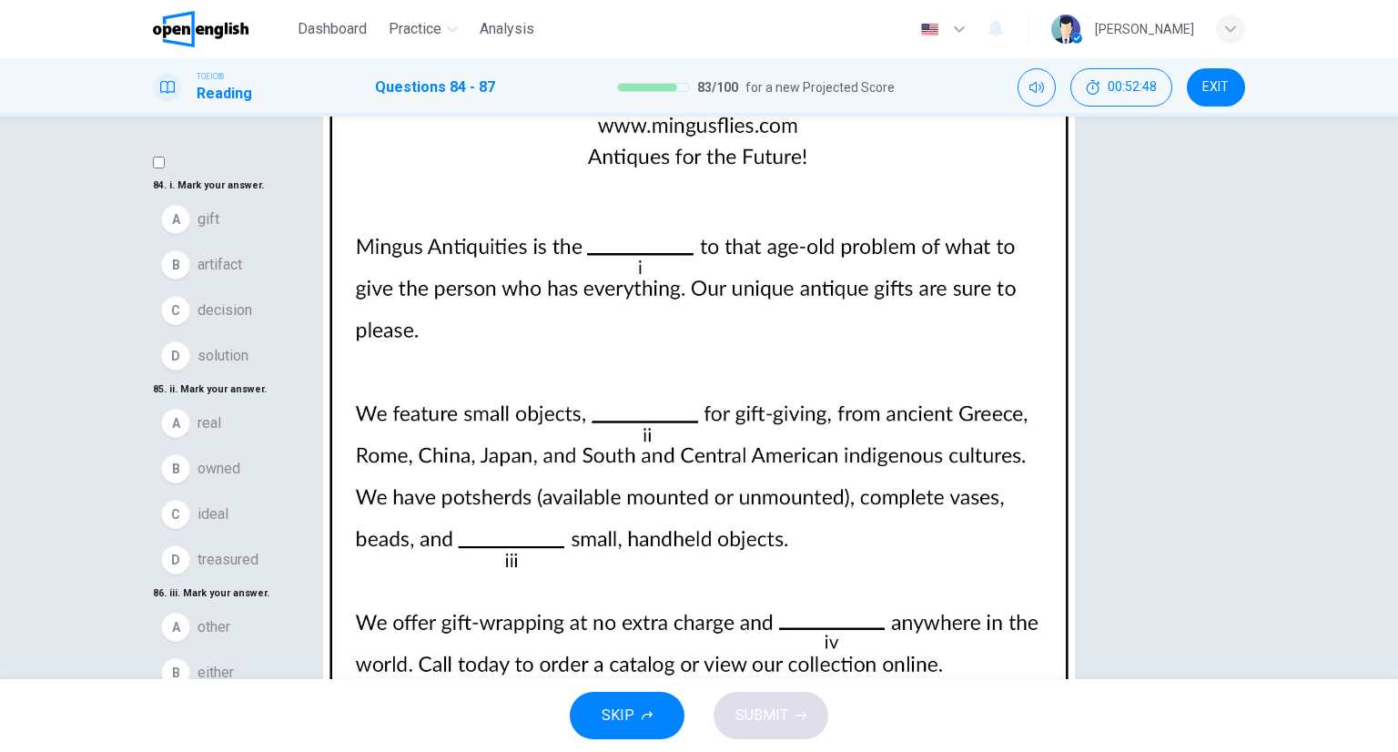
click at [876, 332] on img at bounding box center [699, 376] width 1398 height 752
click at [1381, 751] on div at bounding box center [699, 752] width 1398 height 0
click at [249, 367] on span "solution" at bounding box center [223, 356] width 51 height 22
click at [227, 479] on button "C ideal" at bounding box center [699, 502] width 1093 height 46
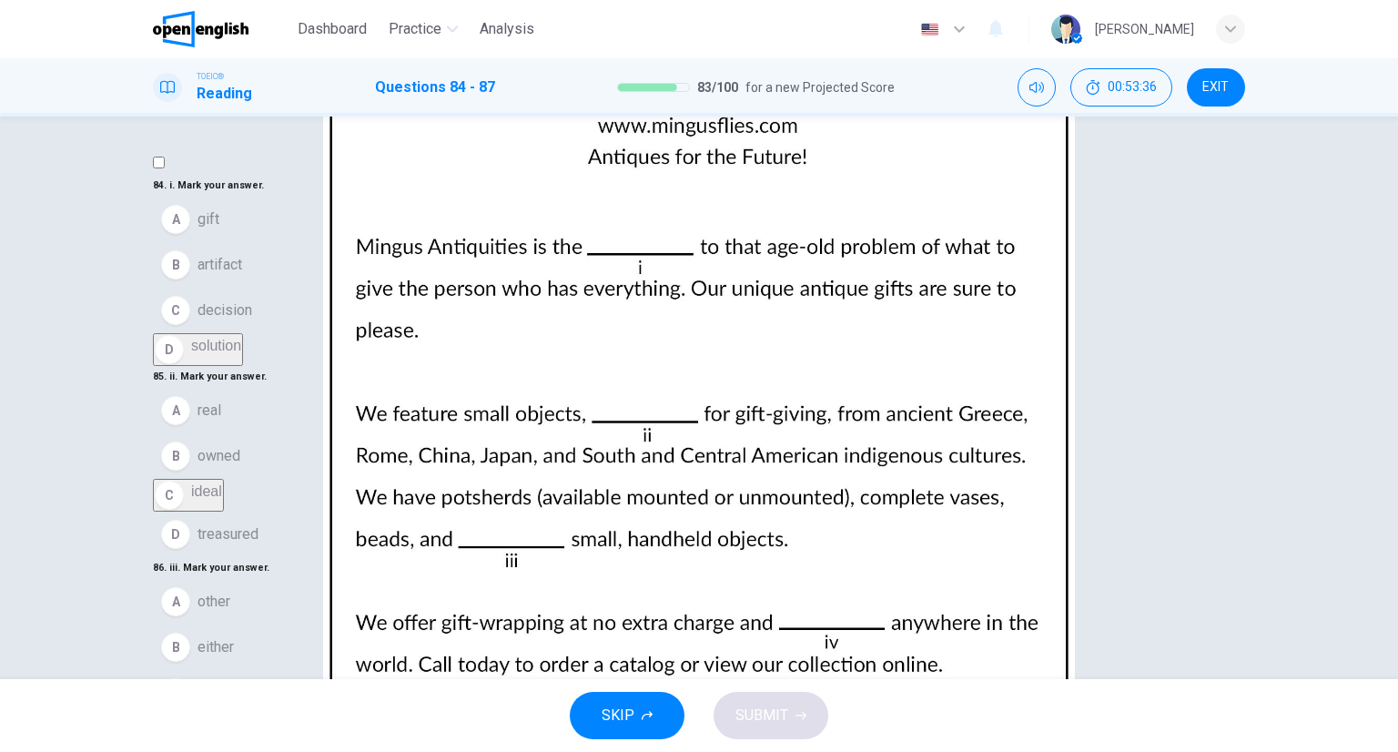
scroll to position [446, 0]
click at [262, 716] on button "D too" at bounding box center [699, 739] width 1093 height 46
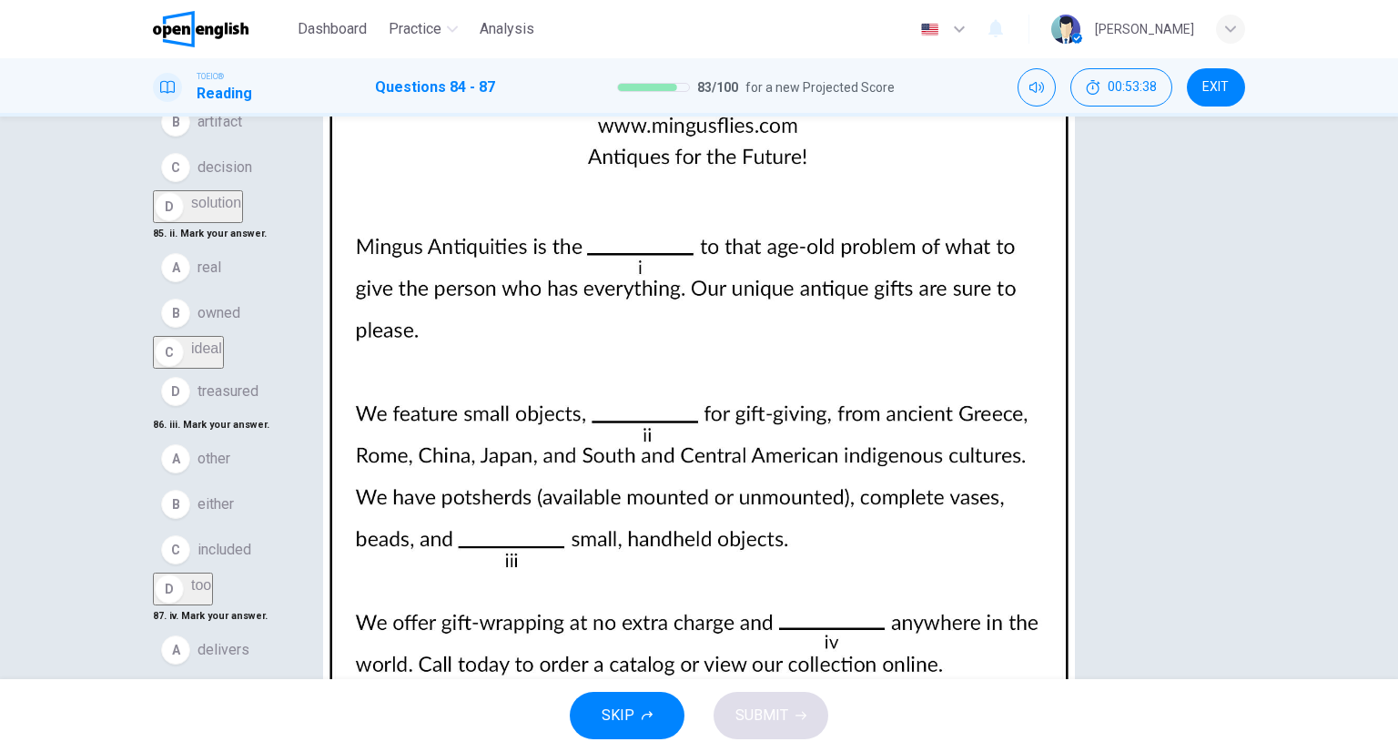
click at [259, 627] on button "A delivers" at bounding box center [699, 650] width 1093 height 46
click at [779, 719] on span "SUBMIT" at bounding box center [762, 715] width 53 height 25
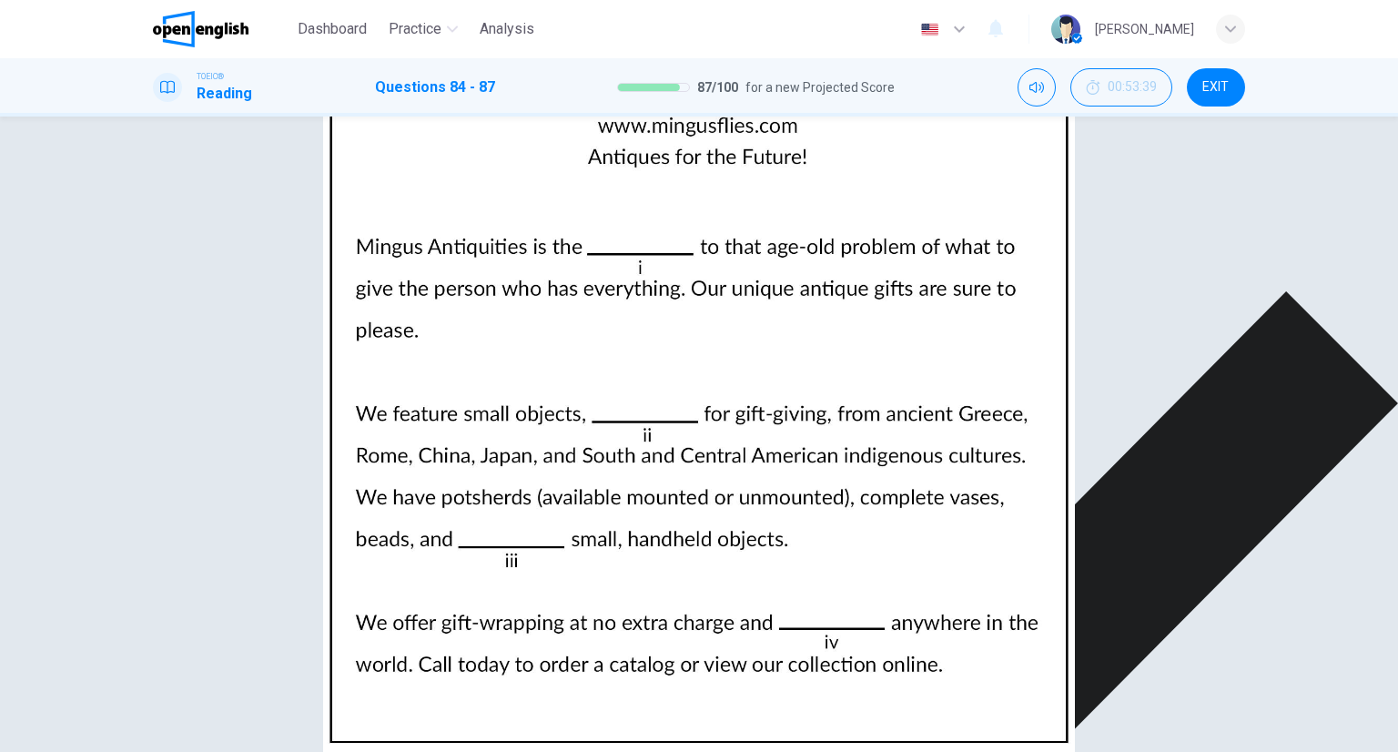
scroll to position [446, 0]
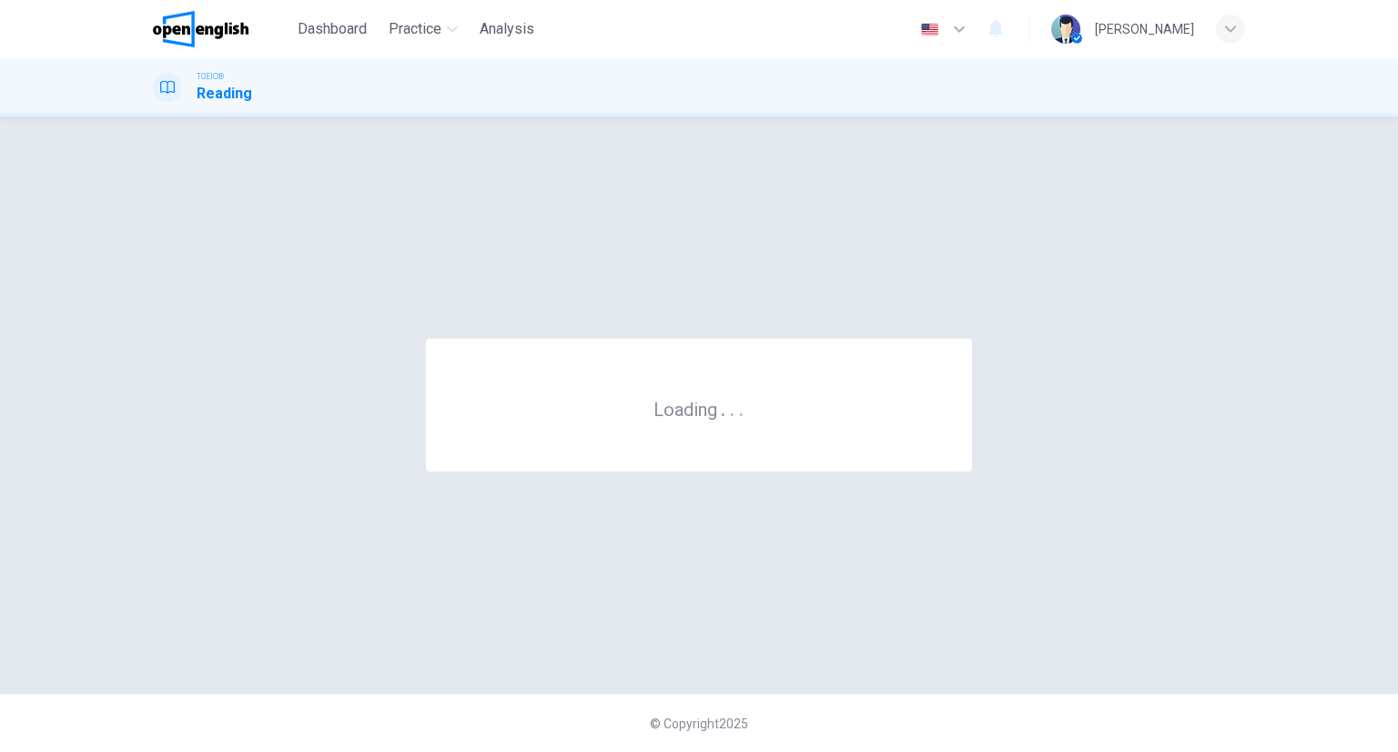
scroll to position [0, 0]
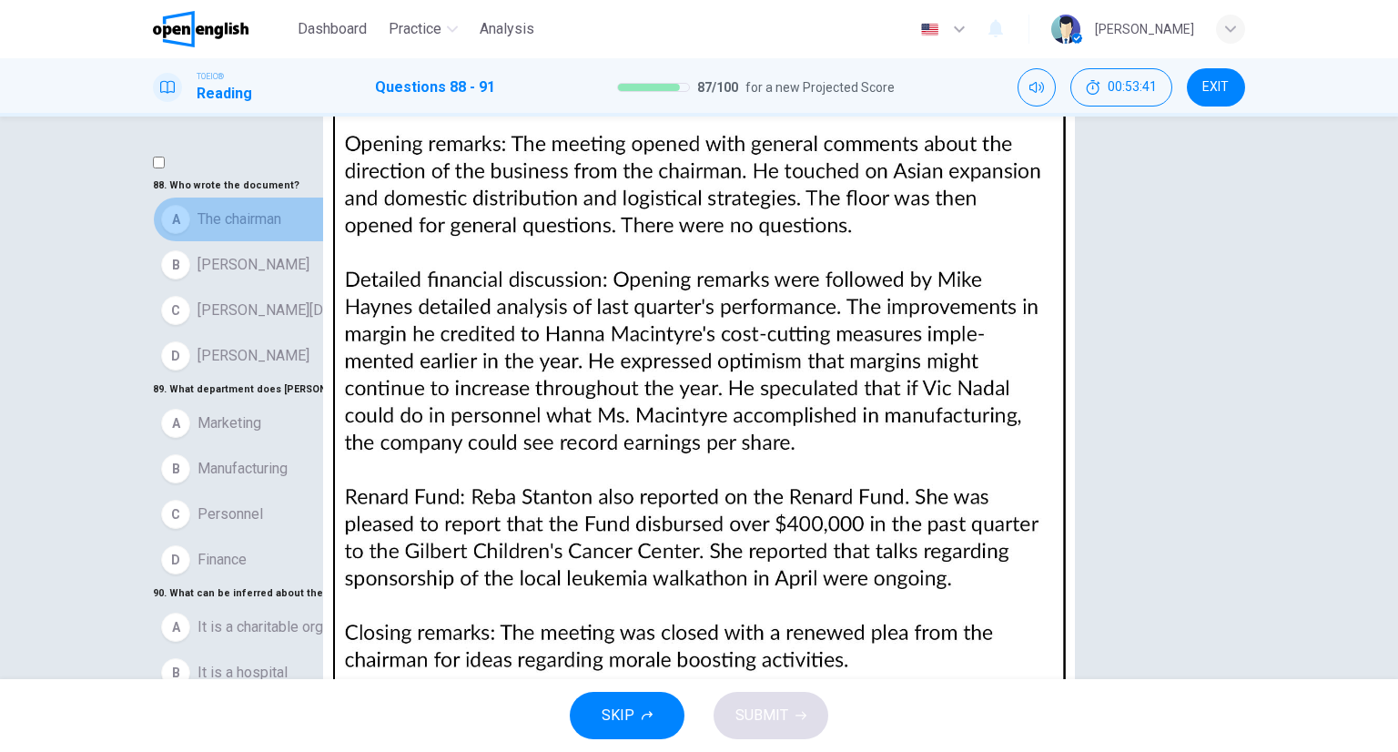
click at [412, 242] on button "A The chairman" at bounding box center [699, 220] width 1093 height 46
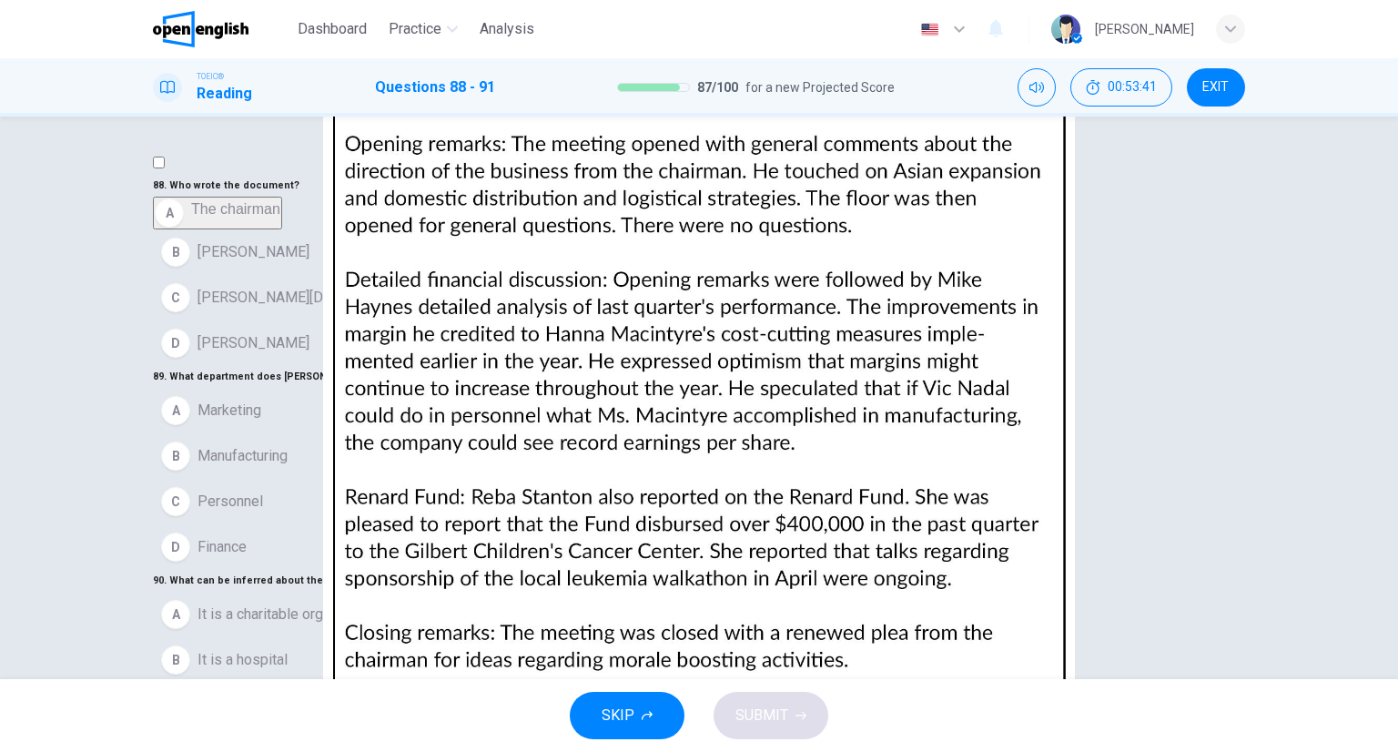
drag, startPoint x: 334, startPoint y: 500, endPoint x: 324, endPoint y: 516, distance: 19.2
click at [328, 511] on div "89 . What department does [PERSON_NAME] likely work in? A Marketing B Manufactu…" at bounding box center [699, 468] width 1093 height 204
click at [311, 433] on button "A Marketing" at bounding box center [699, 411] width 1093 height 46
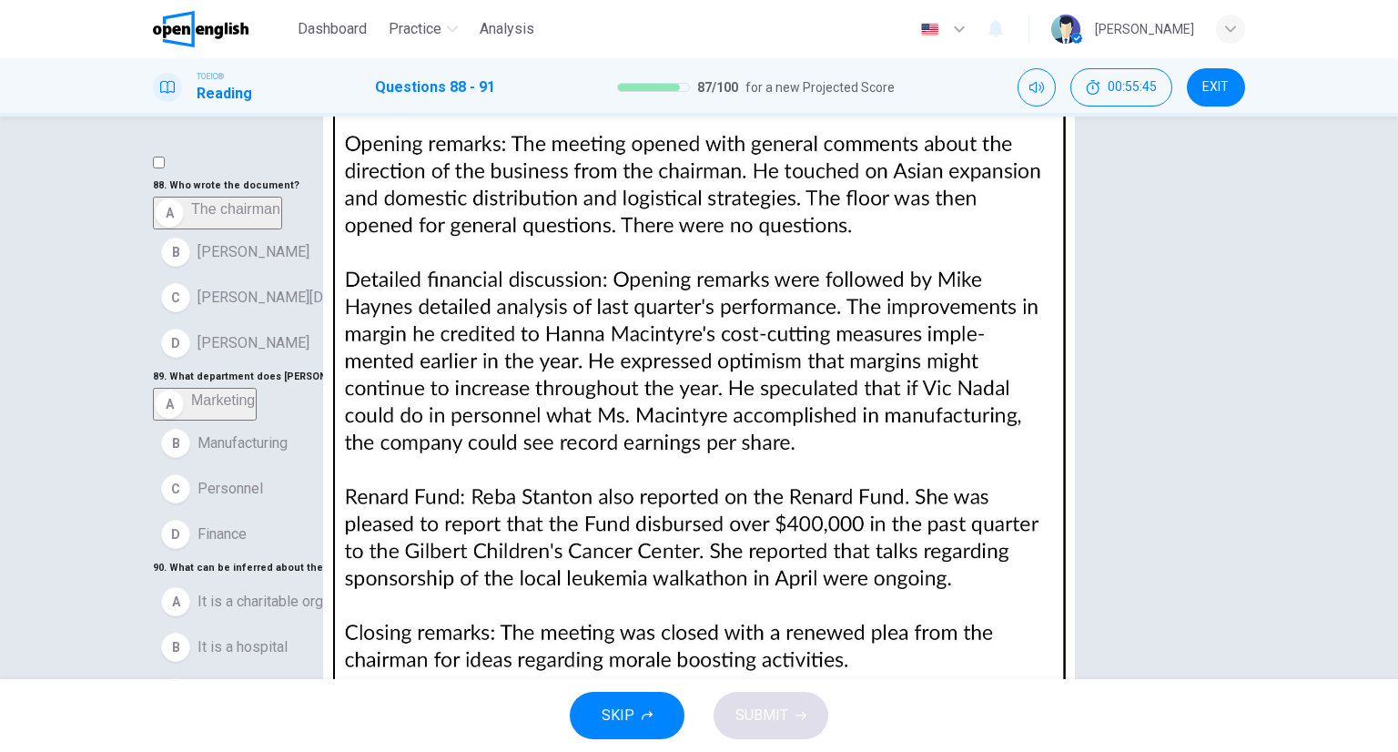
scroll to position [5, 0]
click at [1042, 261] on img at bounding box center [699, 376] width 1398 height 752
click at [1358, 751] on div at bounding box center [699, 752] width 1398 height 0
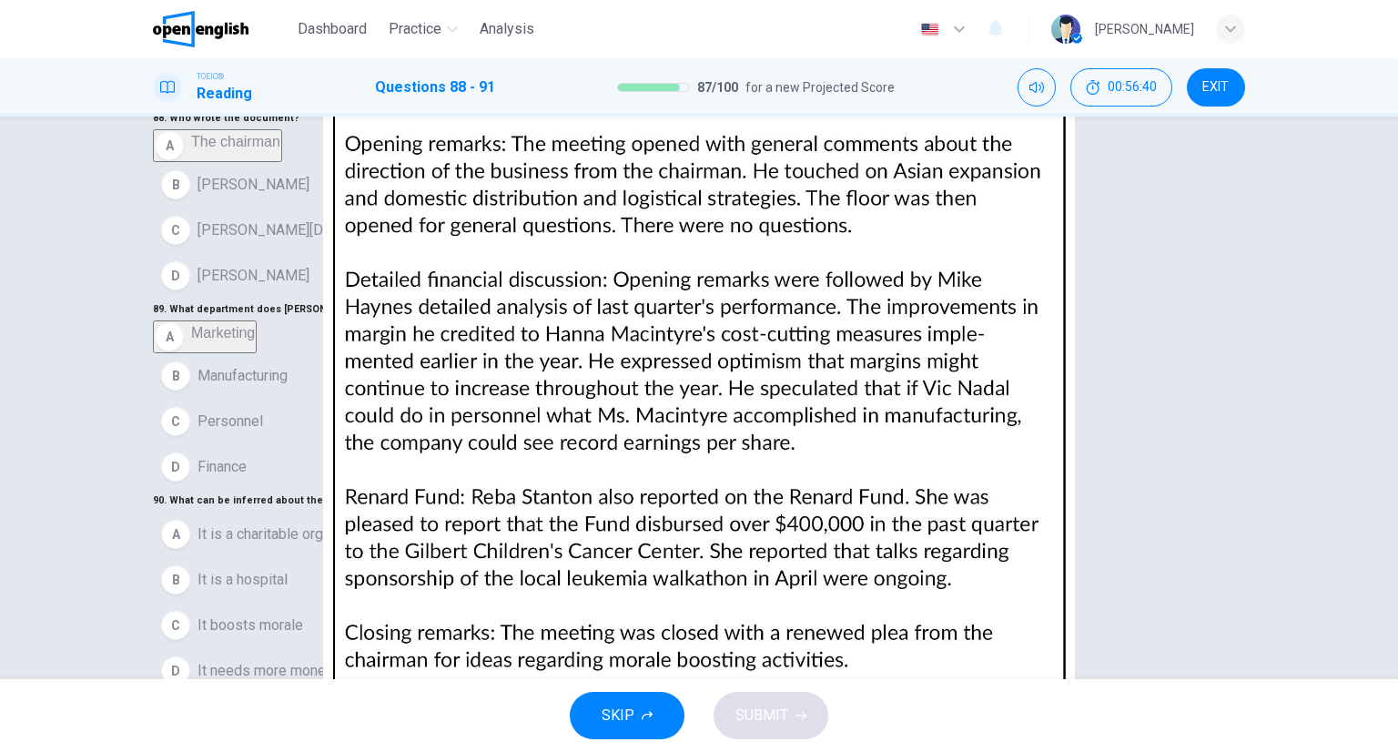
scroll to position [0, 0]
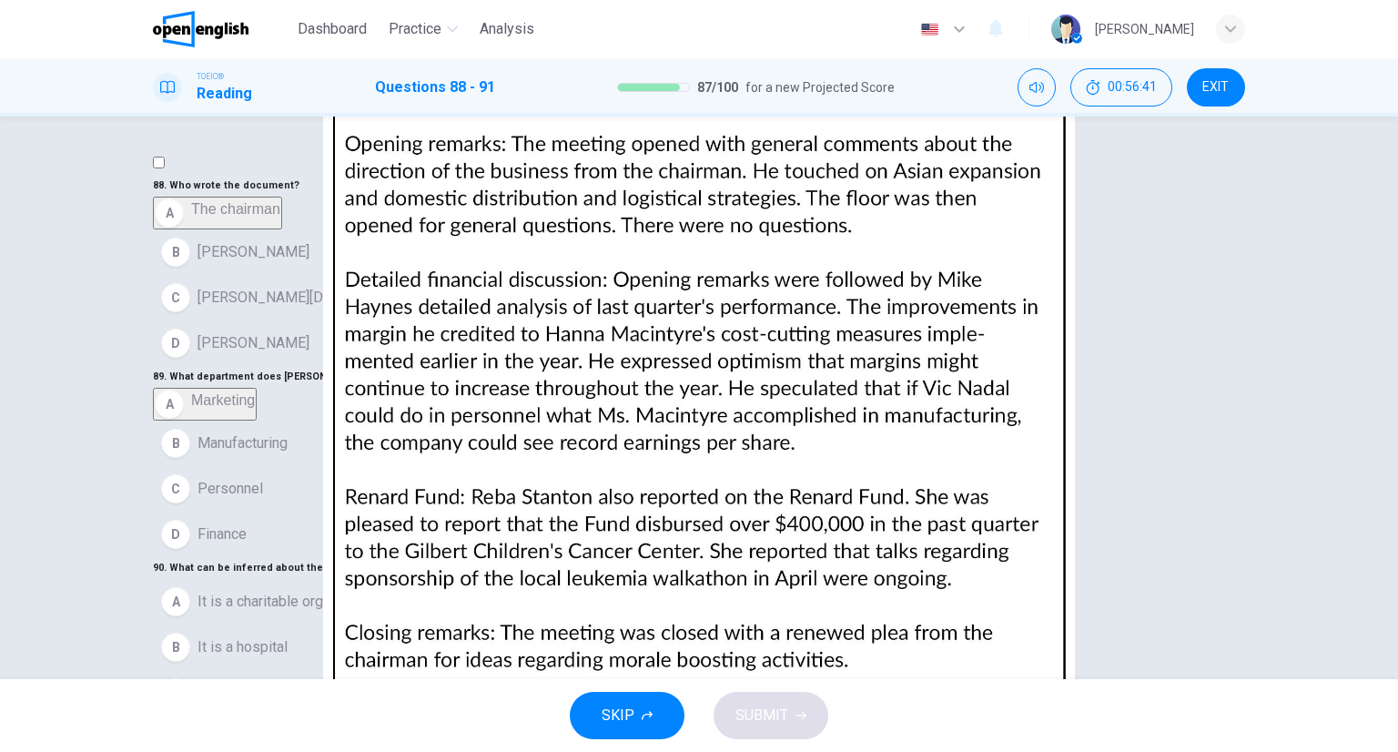
click at [234, 263] on span "[PERSON_NAME]" at bounding box center [254, 252] width 112 height 22
click at [293, 512] on button "D Finance" at bounding box center [699, 535] width 1093 height 46
click at [381, 591] on span "It is a charitable organization" at bounding box center [289, 602] width 183 height 22
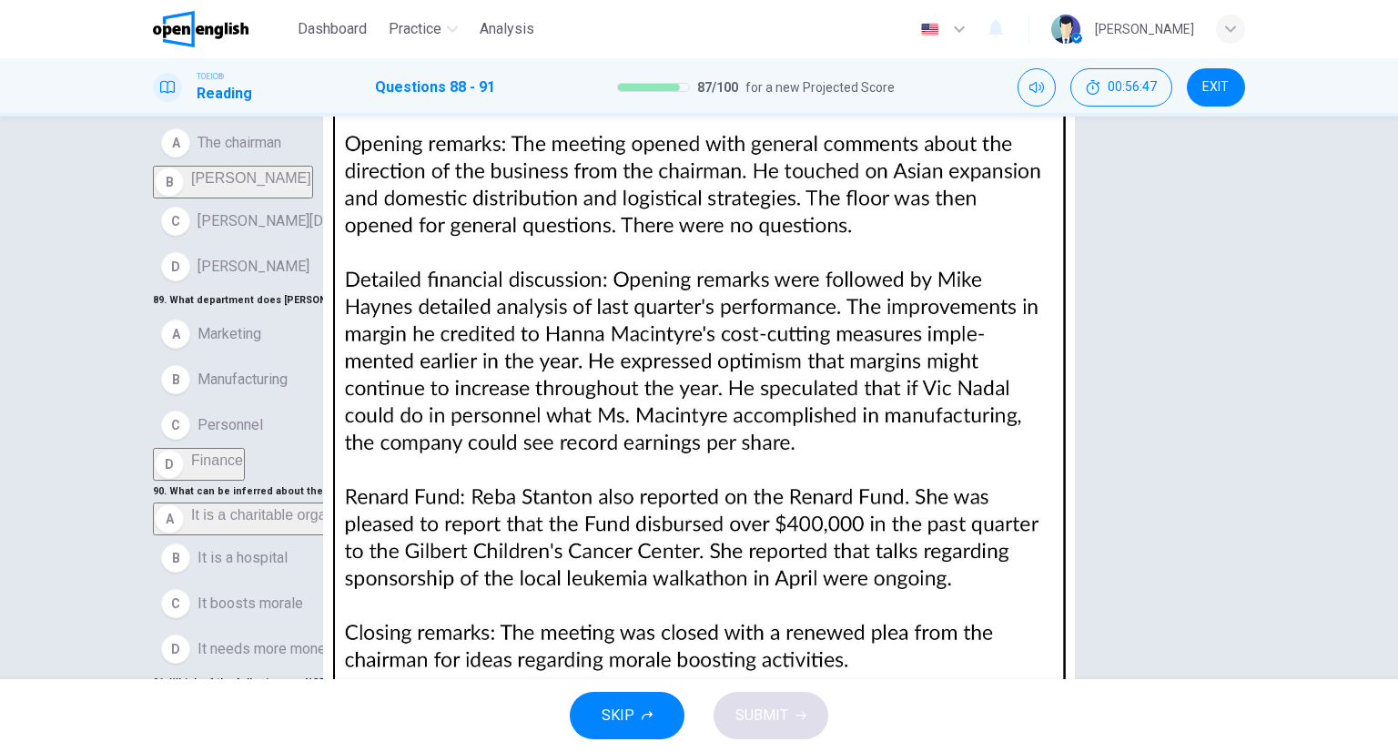
scroll to position [143, 0]
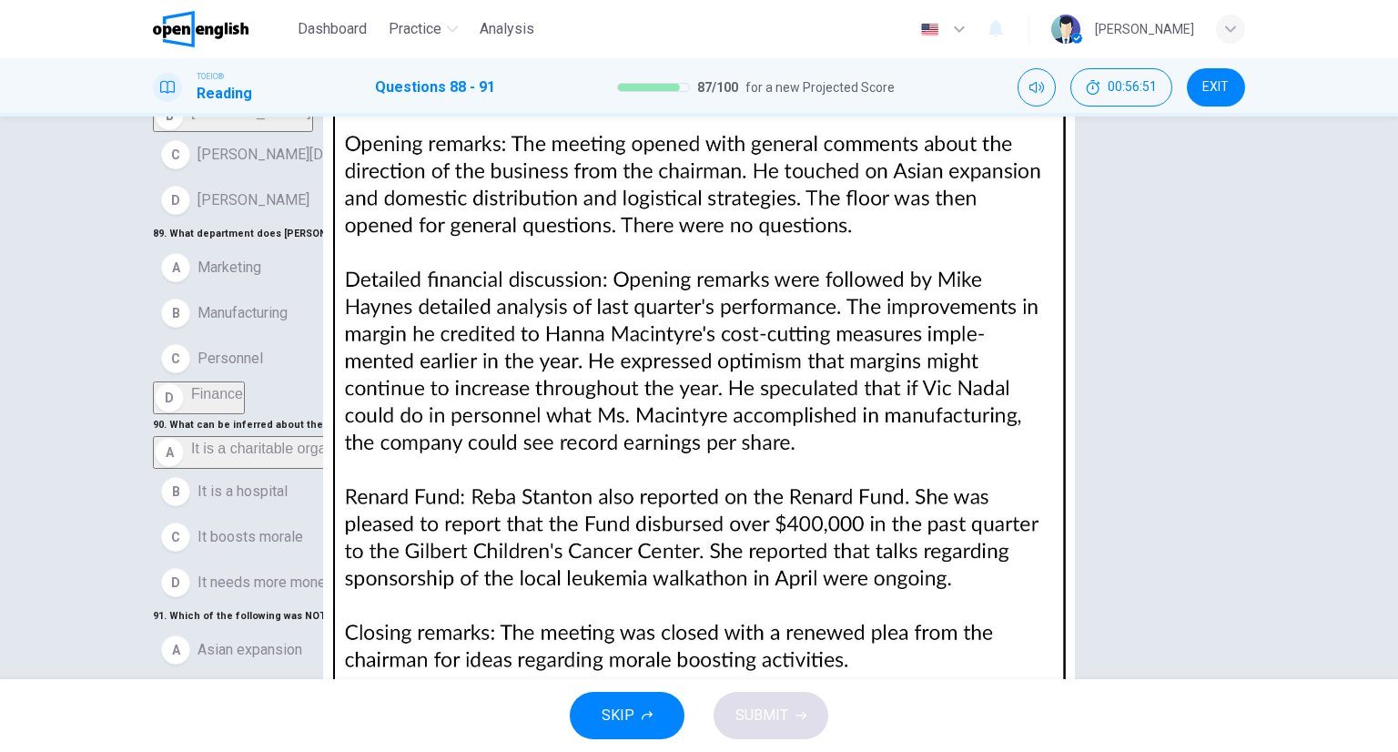
click at [765, 717] on span "SUBMIT" at bounding box center [762, 715] width 53 height 25
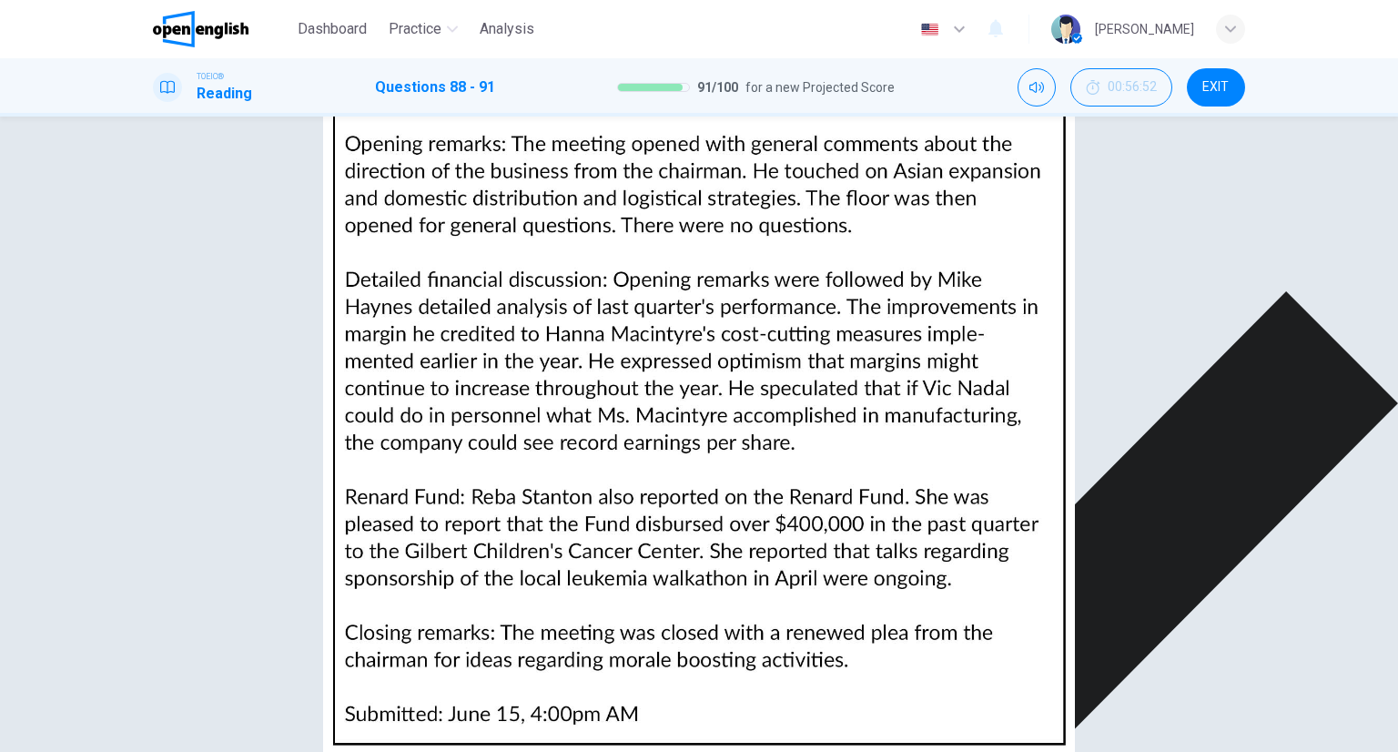
click at [949, 290] on div "CLICK TO ZOOM" at bounding box center [699, 269] width 1093 height 39
click at [904, 290] on div "CLICK TO ZOOM" at bounding box center [699, 269] width 1093 height 39
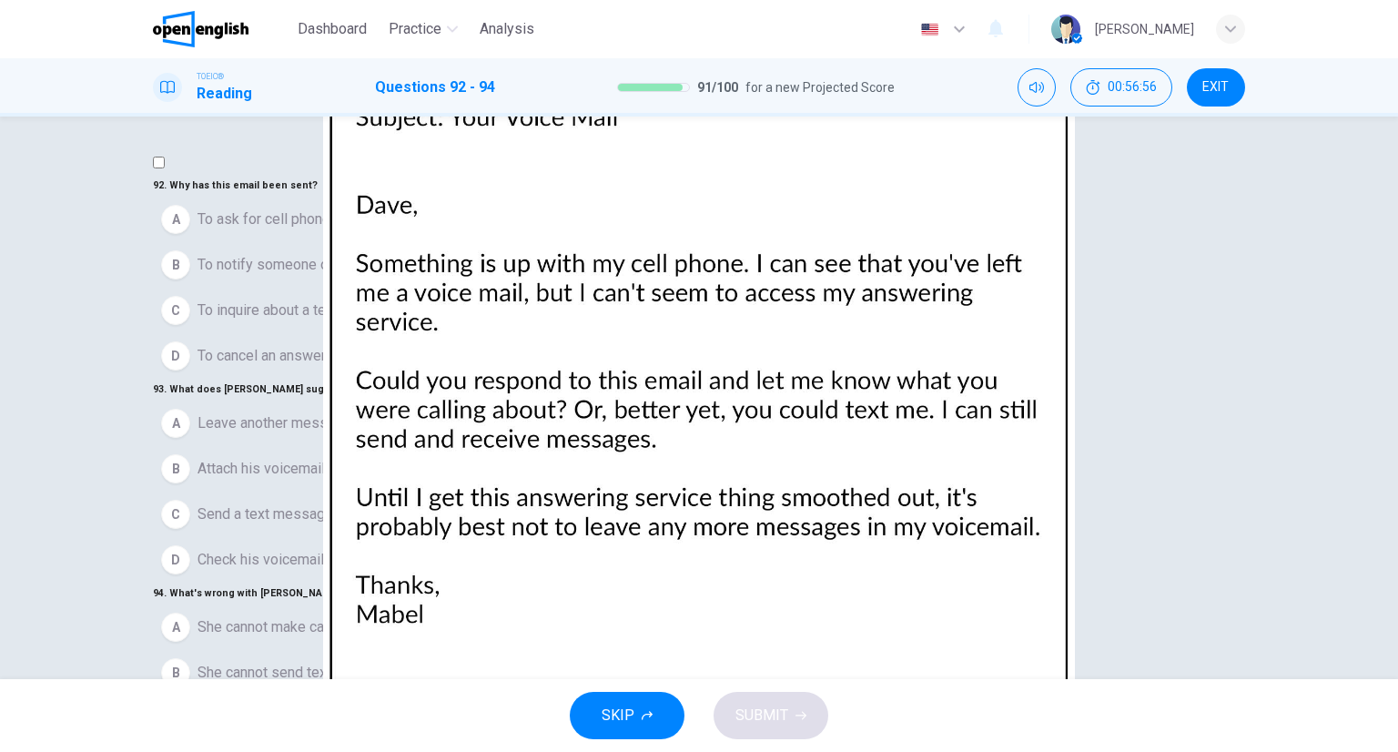
scroll to position [0, 0]
click at [910, 412] on img at bounding box center [699, 376] width 1398 height 752
click at [1398, 751] on div at bounding box center [699, 752] width 1398 height 0
click at [539, 288] on button "B To notify someone of a problem" at bounding box center [699, 265] width 1093 height 46
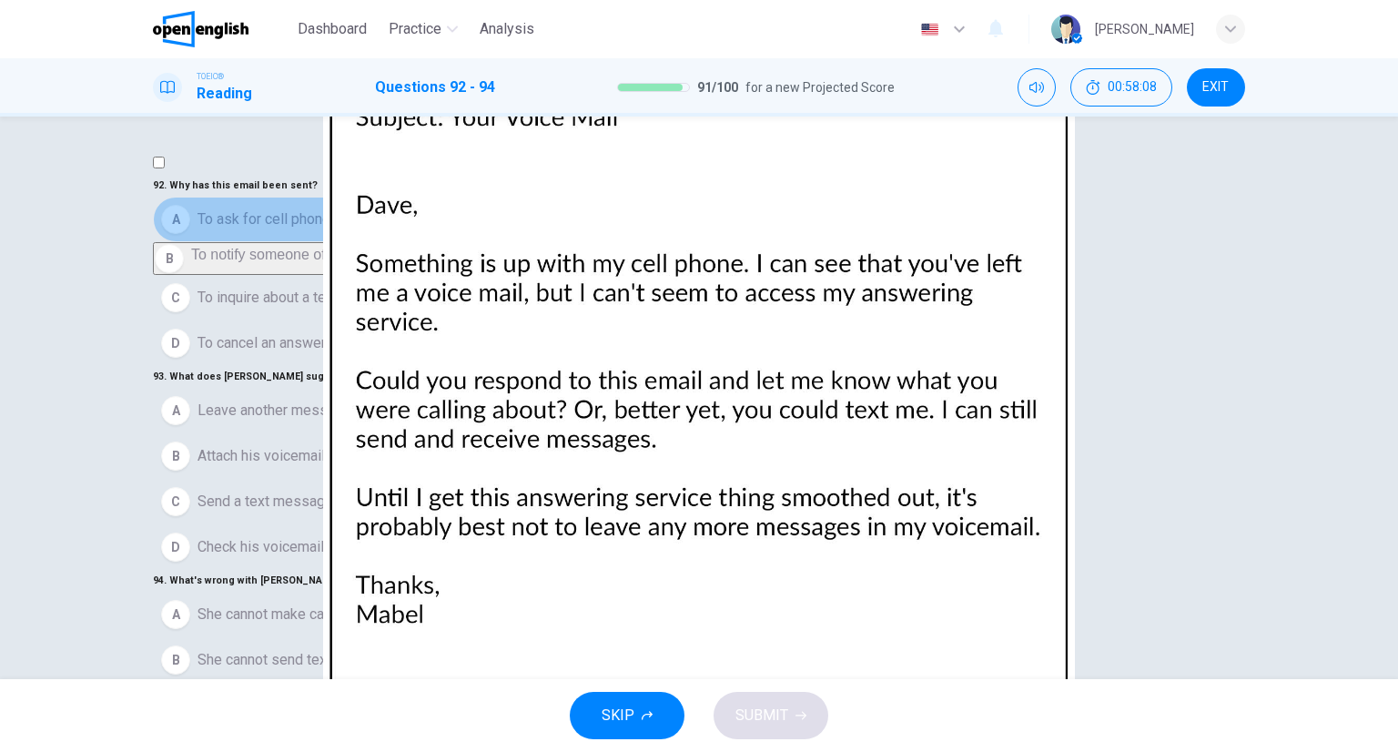
click at [302, 242] on button "A To ask for cell phone service" at bounding box center [699, 220] width 1093 height 46
click at [422, 412] on button "A Leave another message" at bounding box center [699, 411] width 1093 height 46
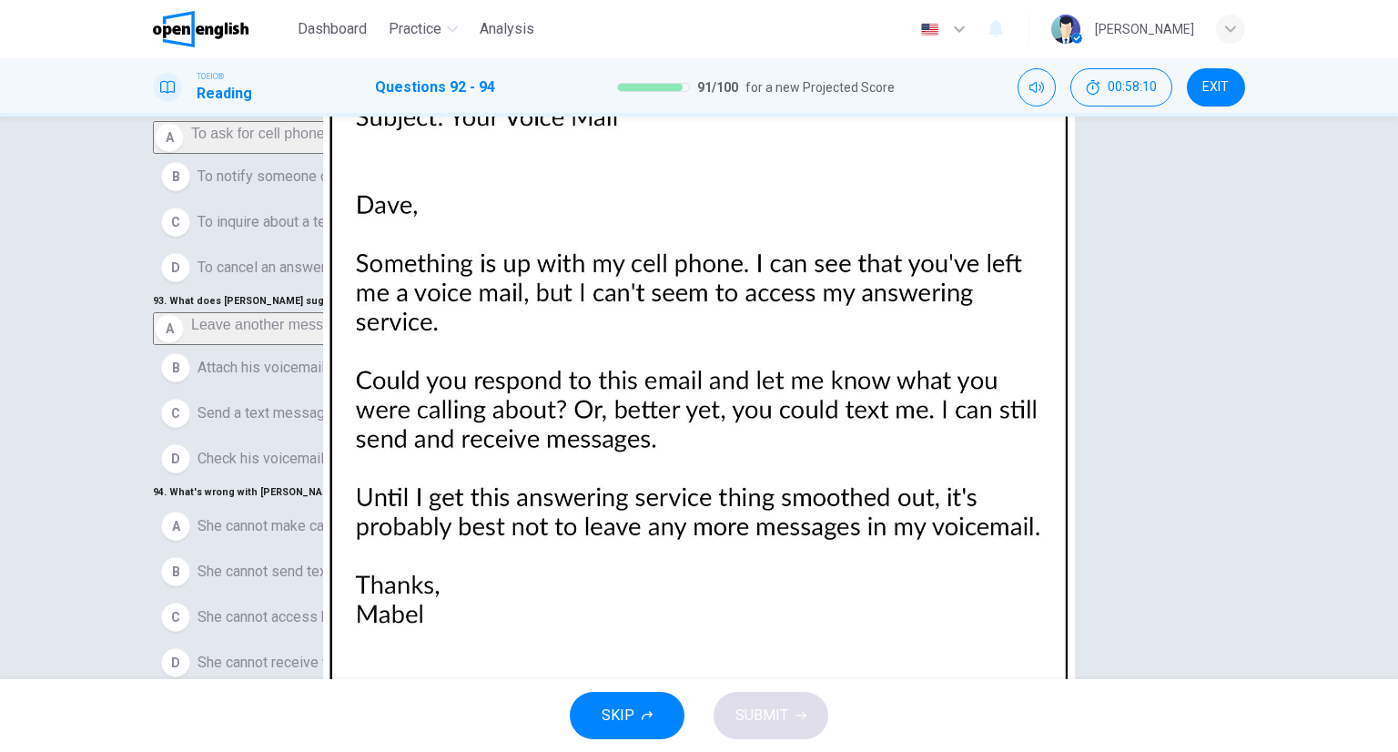
scroll to position [143, 0]
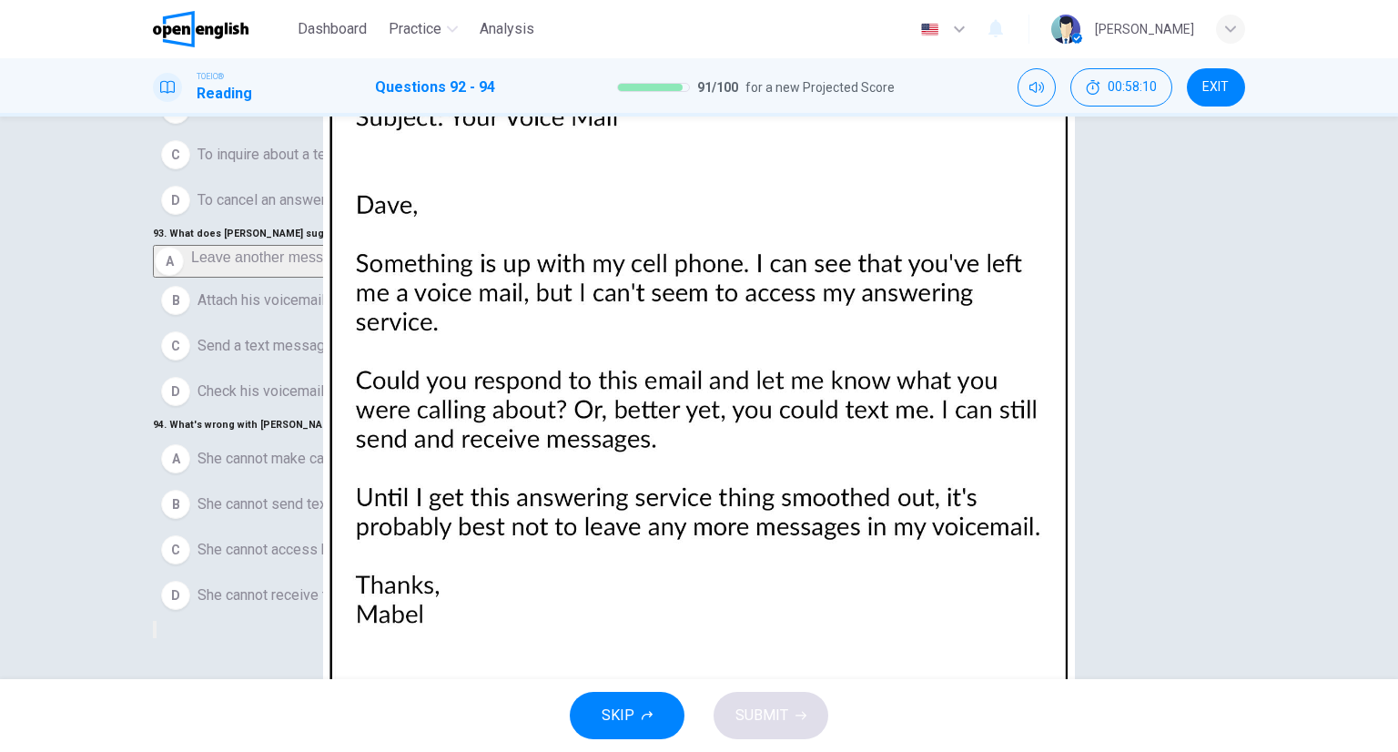
click at [323, 448] on span "She cannot make calls" at bounding box center [269, 459] width 142 height 22
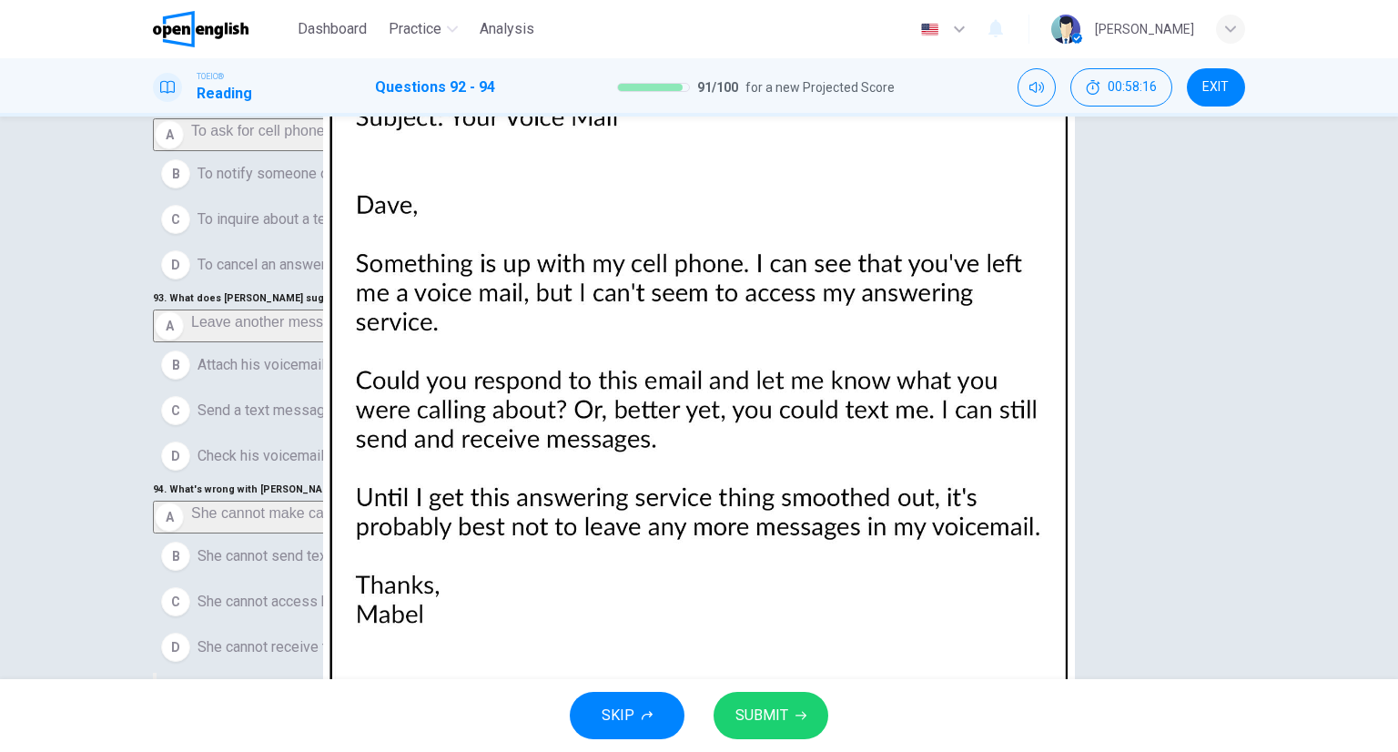
scroll to position [52, 0]
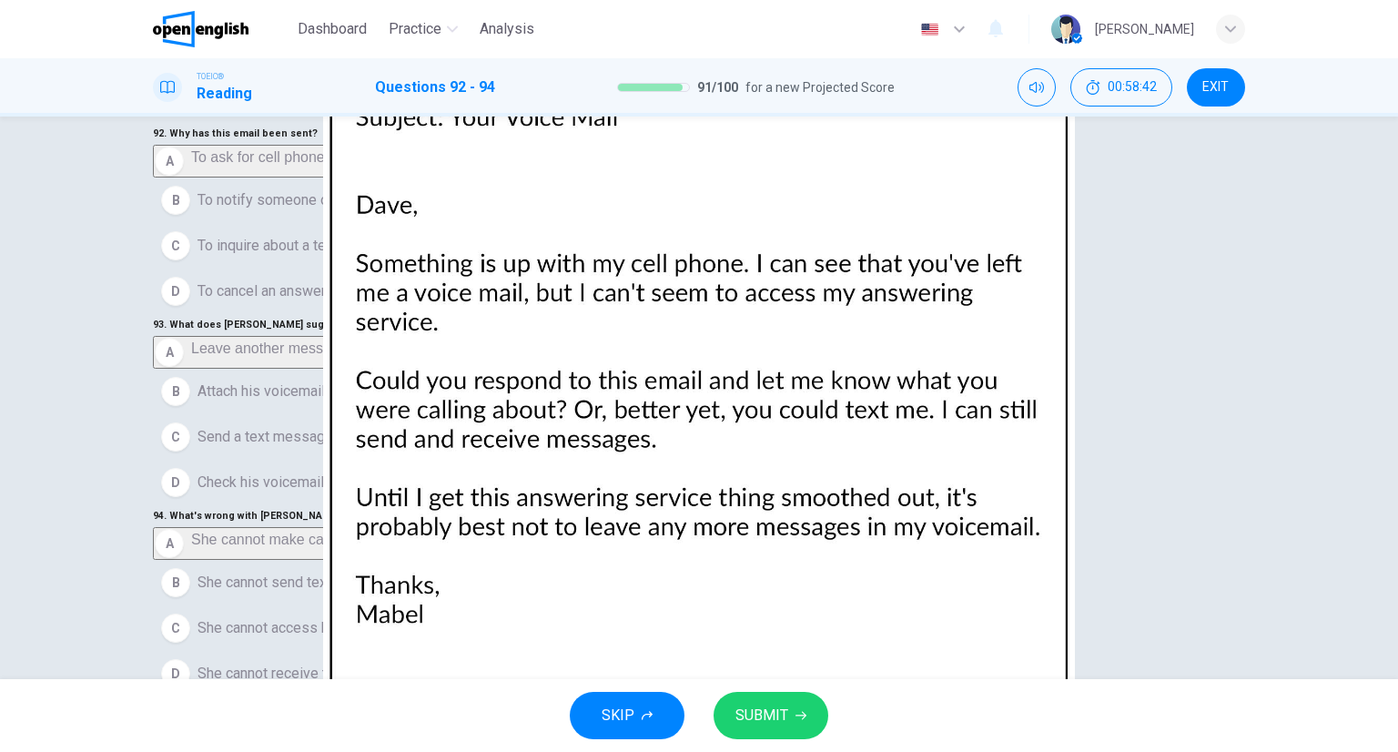
click at [229, 211] on span "To notify someone of a problem" at bounding box center [300, 200] width 204 height 22
click at [272, 426] on span "Send a text message to her cell phone" at bounding box center [320, 437] width 245 height 22
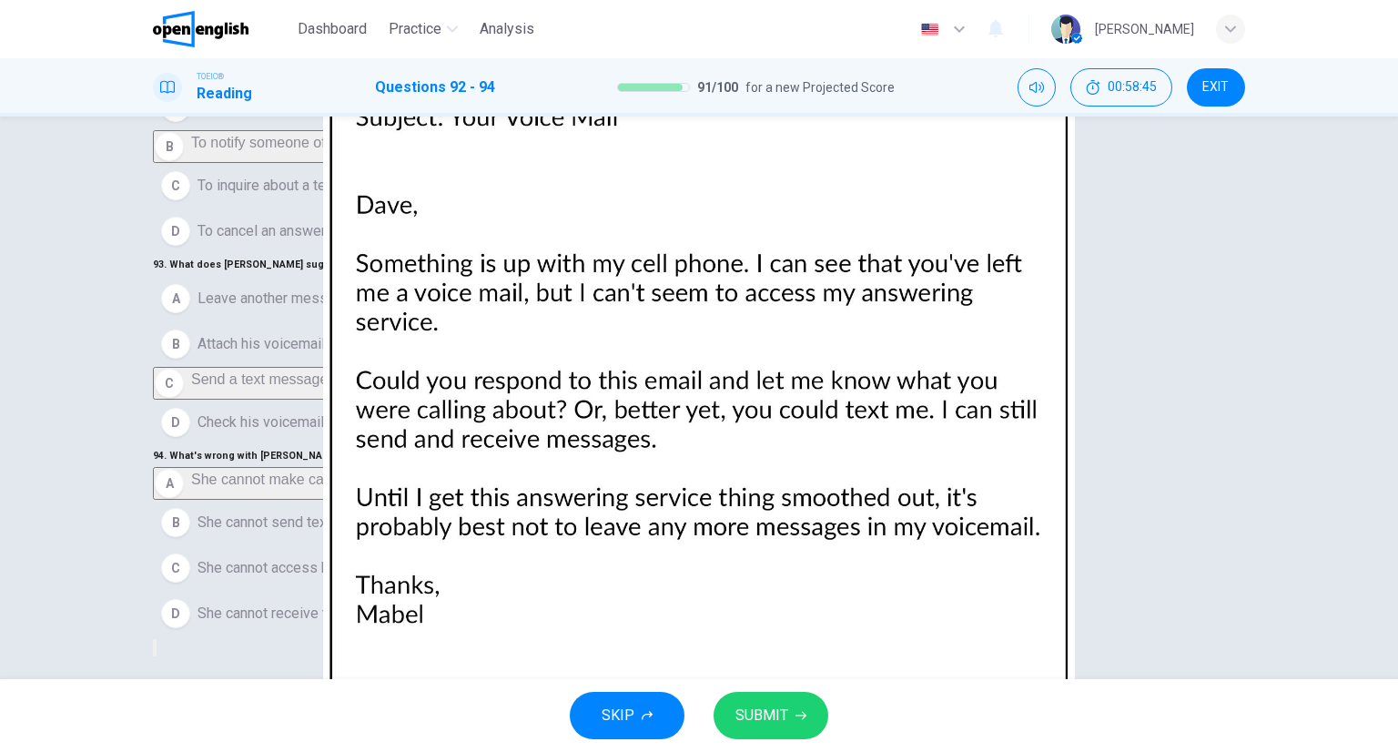
scroll to position [143, 0]
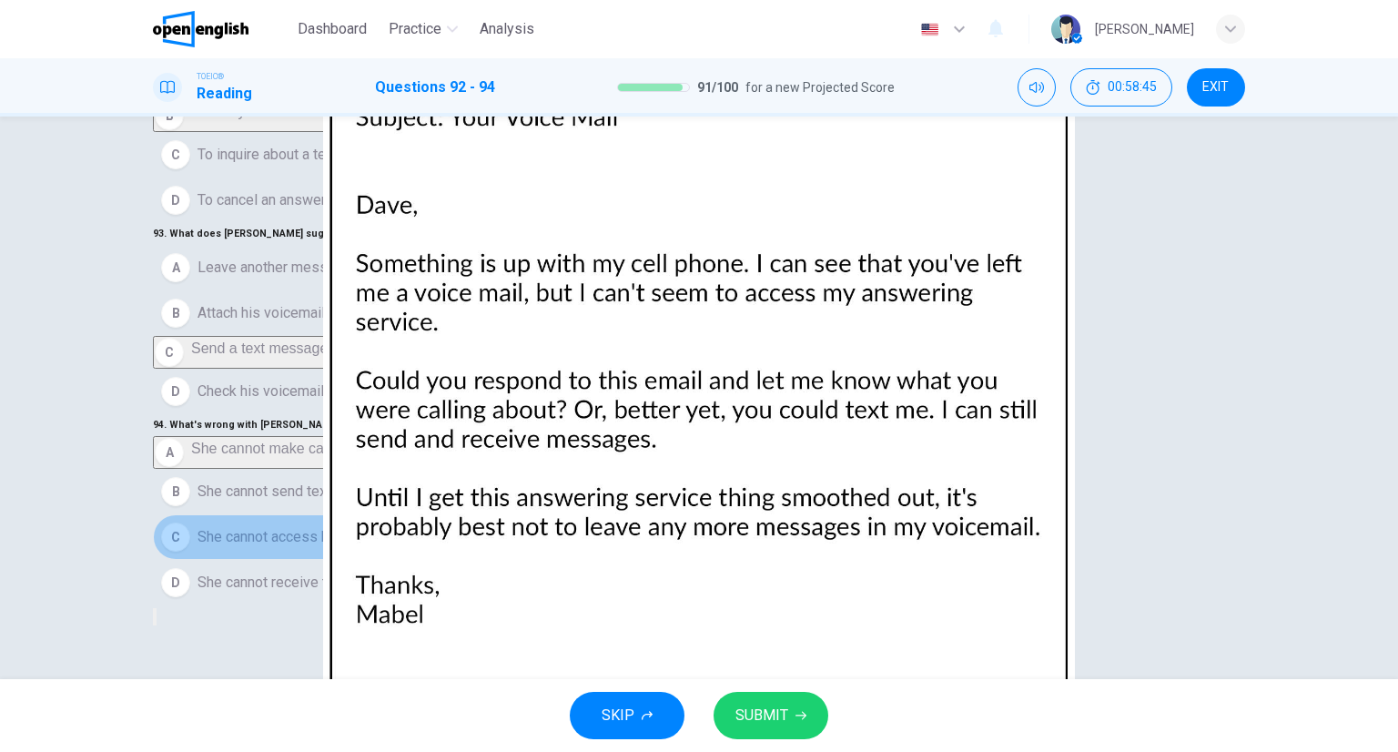
click at [228, 528] on span "She cannot access her voice mail" at bounding box center [304, 537] width 212 height 22
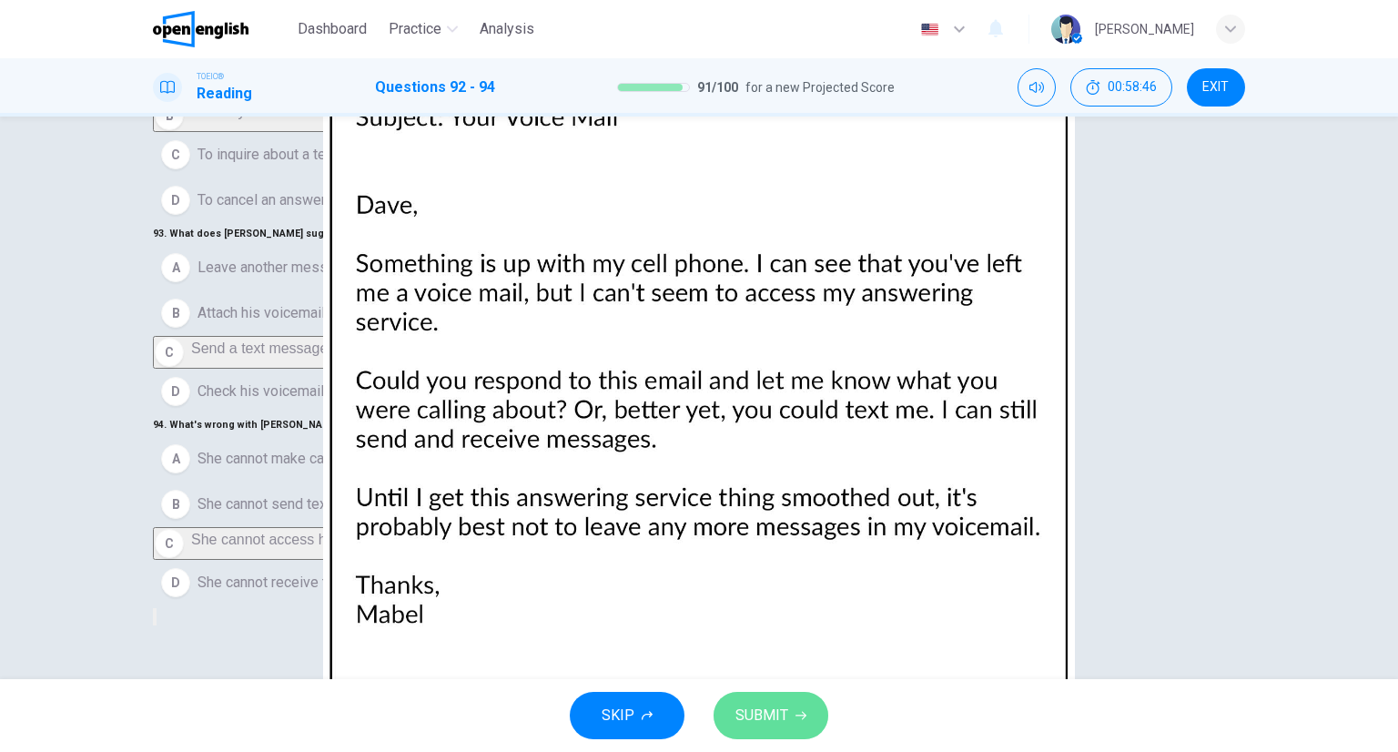
click at [740, 723] on span "SUBMIT" at bounding box center [762, 715] width 53 height 25
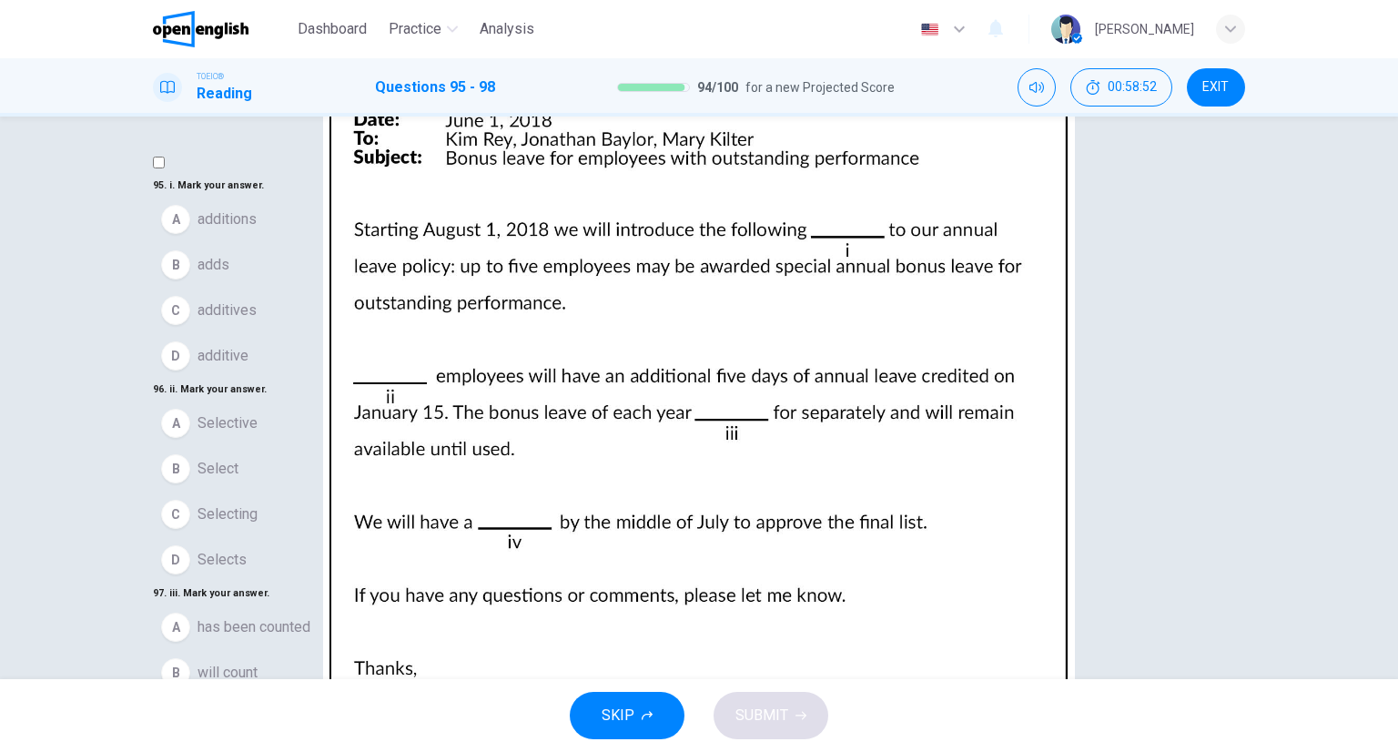
scroll to position [0, 0]
click at [1092, 261] on img at bounding box center [699, 376] width 1398 height 752
click at [1376, 751] on div at bounding box center [699, 752] width 1398 height 0
drag, startPoint x: 312, startPoint y: 386, endPoint x: 306, endPoint y: 412, distance: 26.3
click at [311, 379] on button "D additive" at bounding box center [699, 356] width 1093 height 46
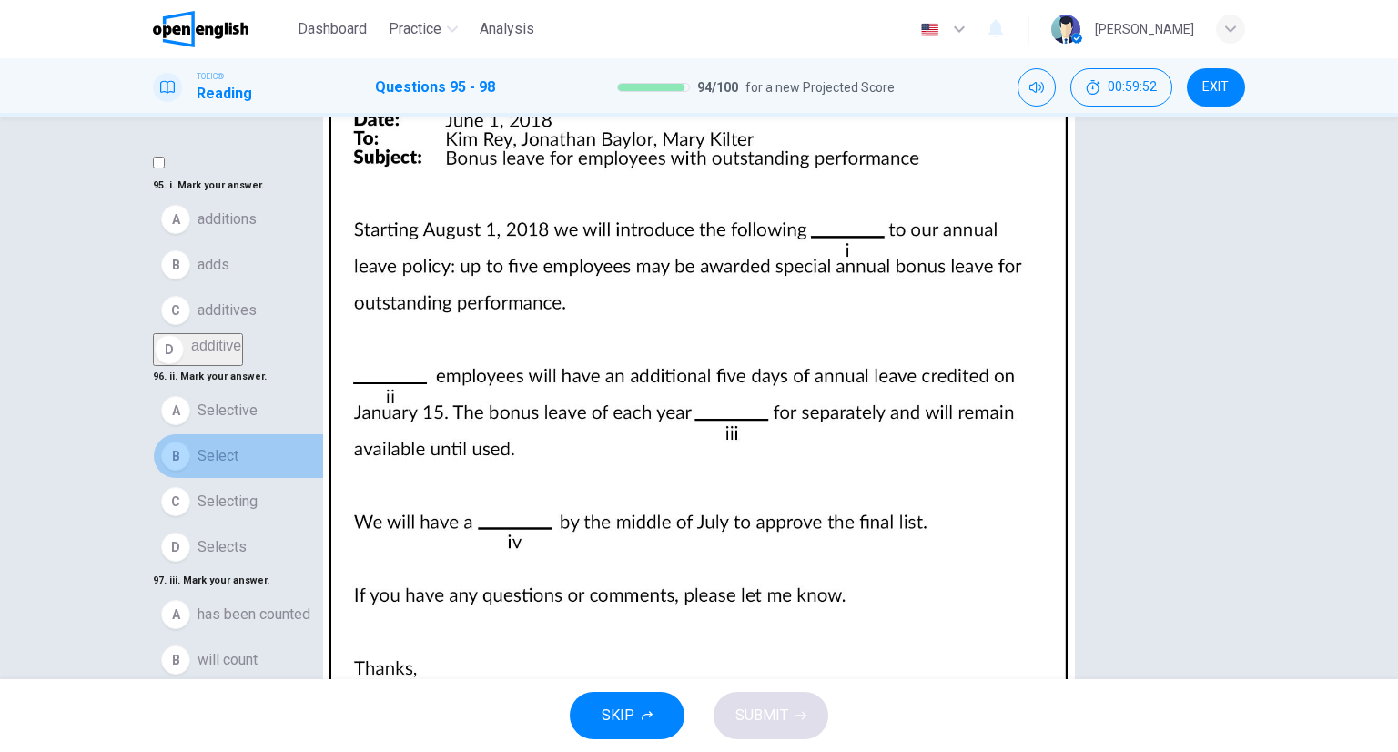
click at [222, 467] on span "Select" at bounding box center [218, 456] width 41 height 22
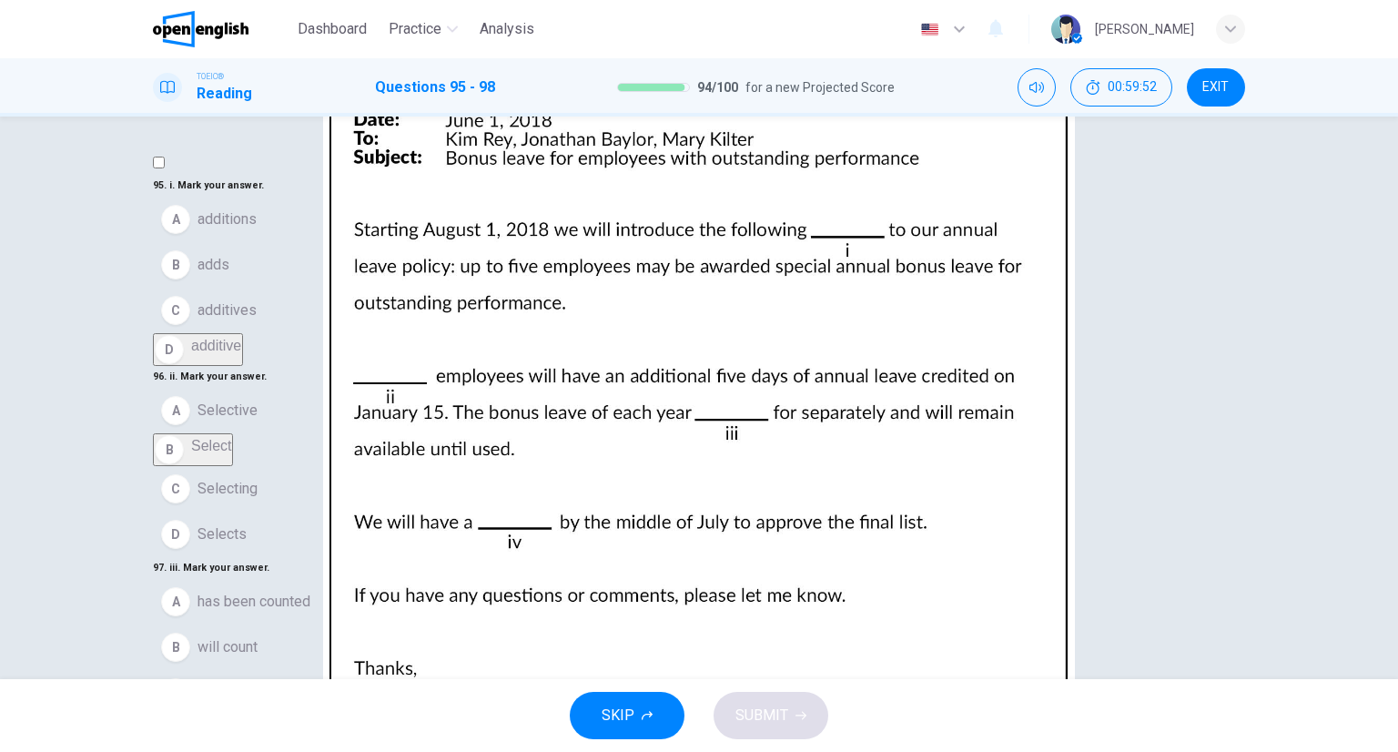
scroll to position [364, 0]
click at [272, 727] on span "will be counted" at bounding box center [246, 738] width 97 height 22
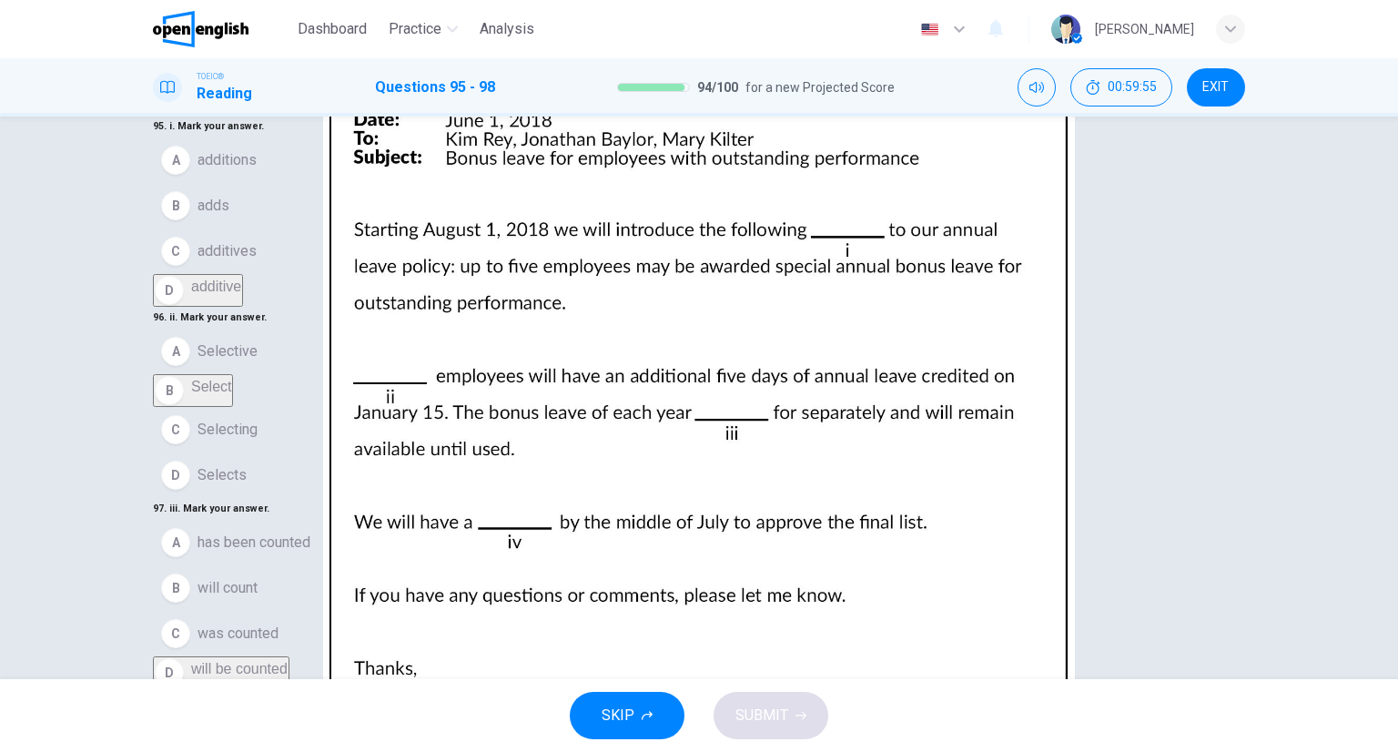
scroll to position [91, 0]
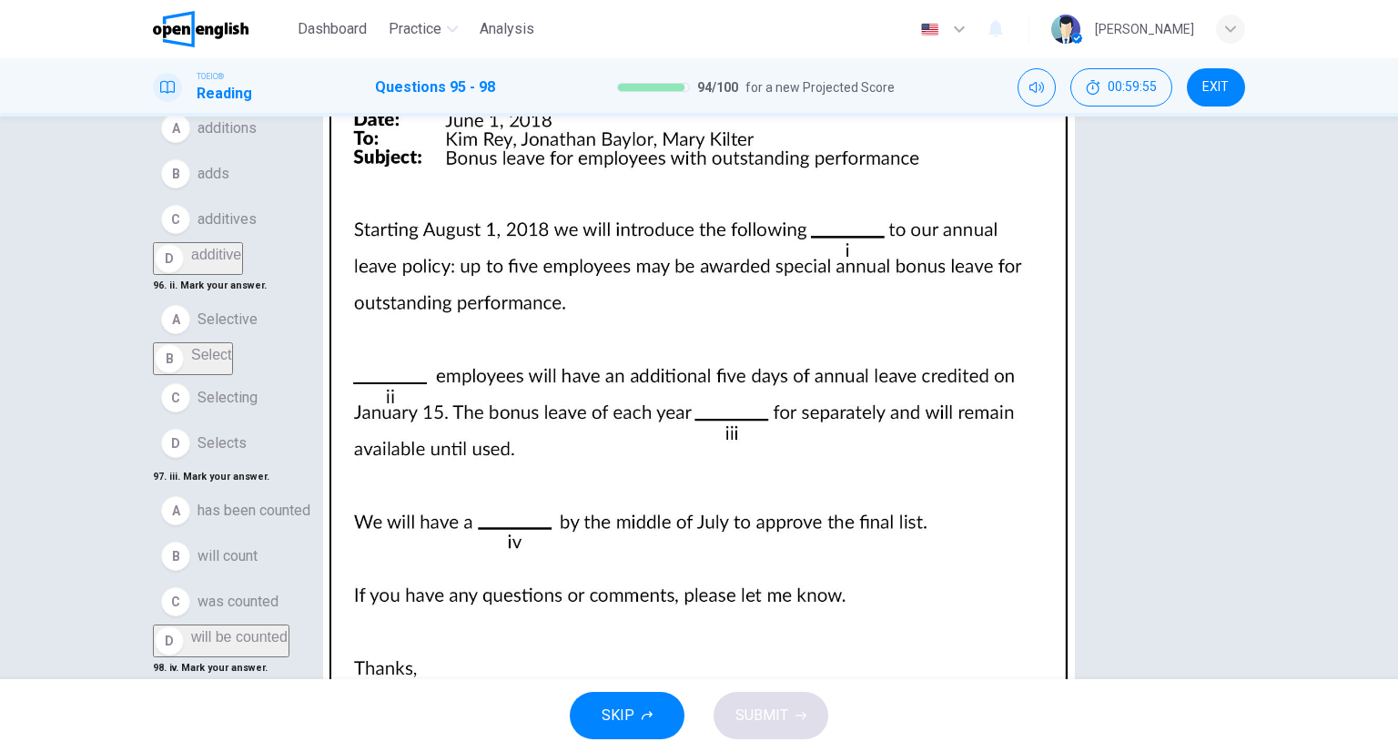
drag, startPoint x: 239, startPoint y: 562, endPoint x: 266, endPoint y: 572, distance: 29.1
click at [239, 725] on button "B meeting" at bounding box center [699, 748] width 1093 height 46
click at [777, 708] on span "SUBMIT" at bounding box center [762, 715] width 53 height 25
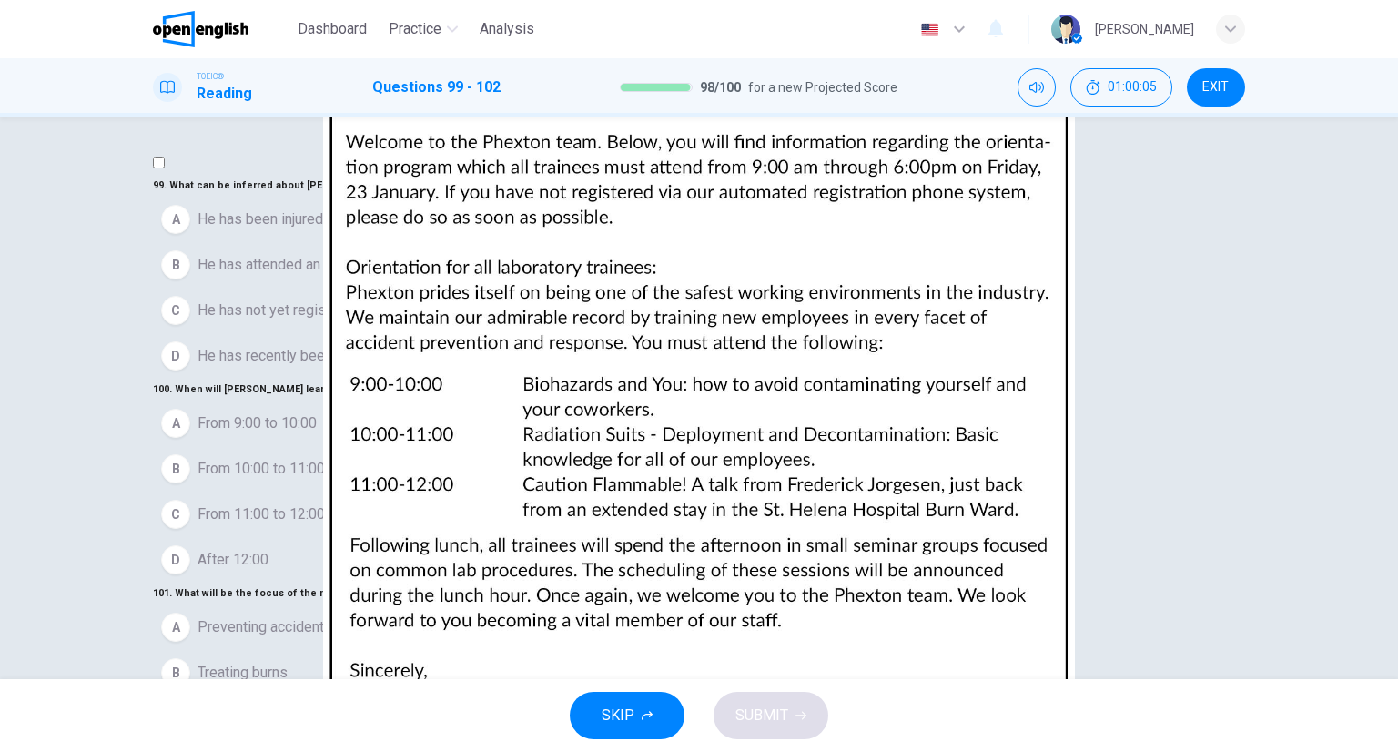
scroll to position [0, 0]
click at [842, 313] on img at bounding box center [699, 376] width 1398 height 752
click at [1383, 751] on div at bounding box center [699, 752] width 1398 height 0
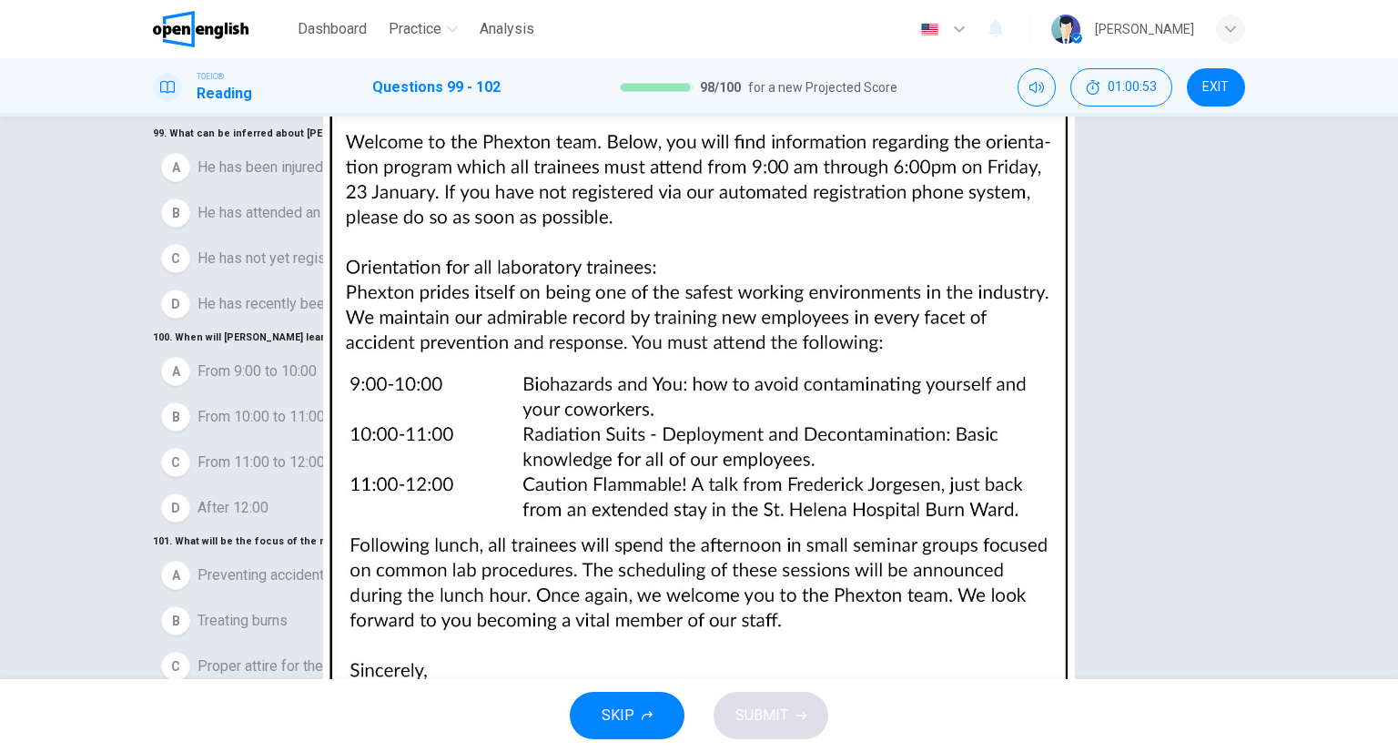
scroll to position [13, 0]
drag, startPoint x: 252, startPoint y: 285, endPoint x: 264, endPoint y: 391, distance: 107.2
click at [252, 269] on span "He has not yet registered for the program" at bounding box center [330, 259] width 264 height 22
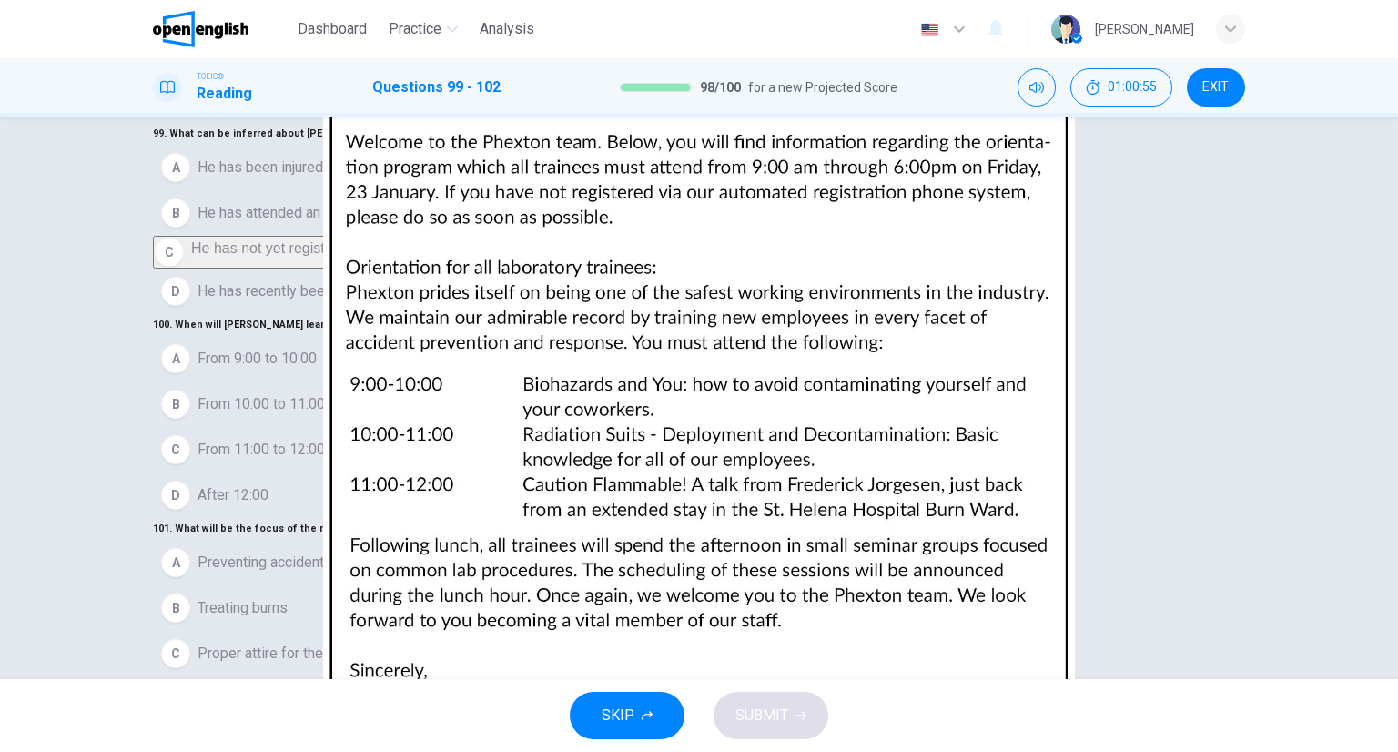
click at [252, 518] on button "D After 12:00" at bounding box center [699, 496] width 1093 height 46
click at [301, 505] on div "101 . What will be the focus of the morning sessions? A Preventing accidents B …" at bounding box center [699, 607] width 1093 height 204
click at [303, 539] on span "Preventing accidents" at bounding box center [265, 550] width 135 height 22
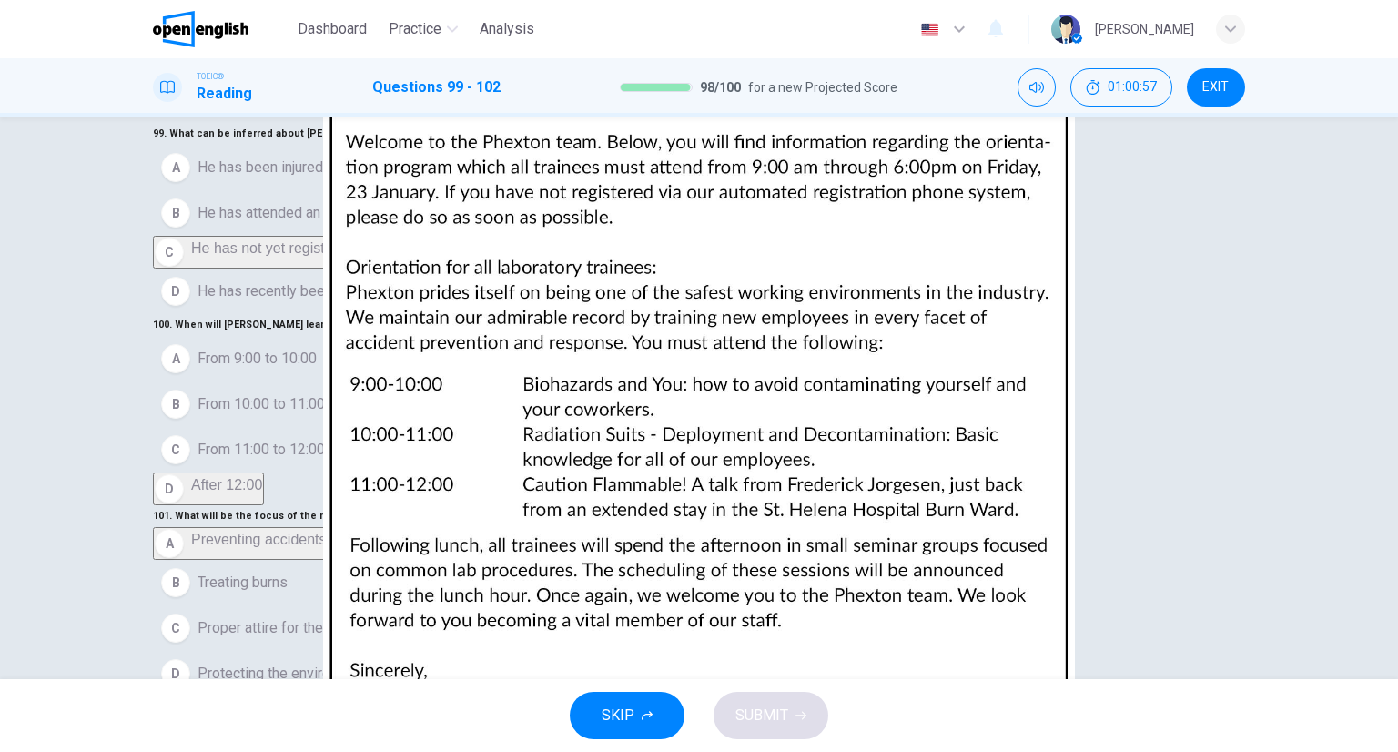
scroll to position [468, 0]
drag, startPoint x: 249, startPoint y: 548, endPoint x: 262, endPoint y: 547, distance: 12.8
click at [249, 730] on span "A Phexton employee" at bounding box center [264, 741] width 133 height 22
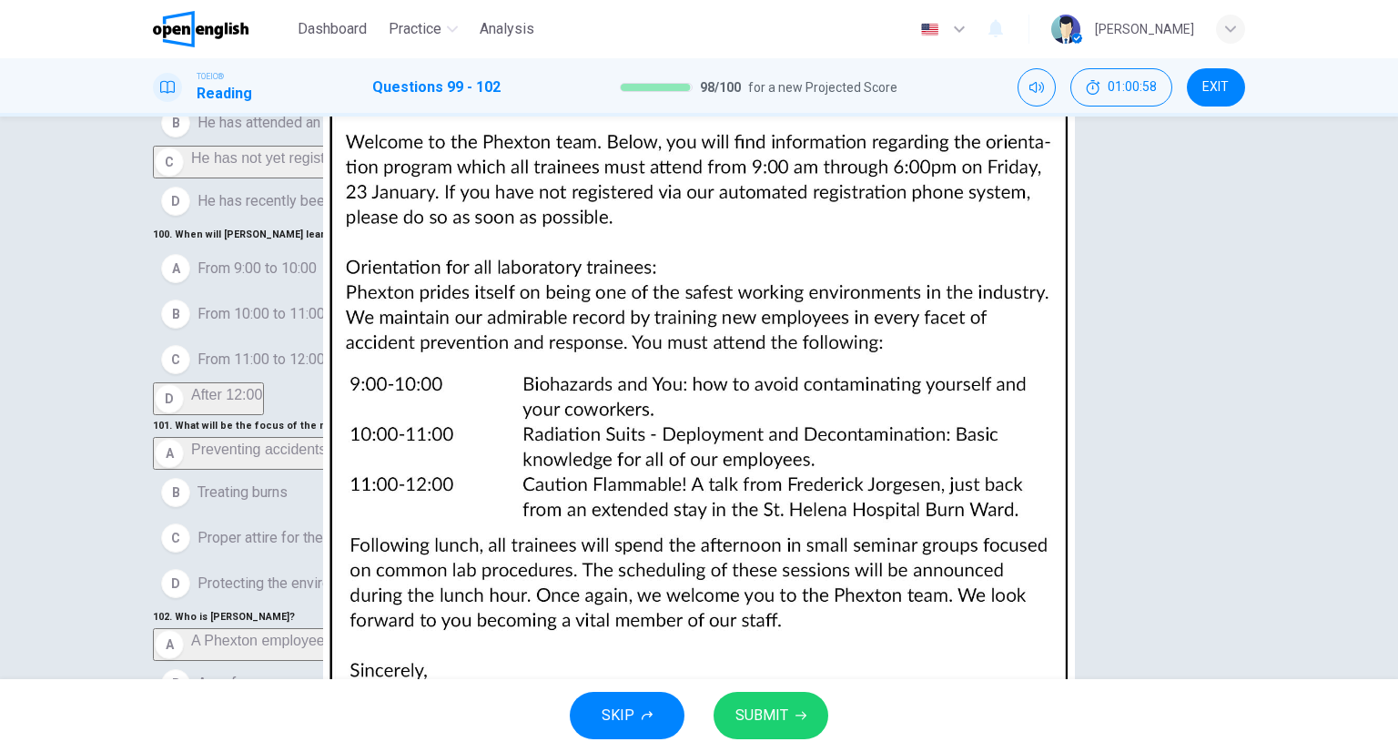
scroll to position [143, 0]
click at [739, 714] on span "SUBMIT" at bounding box center [762, 715] width 53 height 25
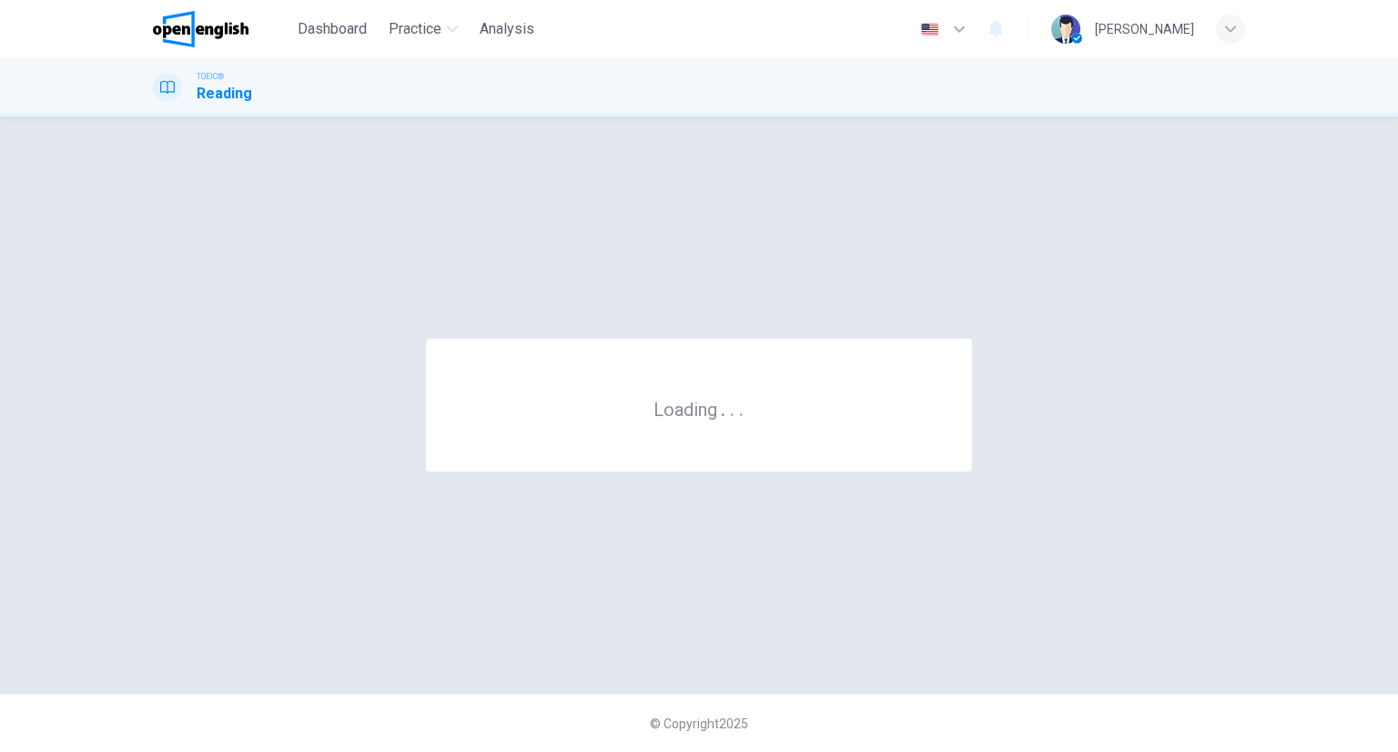
scroll to position [0, 0]
